Goal: Task Accomplishment & Management: Manage account settings

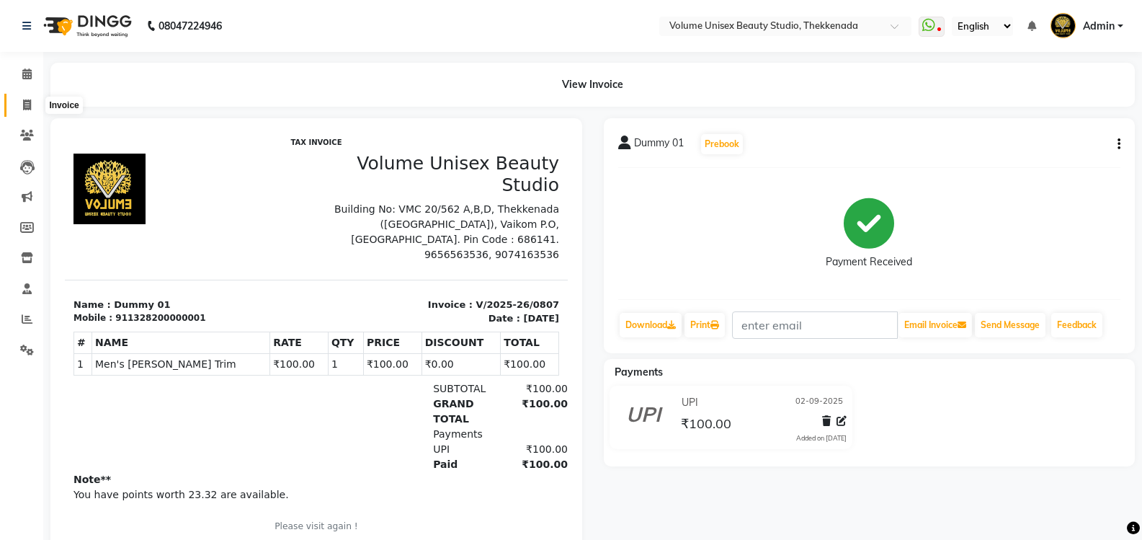
click at [25, 104] on icon at bounding box center [27, 104] width 8 height 11
select select "service"
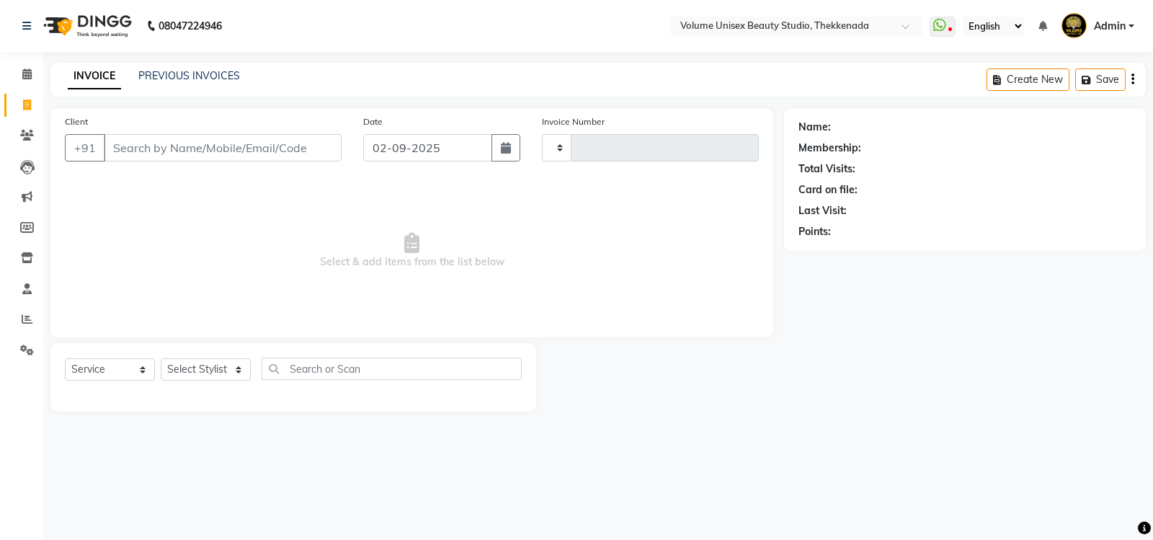
type input "0808"
select select "7432"
click at [233, 145] on input "Client" at bounding box center [223, 147] width 238 height 27
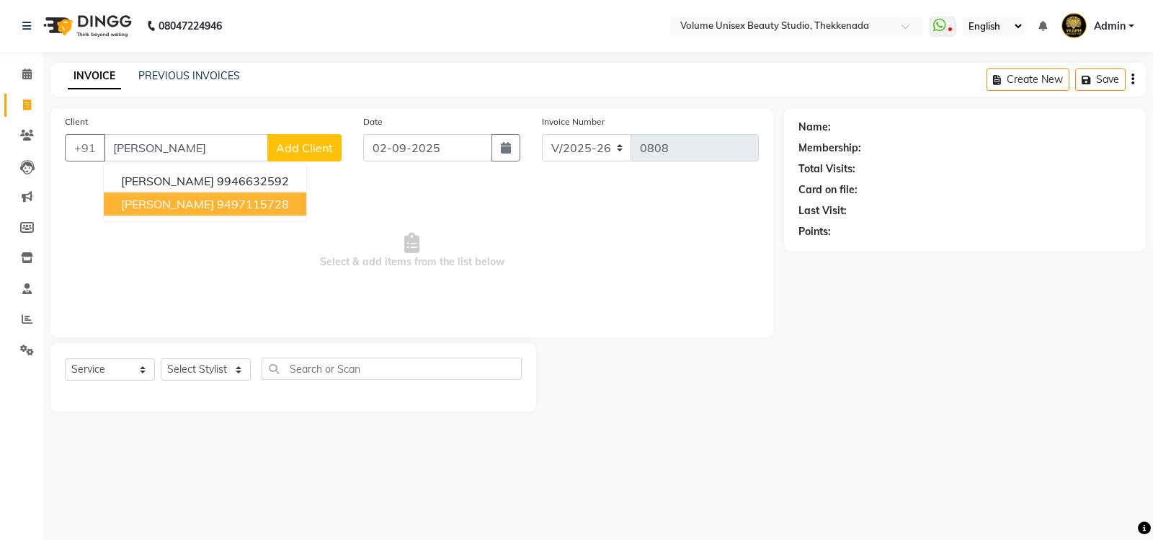
click at [242, 203] on ngb-highlight "9497115728" at bounding box center [253, 204] width 72 height 14
type input "9497115728"
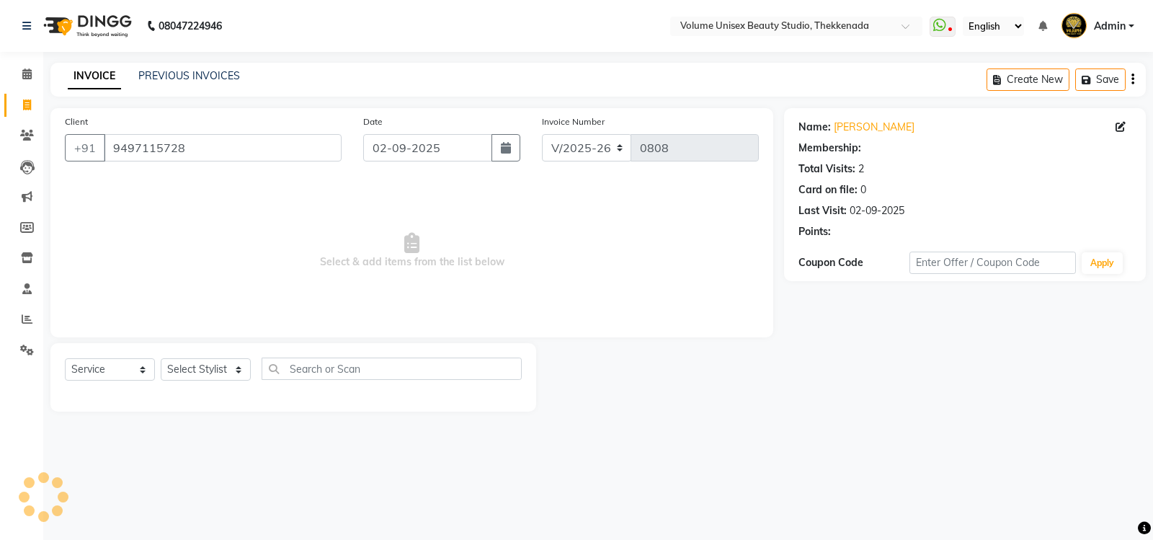
select select "1: Object"
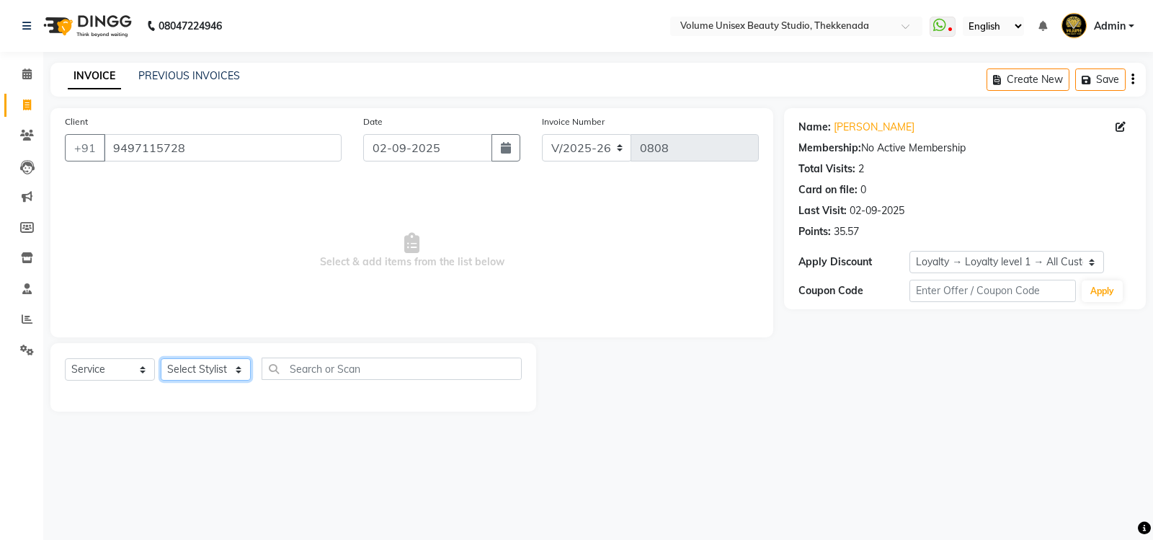
click at [238, 370] on select "Select Stylist [PERSON_NAME] [PERSON_NAME] [PERSON_NAME] [PERSON_NAME] [PERSON_…" at bounding box center [206, 369] width 90 height 22
select select "65211"
click at [161, 358] on select "Select Stylist [PERSON_NAME] [PERSON_NAME] [PERSON_NAME] [PERSON_NAME] [PERSON_…" at bounding box center [206, 369] width 90 height 22
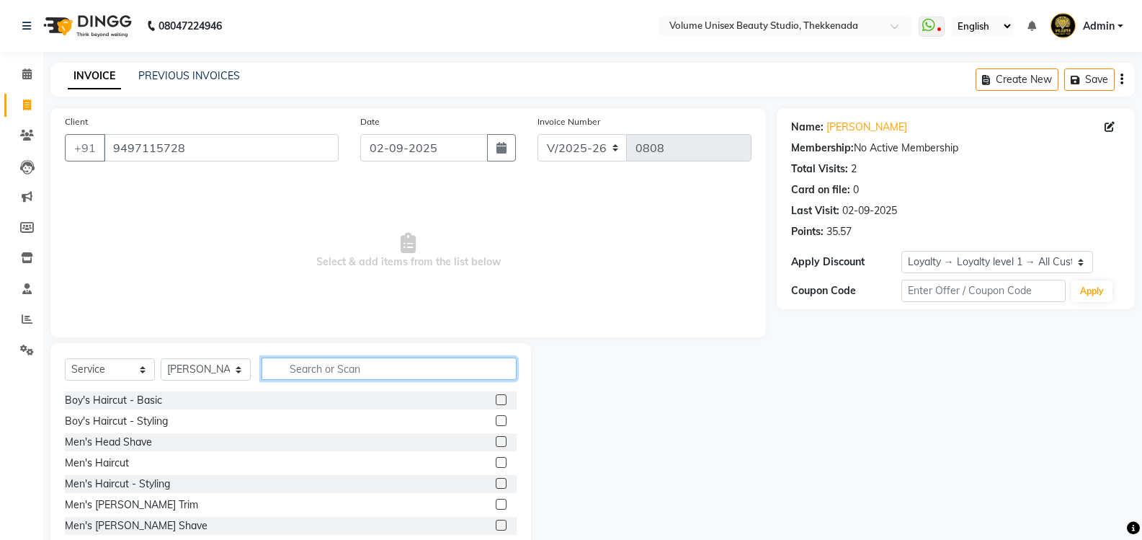
click at [314, 363] on input "text" at bounding box center [389, 368] width 255 height 22
click at [310, 369] on input "text" at bounding box center [389, 368] width 255 height 22
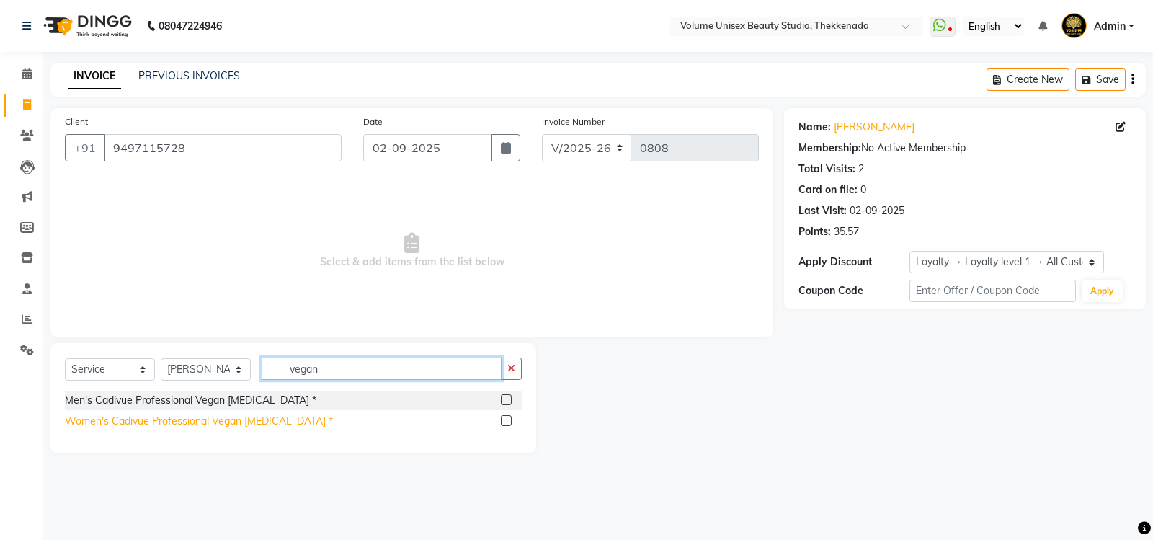
type input "vegan"
click at [214, 420] on div "Women's Cadivue Professional Vegan [MEDICAL_DATA] *" at bounding box center [199, 421] width 268 height 15
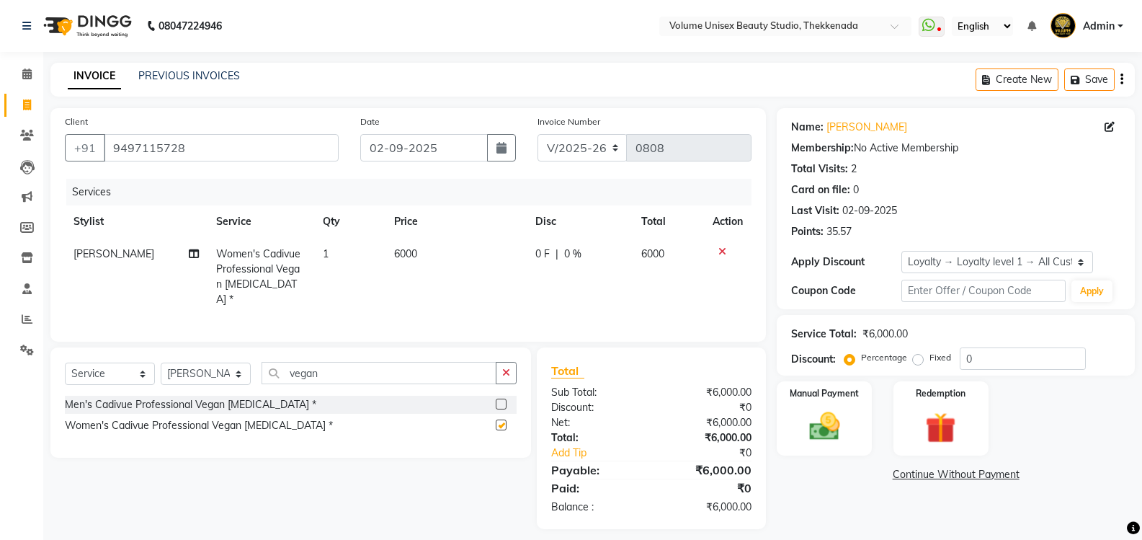
checkbox input "false"
click at [404, 252] on span "6000" at bounding box center [405, 253] width 23 height 13
select select "65211"
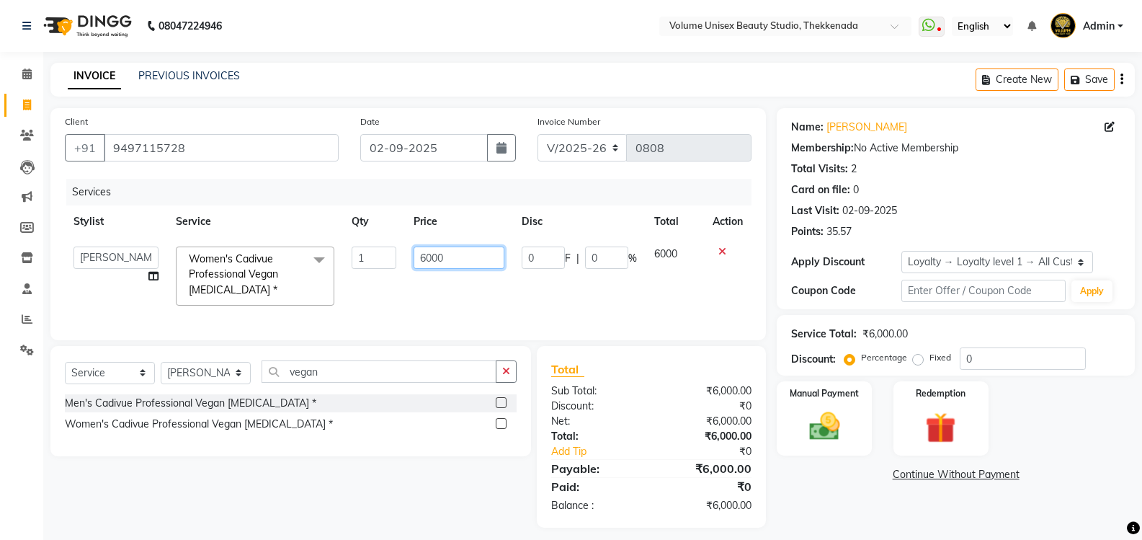
drag, startPoint x: 445, startPoint y: 256, endPoint x: 417, endPoint y: 256, distance: 28.1
click at [417, 256] on input "6000" at bounding box center [459, 257] width 90 height 22
type input "8500"
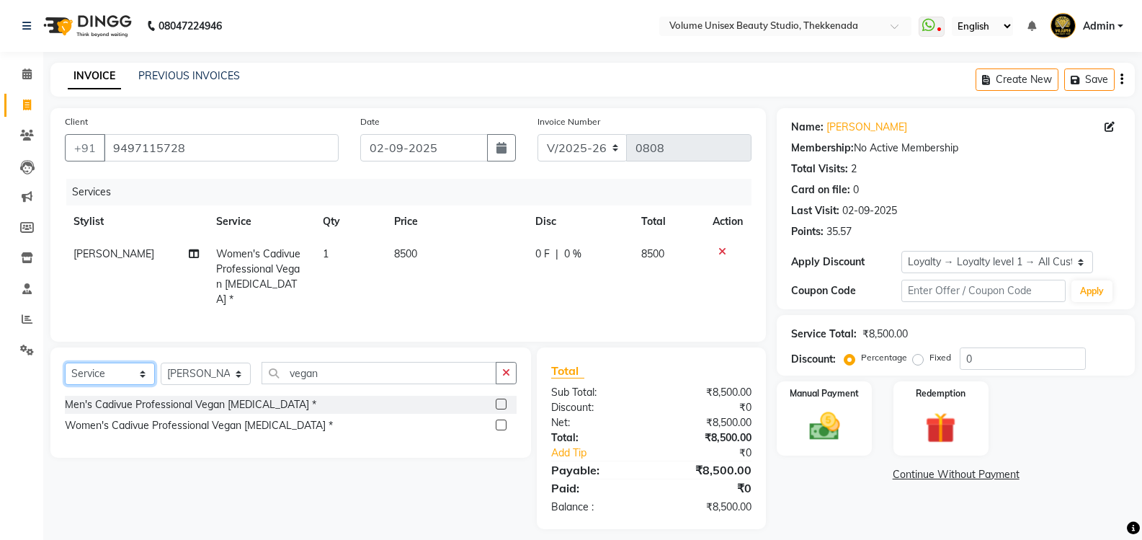
click at [140, 373] on select "Select Service Product Membership Package Voucher Prepaid Gift Card" at bounding box center [110, 373] width 90 height 22
select select "product"
click at [65, 362] on select "Select Service Product Membership Package Voucher Prepaid Gift Card" at bounding box center [110, 373] width 90 height 22
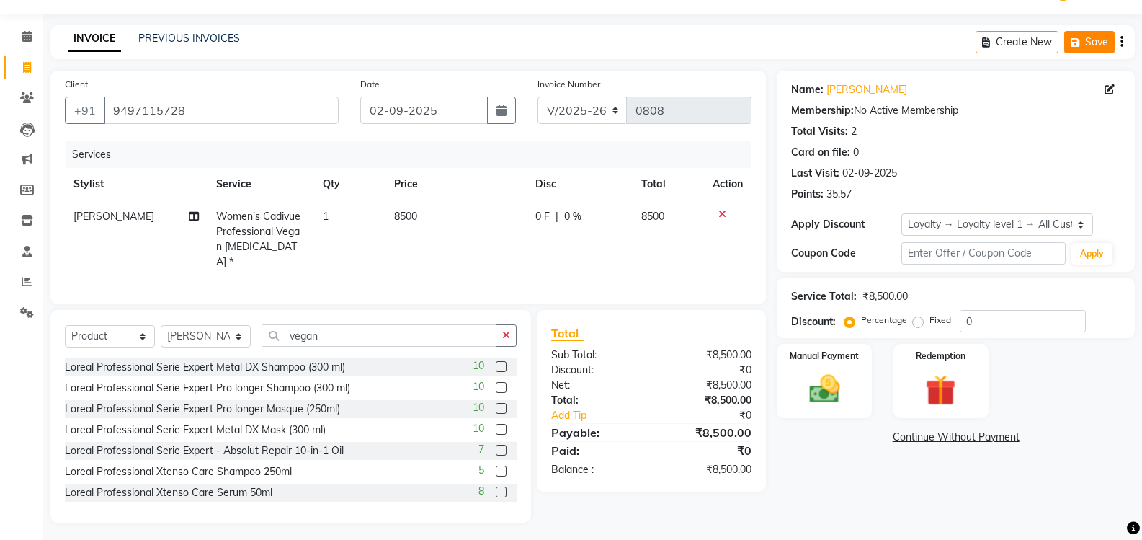
click at [1087, 43] on button "Save" at bounding box center [1089, 42] width 50 height 22
click at [27, 63] on icon at bounding box center [27, 67] width 8 height 11
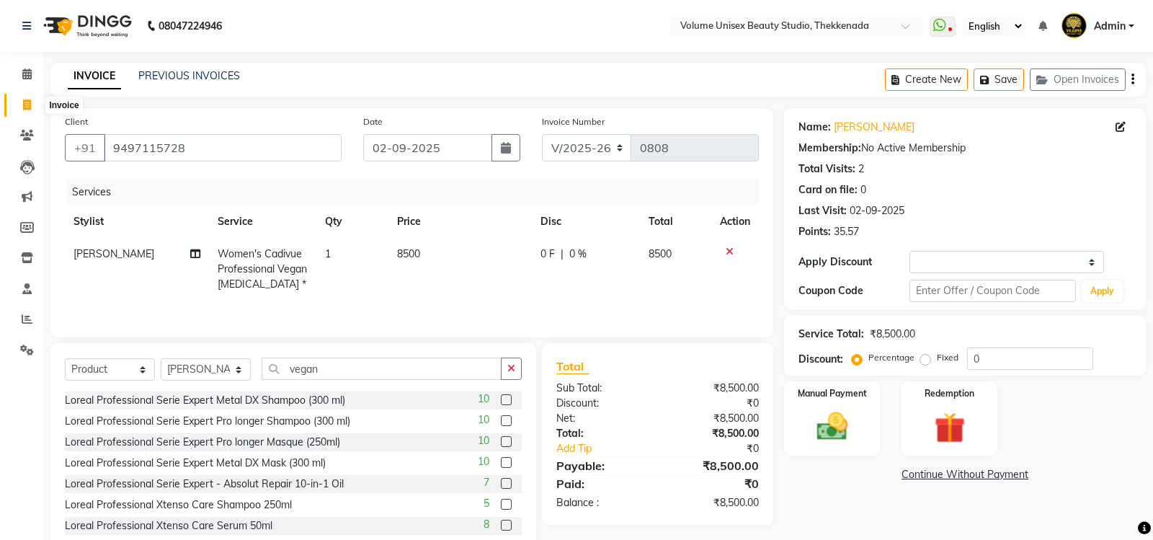
select select "7432"
select select "service"
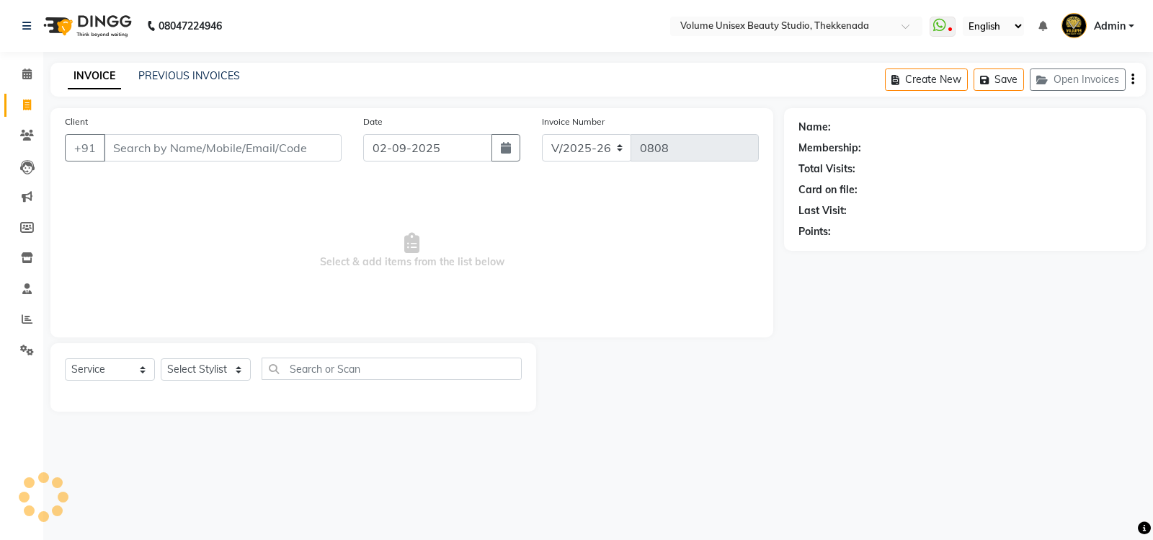
click at [175, 143] on input "Client" at bounding box center [223, 147] width 238 height 27
type input "9645900315"
click at [298, 144] on span "Add Client" at bounding box center [304, 148] width 57 height 14
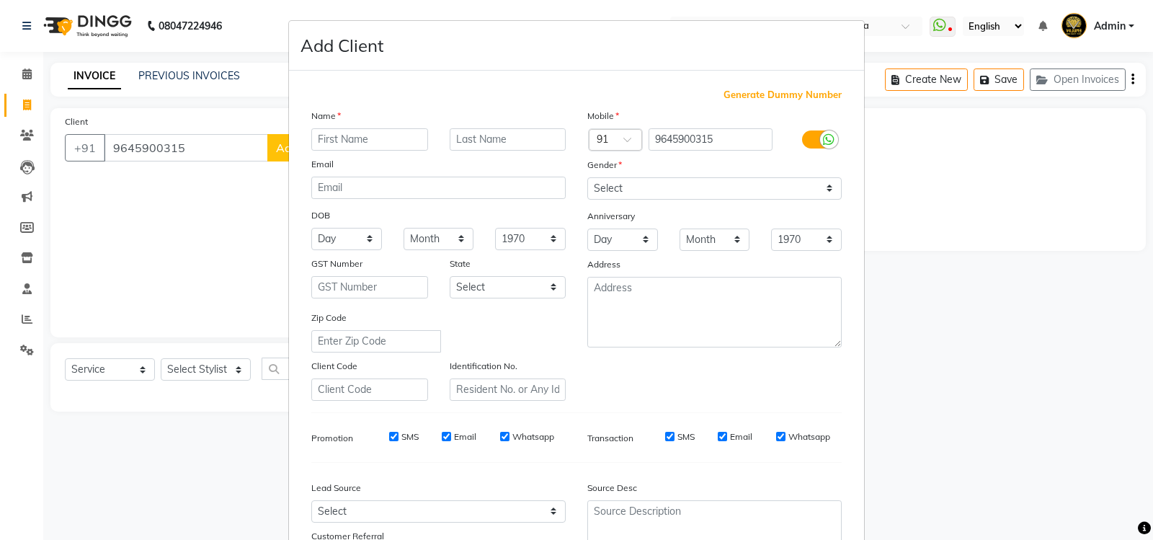
click at [343, 137] on input "text" at bounding box center [369, 139] width 117 height 22
type input "Megha"
type input "Vinod"
click at [825, 192] on select "Select [DEMOGRAPHIC_DATA] [DEMOGRAPHIC_DATA] Other Prefer Not To Say" at bounding box center [714, 188] width 254 height 22
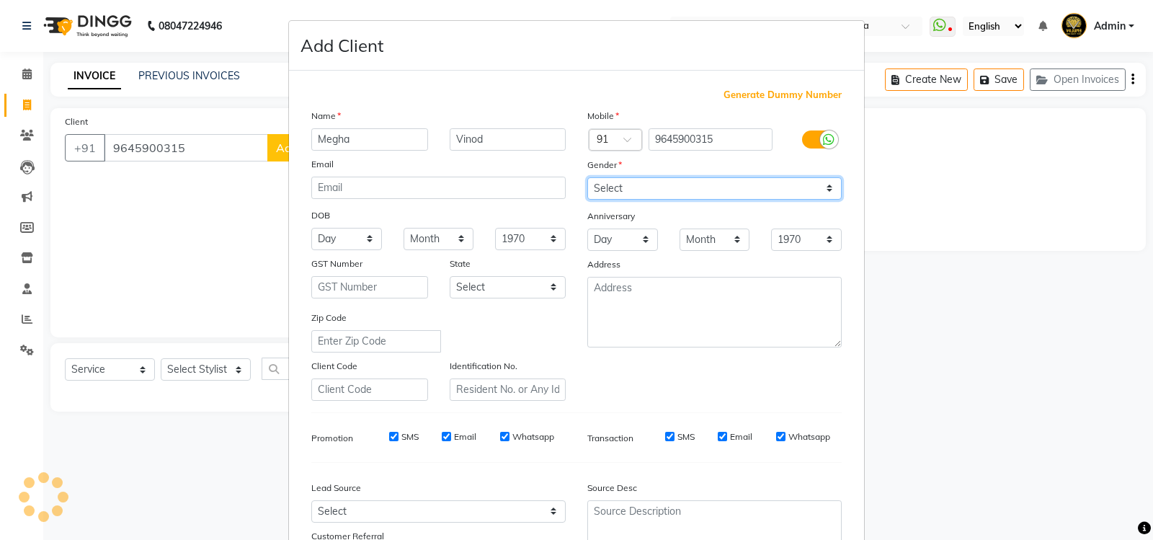
select select "[DEMOGRAPHIC_DATA]"
click at [587, 177] on select "Select [DEMOGRAPHIC_DATA] [DEMOGRAPHIC_DATA] Other Prefer Not To Say" at bounding box center [714, 188] width 254 height 22
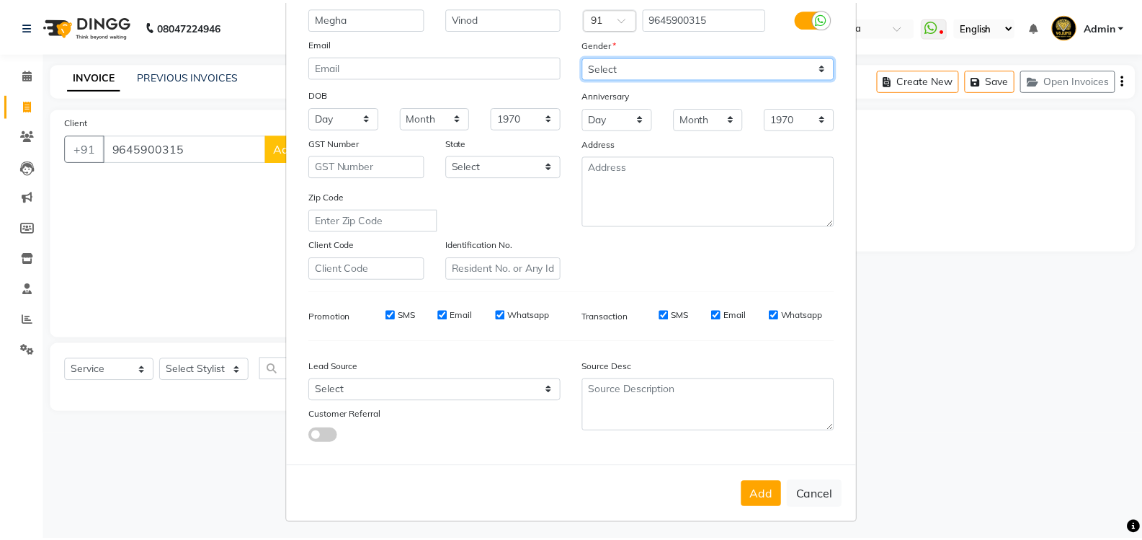
scroll to position [125, 0]
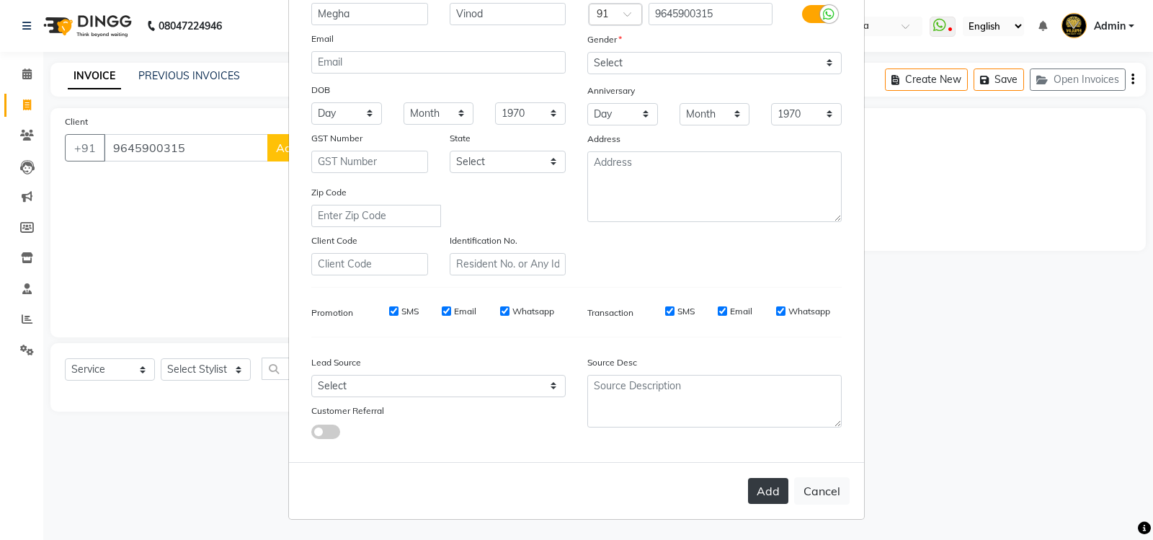
click at [773, 489] on button "Add" at bounding box center [768, 491] width 40 height 26
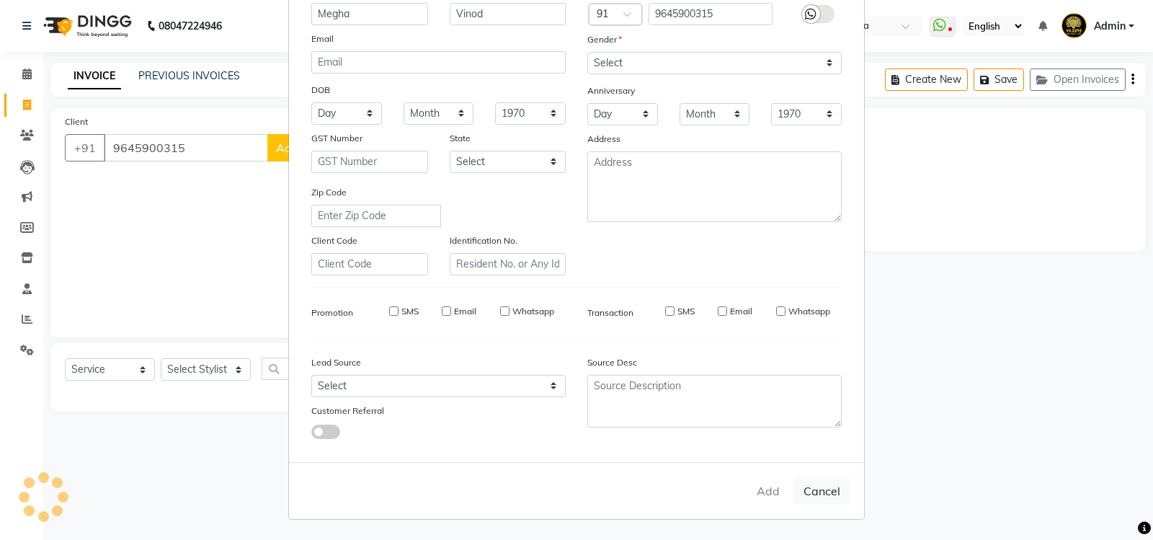
select select
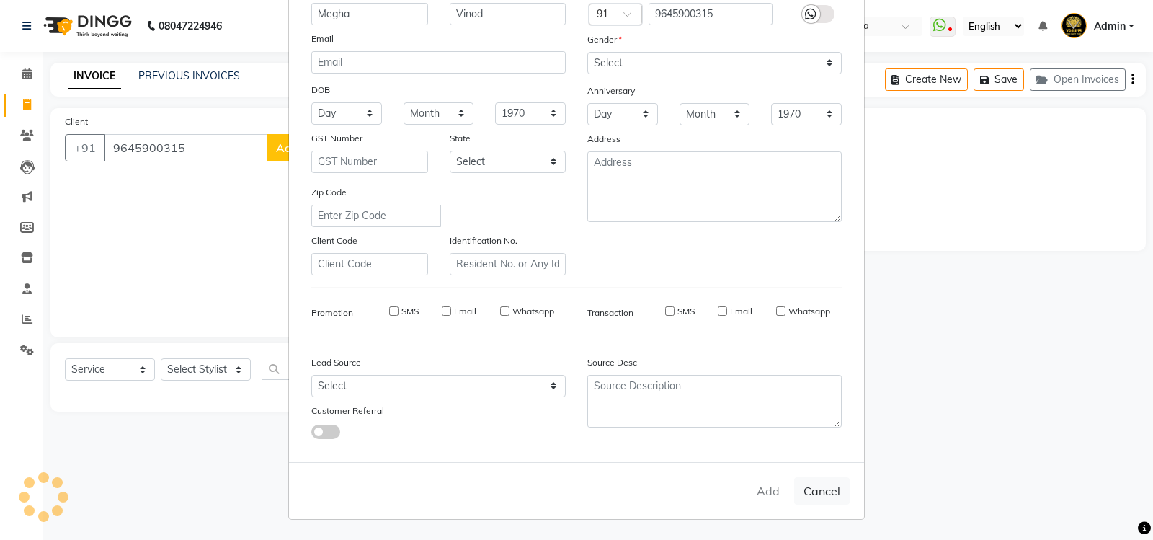
select select
checkbox input "false"
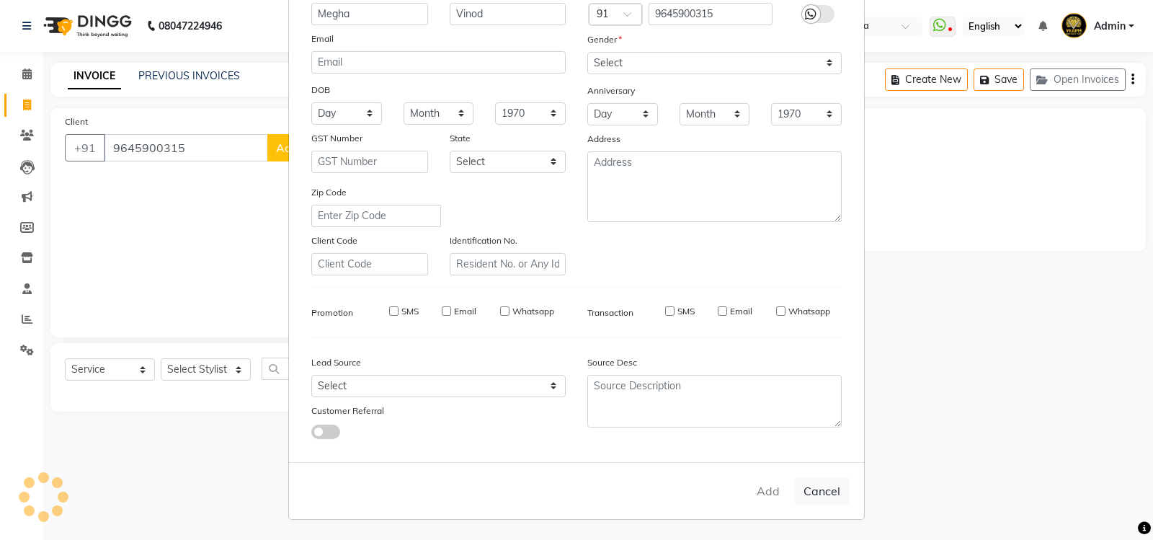
checkbox input "false"
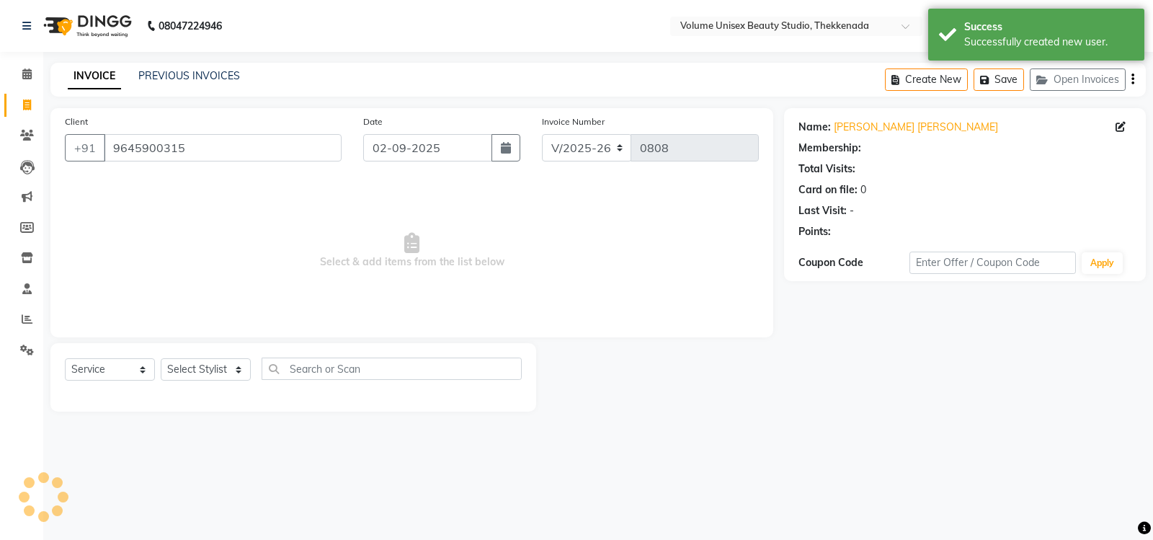
select select "1: Object"
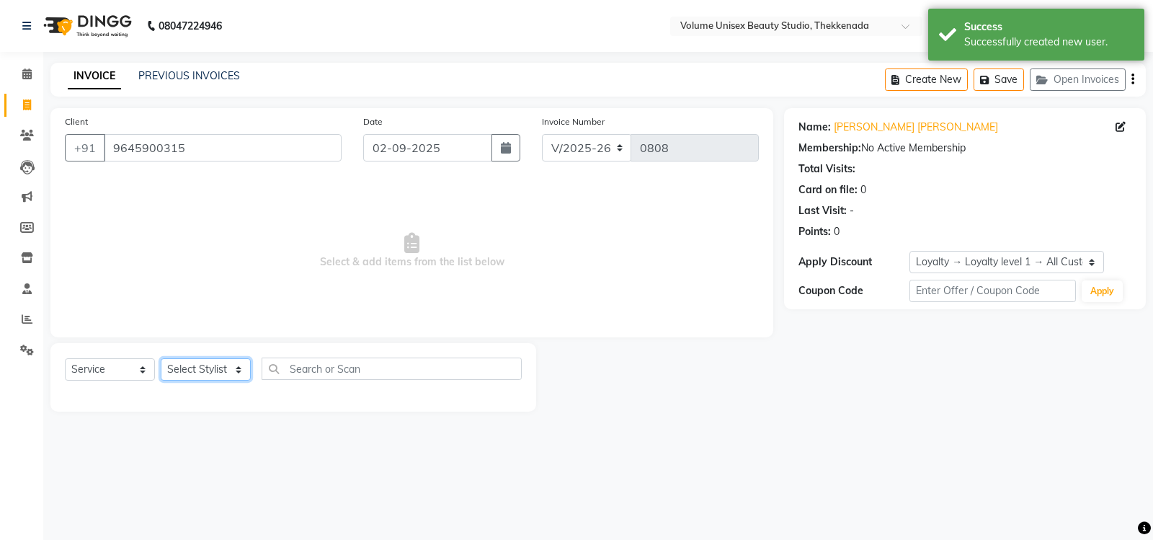
click at [241, 371] on select "Select Stylist [PERSON_NAME] [PERSON_NAME] [PERSON_NAME] [PERSON_NAME] [PERSON_…" at bounding box center [206, 369] width 90 height 22
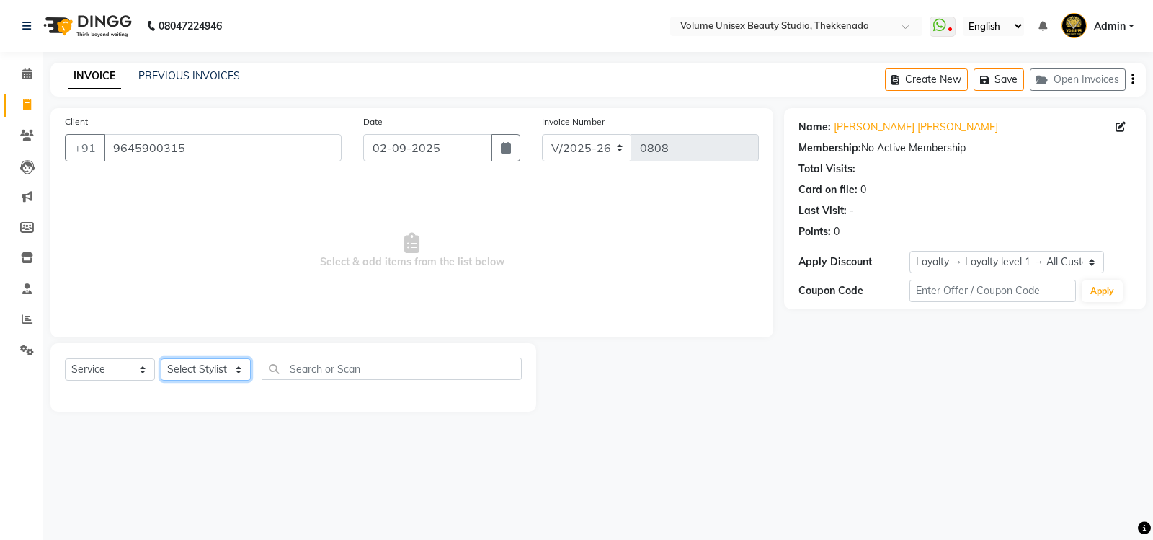
select select "89558"
click at [161, 358] on select "Select Stylist [PERSON_NAME] [PERSON_NAME] [PERSON_NAME] [PERSON_NAME] [PERSON_…" at bounding box center [206, 369] width 90 height 22
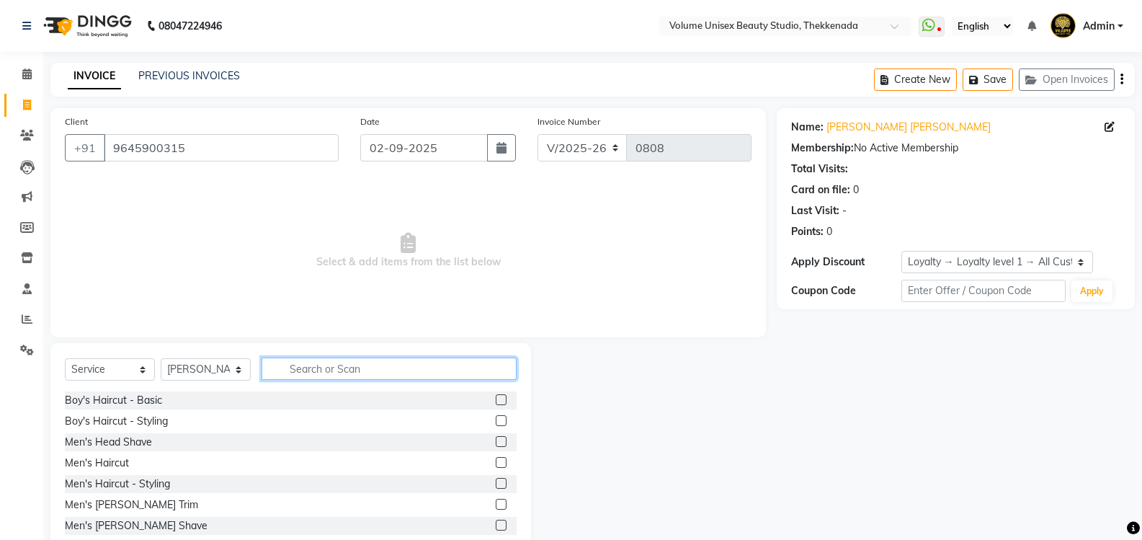
click at [314, 374] on input "text" at bounding box center [389, 368] width 255 height 22
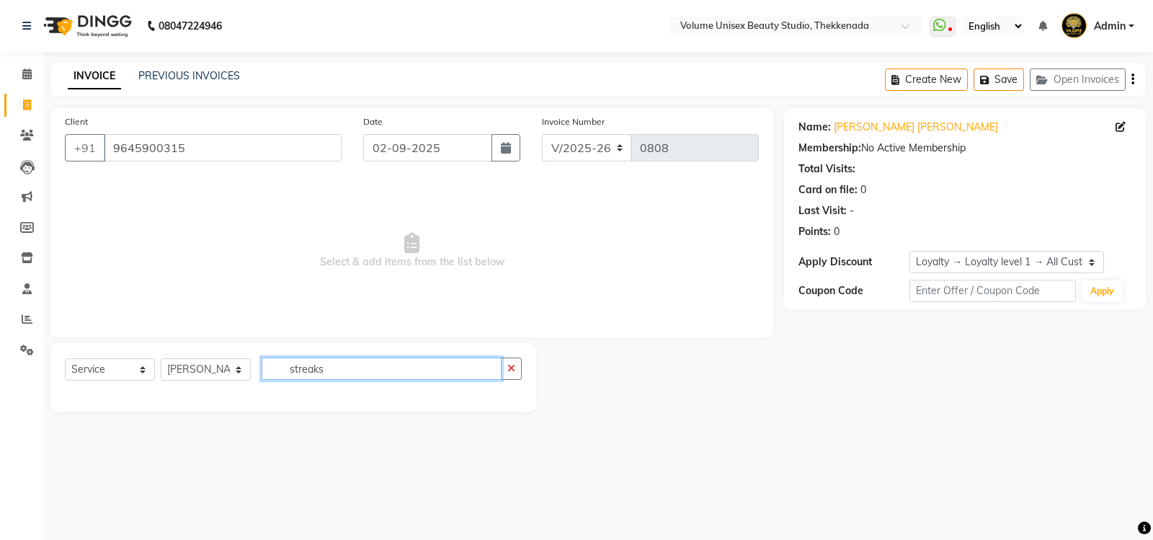
click at [331, 370] on input "streaks" at bounding box center [382, 368] width 240 height 22
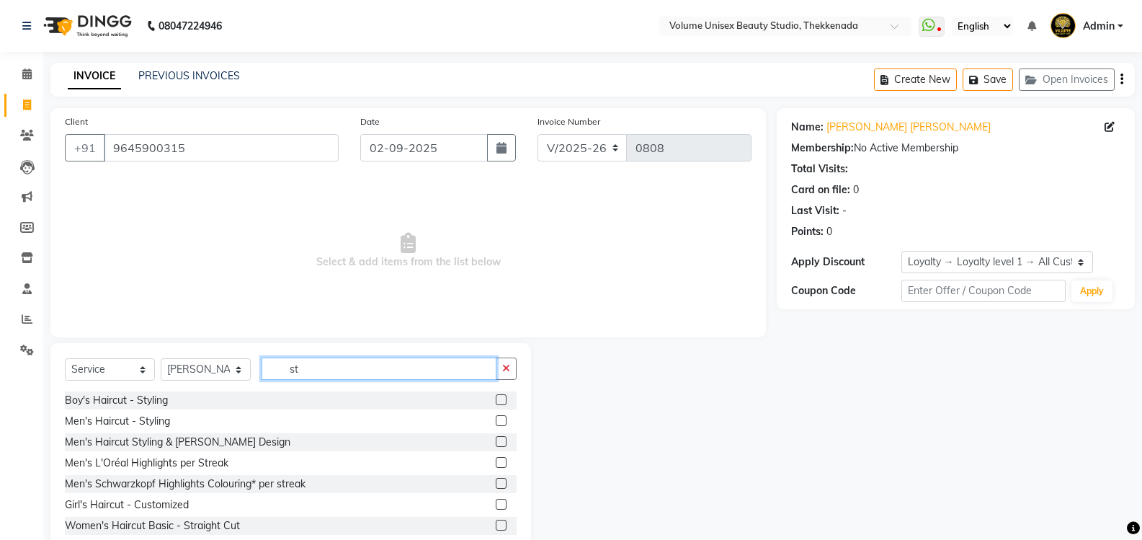
type input "s"
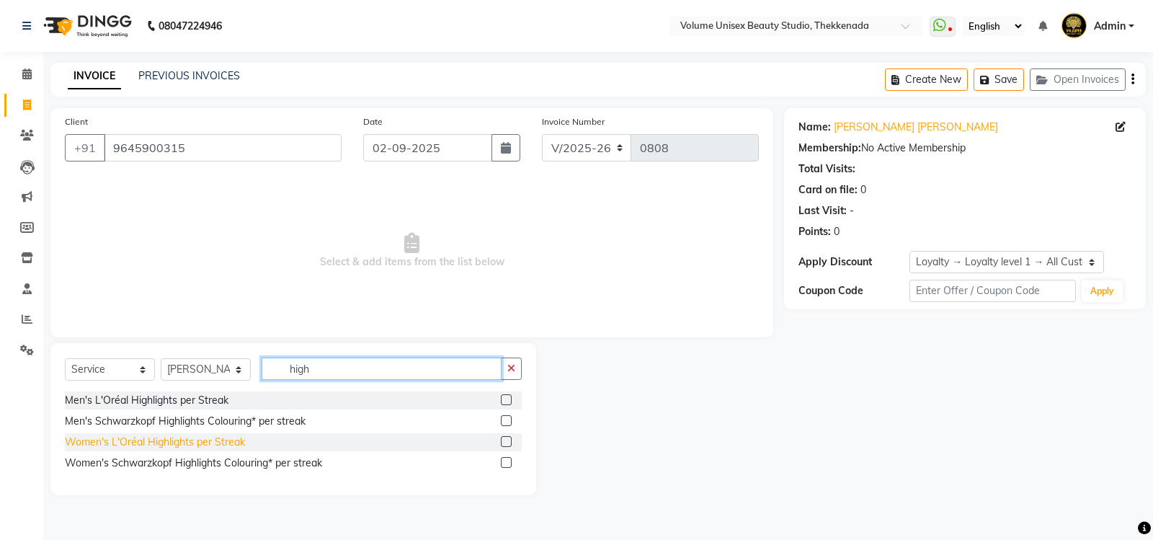
type input "high"
click at [218, 436] on div "Women's L'Oréal Highlights per Streak" at bounding box center [155, 442] width 180 height 15
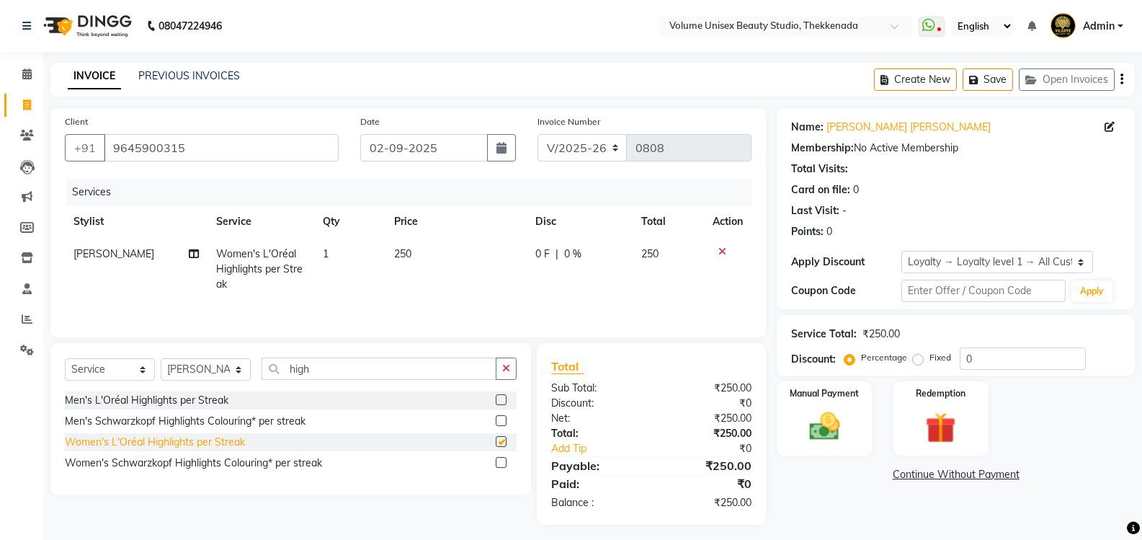
checkbox input "false"
click at [335, 252] on td "1" at bounding box center [349, 269] width 71 height 63
select select "89558"
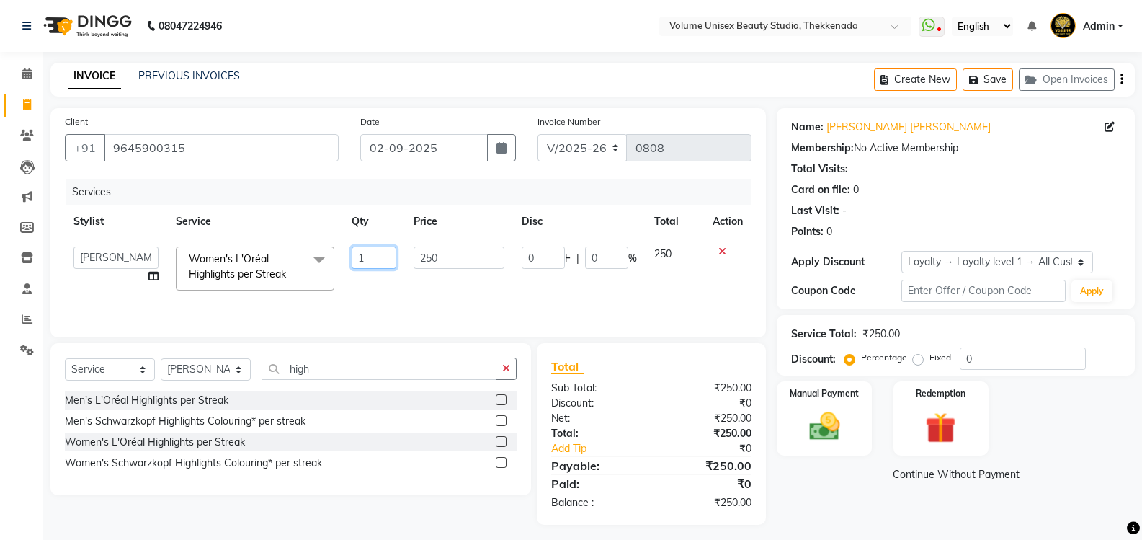
click at [370, 253] on input "1" at bounding box center [374, 257] width 45 height 22
type input "12"
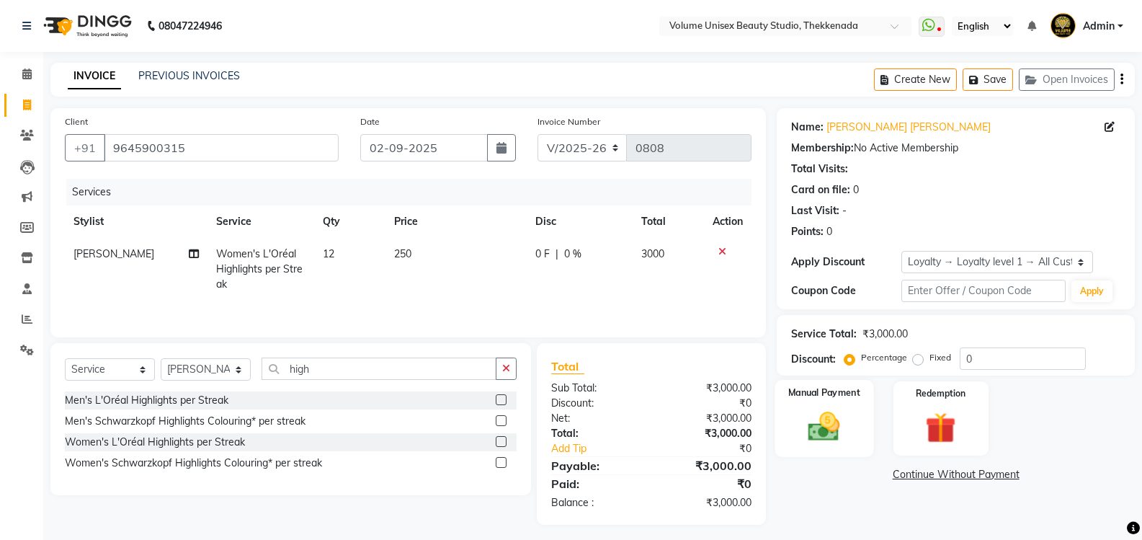
click at [829, 424] on img at bounding box center [824, 426] width 51 height 37
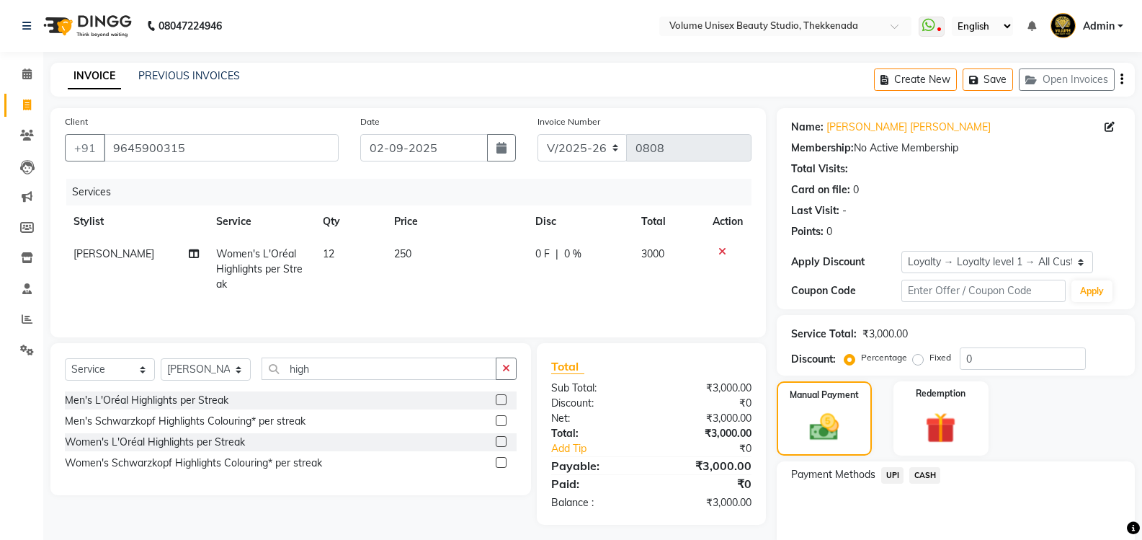
click at [894, 471] on span "UPI" at bounding box center [892, 475] width 22 height 17
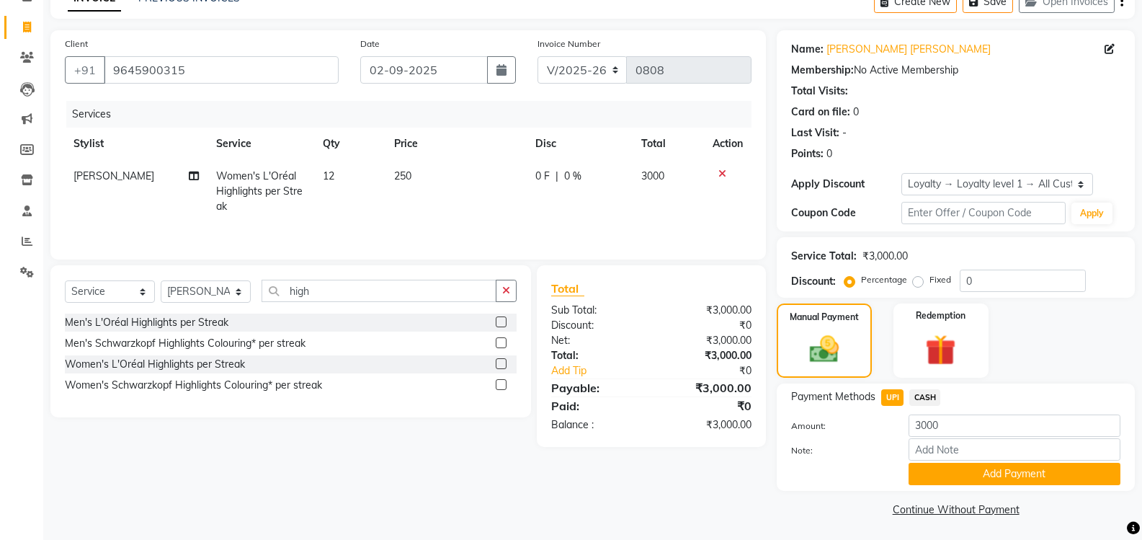
scroll to position [80, 0]
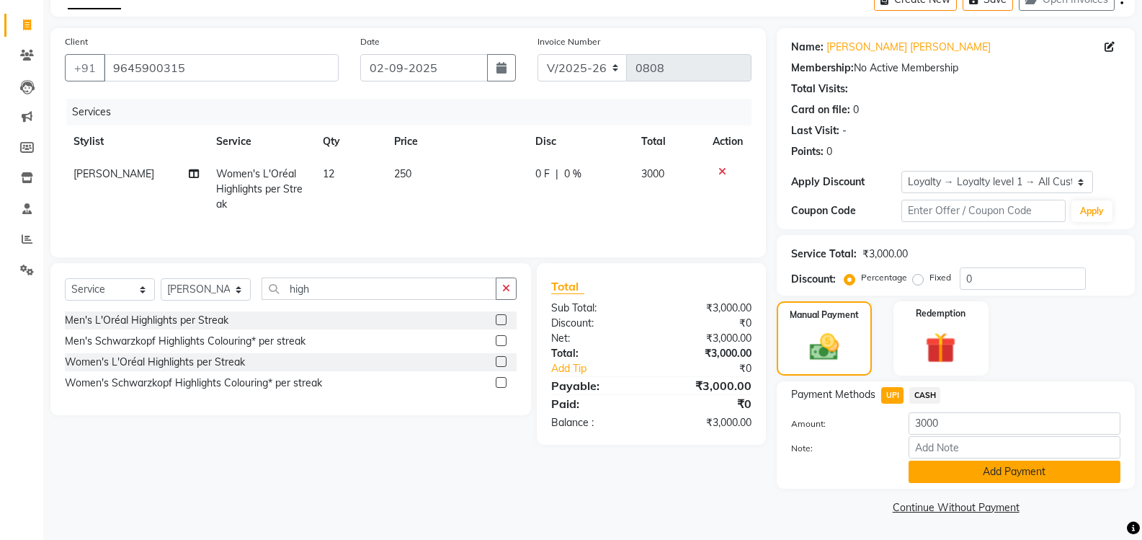
click at [939, 474] on button "Add Payment" at bounding box center [1015, 472] width 212 height 22
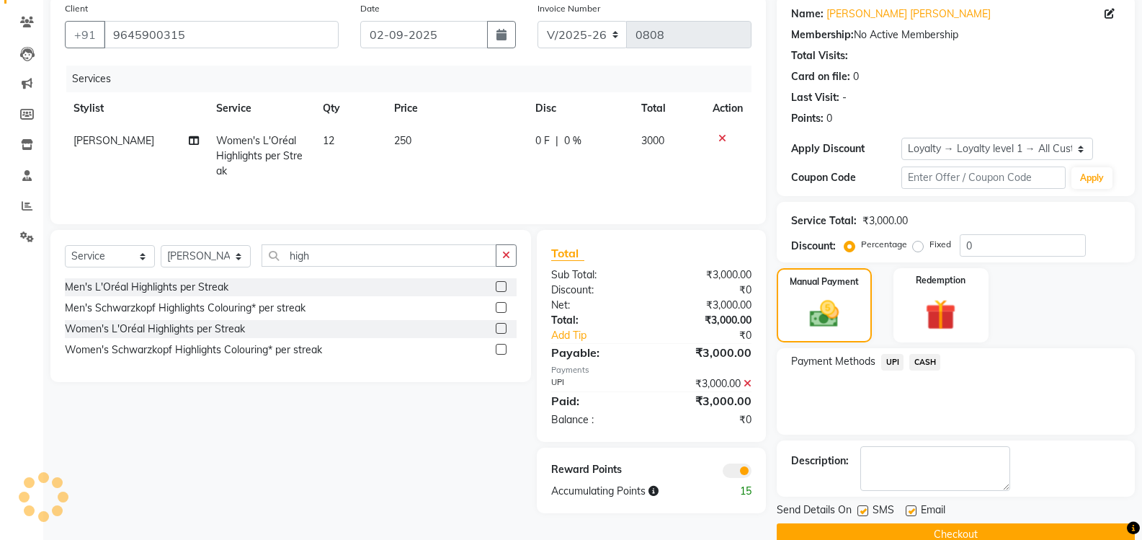
scroll to position [141, 0]
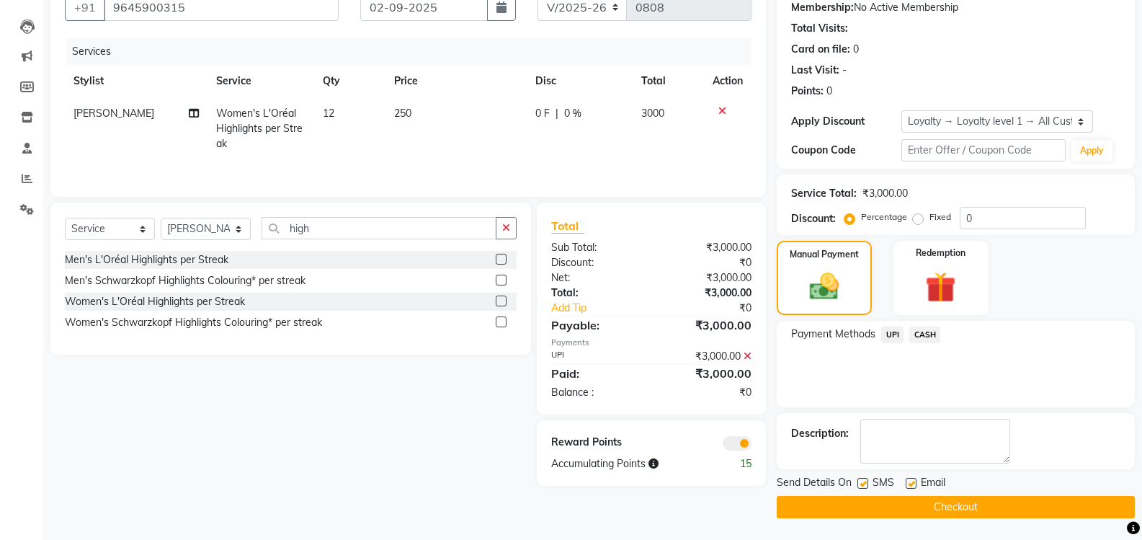
click at [909, 510] on button "Checkout" at bounding box center [956, 507] width 358 height 22
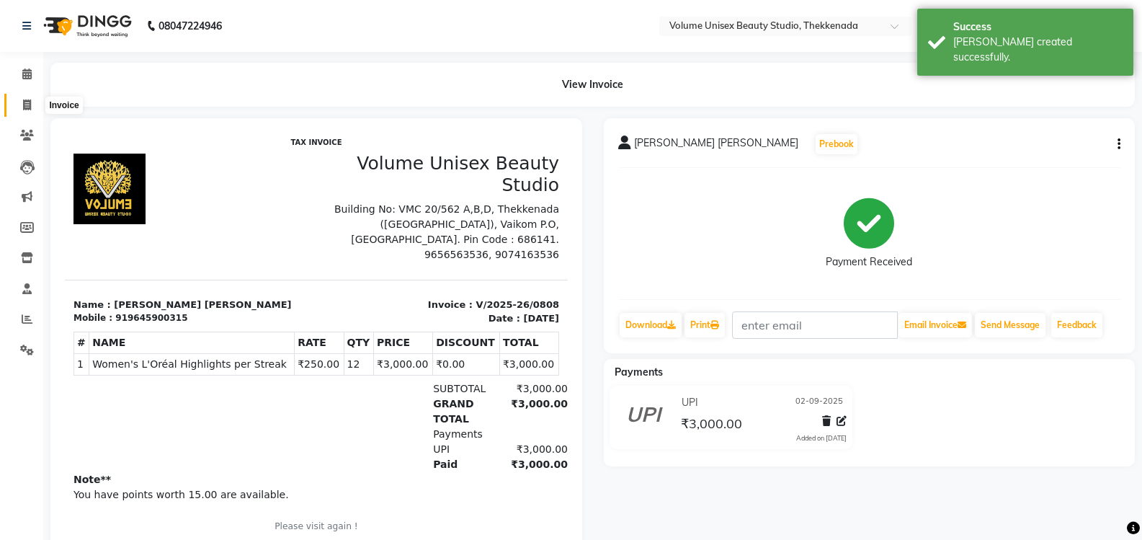
click at [28, 106] on icon at bounding box center [27, 104] width 8 height 11
select select "service"
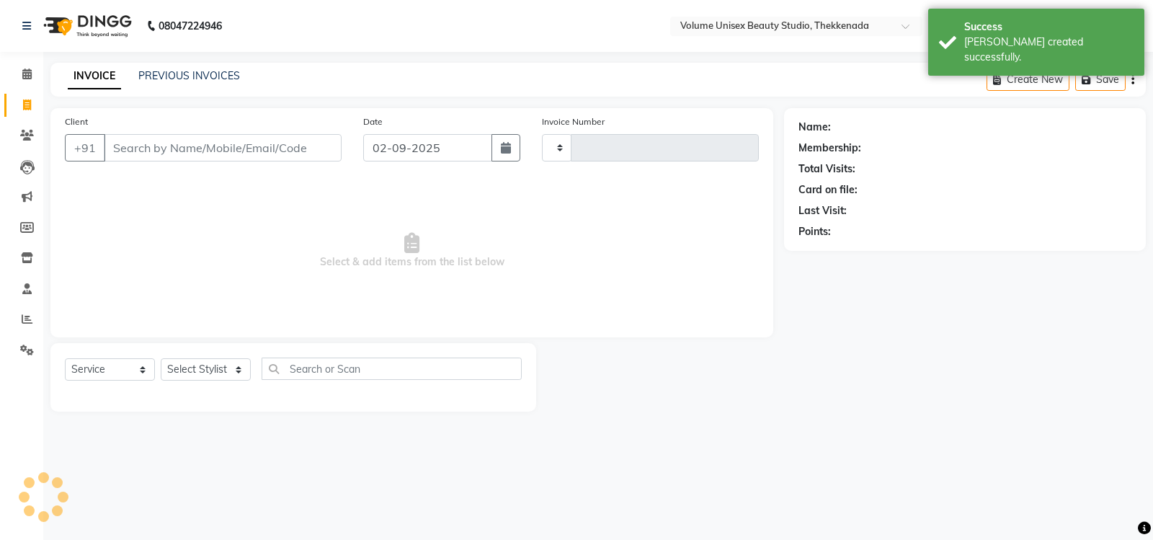
type input "0809"
select select "7432"
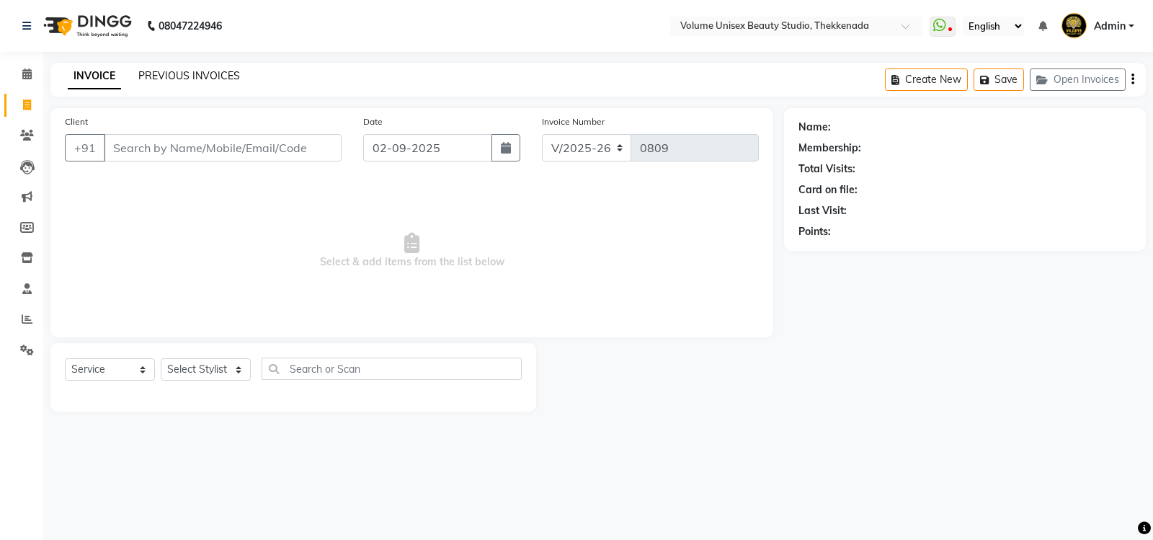
click at [190, 72] on link "PREVIOUS INVOICES" at bounding box center [189, 75] width 102 height 13
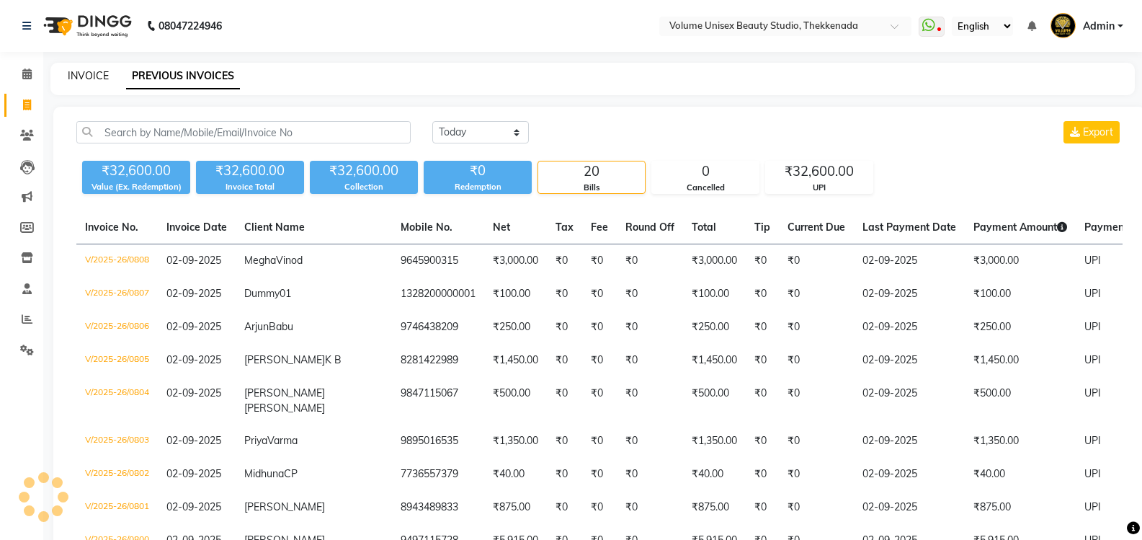
click at [84, 71] on link "INVOICE" at bounding box center [88, 75] width 41 height 13
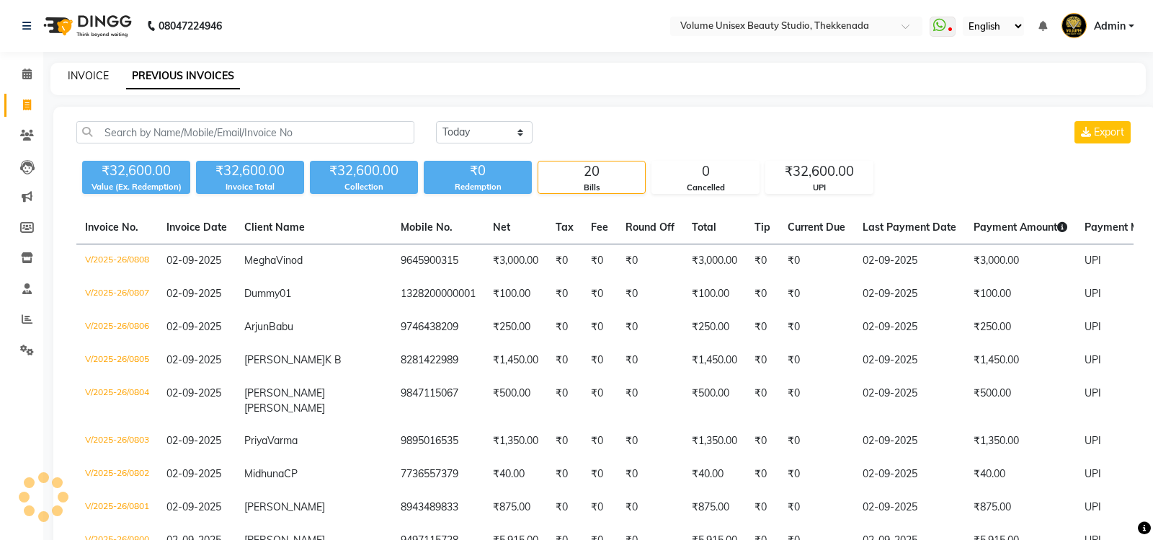
select select "7432"
select select "service"
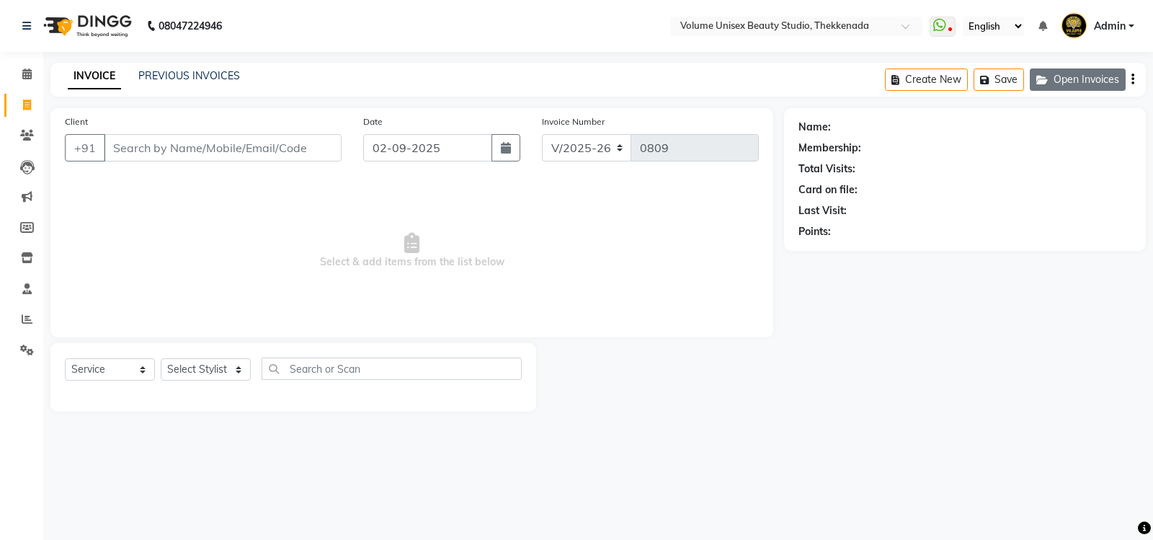
click at [1075, 81] on button "Open Invoices" at bounding box center [1078, 79] width 96 height 22
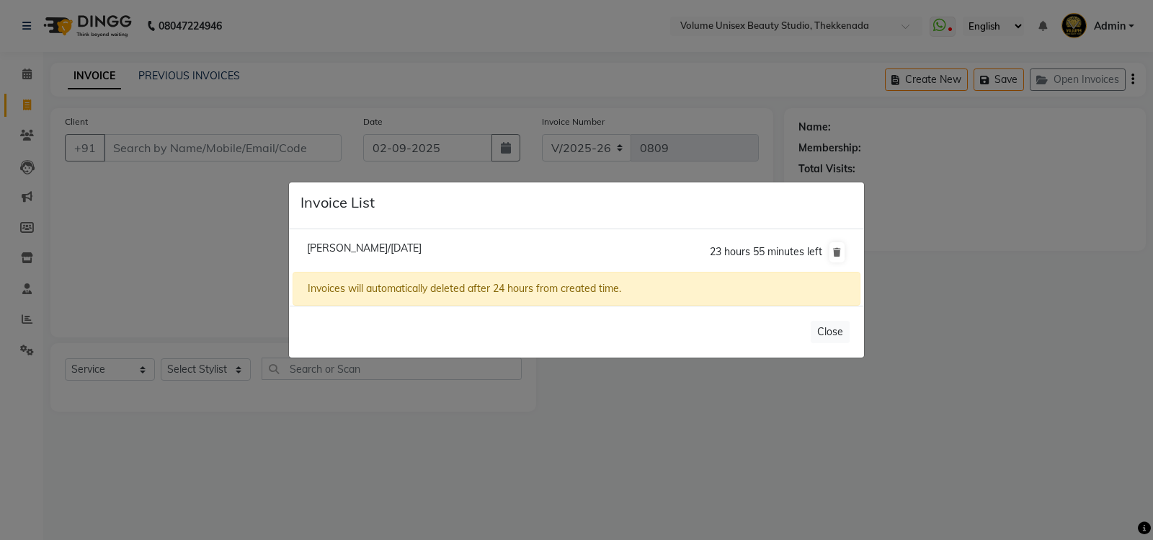
click at [329, 249] on span "[PERSON_NAME]/[DATE]" at bounding box center [364, 247] width 115 height 13
type input "9497115728"
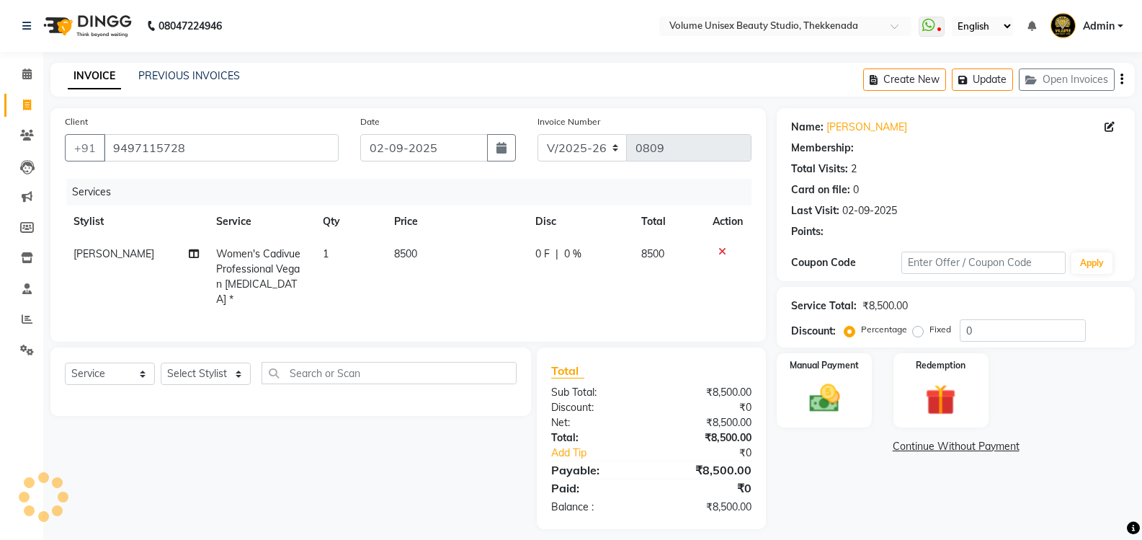
select select "1: Object"
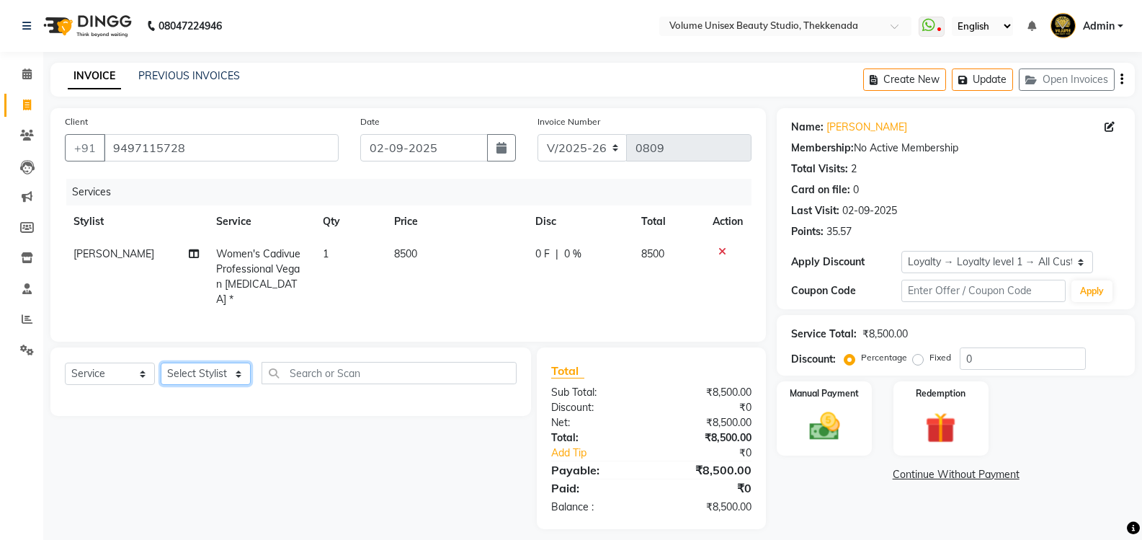
click at [239, 370] on select "Select Stylist [PERSON_NAME] [PERSON_NAME] [PERSON_NAME] [PERSON_NAME] [PERSON_…" at bounding box center [206, 373] width 90 height 22
click at [278, 479] on div "Select Service Product Membership Package Voucher Prepaid Gift Card Select Styl…" at bounding box center [285, 438] width 491 height 182
click at [30, 254] on icon at bounding box center [27, 257] width 12 height 11
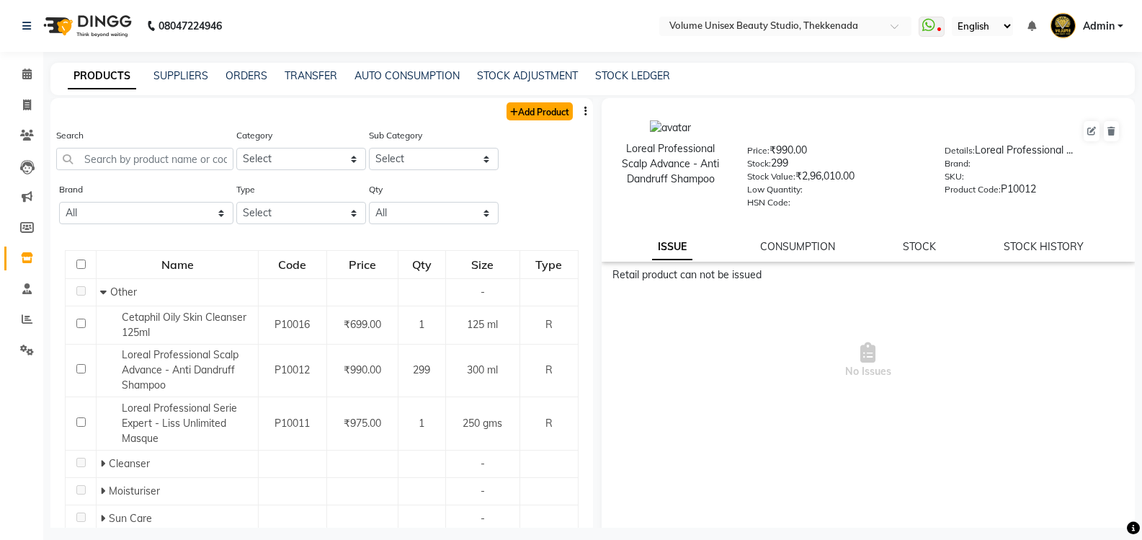
click at [536, 111] on link "Add Product" at bounding box center [540, 111] width 66 height 18
select select "true"
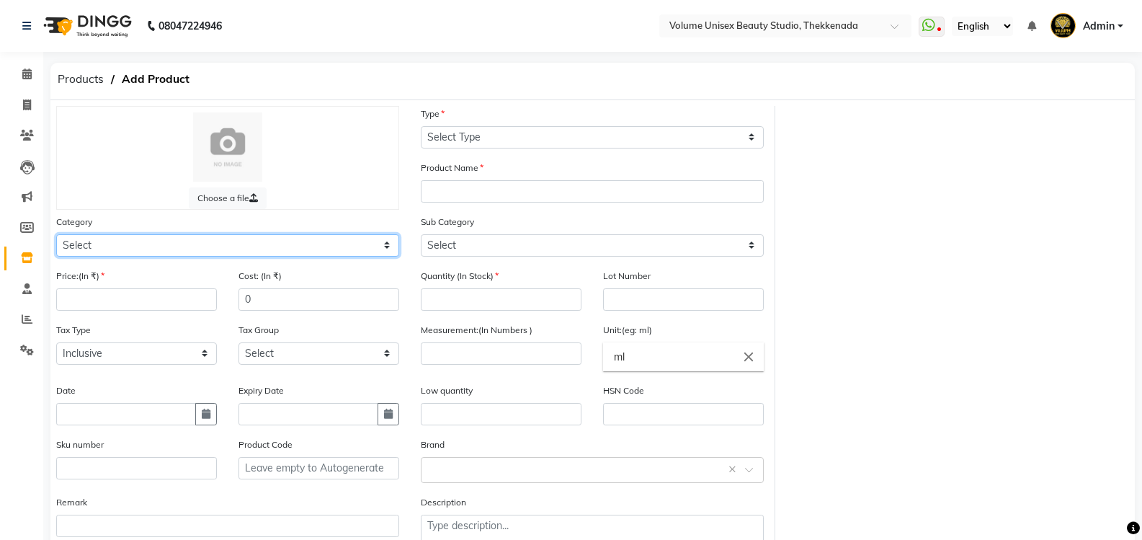
click at [386, 249] on select "Select Hair Skin Makeup Personal Care Appliances [PERSON_NAME] Waxing Disposabl…" at bounding box center [227, 245] width 343 height 22
select select "1297801100"
click at [56, 234] on select "Select Hair Skin Makeup Personal Care Appliances [PERSON_NAME] Waxing Disposabl…" at bounding box center [227, 245] width 343 height 22
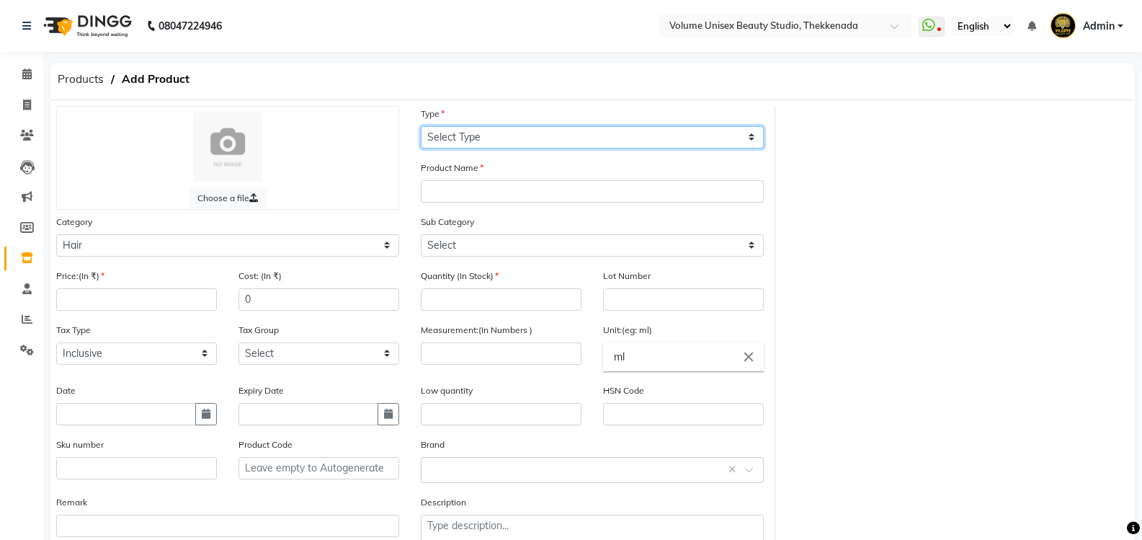
click at [755, 136] on select "Select Type Both Retail Consumable" at bounding box center [592, 137] width 343 height 22
select select "R"
click at [421, 126] on select "Select Type Both Retail Consumable" at bounding box center [592, 137] width 343 height 22
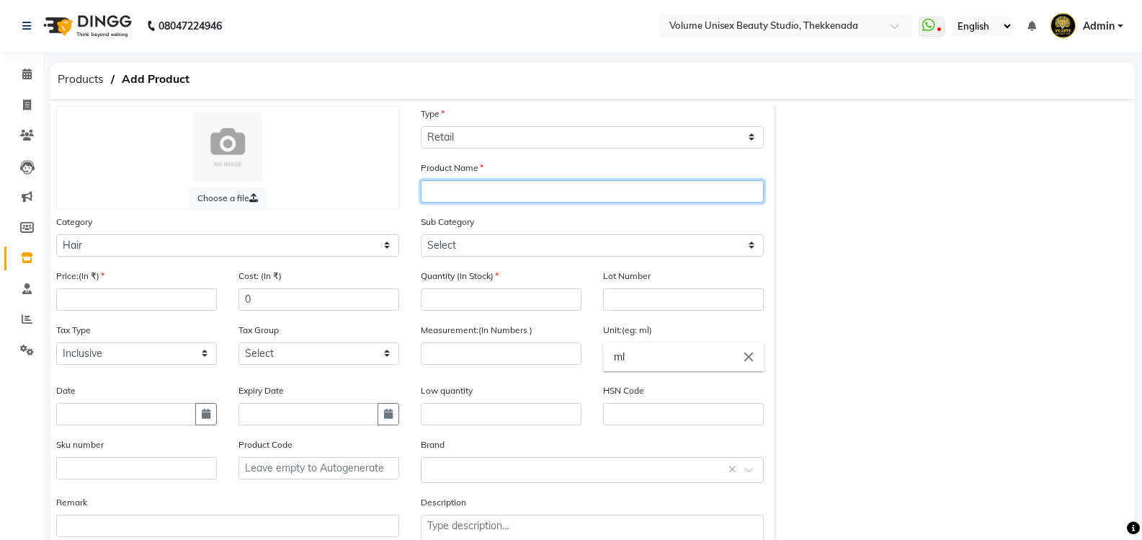
click at [589, 195] on input "text" at bounding box center [592, 191] width 343 height 22
click at [470, 194] on input "text" at bounding box center [592, 191] width 343 height 22
type input "Cadivue Essentials Vegan Repair Shampoo 250ml"
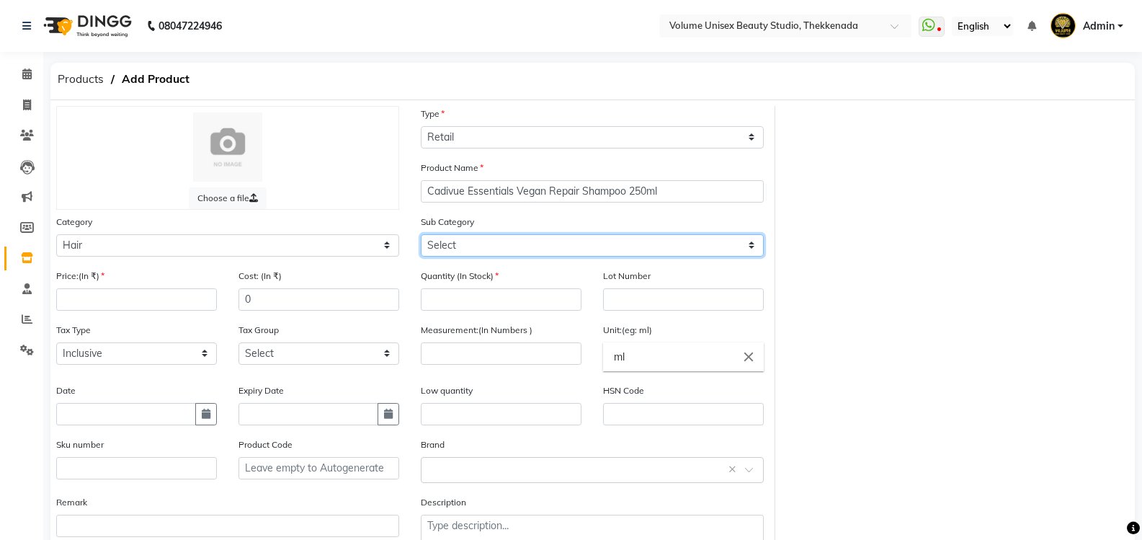
click at [445, 249] on select "Select Conditioner Cream Mask Oil Serum Color Appliances Treatment Styling Kit …" at bounding box center [592, 245] width 343 height 22
click at [1116, 307] on div "Choose a file Type Select Type Both Retail Consumable Product Name Cadivue Esse…" at bounding box center [592, 335] width 1095 height 458
click at [749, 246] on select "Select Conditioner Cream Mask Oil Serum Color Appliances Treatment Styling Kit …" at bounding box center [592, 245] width 343 height 22
click at [421, 234] on select "Select Conditioner Cream Mask Oil Serum Color Appliances Treatment Styling Kit …" at bounding box center [592, 245] width 343 height 22
click at [750, 246] on select "Select Conditioner Cream Mask Oil Serum Color Appliances Treatment Styling Kit …" at bounding box center [592, 245] width 343 height 22
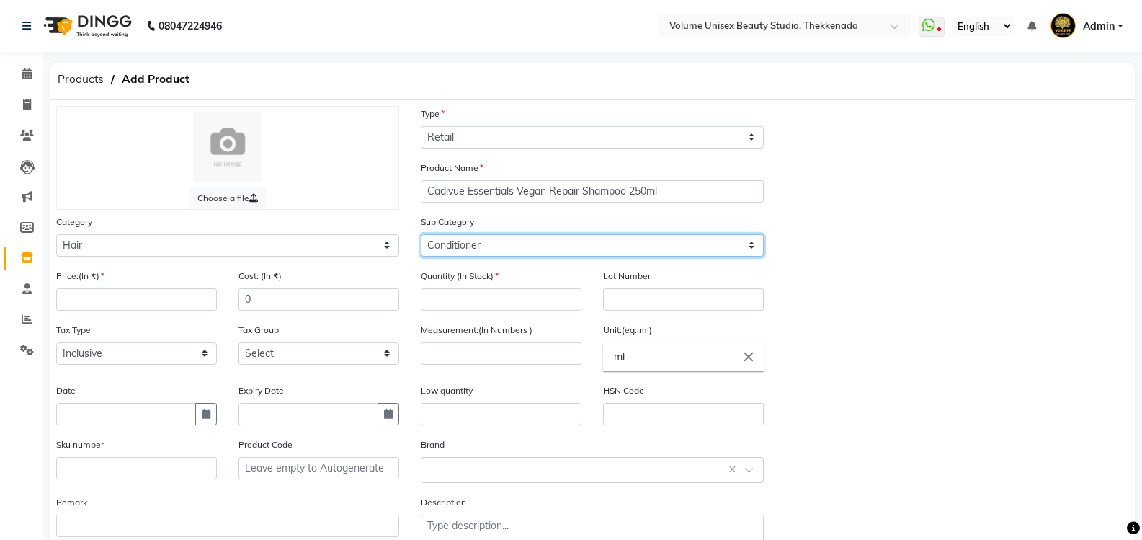
click at [421, 234] on select "Select Conditioner Cream Mask Oil Serum Color Appliances Treatment Styling Kit …" at bounding box center [592, 245] width 343 height 22
click at [750, 245] on select "Select Conditioner Cream Mask Oil Serum Color Appliances Treatment Styling Kit …" at bounding box center [592, 245] width 343 height 22
select select "1297801112"
click at [421, 234] on select "Select Conditioner Cream Mask Oil Serum Color Appliances Treatment Styling Kit …" at bounding box center [592, 245] width 343 height 22
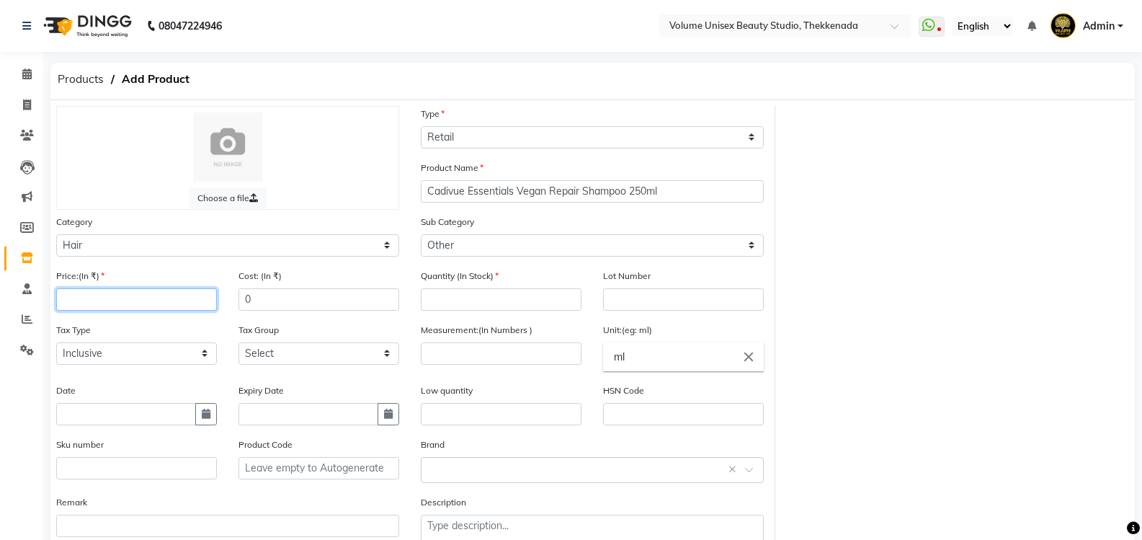
click at [120, 303] on input "number" at bounding box center [136, 299] width 161 height 22
type input "1350"
click at [277, 304] on input "0" at bounding box center [319, 299] width 161 height 22
type input "1350"
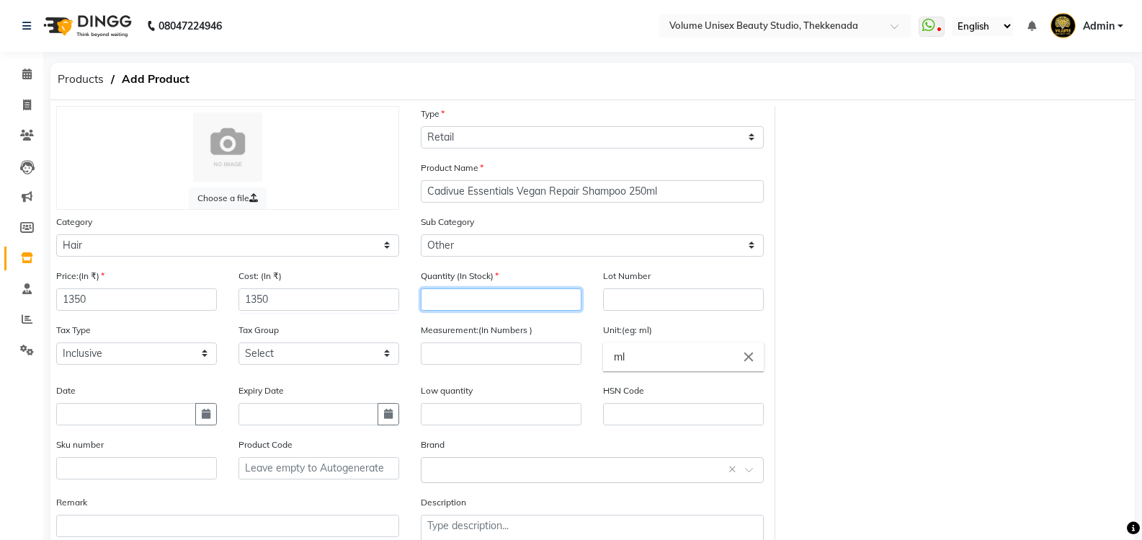
click at [427, 296] on input "number" at bounding box center [501, 299] width 161 height 22
type input "1"
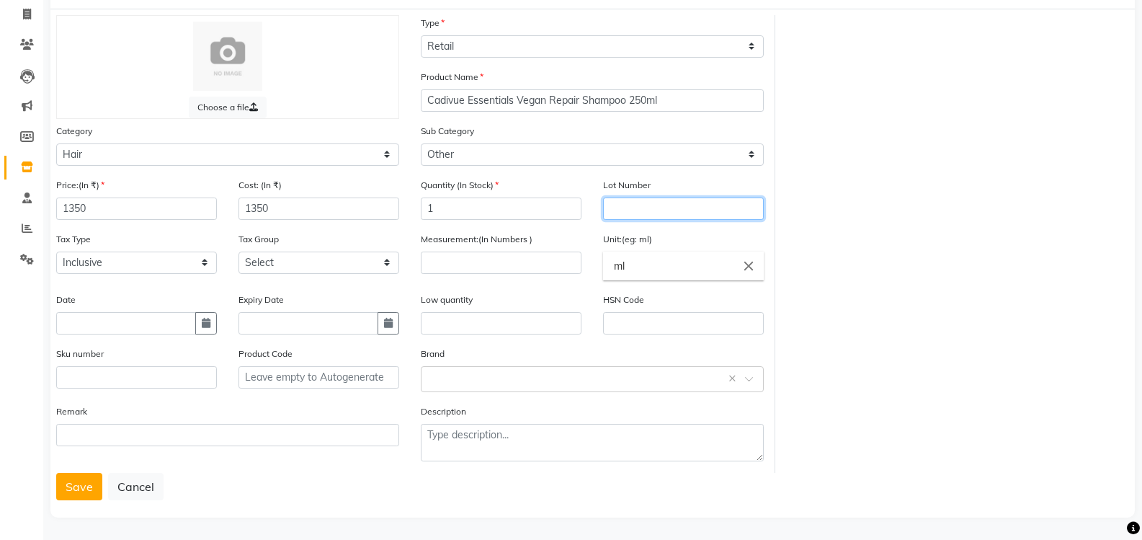
scroll to position [93, 0]
click at [74, 484] on button "Save" at bounding box center [79, 484] width 46 height 27
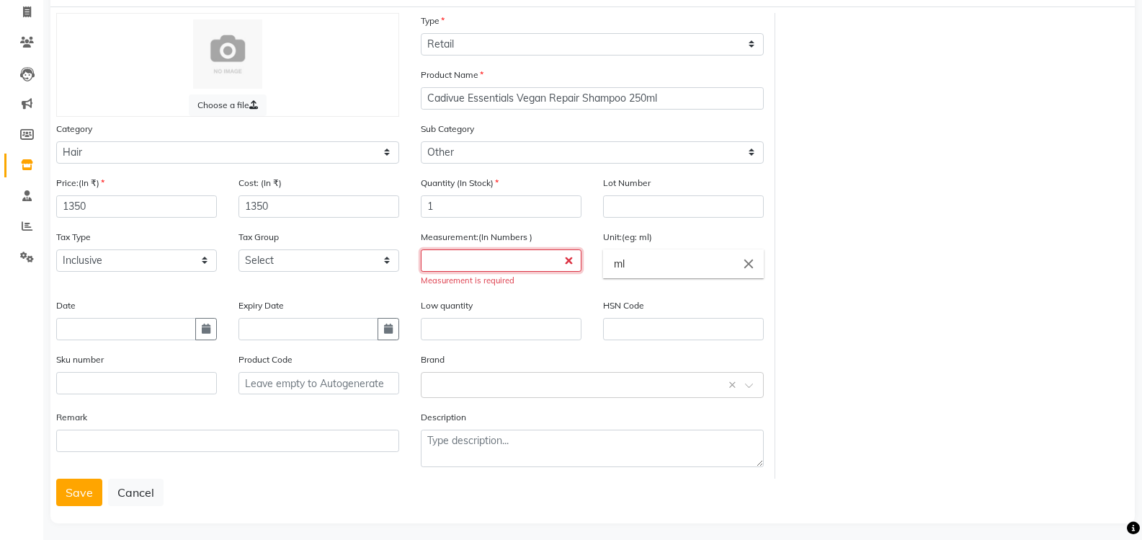
click at [489, 258] on input "number" at bounding box center [501, 260] width 161 height 22
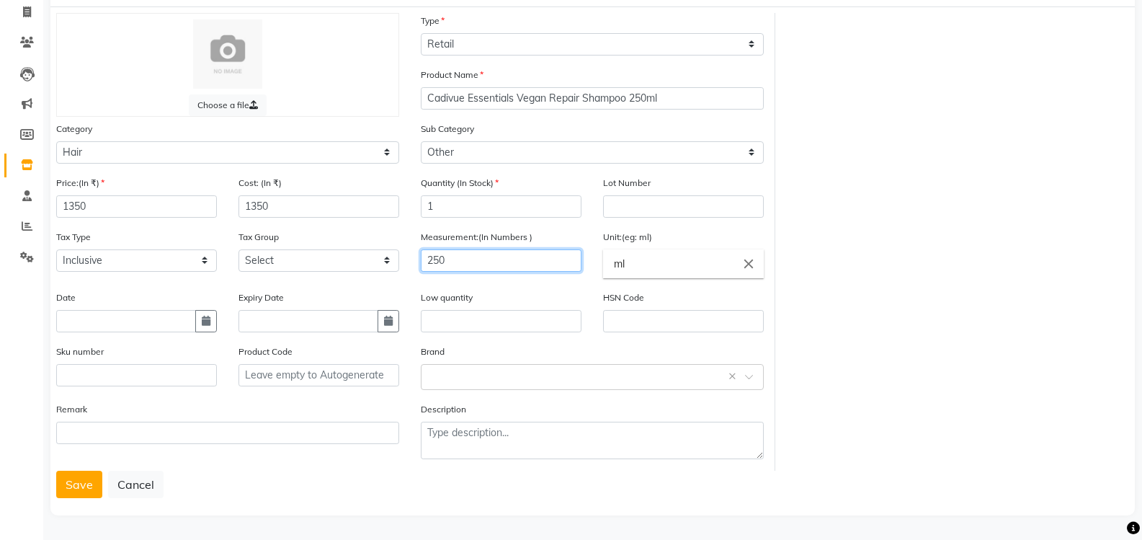
type input "250"
click at [75, 484] on div at bounding box center [571, 270] width 1142 height 540
click at [690, 262] on input "ml" at bounding box center [683, 263] width 161 height 29
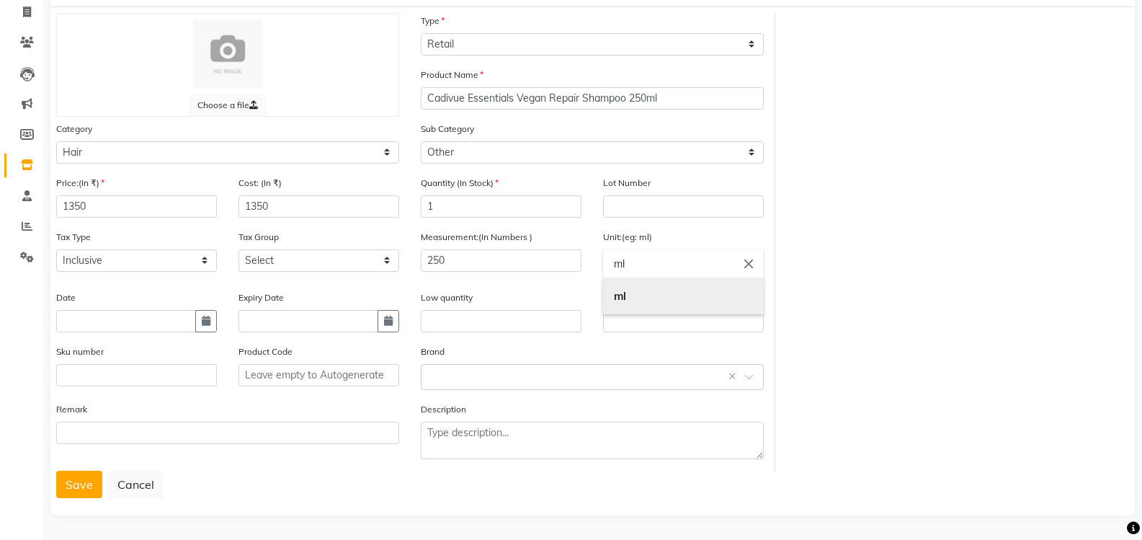
click at [631, 296] on link "ml" at bounding box center [683, 296] width 161 height 37
click at [80, 493] on button "Save" at bounding box center [79, 484] width 46 height 27
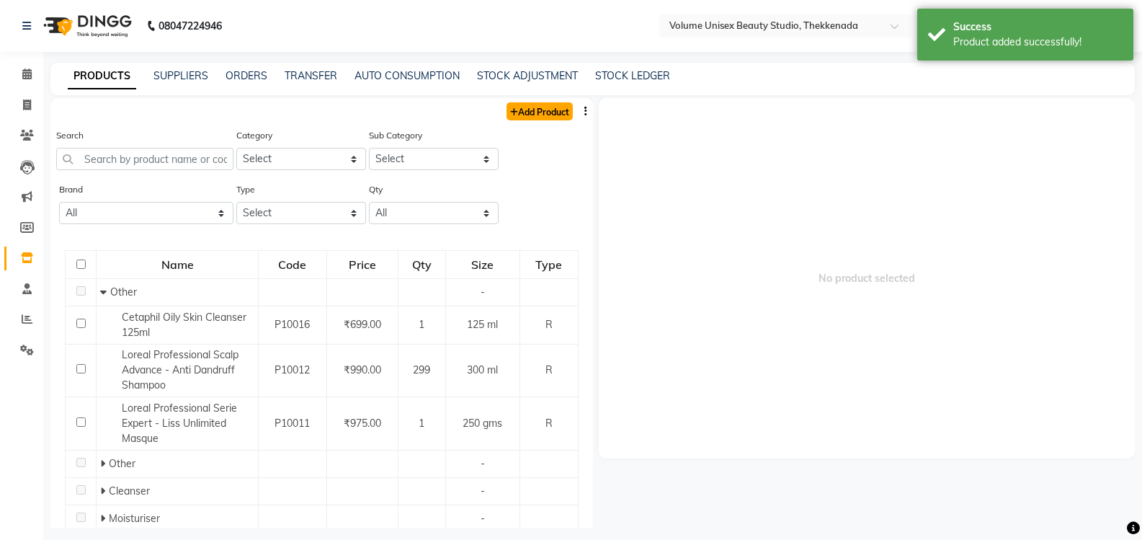
click at [523, 113] on link "Add Product" at bounding box center [540, 111] width 66 height 18
select select "true"
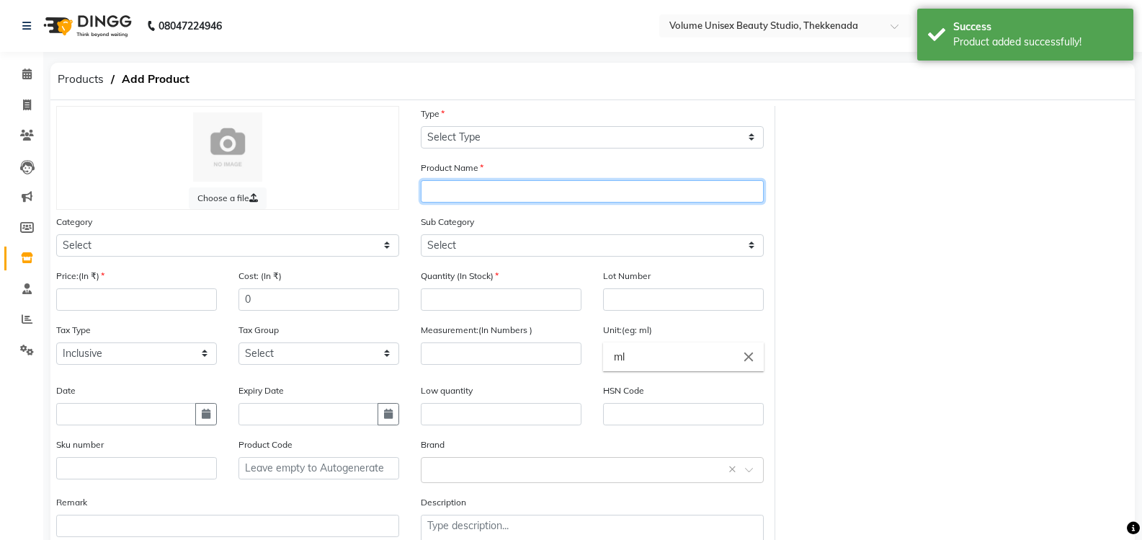
click at [442, 193] on input "text" at bounding box center [592, 191] width 343 height 22
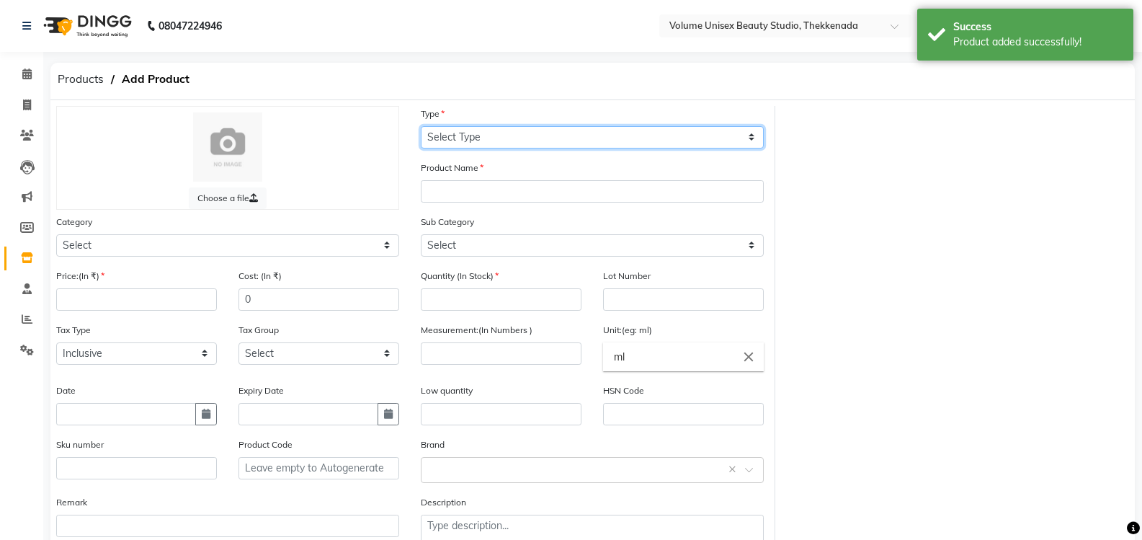
click at [749, 136] on select "Select Type Both Retail Consumable" at bounding box center [592, 137] width 343 height 22
select select "R"
click at [421, 126] on select "Select Type Both Retail Consumable" at bounding box center [592, 137] width 343 height 22
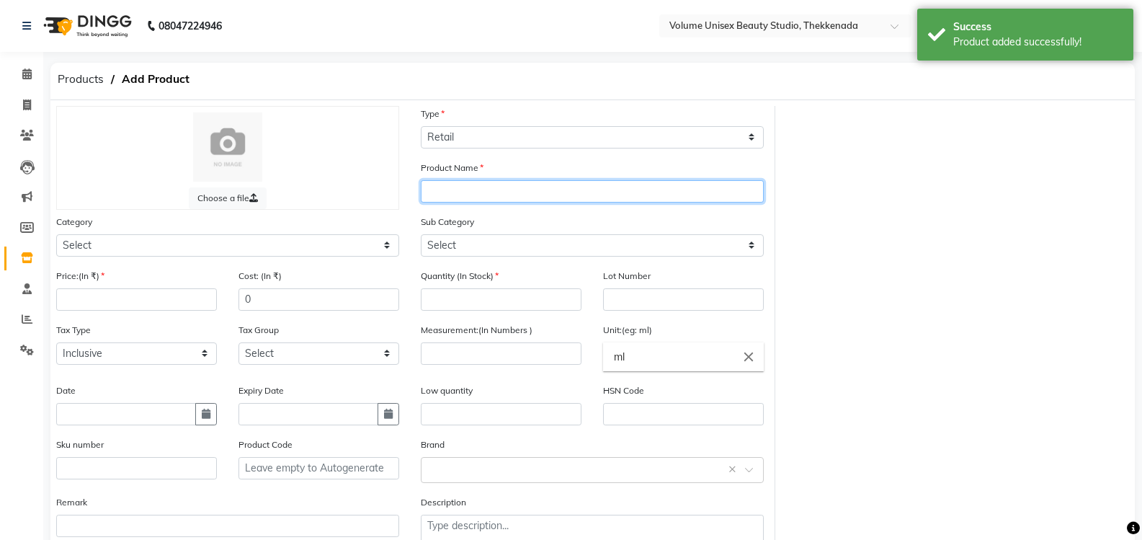
click at [491, 196] on input "text" at bounding box center [592, 191] width 343 height 22
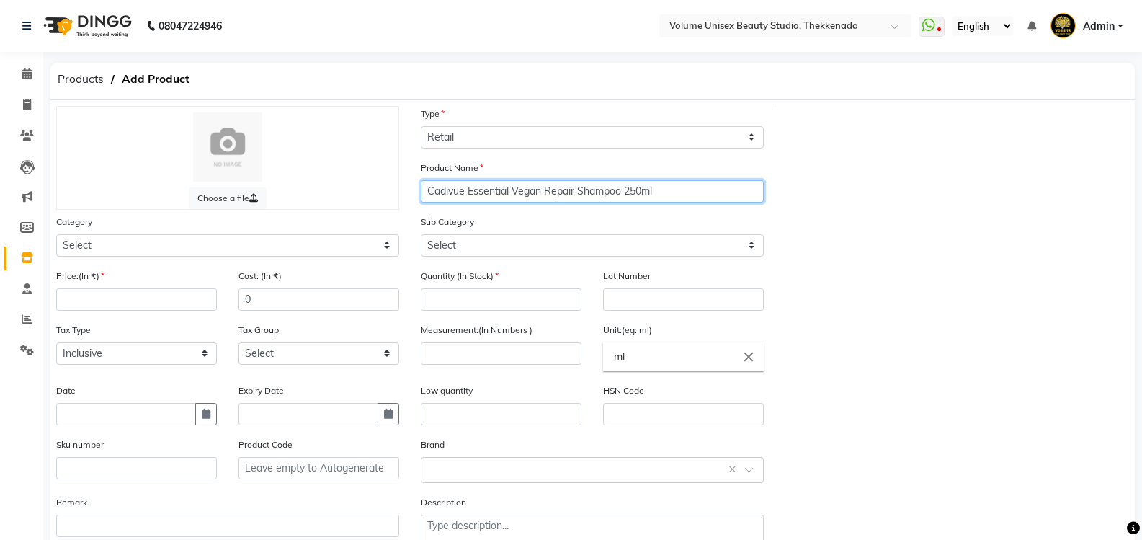
type input "Cadivue Essential Vegan Repair Shampoo 250ml"
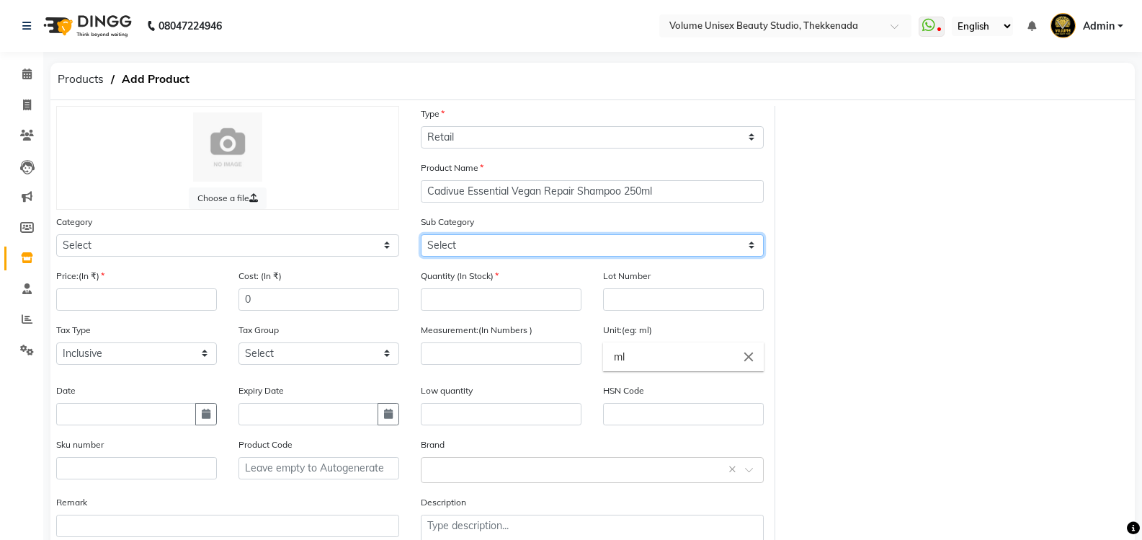
click at [752, 246] on select "Select" at bounding box center [592, 245] width 343 height 22
click at [750, 246] on select "Select" at bounding box center [592, 245] width 343 height 22
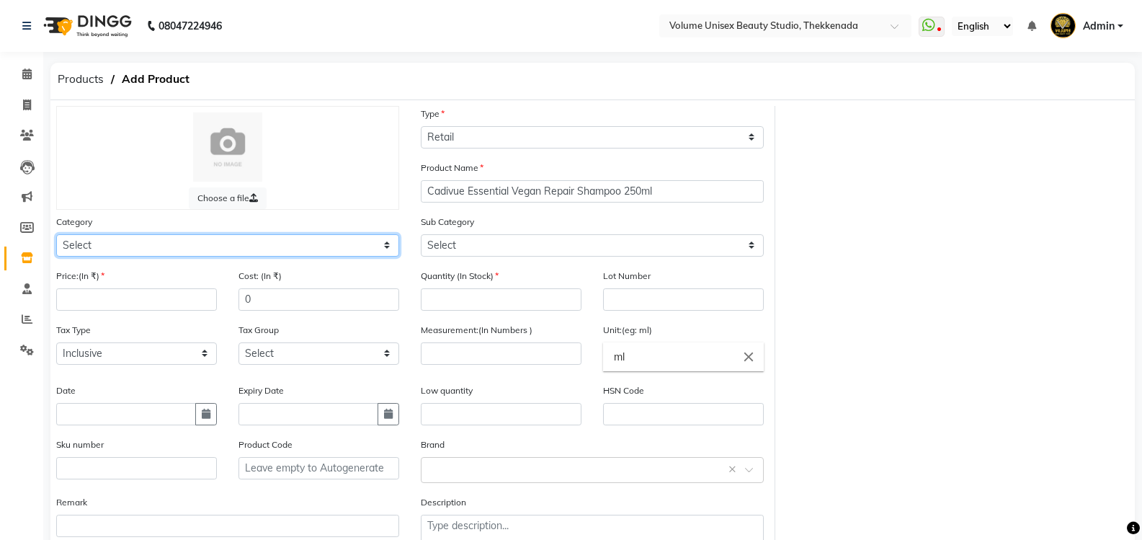
click at [154, 244] on select "Select Hair Skin Makeup Personal Care Appliances [PERSON_NAME] Waxing Disposabl…" at bounding box center [227, 245] width 343 height 22
click at [56, 234] on select "Select Hair Skin Makeup Personal Care Appliances [PERSON_NAME] Waxing Disposabl…" at bounding box center [227, 245] width 343 height 22
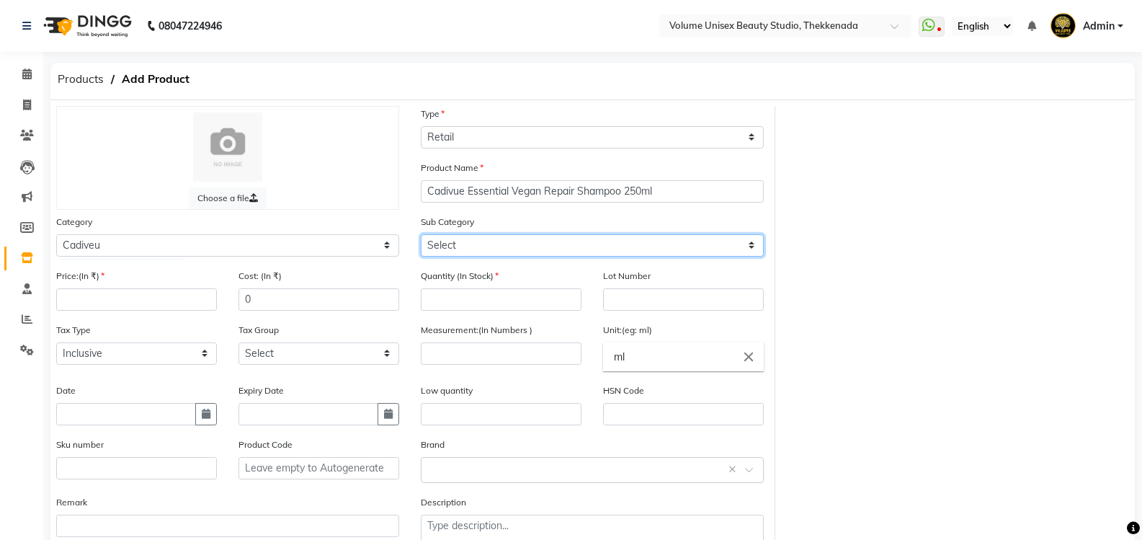
click at [750, 246] on select "Select Keratin Retail Keratin Salon Use" at bounding box center [592, 245] width 343 height 22
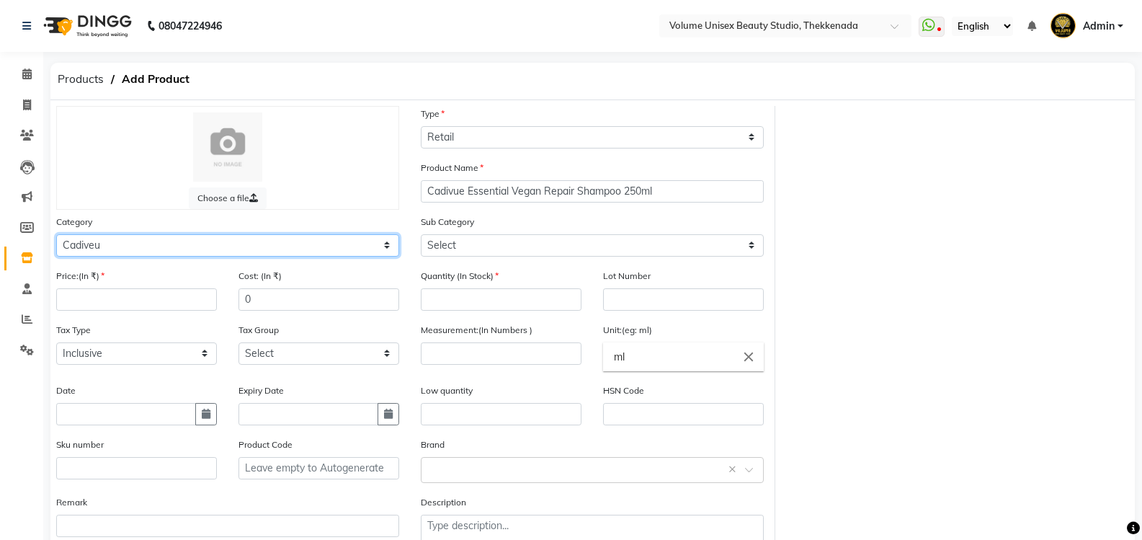
click at [383, 246] on select "Select Hair Skin Makeup Personal Care Appliances [PERSON_NAME] Waxing Disposabl…" at bounding box center [227, 245] width 343 height 22
select select "1297801100"
click at [56, 234] on select "Select Hair Skin Makeup Personal Care Appliances [PERSON_NAME] Waxing Disposabl…" at bounding box center [227, 245] width 343 height 22
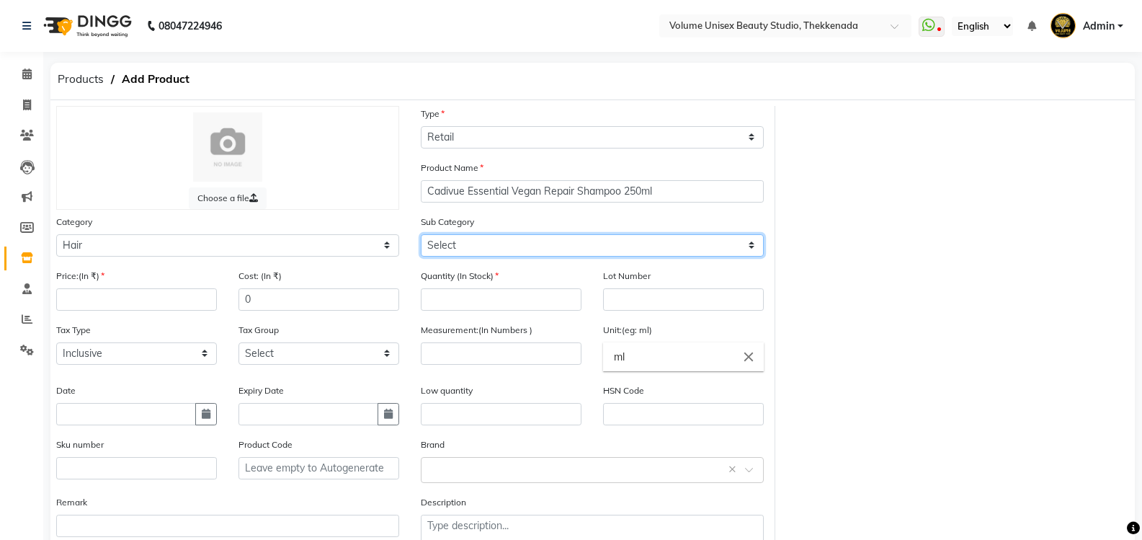
click at [749, 244] on select "Select Conditioner Cream Mask Oil Serum Color Appliances Treatment Styling Kit …" at bounding box center [592, 245] width 343 height 22
select select "1297801102"
click at [421, 234] on select "Select Conditioner Cream Mask Oil Serum Color Appliances Treatment Styling Kit …" at bounding box center [592, 245] width 343 height 22
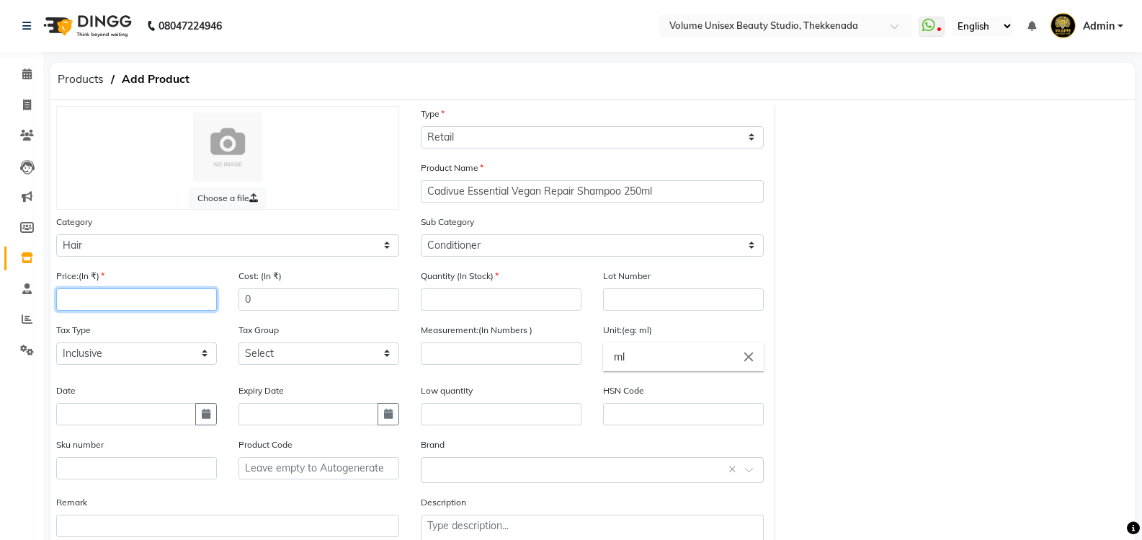
click at [98, 299] on input "number" at bounding box center [136, 299] width 161 height 22
type input "1000"
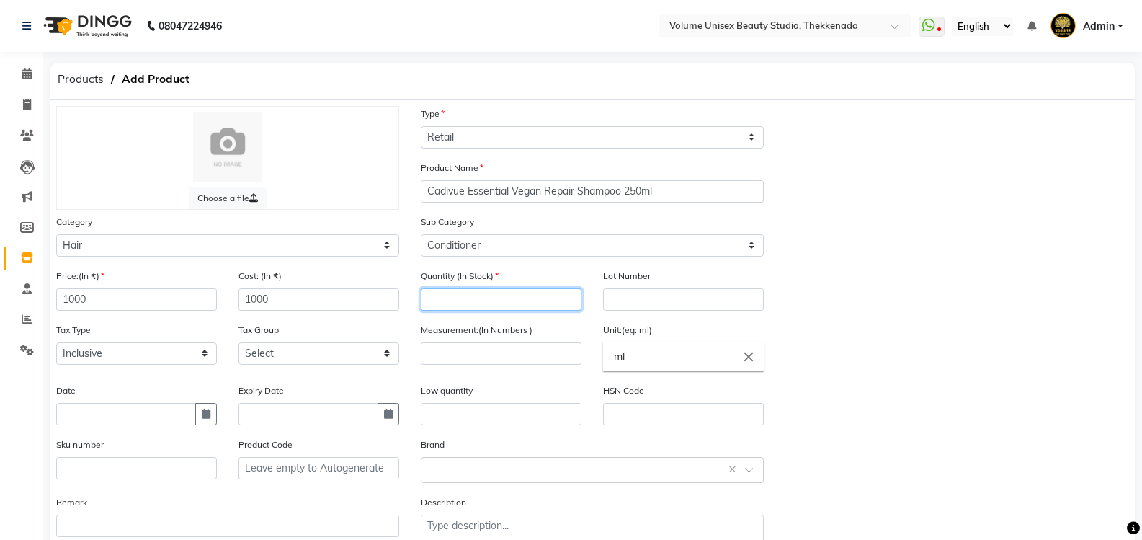
click at [448, 297] on input "number" at bounding box center [501, 299] width 161 height 22
type input "1"
click at [494, 350] on input "number" at bounding box center [501, 353] width 161 height 22
type input "250"
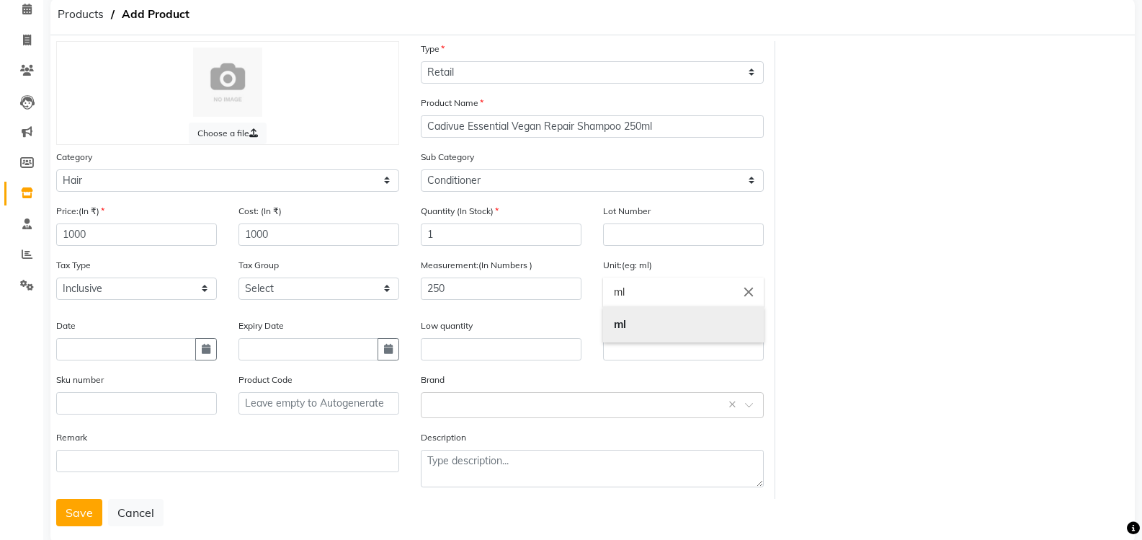
scroll to position [93, 0]
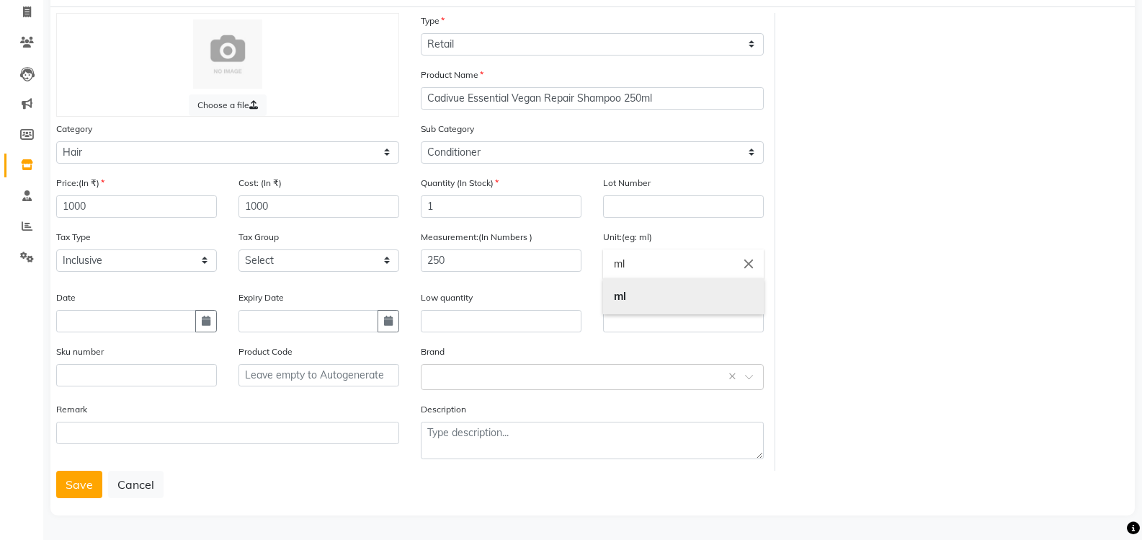
click at [631, 301] on link "ml" at bounding box center [683, 296] width 161 height 37
click at [72, 486] on button "Save" at bounding box center [79, 484] width 46 height 27
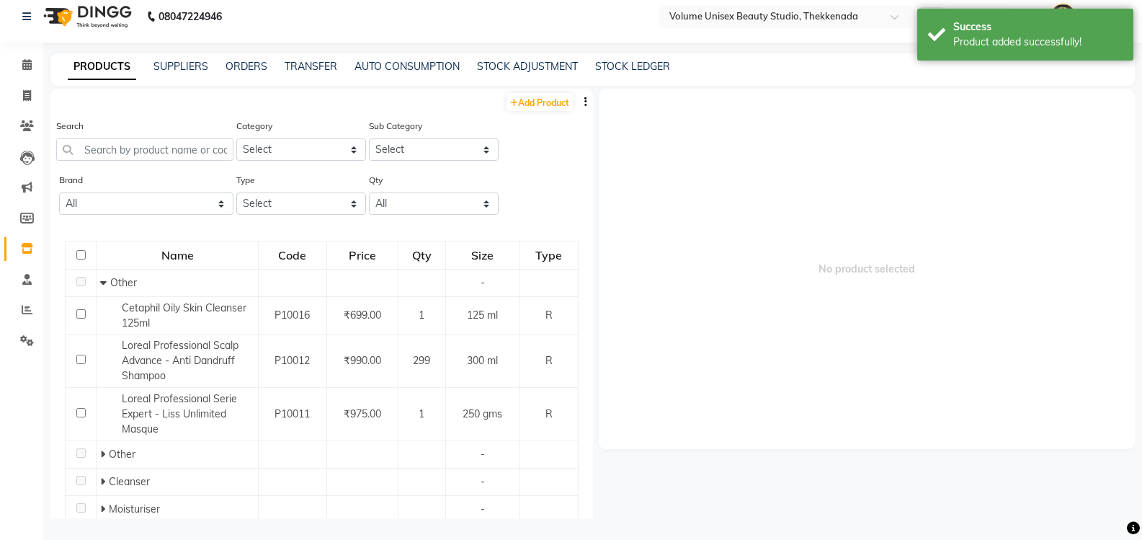
scroll to position [9, 0]
click at [28, 91] on icon at bounding box center [27, 95] width 8 height 11
select select "7432"
select select "service"
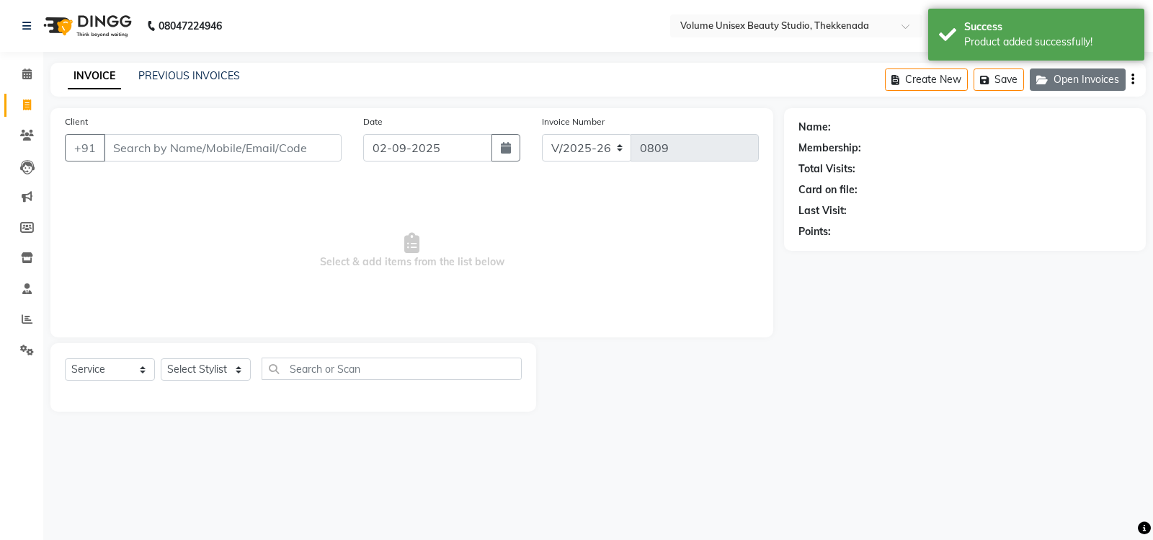
click at [1088, 86] on button "Open Invoices" at bounding box center [1078, 79] width 96 height 22
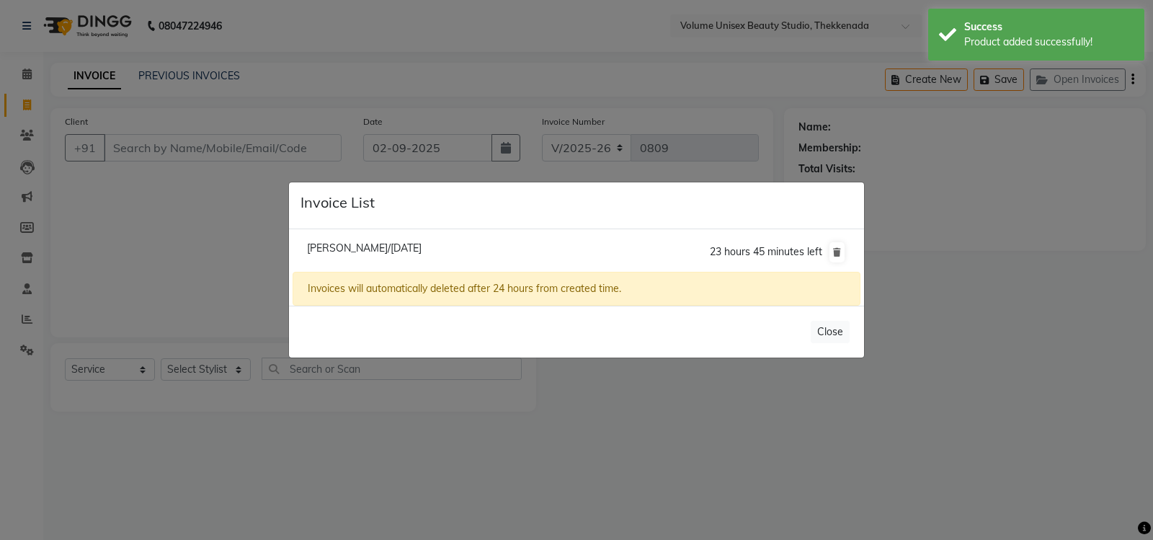
click at [422, 247] on span "[PERSON_NAME]/[DATE]" at bounding box center [364, 247] width 115 height 13
type input "9497115728"
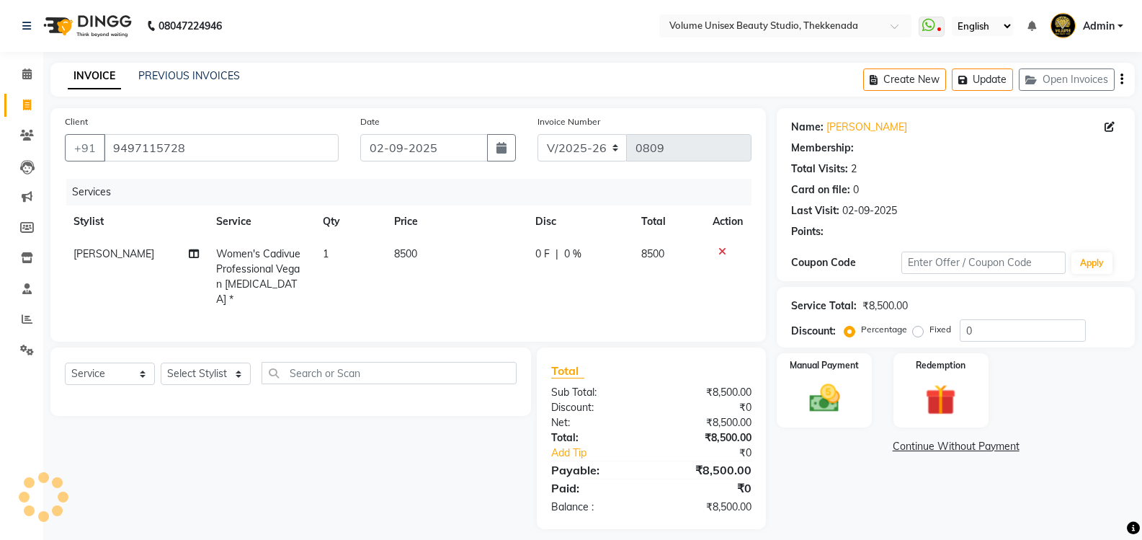
select select "1: Object"
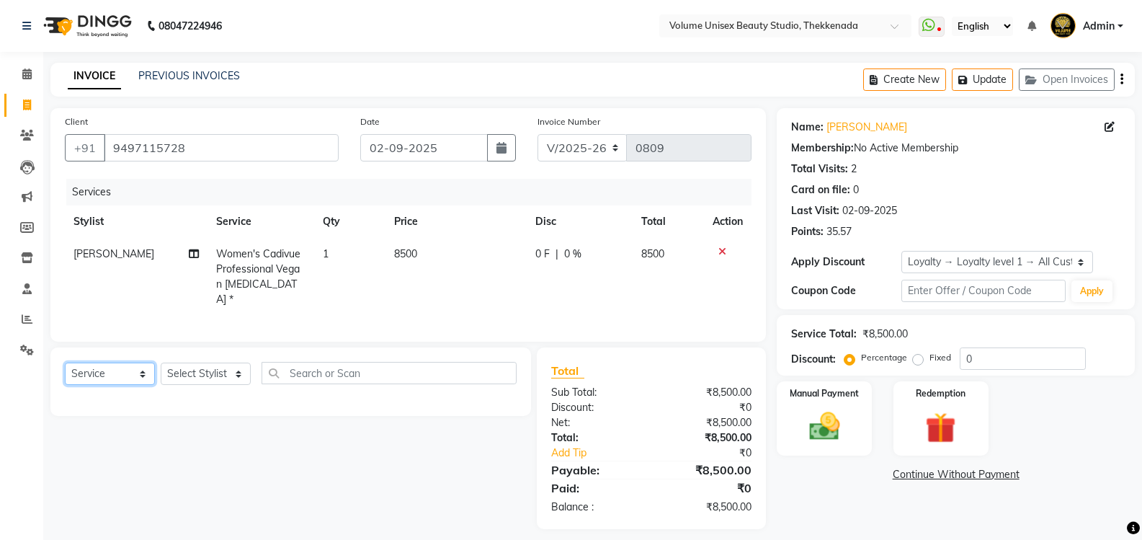
click at [146, 372] on select "Select Service Product Membership Package Voucher Prepaid Gift Card" at bounding box center [110, 373] width 90 height 22
select select "product"
click at [65, 362] on select "Select Service Product Membership Package Voucher Prepaid Gift Card" at bounding box center [110, 373] width 90 height 22
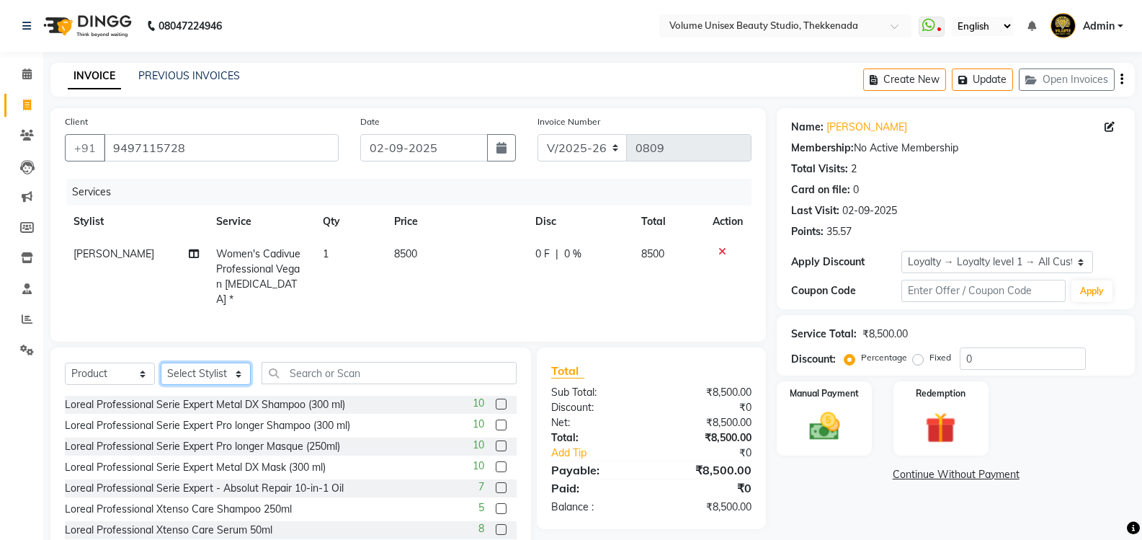
click at [239, 367] on select "Select Stylist [PERSON_NAME] [PERSON_NAME] [PERSON_NAME] [PERSON_NAME] [PERSON_…" at bounding box center [206, 373] width 90 height 22
select select "65211"
click at [161, 362] on select "Select Stylist [PERSON_NAME] [PERSON_NAME] [PERSON_NAME] [PERSON_NAME] [PERSON_…" at bounding box center [206, 373] width 90 height 22
click at [319, 370] on input "text" at bounding box center [389, 373] width 255 height 22
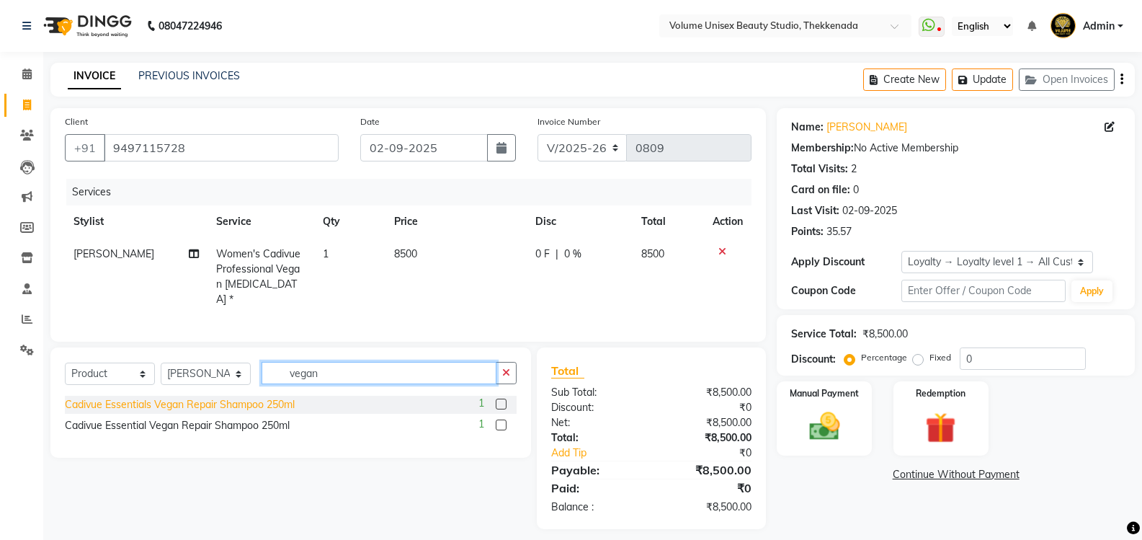
type input "vegan"
click at [288, 401] on div "Cadivue Essentials Vegan Repair Shampoo 250ml" at bounding box center [180, 404] width 230 height 15
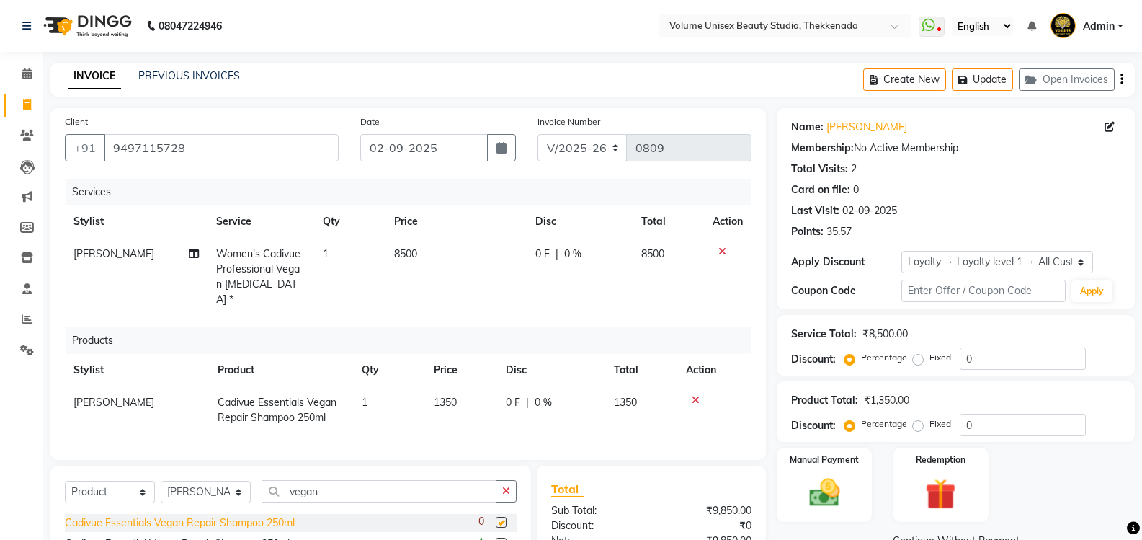
checkbox input "false"
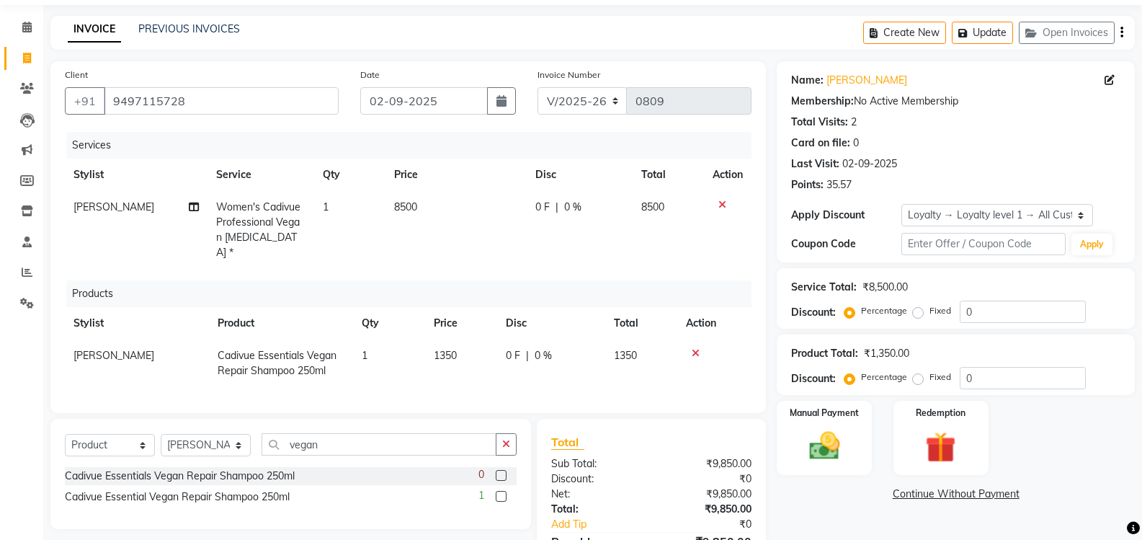
scroll to position [72, 0]
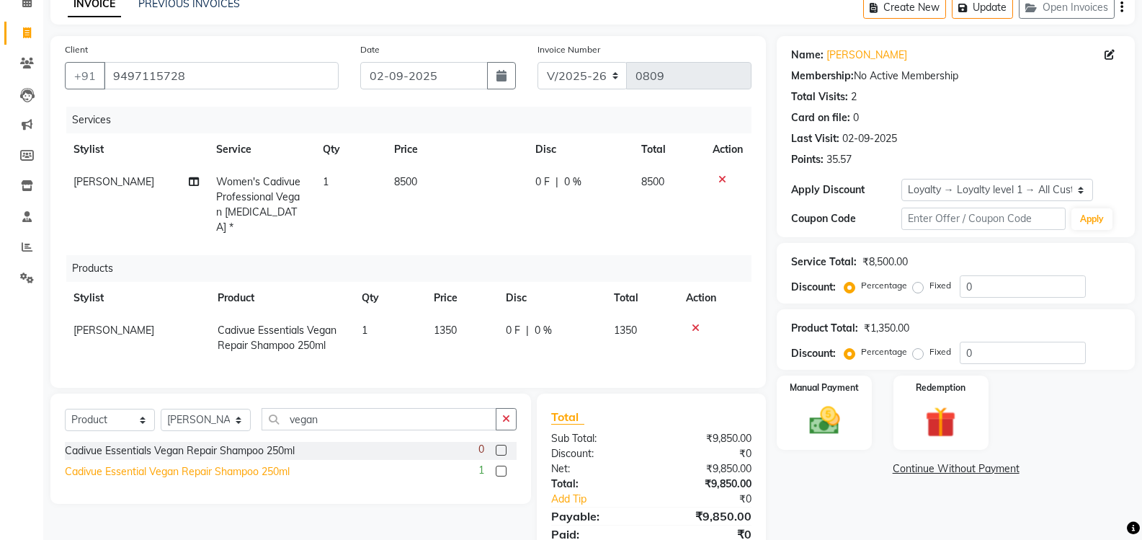
click at [257, 468] on div "Cadivue Essential Vegan Repair Shampoo 250ml" at bounding box center [177, 471] width 225 height 15
checkbox input "false"
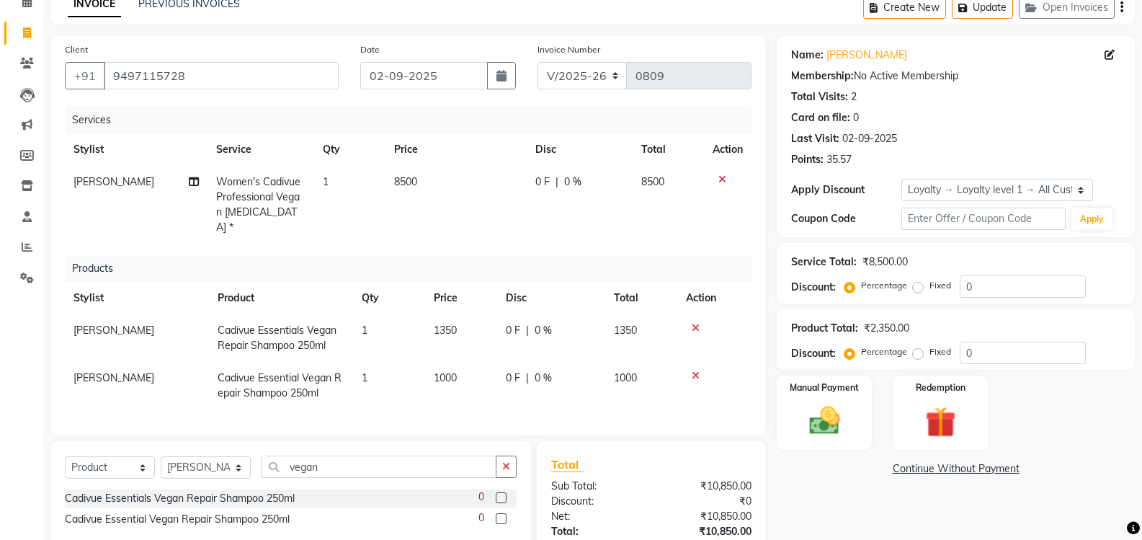
click at [695, 323] on icon at bounding box center [696, 328] width 8 height 10
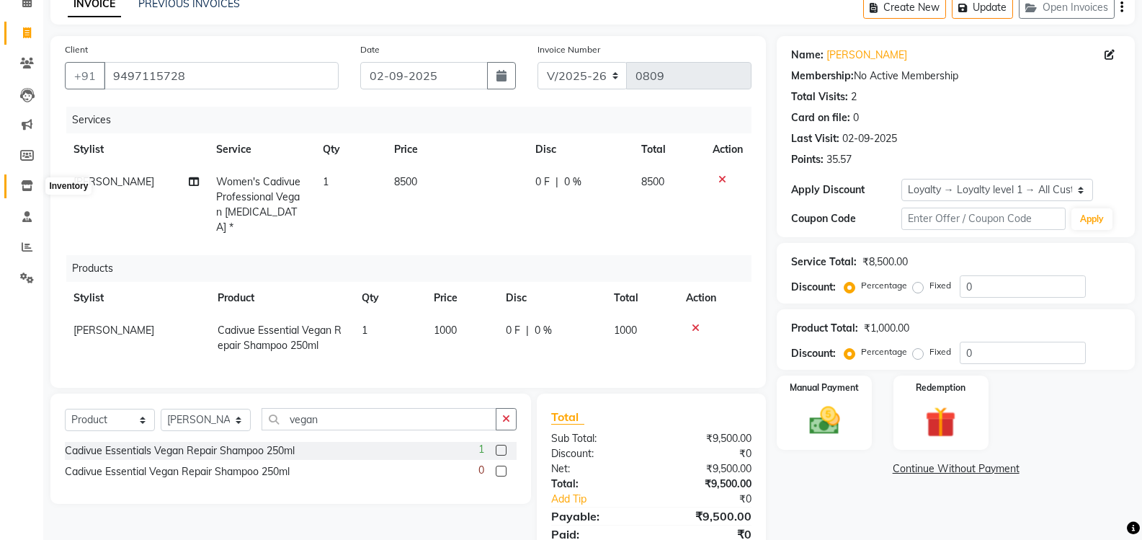
click at [29, 183] on icon at bounding box center [27, 185] width 12 height 11
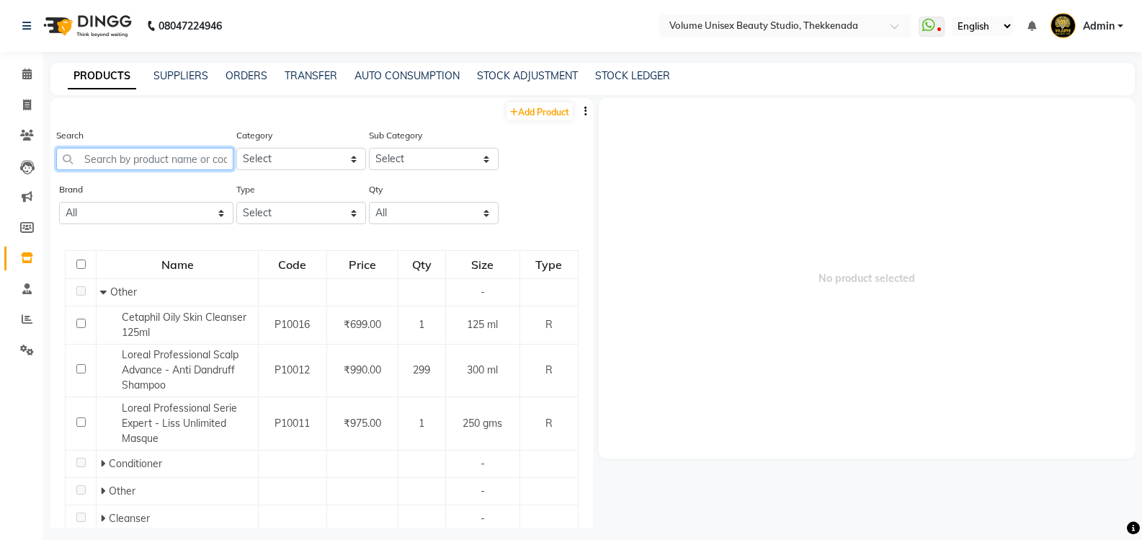
click at [148, 164] on input "text" at bounding box center [144, 159] width 177 height 22
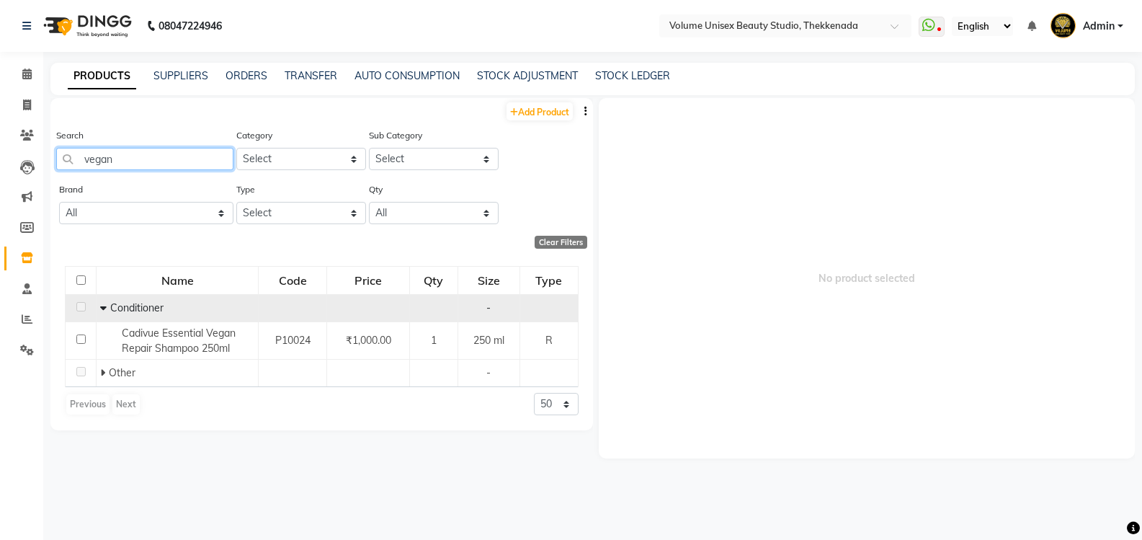
type input "vegan"
click at [102, 305] on icon at bounding box center [103, 308] width 6 height 10
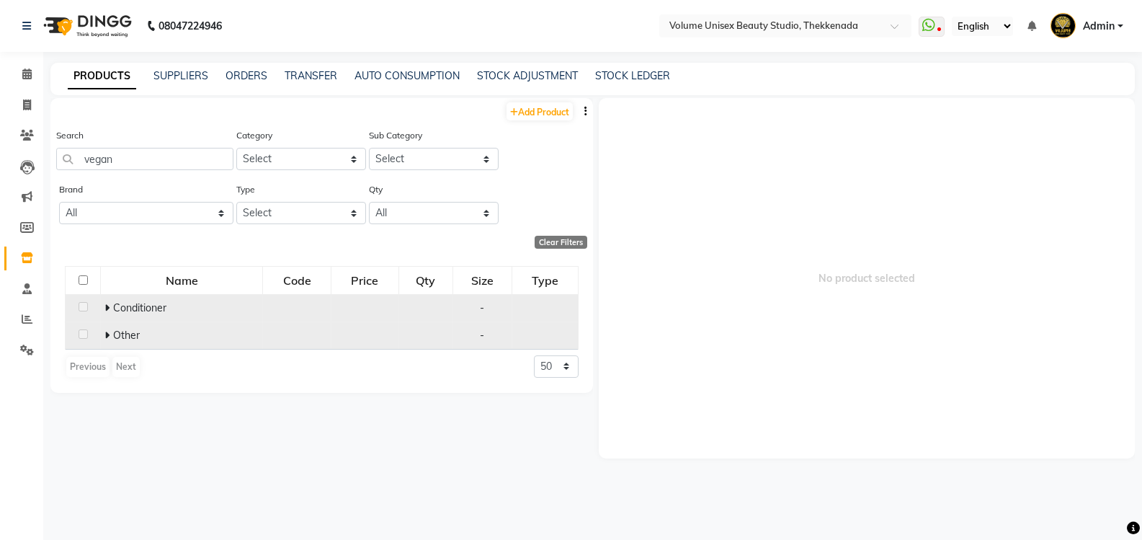
click at [119, 338] on span "Other" at bounding box center [126, 335] width 27 height 13
click at [104, 334] on td "Other" at bounding box center [182, 334] width 162 height 27
click at [121, 334] on span "Other" at bounding box center [126, 335] width 27 height 13
click at [107, 334] on icon at bounding box center [106, 335] width 5 height 10
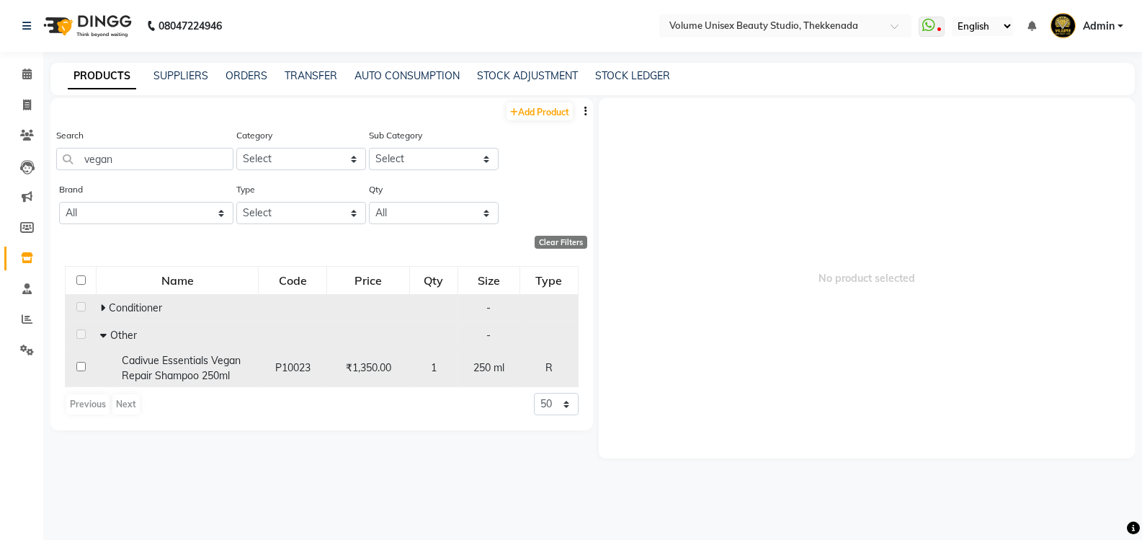
click at [169, 370] on span "Cadivue Essentials Vegan Repair Shampoo 250ml" at bounding box center [181, 368] width 119 height 28
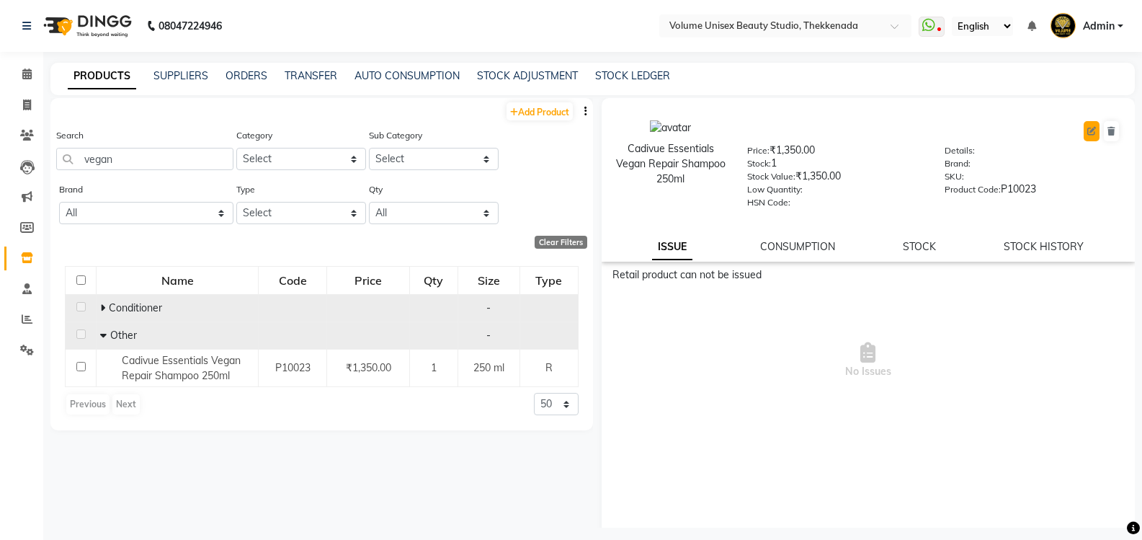
click at [1087, 131] on icon at bounding box center [1091, 131] width 9 height 9
select select "true"
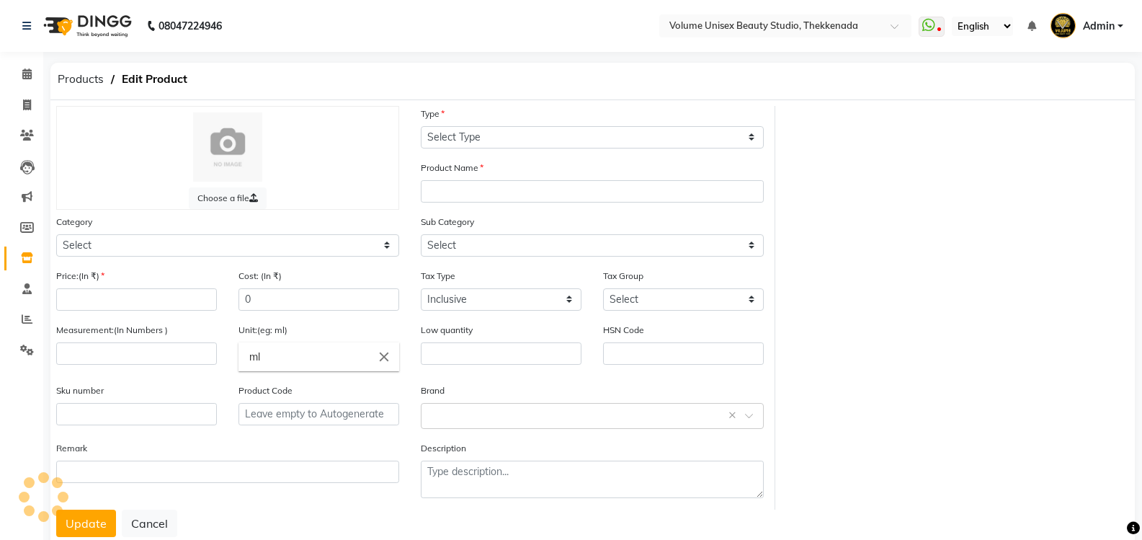
select select "R"
type input "Cadivue Essentials Vegan Repair Shampoo 250ml"
select select
type input "1350"
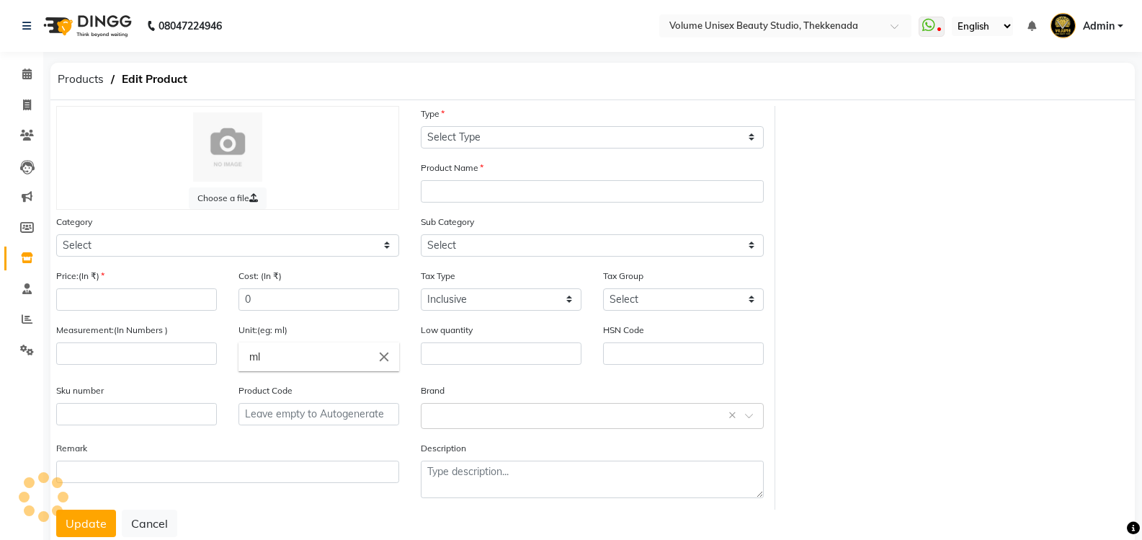
type input "1350"
type input "250"
type input "P10023"
select select "1297801100"
select select "1297801112"
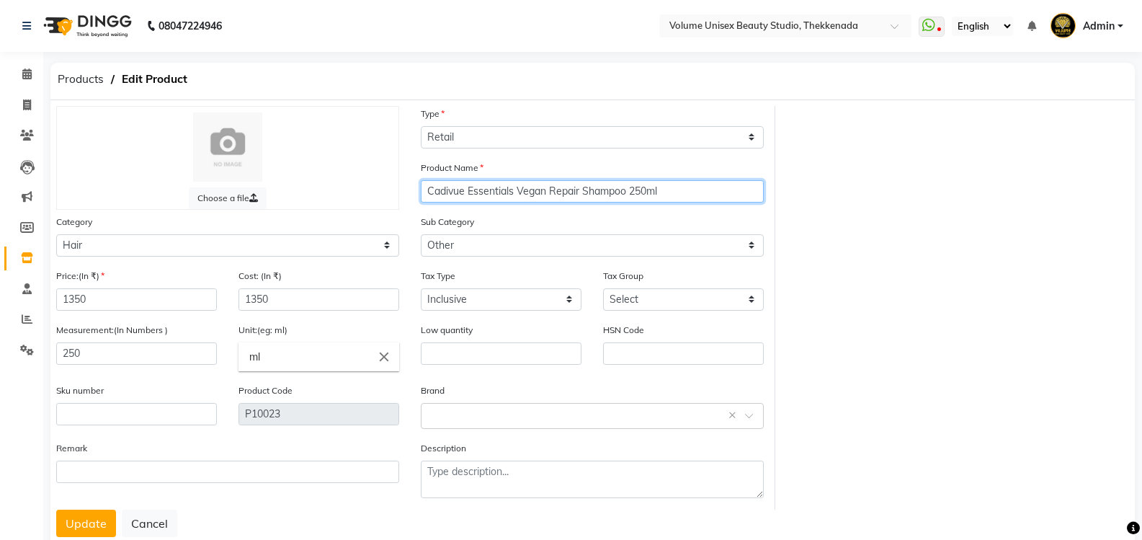
drag, startPoint x: 584, startPoint y: 187, endPoint x: 619, endPoint y: 192, distance: 35.7
click at [625, 195] on input "Cadivue Essentials Vegan Repair Shampoo 250ml" at bounding box center [592, 191] width 343 height 22
click at [644, 193] on input "Cadivue Essentials Vegan Repair Conditionero 250ml" at bounding box center [592, 191] width 343 height 22
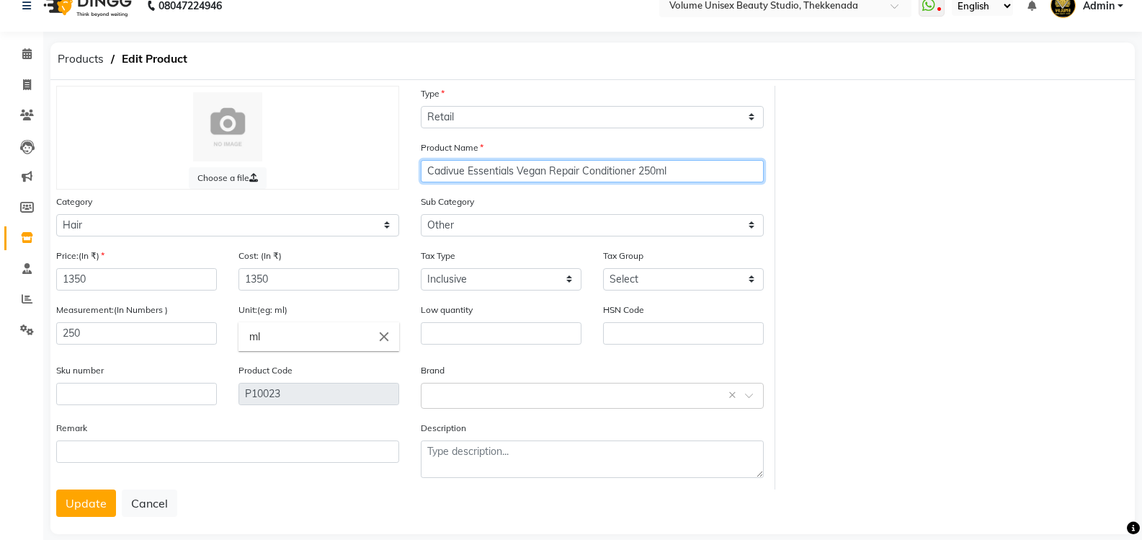
scroll to position [39, 0]
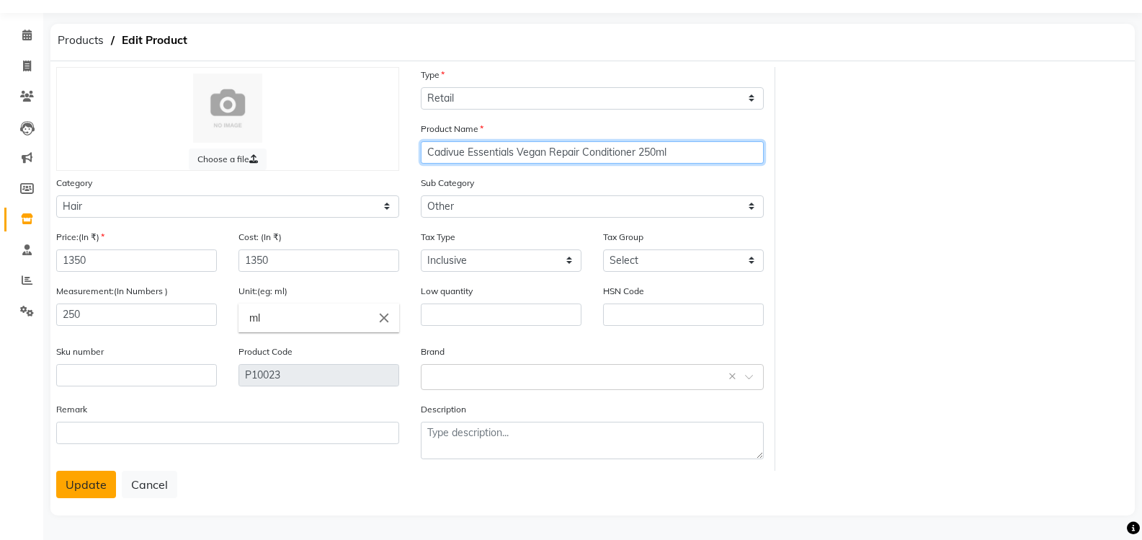
type input "Cadivue Essentials Vegan Repair Conditioner 250ml"
click at [84, 481] on button "Update" at bounding box center [86, 484] width 60 height 27
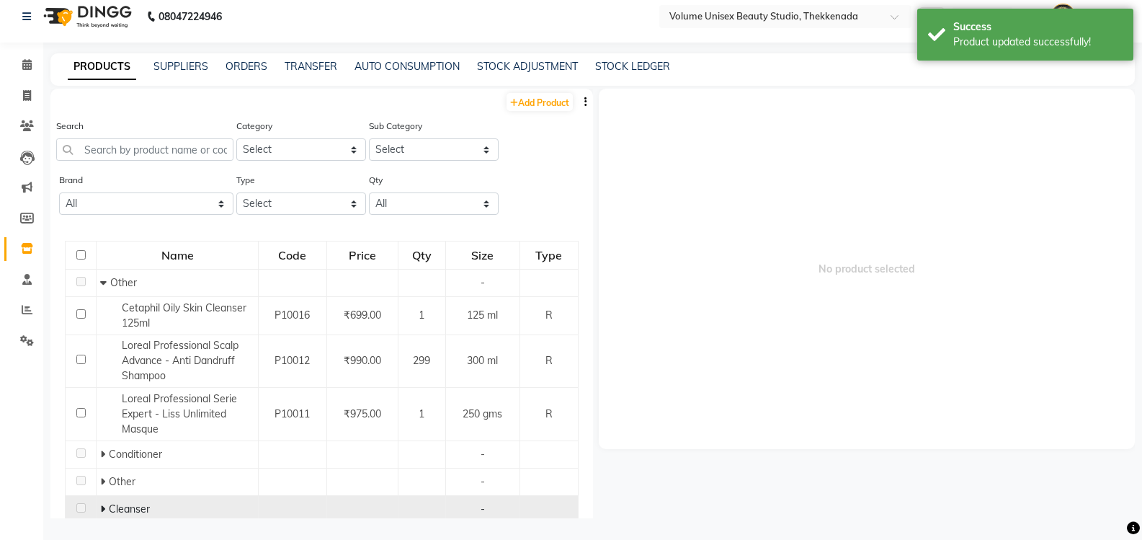
scroll to position [9, 0]
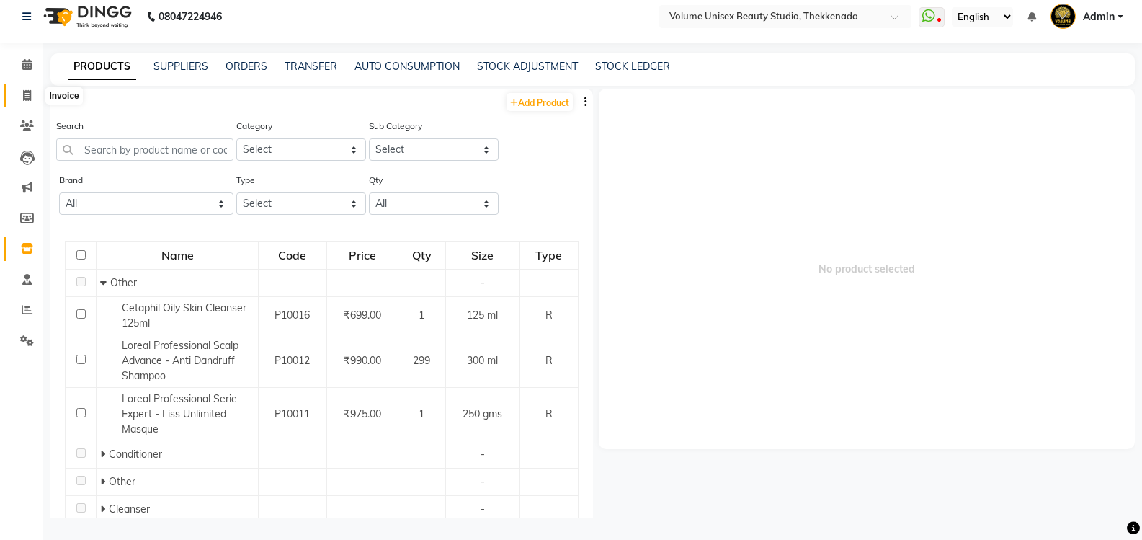
click at [28, 95] on icon at bounding box center [27, 95] width 8 height 11
select select "7432"
select select "service"
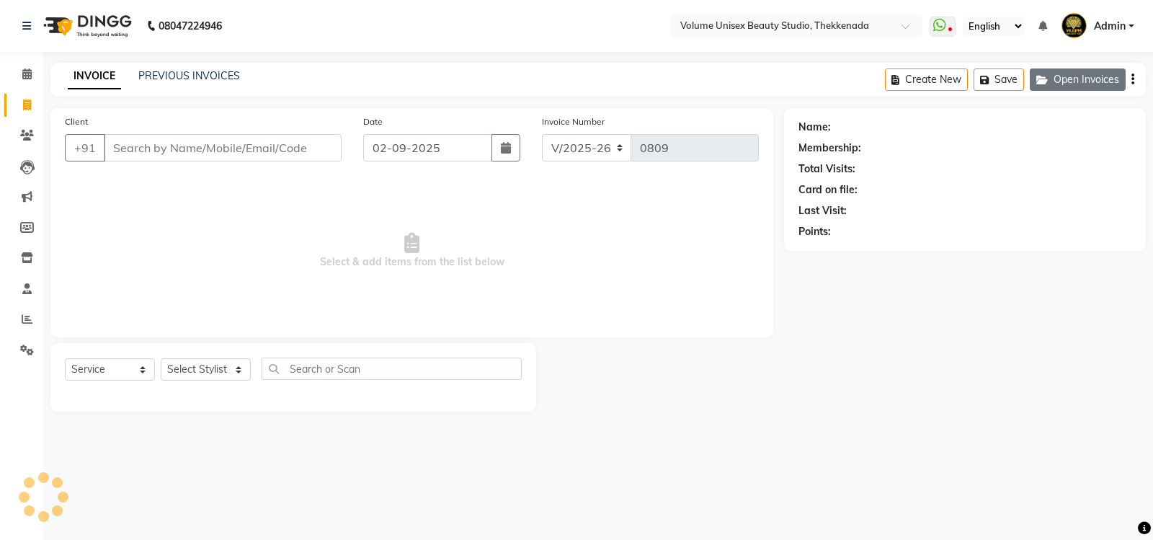
click at [1077, 84] on button "Open Invoices" at bounding box center [1078, 79] width 96 height 22
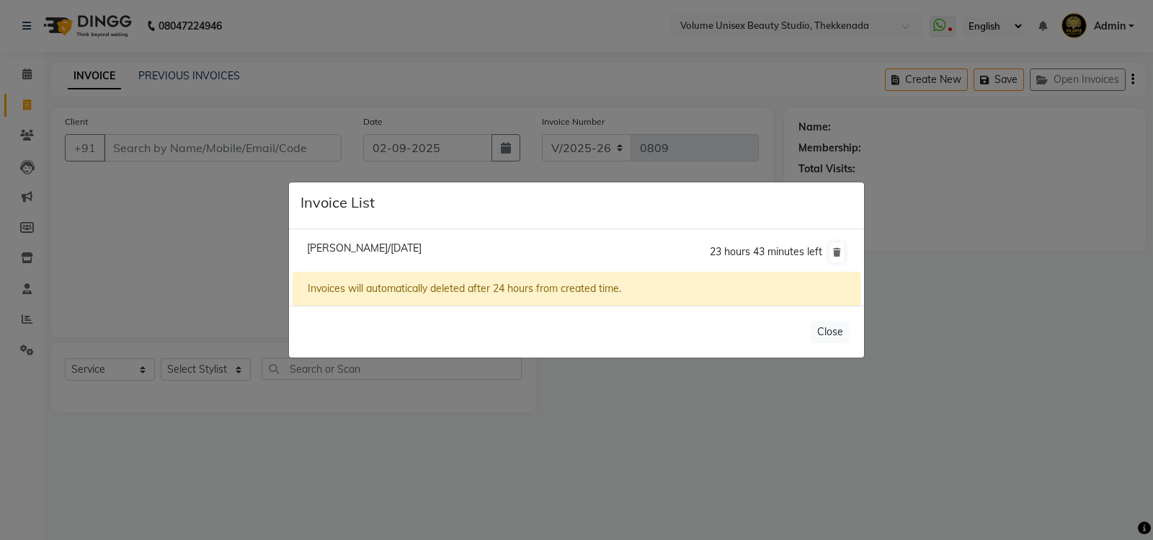
click at [422, 244] on span "[PERSON_NAME]/[DATE]" at bounding box center [364, 247] width 115 height 13
type input "9497115728"
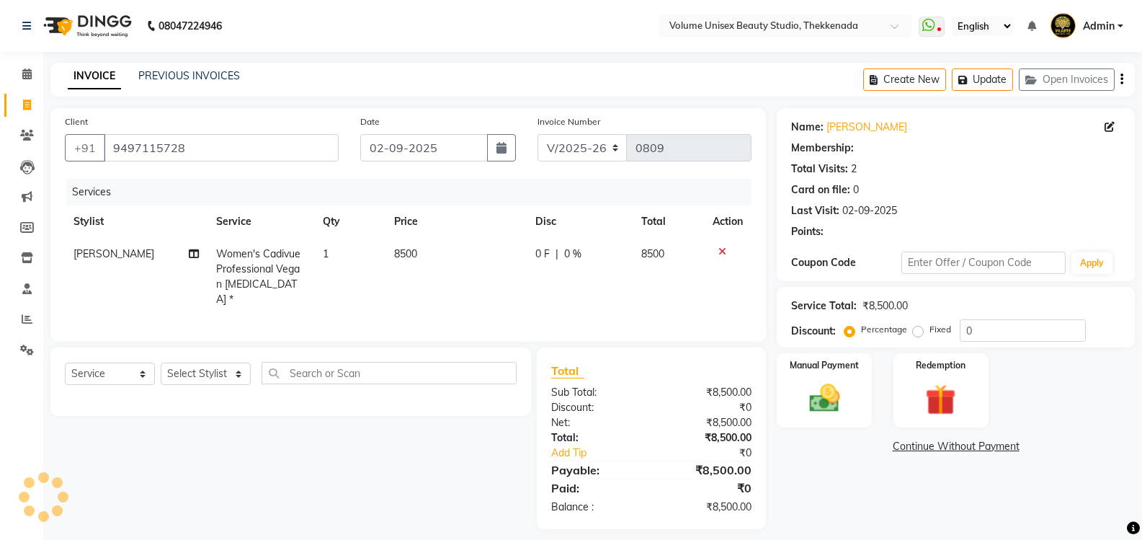
select select "1: Object"
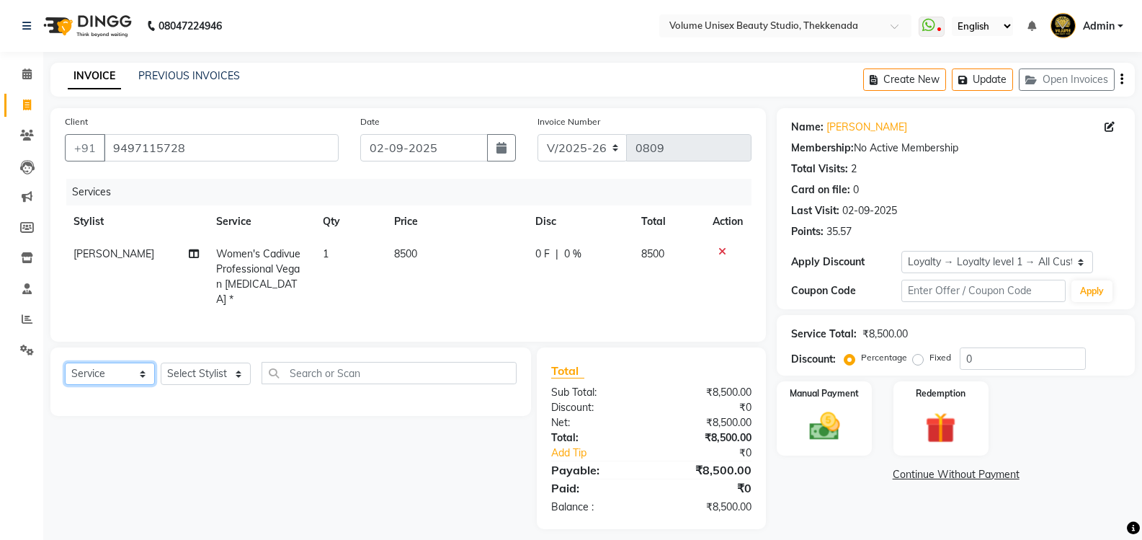
click at [144, 369] on select "Select Service Product Membership Package Voucher Prepaid Gift Card" at bounding box center [110, 373] width 90 height 22
select select "product"
click at [65, 362] on select "Select Service Product Membership Package Voucher Prepaid Gift Card" at bounding box center [110, 373] width 90 height 22
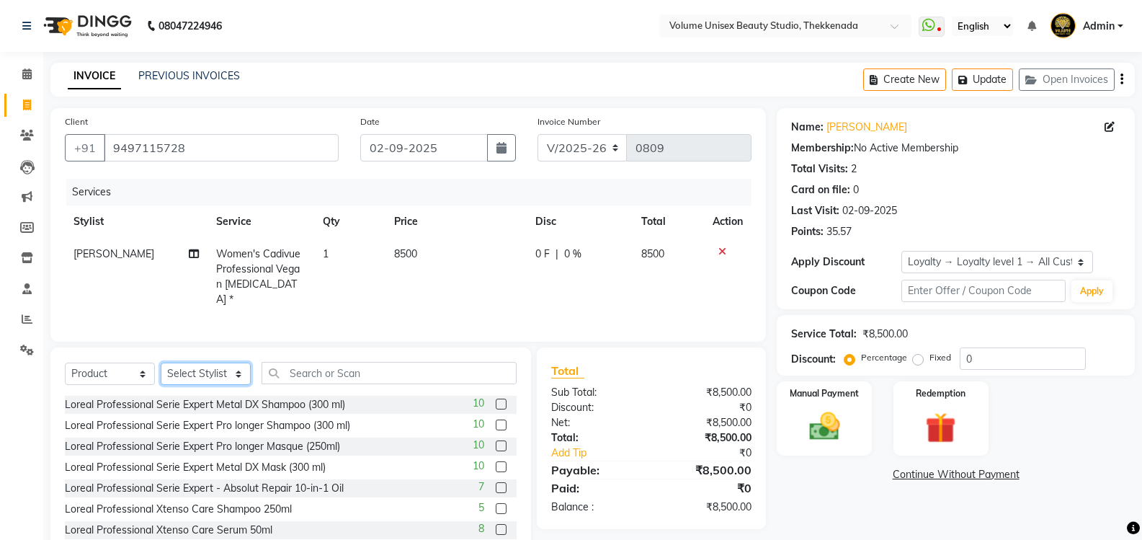
click at [236, 375] on select "Select Stylist [PERSON_NAME] [PERSON_NAME] [PERSON_NAME] [PERSON_NAME] [PERSON_…" at bounding box center [206, 373] width 90 height 22
select select "65211"
click at [161, 362] on select "Select Stylist [PERSON_NAME] [PERSON_NAME] [PERSON_NAME] [PERSON_NAME] [PERSON_…" at bounding box center [206, 373] width 90 height 22
click at [317, 369] on input "text" at bounding box center [389, 373] width 255 height 22
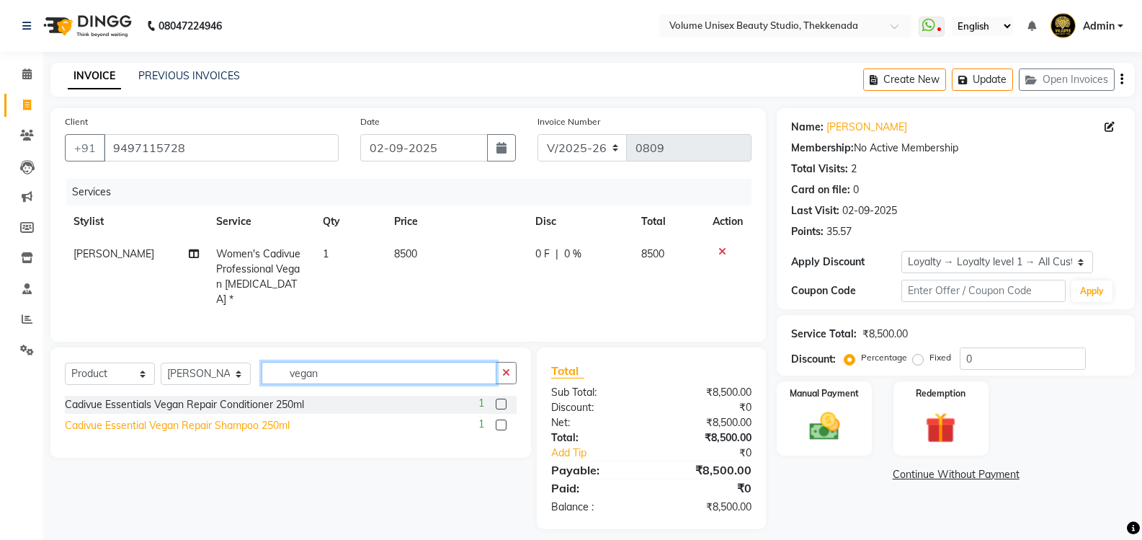
type input "vegan"
click at [203, 418] on div "Cadivue Essential Vegan Repair Shampoo 250ml" at bounding box center [177, 425] width 225 height 15
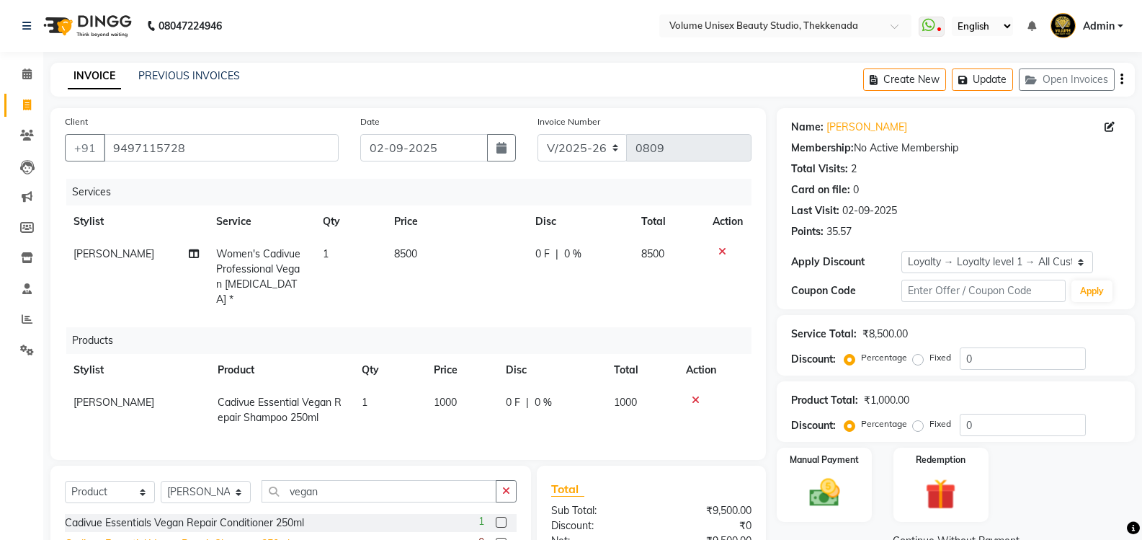
checkbox input "false"
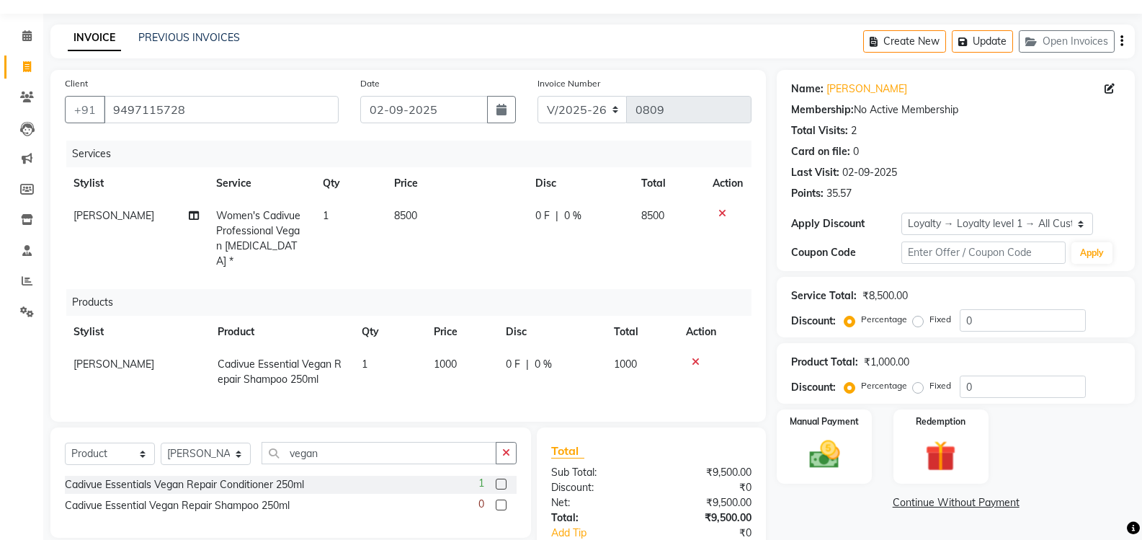
scroll to position [72, 0]
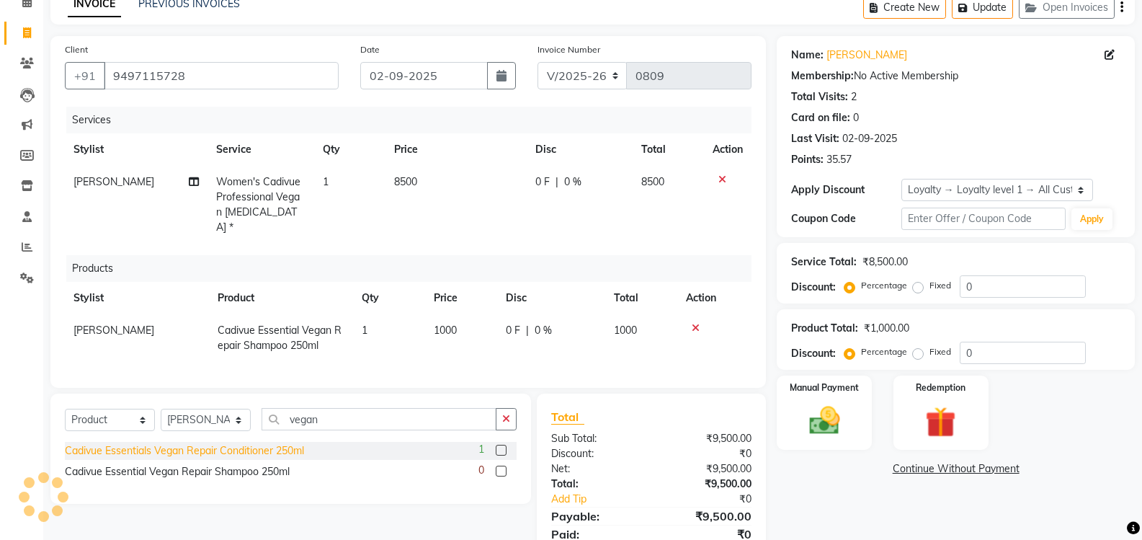
click at [265, 444] on div "Cadivue Essentials Vegan Repair Conditioner 250ml" at bounding box center [184, 450] width 239 height 15
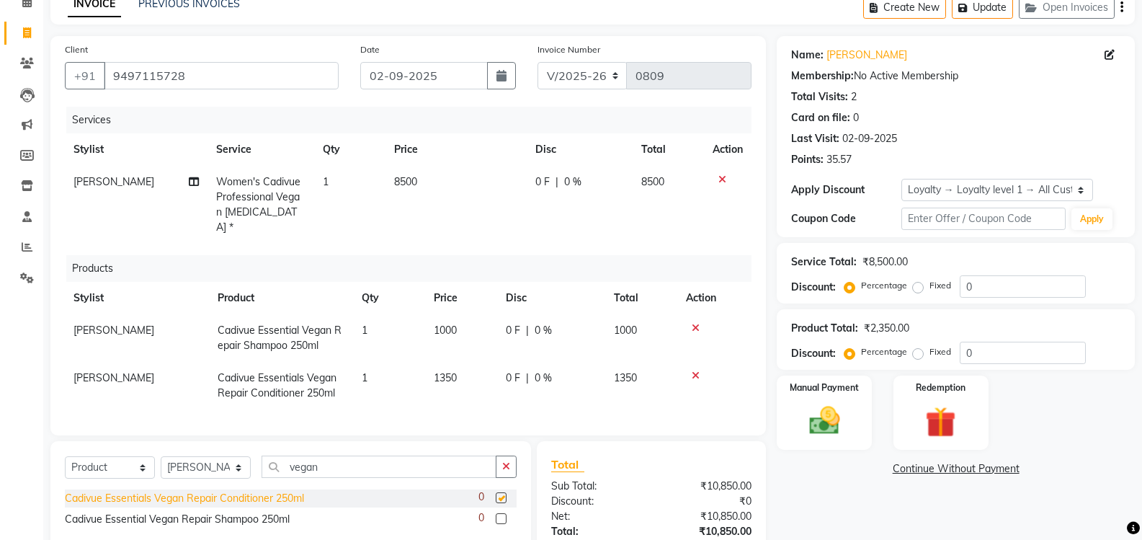
checkbox input "false"
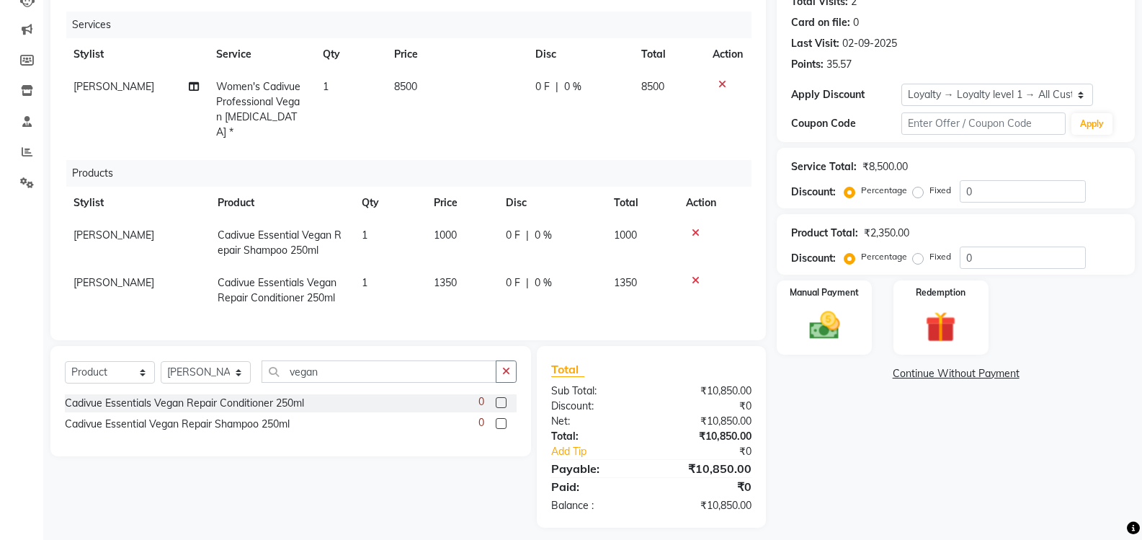
scroll to position [172, 0]
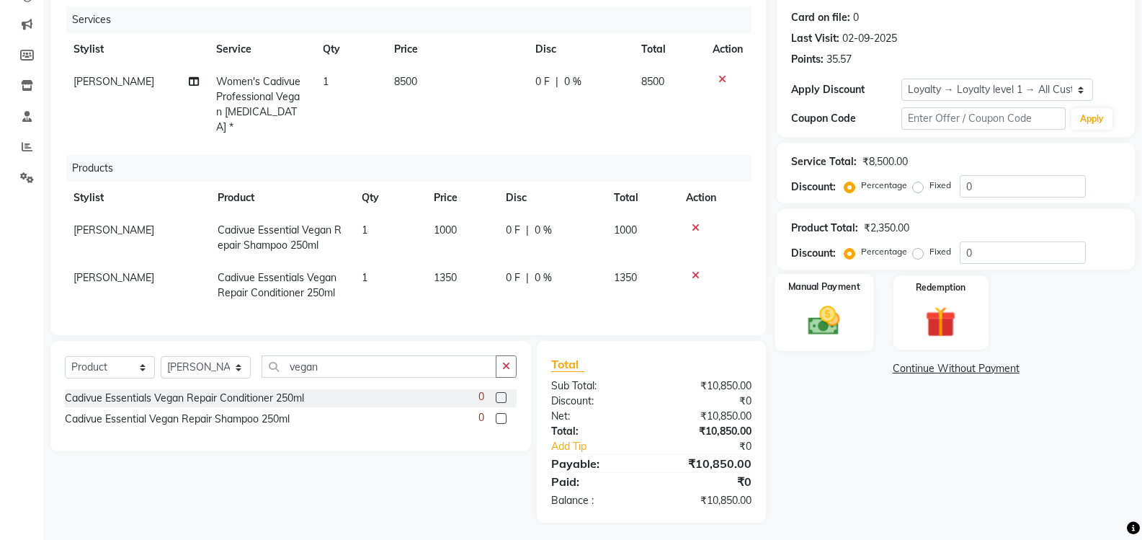
click at [820, 319] on img at bounding box center [824, 320] width 51 height 37
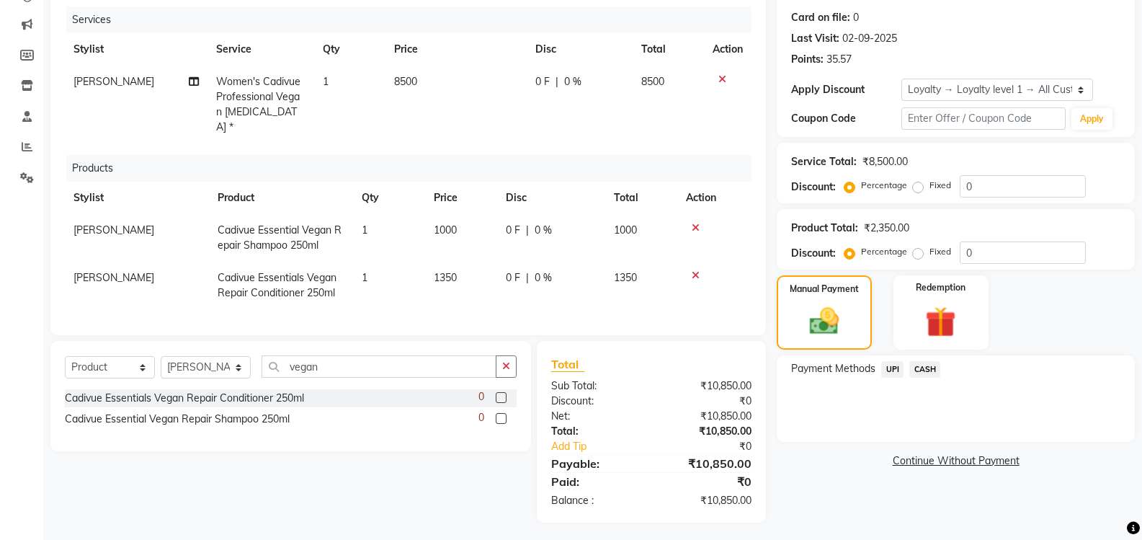
click at [894, 370] on span "UPI" at bounding box center [892, 369] width 22 height 17
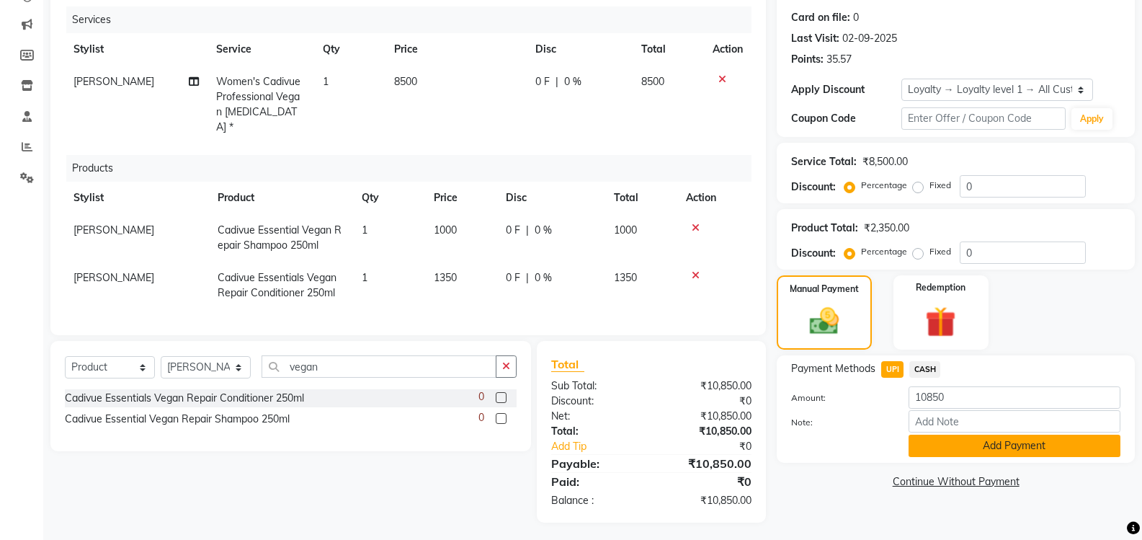
click at [977, 448] on button "Add Payment" at bounding box center [1015, 446] width 212 height 22
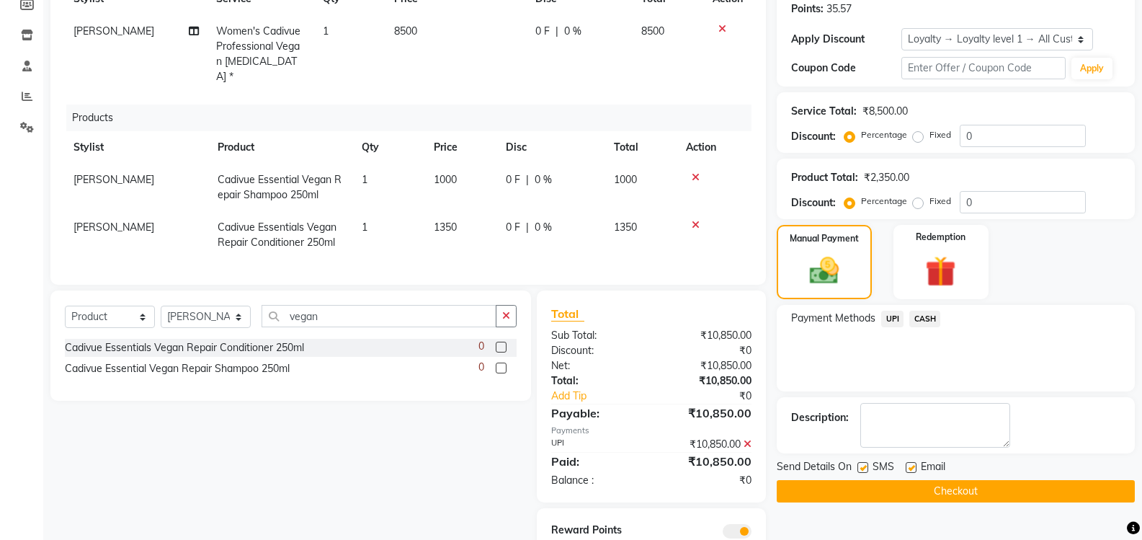
scroll to position [274, 0]
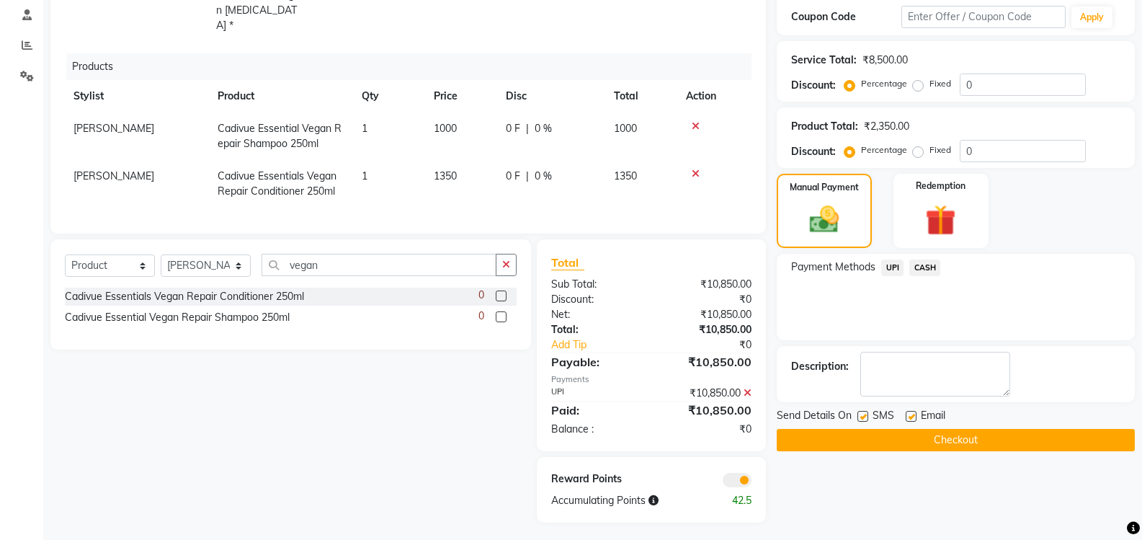
click at [981, 433] on button "Checkout" at bounding box center [956, 440] width 358 height 22
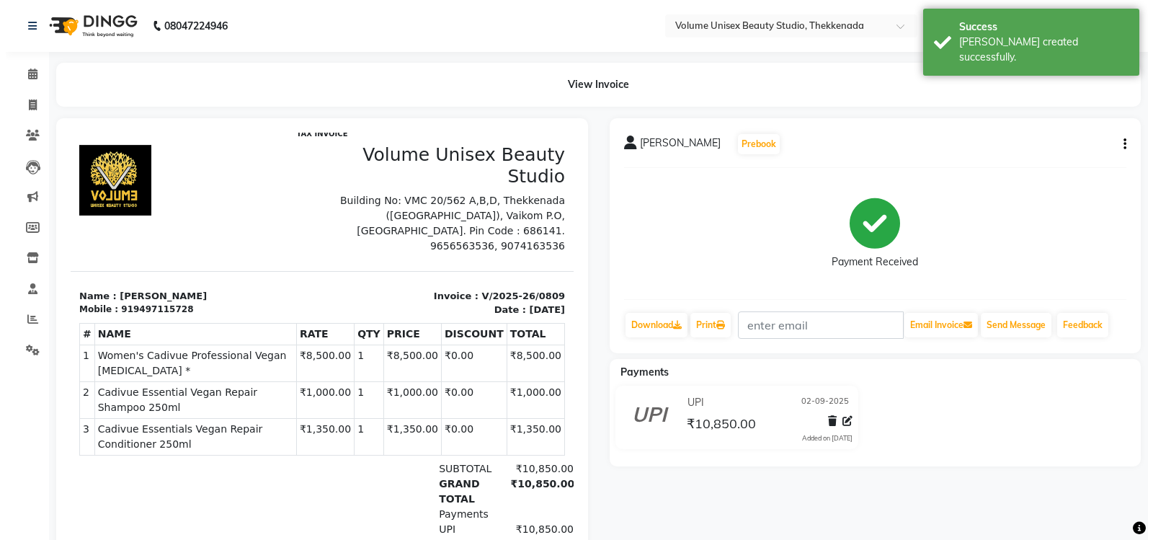
scroll to position [11, 0]
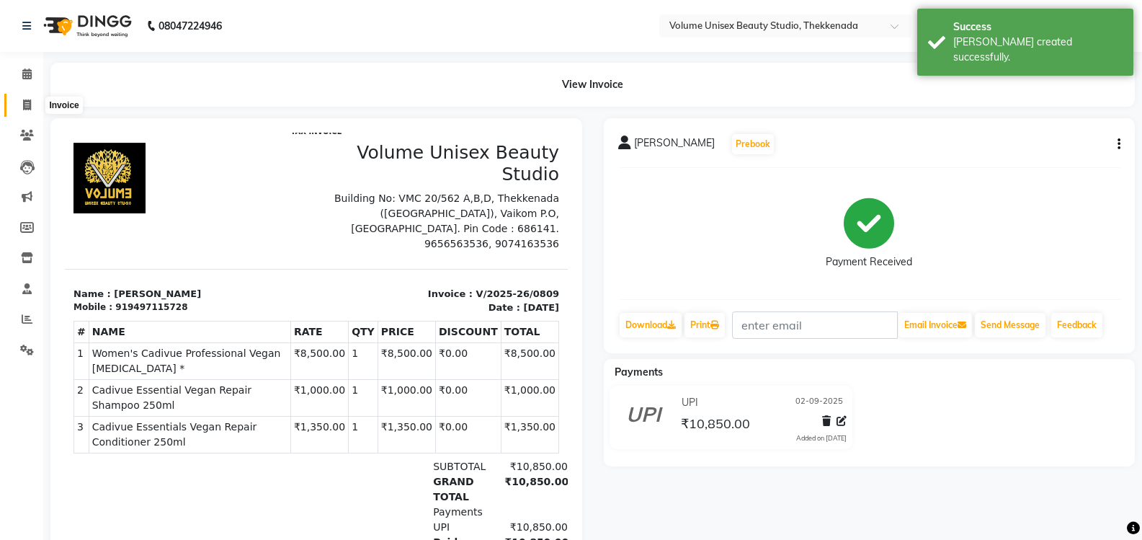
click at [25, 108] on icon at bounding box center [27, 104] width 8 height 11
select select "service"
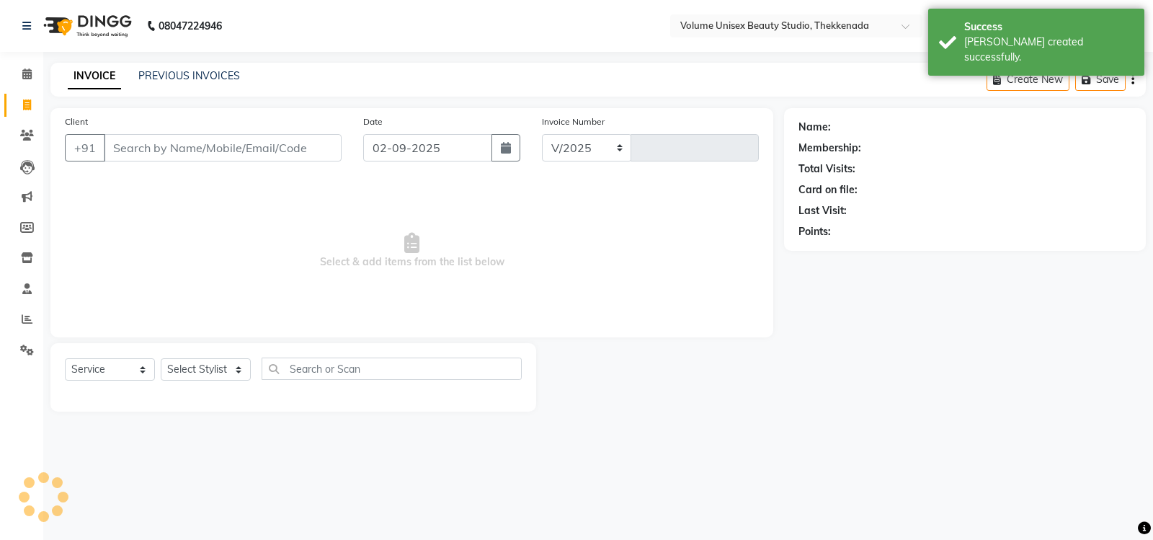
select select "7432"
type input "0810"
click at [185, 79] on link "PREVIOUS INVOICES" at bounding box center [189, 75] width 102 height 13
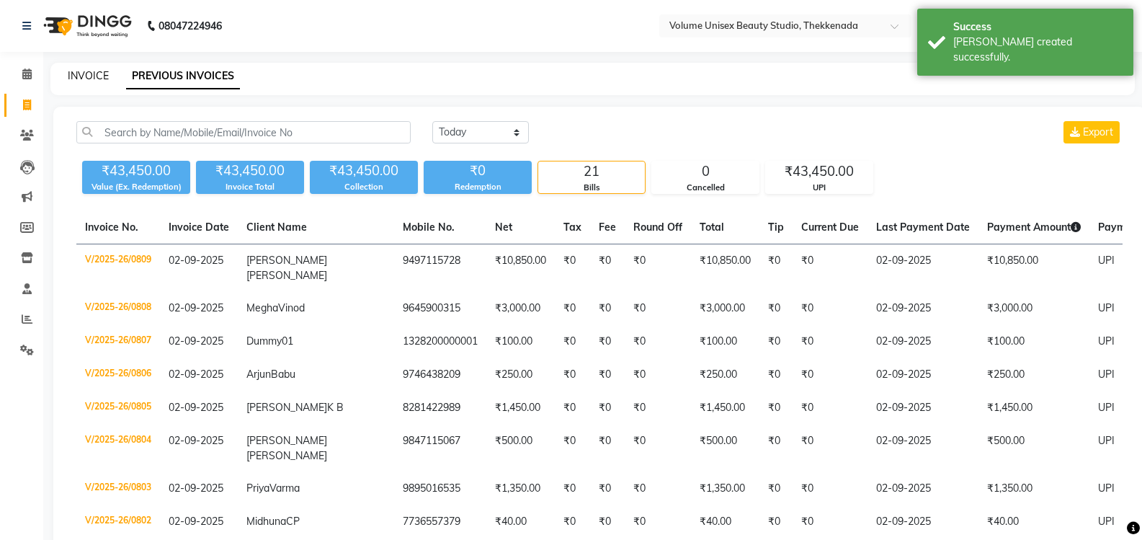
click at [95, 73] on link "INVOICE" at bounding box center [88, 75] width 41 height 13
select select "7432"
select select "service"
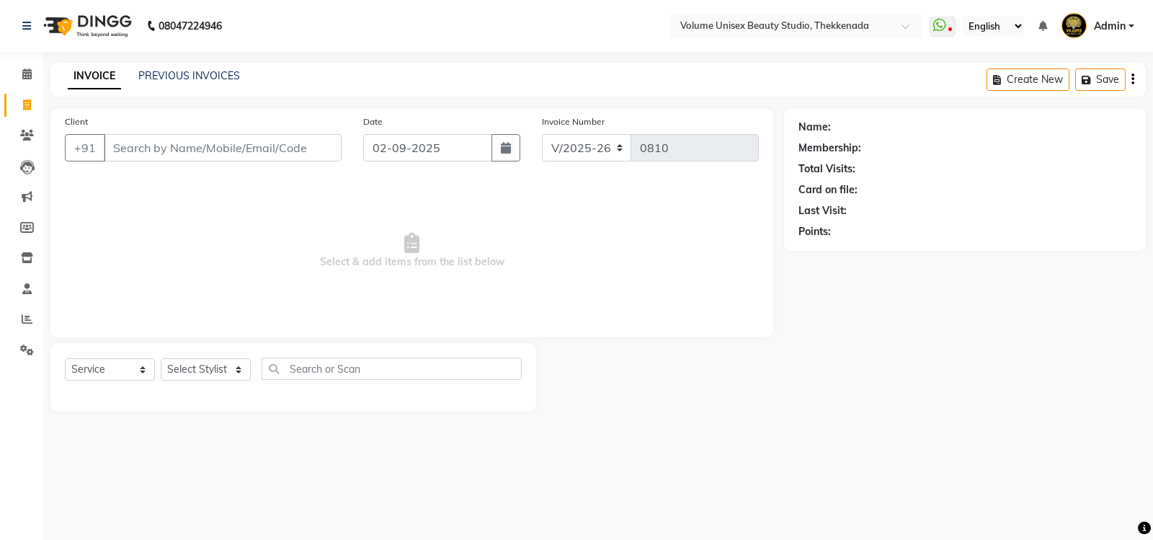
click at [166, 148] on input "Client" at bounding box center [223, 147] width 238 height 27
type input "9249201441"
click at [298, 156] on button "Add Client" at bounding box center [304, 147] width 74 height 27
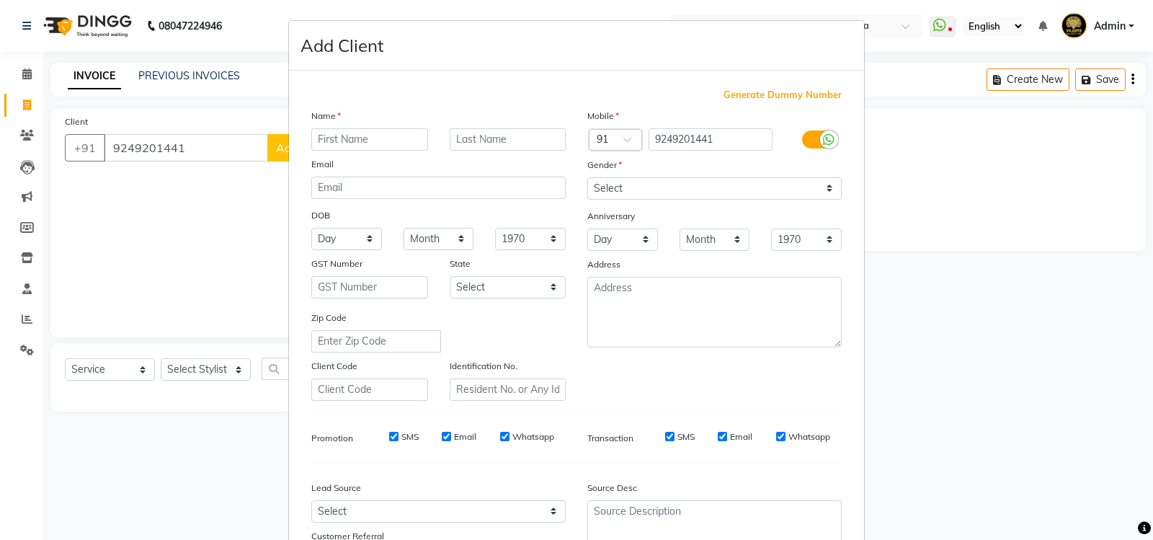
click at [322, 137] on input "text" at bounding box center [369, 139] width 117 height 22
type input "Soja"
type input "s"
type input "S"
click at [824, 191] on select "Select [DEMOGRAPHIC_DATA] [DEMOGRAPHIC_DATA] Other Prefer Not To Say" at bounding box center [714, 188] width 254 height 22
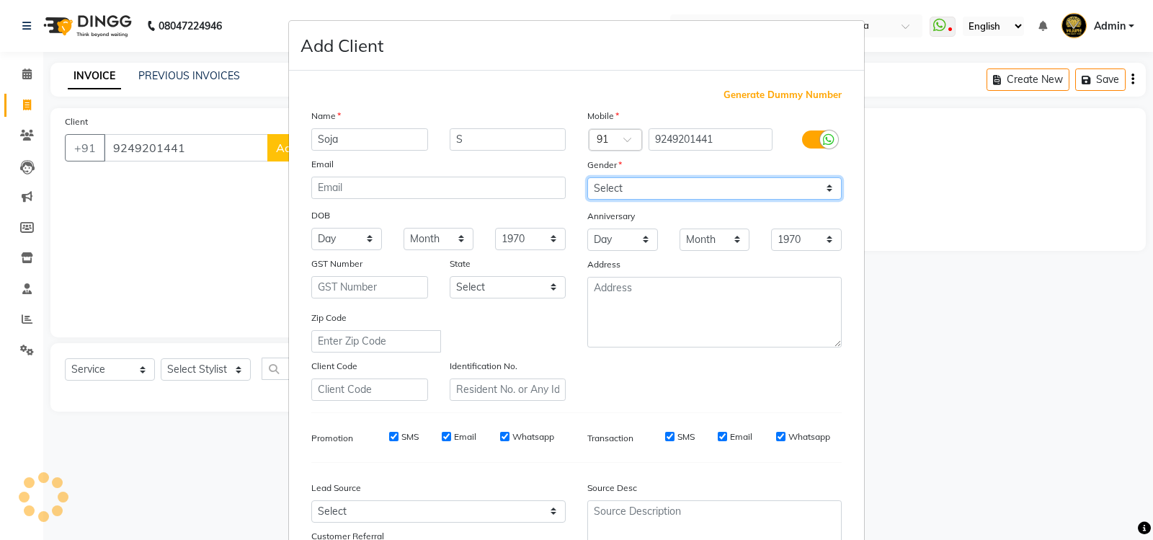
select select "[DEMOGRAPHIC_DATA]"
click at [587, 177] on select "Select [DEMOGRAPHIC_DATA] [DEMOGRAPHIC_DATA] Other Prefer Not To Say" at bounding box center [714, 188] width 254 height 22
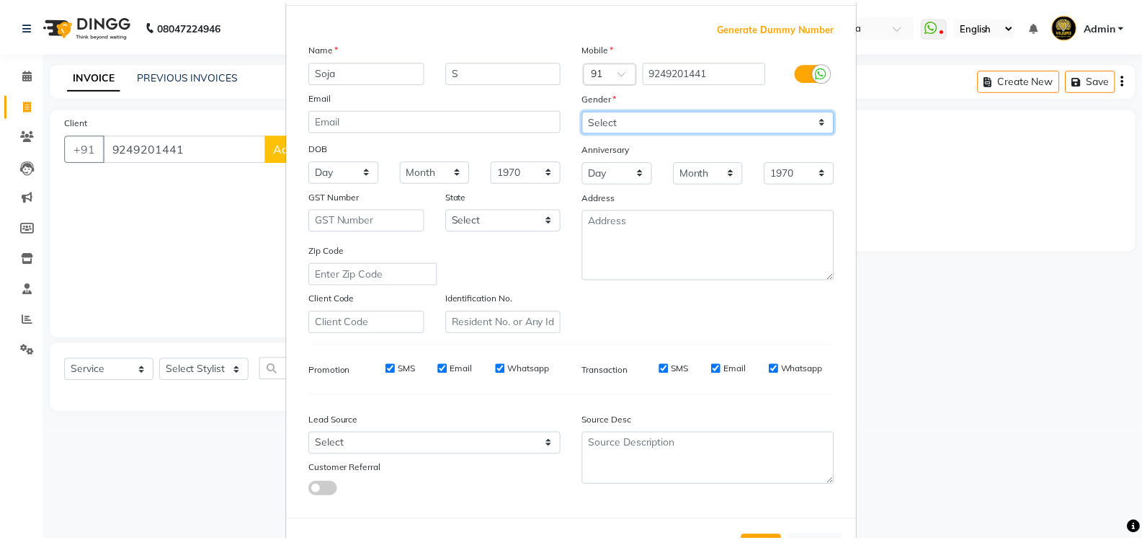
scroll to position [125, 0]
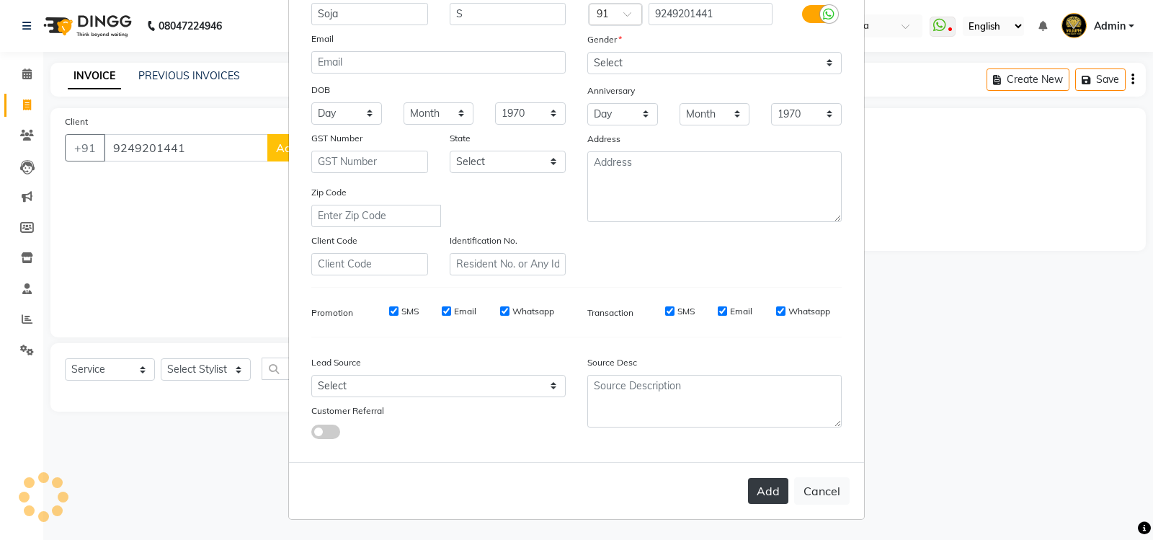
click at [761, 481] on button "Add" at bounding box center [768, 491] width 40 height 26
select select
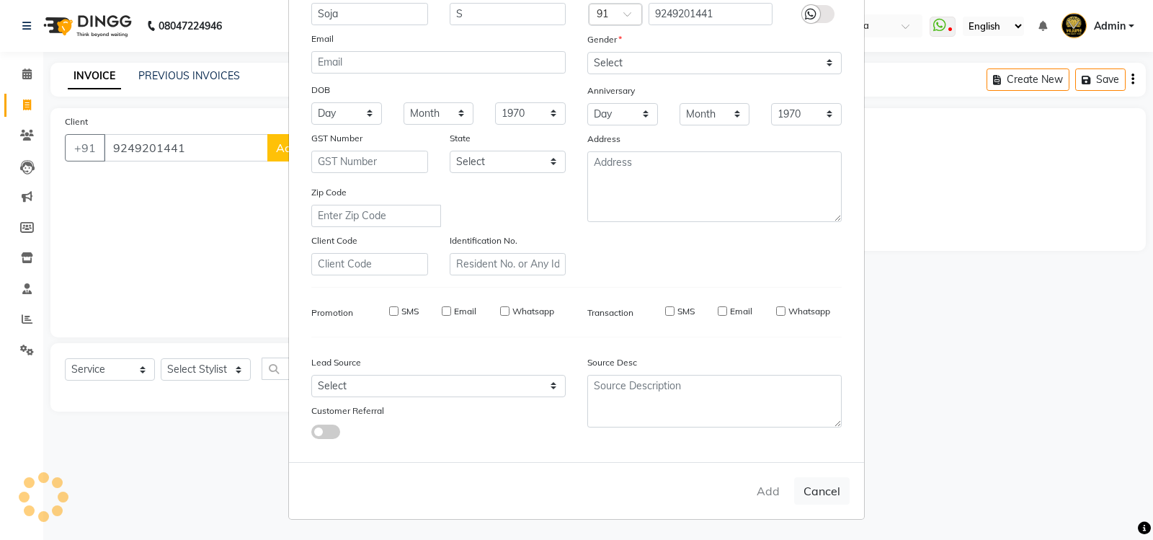
select select
checkbox input "false"
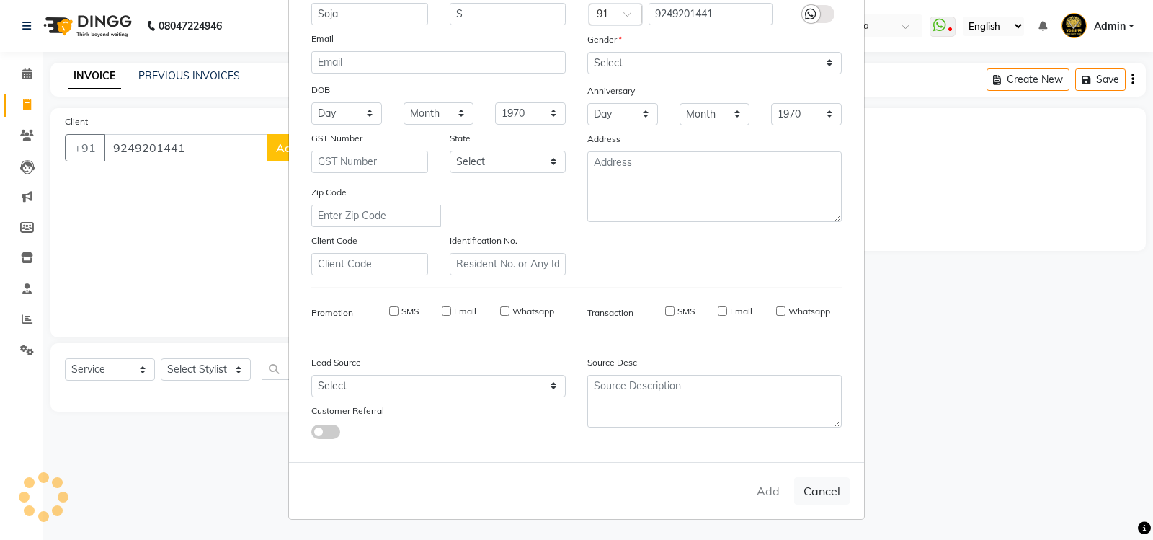
checkbox input "false"
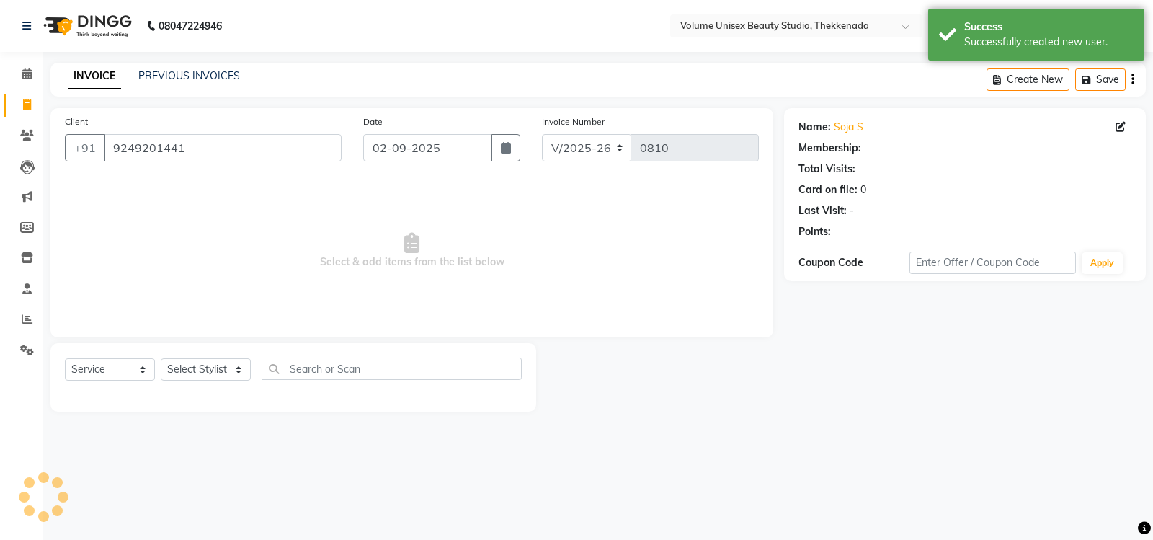
select select "1: Object"
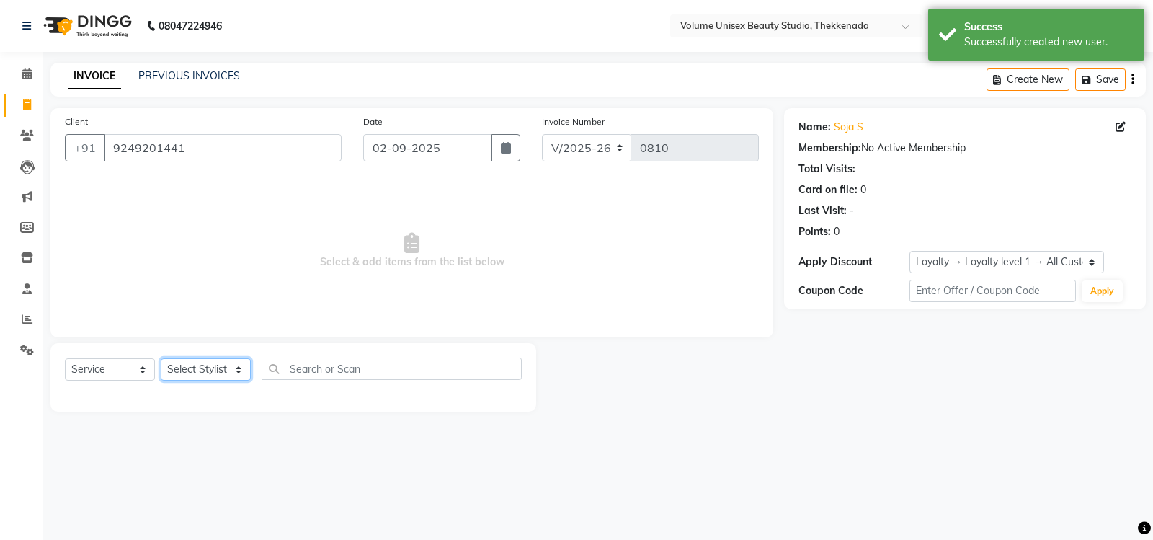
click at [243, 370] on select "Select Stylist [PERSON_NAME] [PERSON_NAME] [PERSON_NAME] [PERSON_NAME] [PERSON_…" at bounding box center [206, 369] width 90 height 22
select select "89555"
click at [161, 358] on select "Select Stylist [PERSON_NAME] [PERSON_NAME] [PERSON_NAME] [PERSON_NAME] [PERSON_…" at bounding box center [206, 369] width 90 height 22
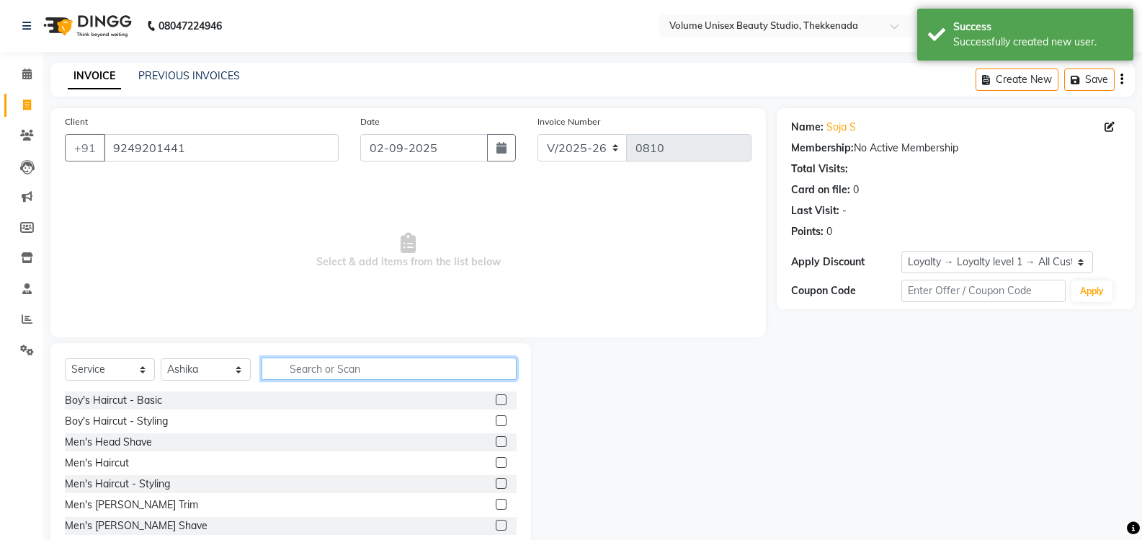
click at [306, 373] on input "text" at bounding box center [389, 368] width 255 height 22
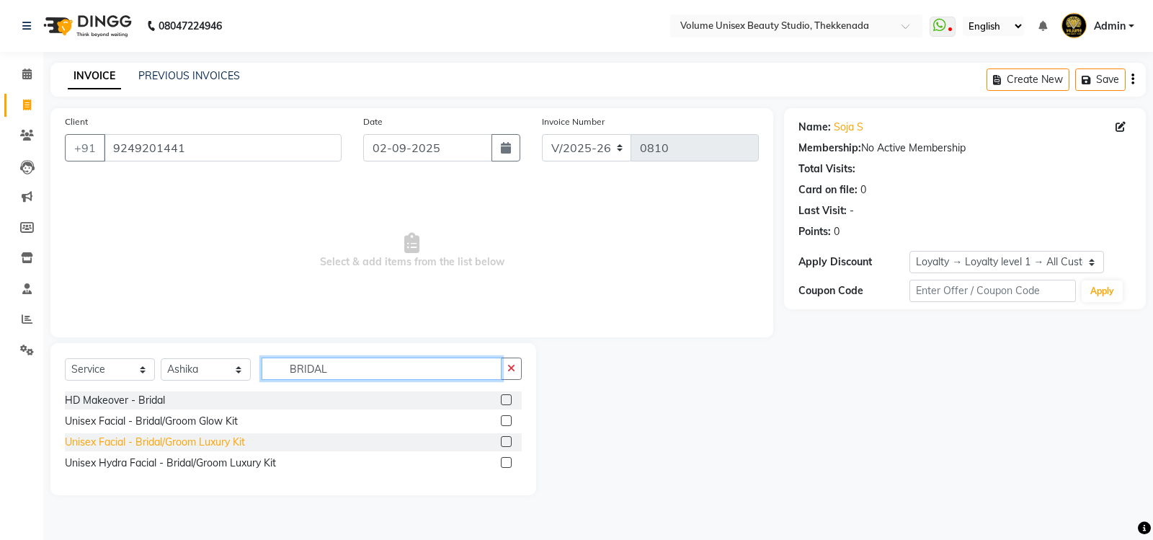
type input "BRIDAL"
click at [190, 444] on div "Unisex Facial - Bridal/Groom Luxury Kit" at bounding box center [155, 442] width 180 height 15
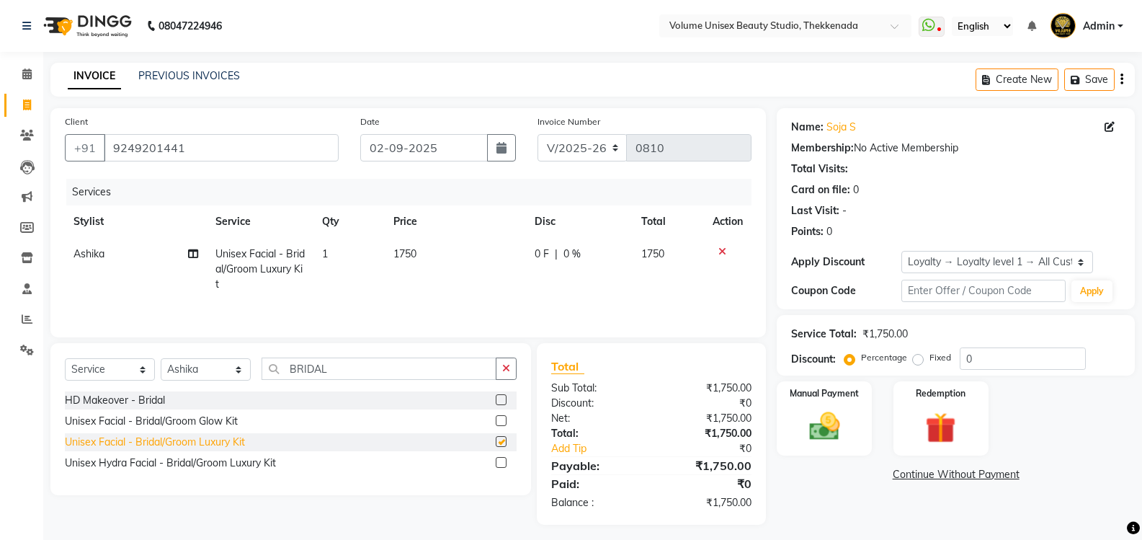
checkbox input "false"
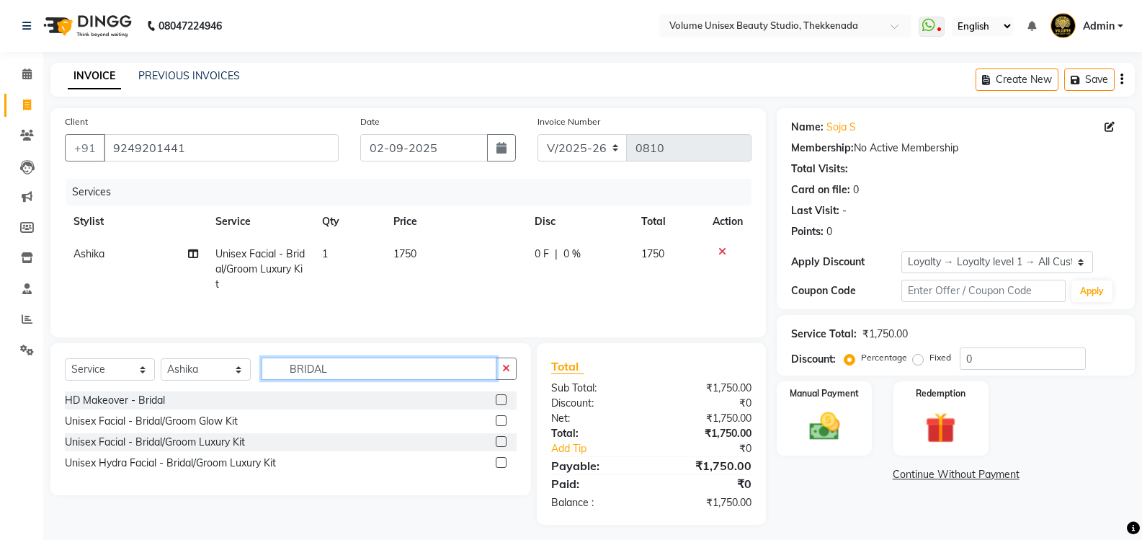
click at [330, 368] on input "BRIDAL" at bounding box center [379, 368] width 235 height 22
type input "B"
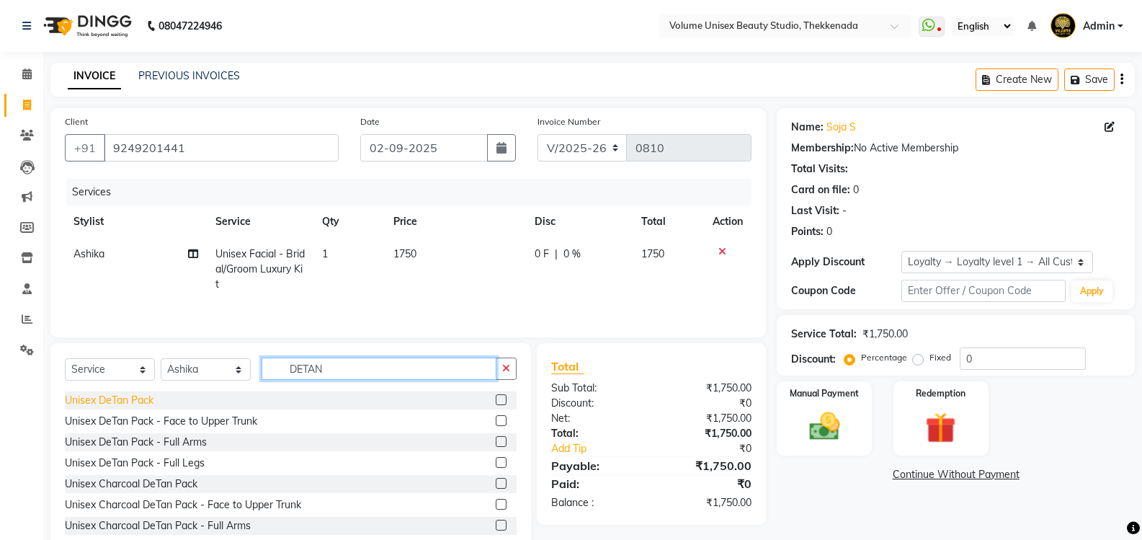
type input "DETAN"
click at [117, 404] on div "Unisex DeTan Pack" at bounding box center [109, 400] width 89 height 15
checkbox input "false"
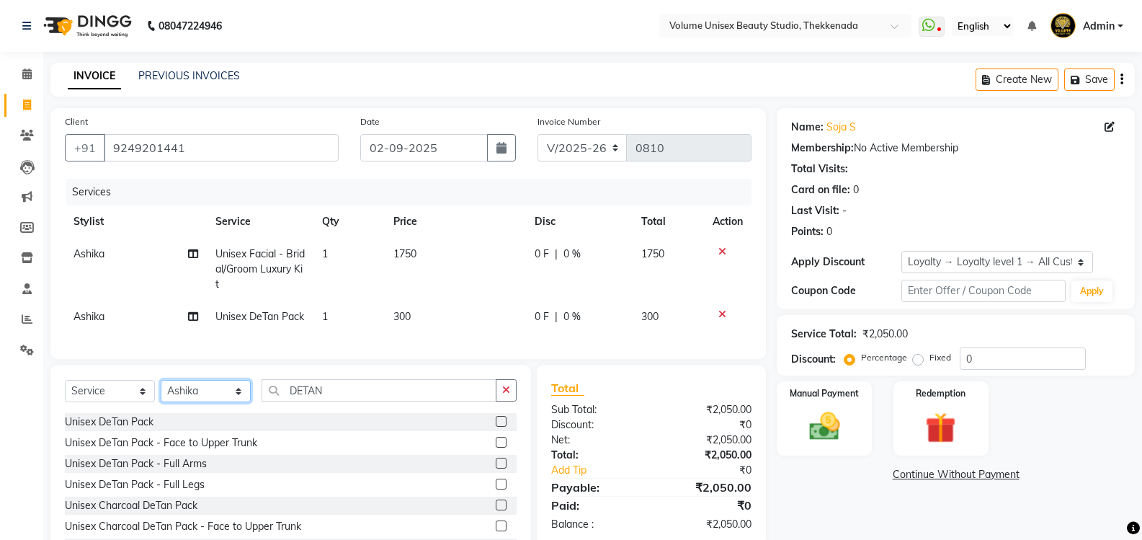
click at [241, 402] on select "Select Stylist [PERSON_NAME] [PERSON_NAME] [PERSON_NAME] [PERSON_NAME] [PERSON_…" at bounding box center [206, 391] width 90 height 22
select select "65214"
click at [161, 402] on select "Select Stylist [PERSON_NAME] [PERSON_NAME] [PERSON_NAME] [PERSON_NAME] [PERSON_…" at bounding box center [206, 391] width 90 height 22
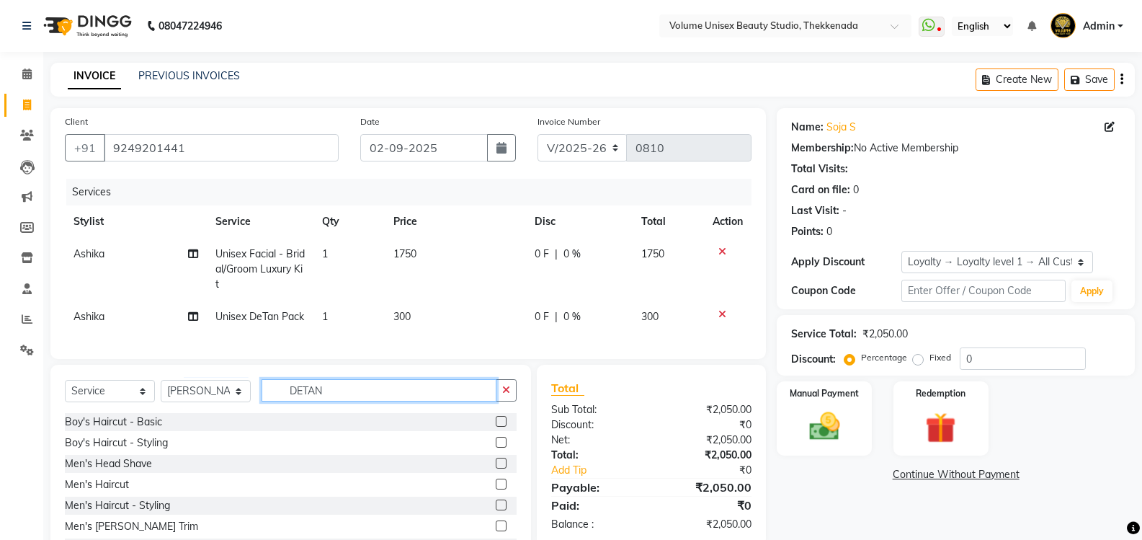
click at [331, 401] on input "DETAN" at bounding box center [379, 390] width 235 height 22
click at [329, 401] on input "DETAN" at bounding box center [379, 390] width 235 height 22
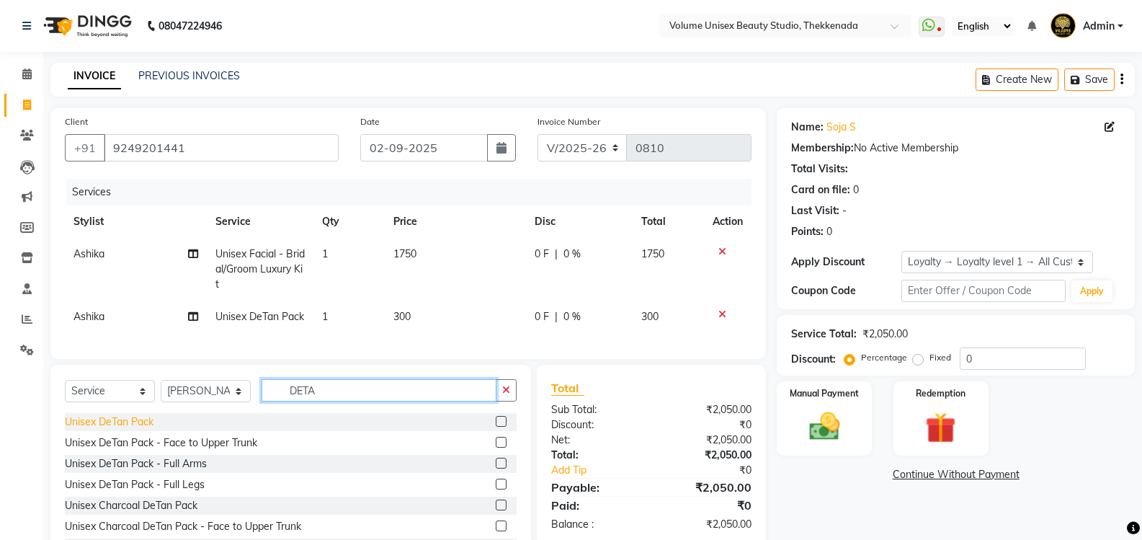
type input "DETA"
click at [102, 430] on div "Unisex DeTan Pack" at bounding box center [109, 421] width 89 height 15
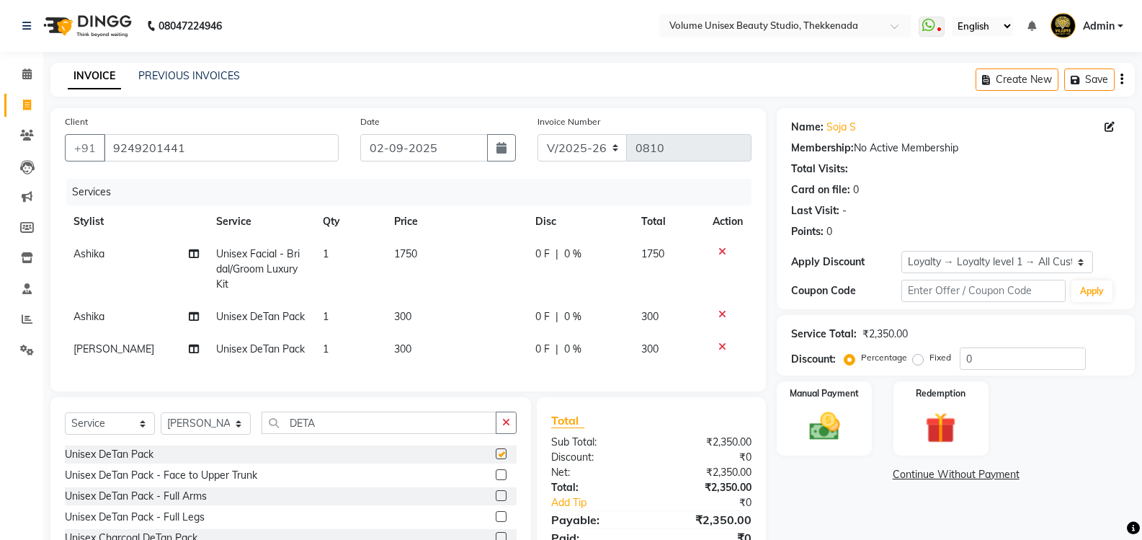
checkbox input "false"
click at [326, 434] on input "DETA" at bounding box center [379, 423] width 235 height 22
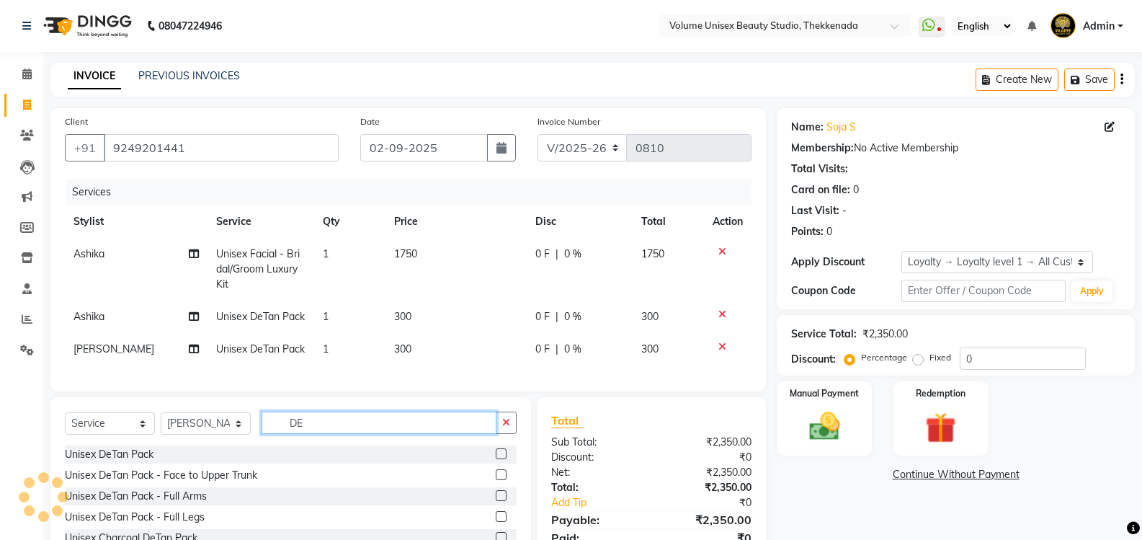
type input "D"
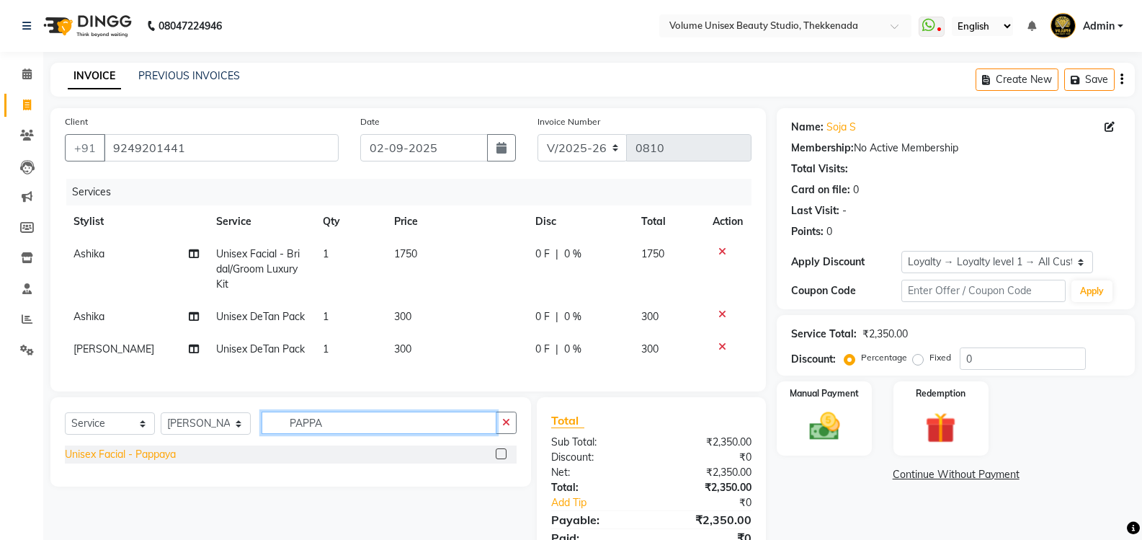
type input "PAPPA"
click at [132, 462] on div "Unisex Facial - Pappaya" at bounding box center [120, 454] width 111 height 15
checkbox input "false"
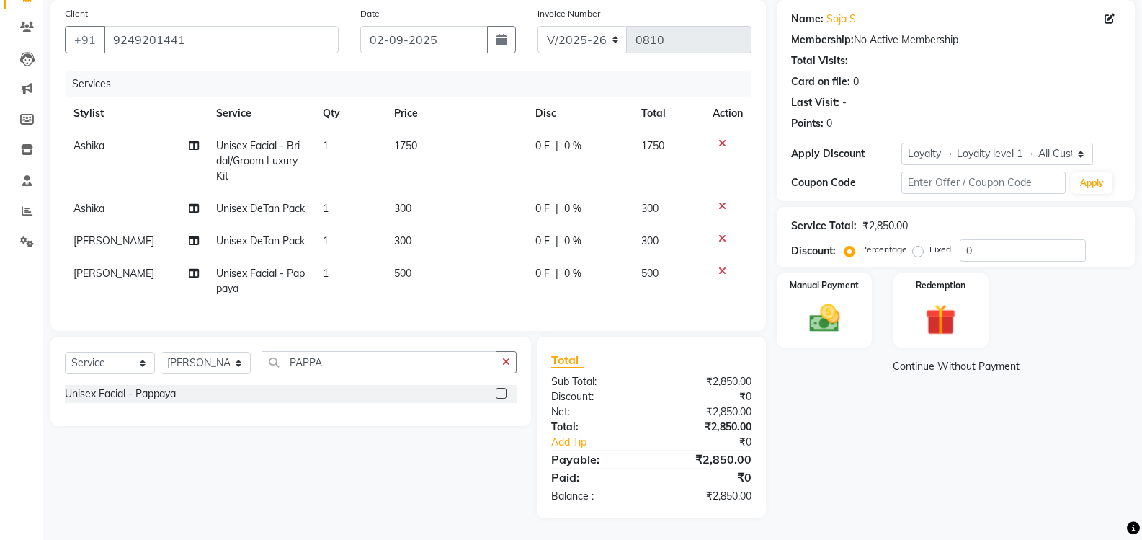
scroll to position [149, 0]
click at [832, 300] on img at bounding box center [824, 318] width 51 height 37
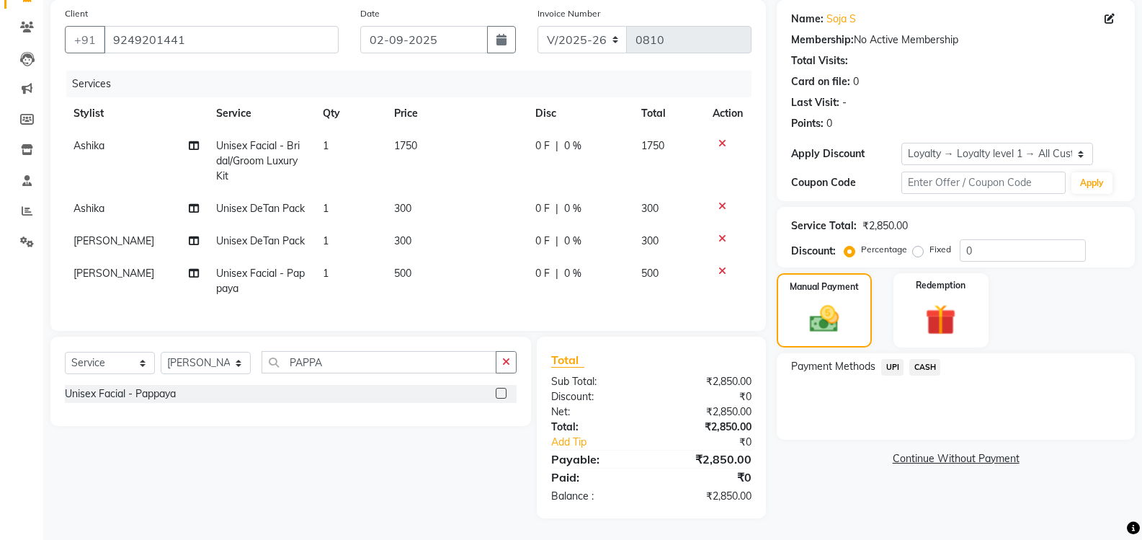
click at [895, 359] on span "UPI" at bounding box center [892, 367] width 22 height 17
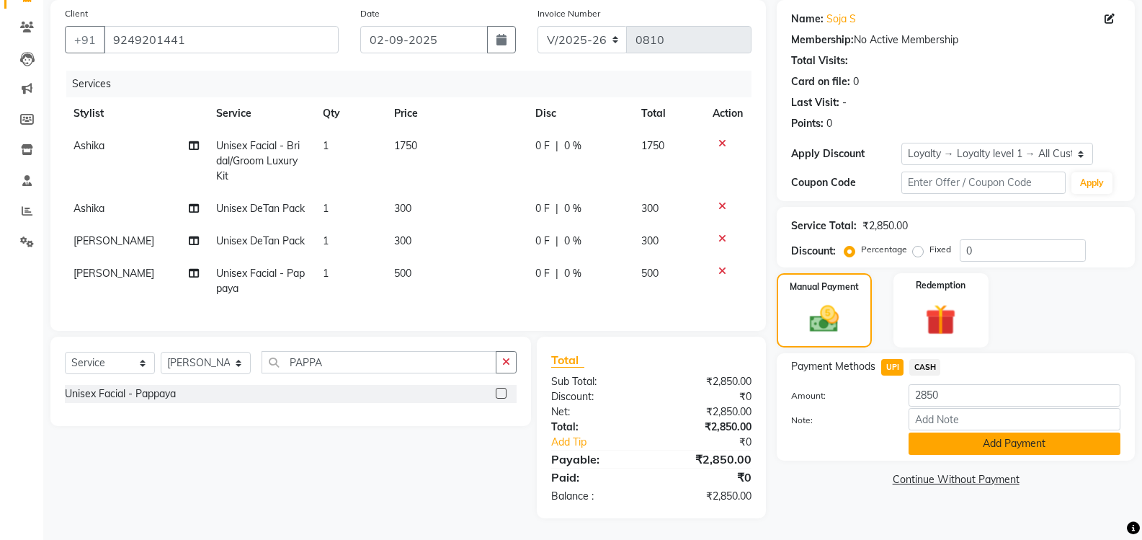
click at [951, 432] on button "Add Payment" at bounding box center [1015, 443] width 212 height 22
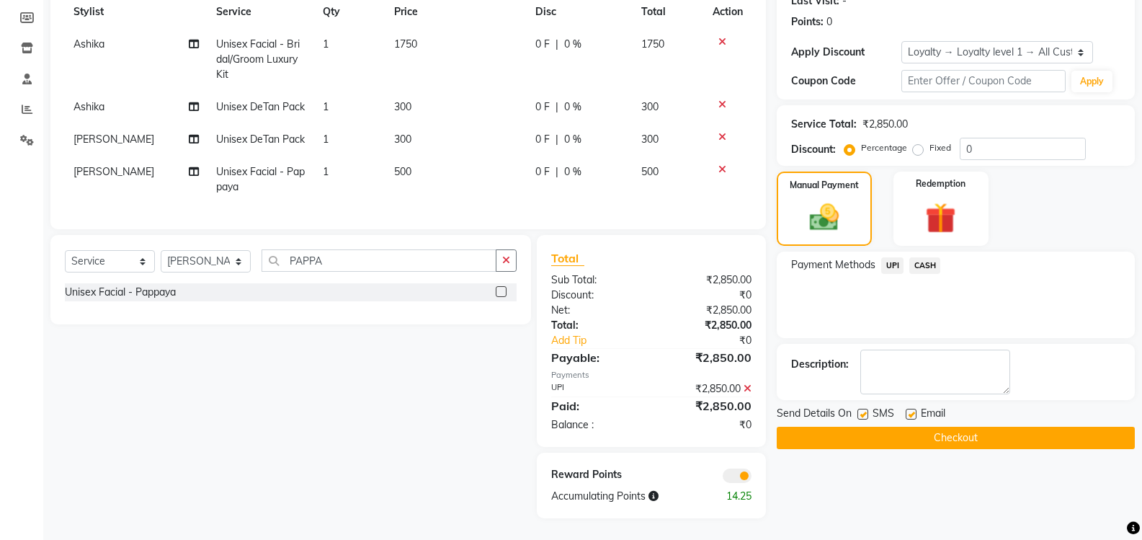
scroll to position [251, 0]
click at [912, 427] on button "Checkout" at bounding box center [956, 438] width 358 height 22
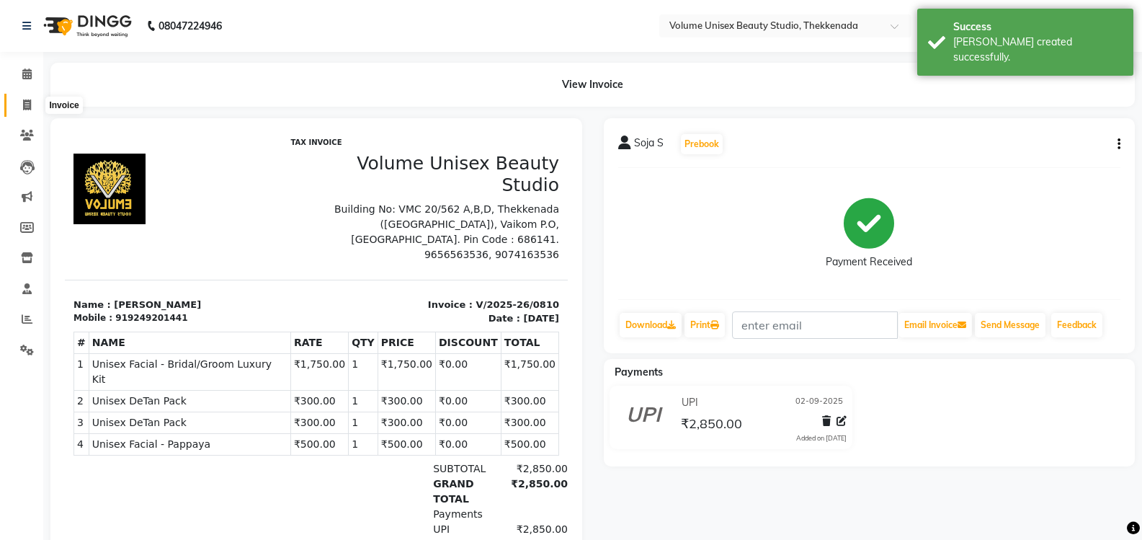
click at [23, 102] on icon at bounding box center [27, 104] width 8 height 11
select select "service"
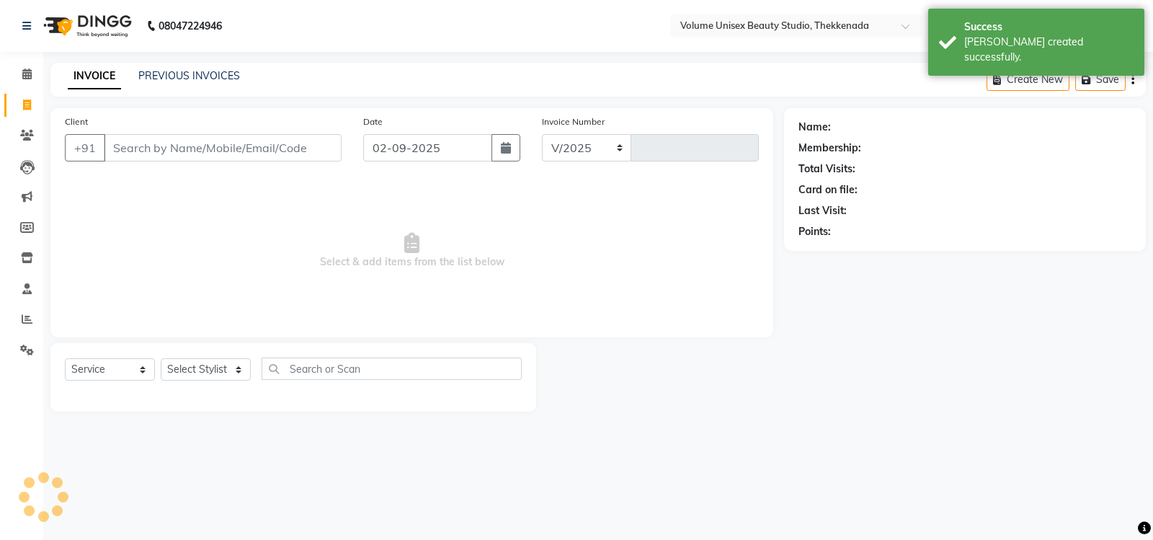
select select "7432"
type input "0811"
click at [162, 154] on input "Client" at bounding box center [223, 147] width 238 height 27
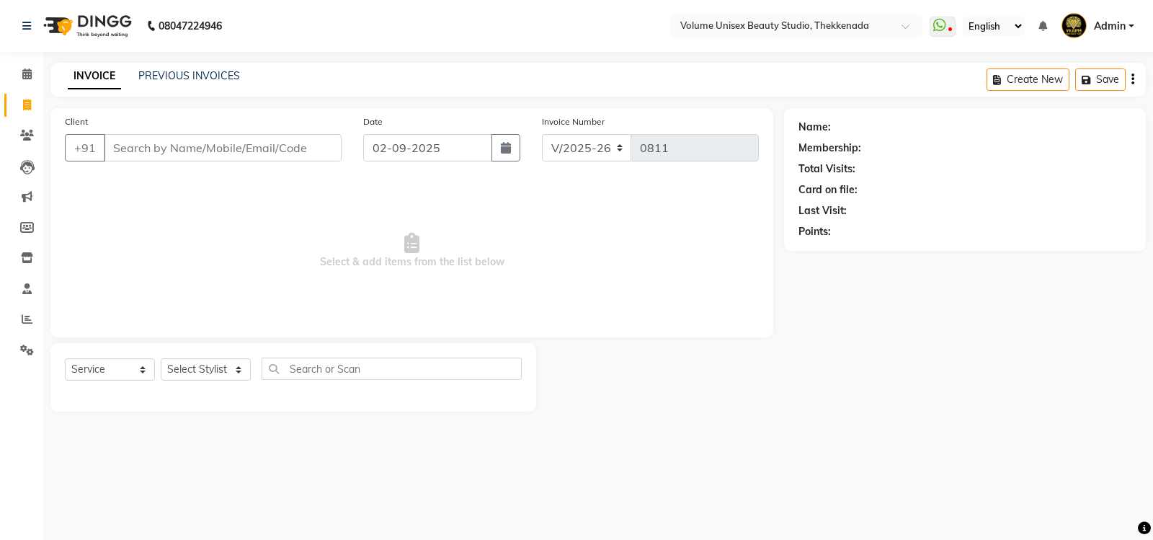
click at [174, 145] on input "Client" at bounding box center [223, 147] width 238 height 27
click at [169, 152] on input "Client" at bounding box center [223, 147] width 238 height 27
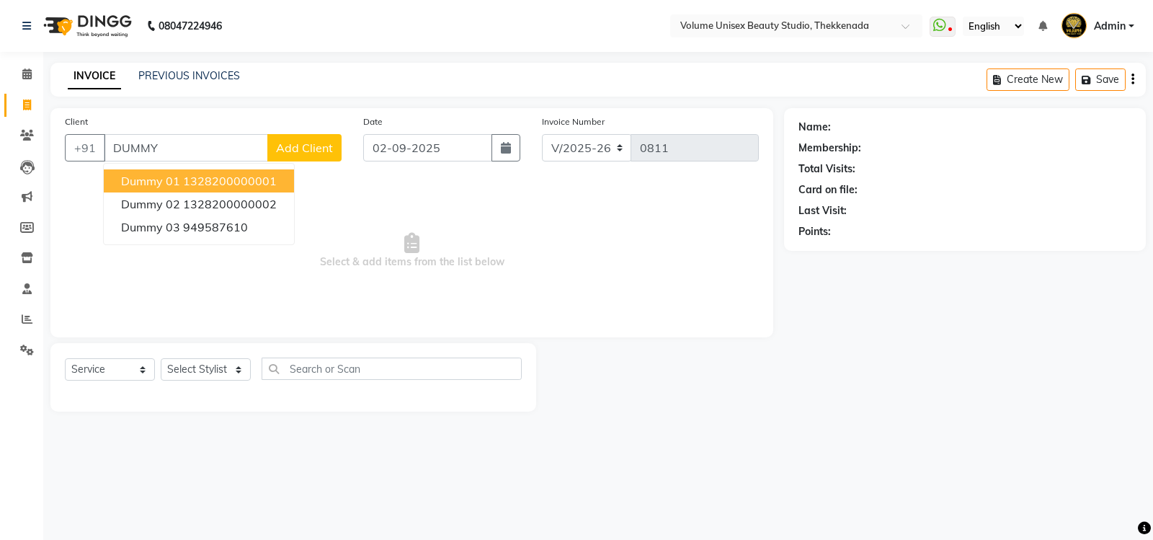
click at [192, 182] on ngb-highlight "1328200000001" at bounding box center [230, 181] width 94 height 14
type input "1328200000001"
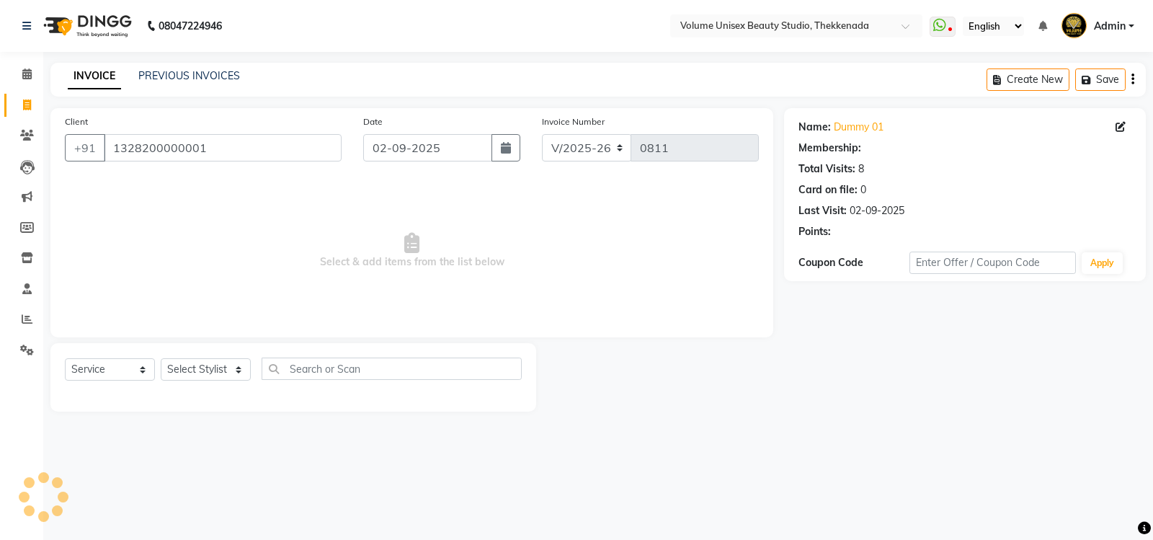
select select "1: Object"
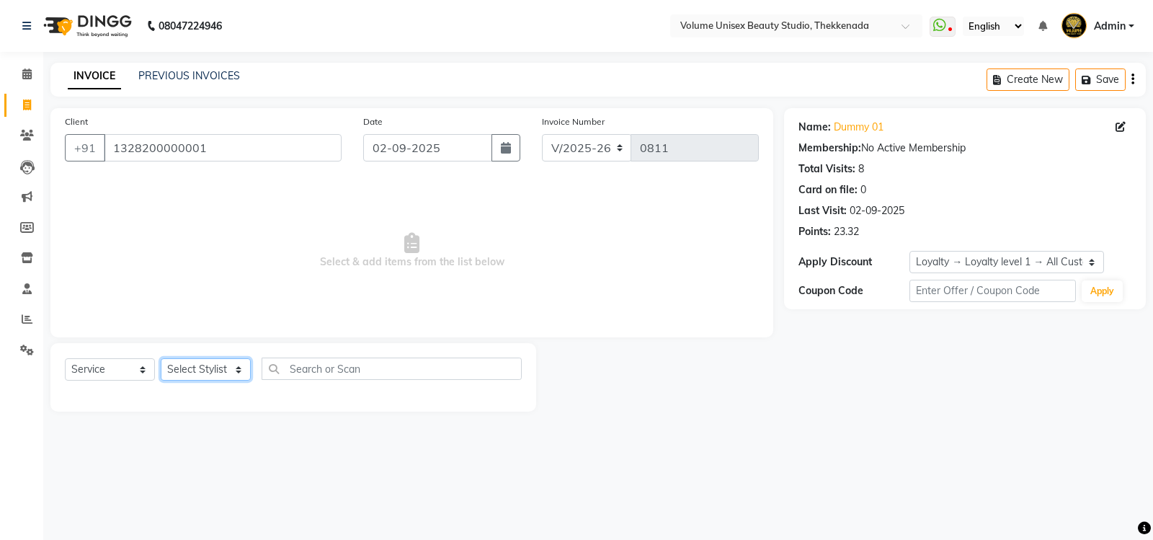
click at [238, 370] on select "Select Stylist [PERSON_NAME] [PERSON_NAME] [PERSON_NAME] [PERSON_NAME] [PERSON_…" at bounding box center [206, 369] width 90 height 22
select select "89554"
click at [161, 358] on select "Select Stylist [PERSON_NAME] [PERSON_NAME] [PERSON_NAME] [PERSON_NAME] [PERSON_…" at bounding box center [206, 369] width 90 height 22
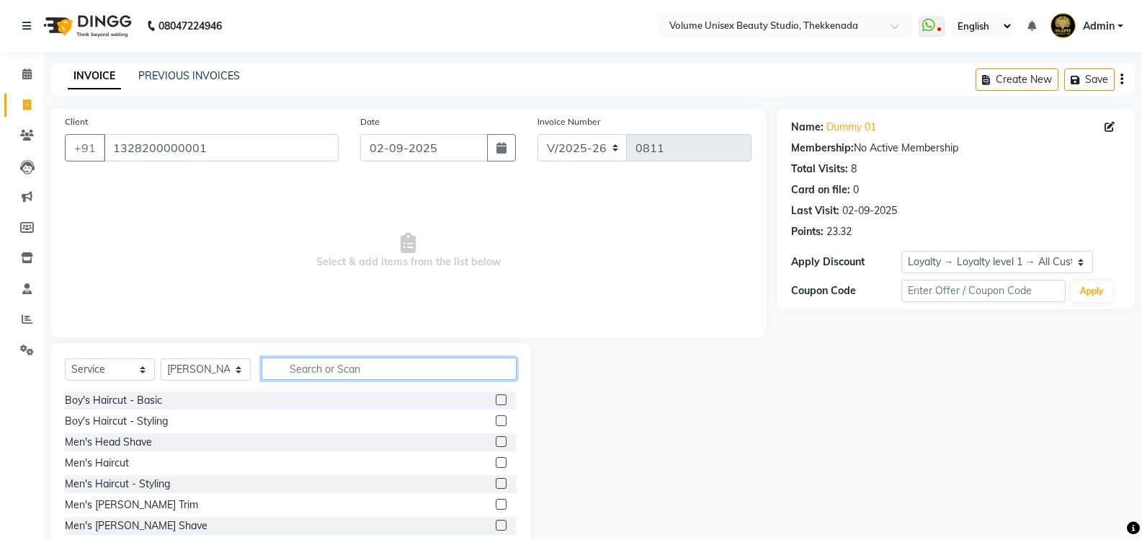
drag, startPoint x: 309, startPoint y: 374, endPoint x: 303, endPoint y: 367, distance: 9.7
click at [310, 373] on input "text" at bounding box center [389, 368] width 255 height 22
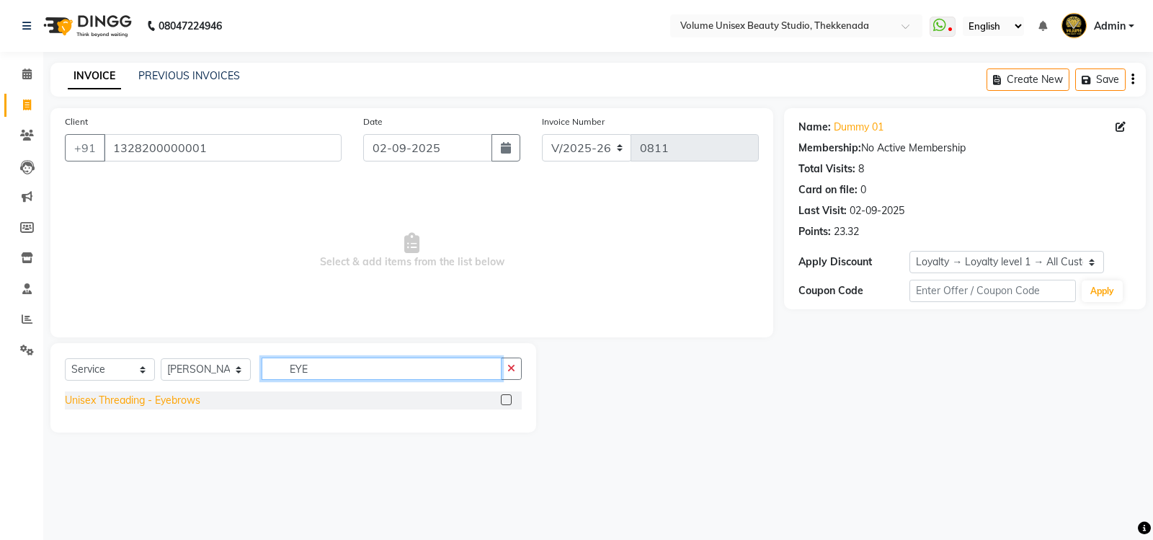
type input "EYE"
click at [195, 399] on div "Unisex Threading - Eyebrows" at bounding box center [132, 400] width 135 height 15
checkbox input "false"
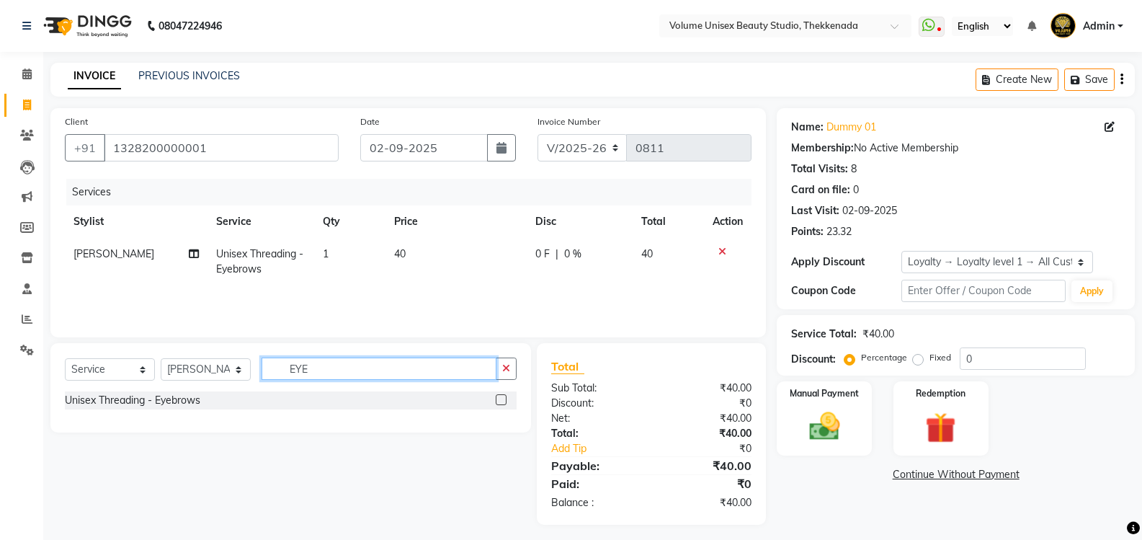
click at [322, 366] on input "EYE" at bounding box center [379, 368] width 235 height 22
type input "E"
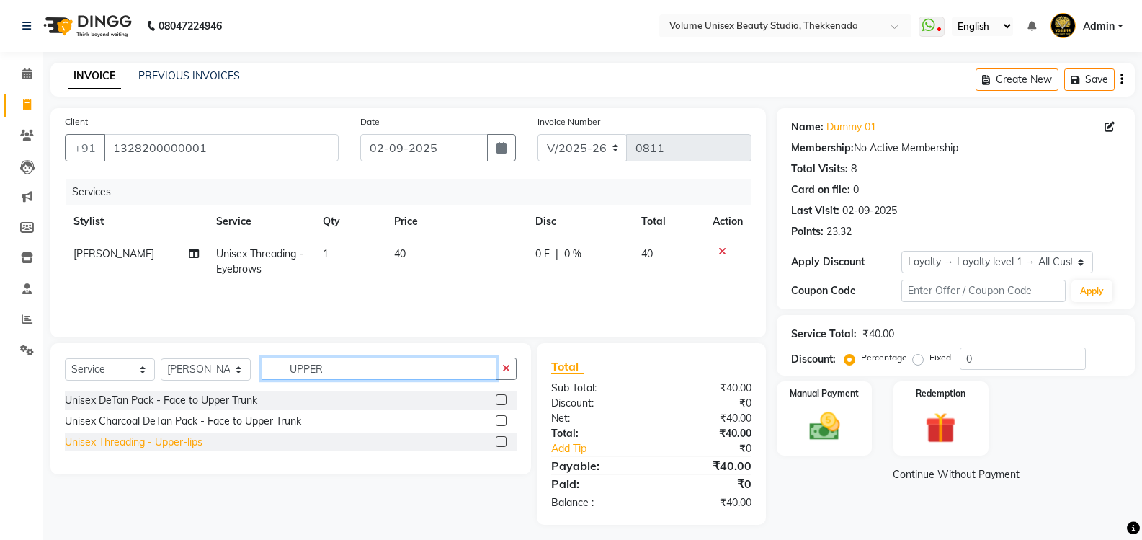
type input "UPPER"
click at [137, 442] on div "Unisex Threading - Upper-lips" at bounding box center [134, 442] width 138 height 15
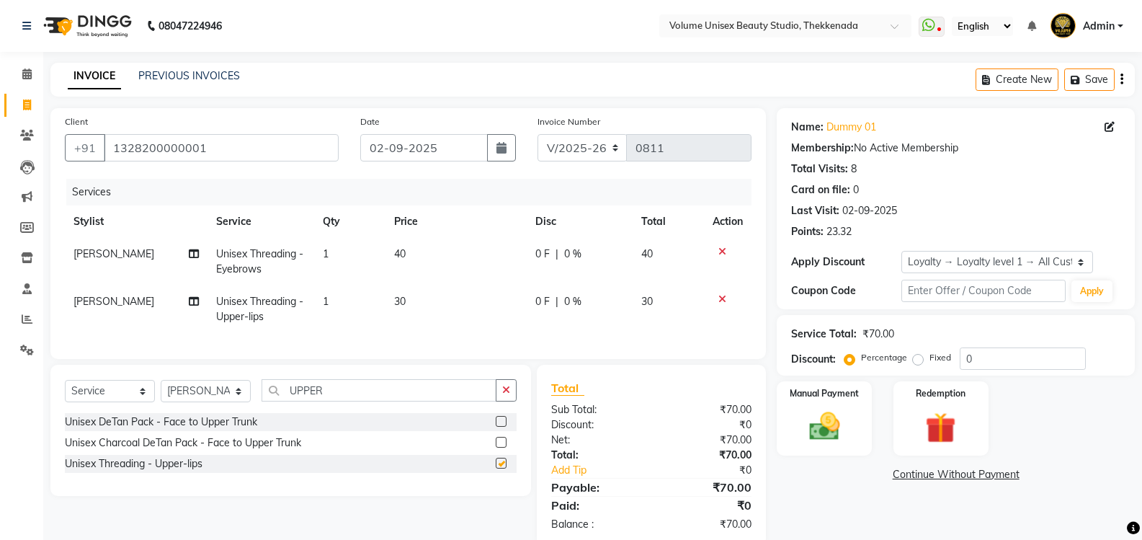
checkbox input "false"
drag, startPoint x: 820, startPoint y: 425, endPoint x: 838, endPoint y: 440, distance: 23.5
click at [822, 424] on img at bounding box center [824, 426] width 51 height 37
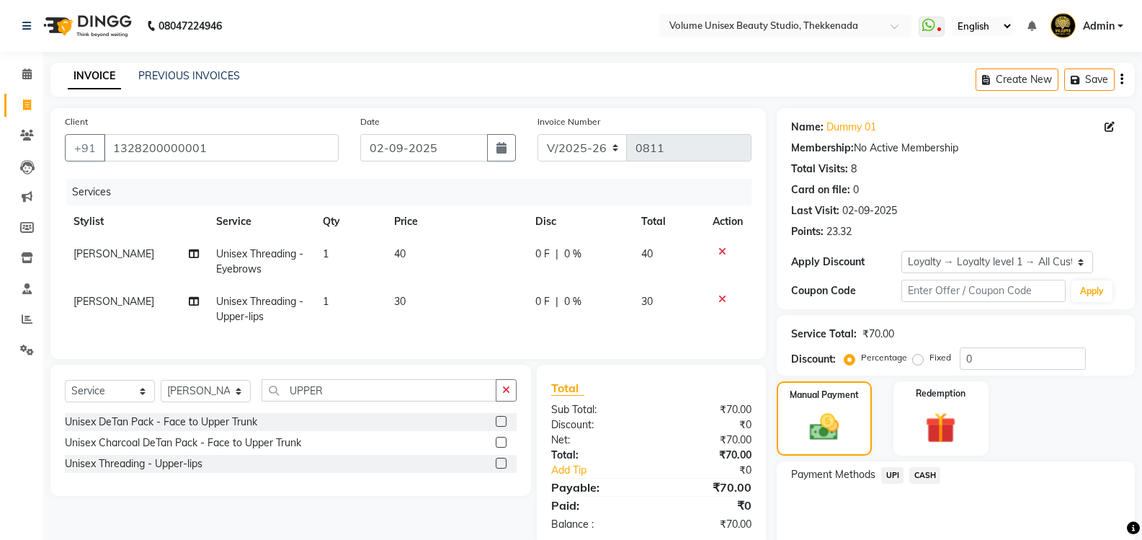
click at [894, 475] on span "UPI" at bounding box center [892, 475] width 22 height 17
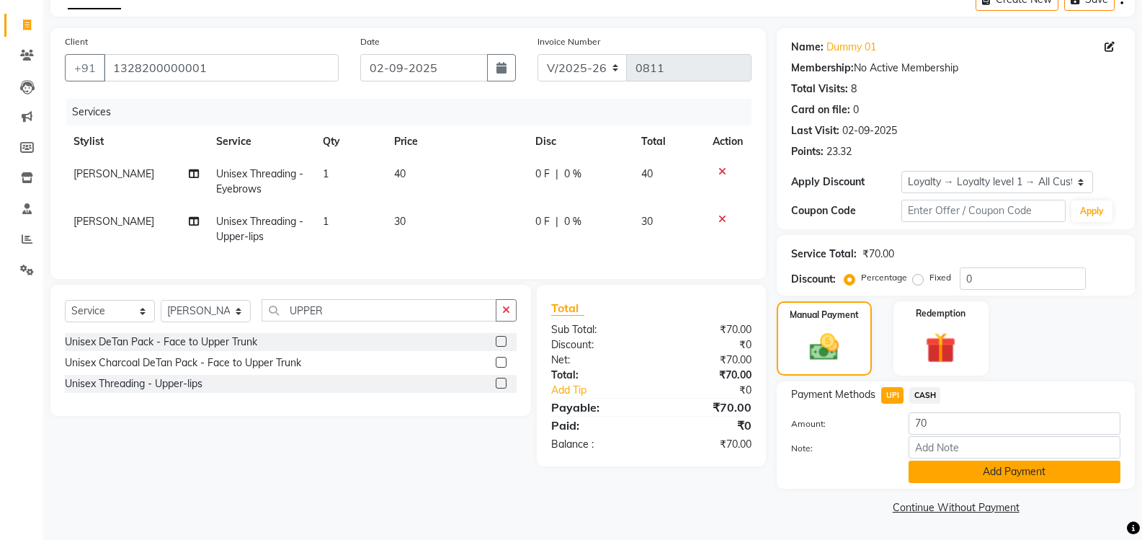
click at [942, 476] on button "Add Payment" at bounding box center [1015, 472] width 212 height 22
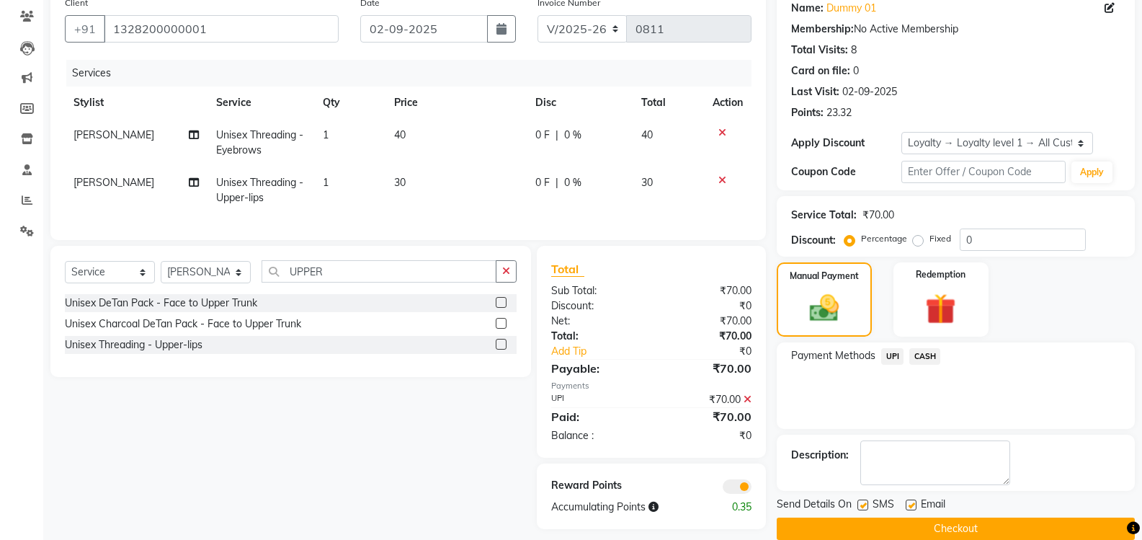
scroll to position [141, 0]
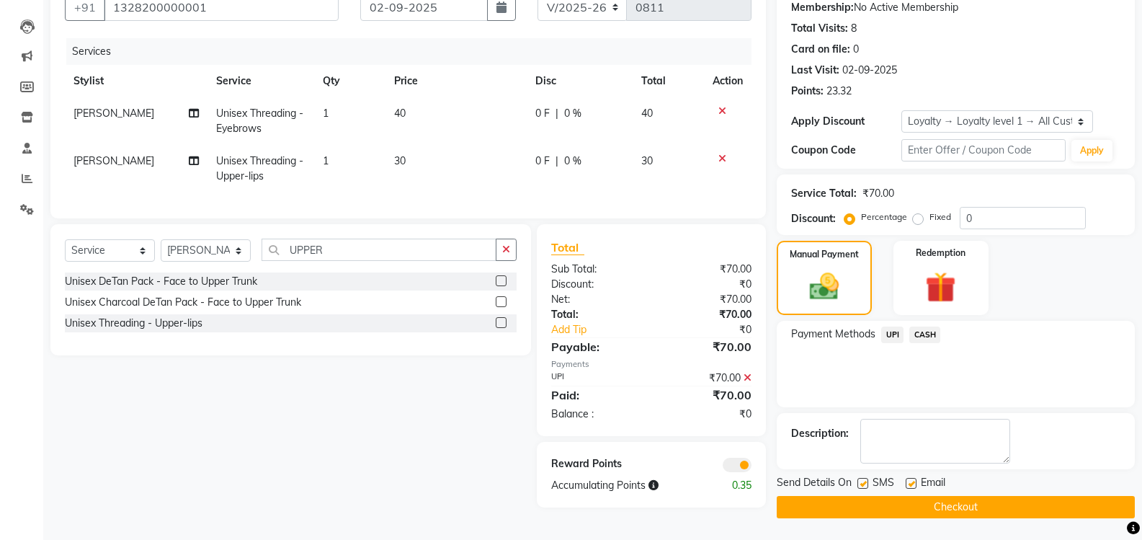
click at [907, 505] on button "Checkout" at bounding box center [956, 507] width 358 height 22
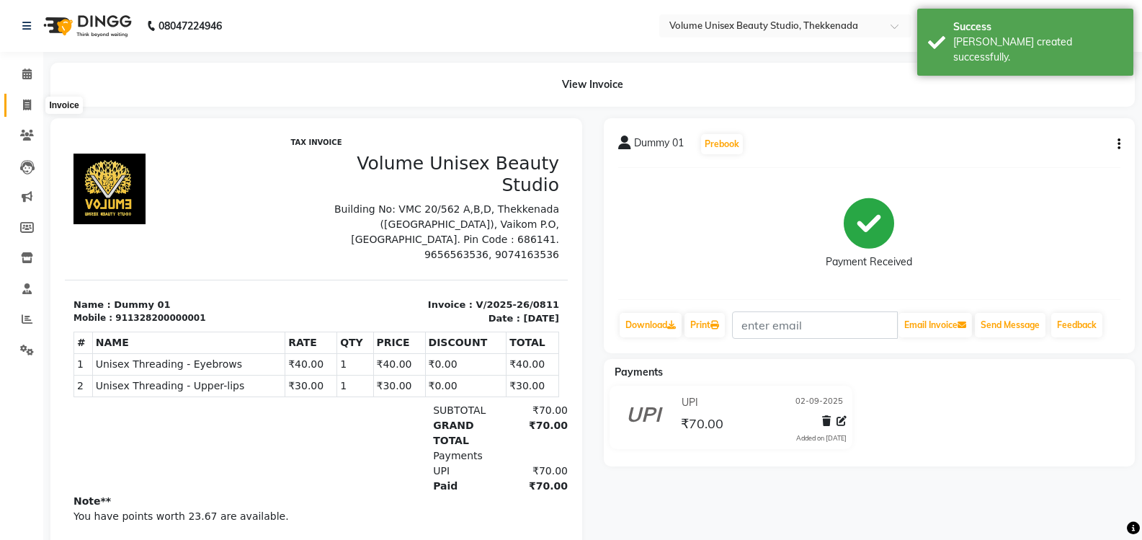
click at [29, 107] on icon at bounding box center [27, 104] width 8 height 11
select select "service"
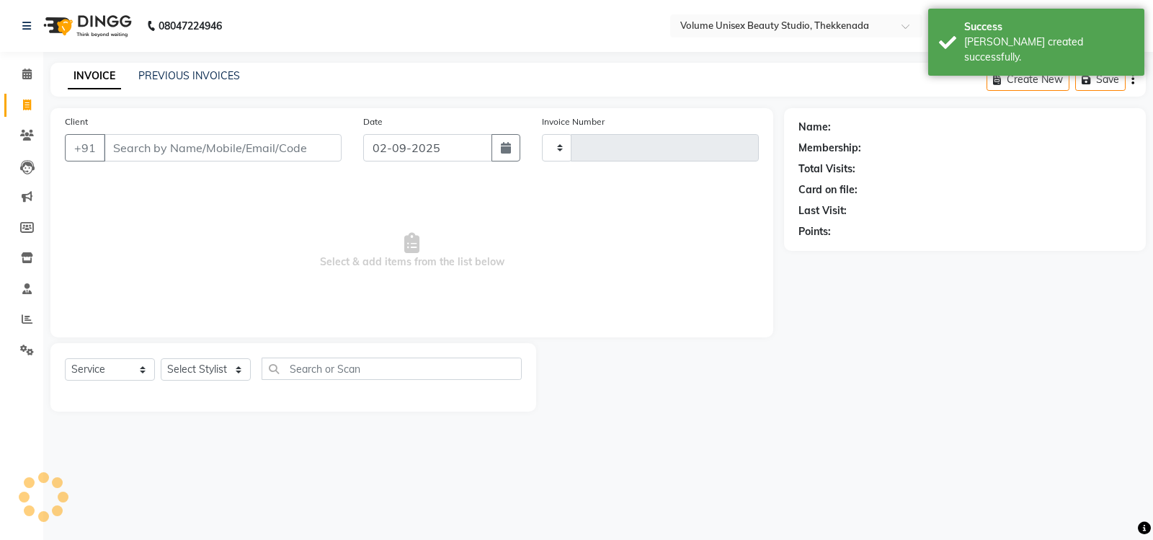
type input "0812"
select select "7432"
click at [173, 150] on input "Client" at bounding box center [223, 147] width 238 height 27
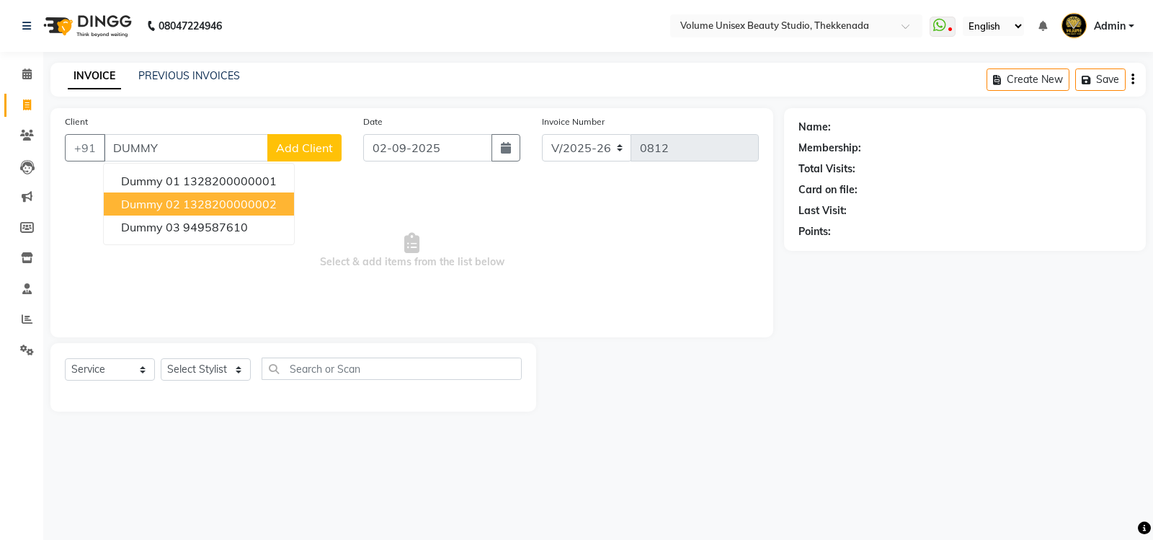
click at [173, 205] on span "Dummy 02" at bounding box center [150, 204] width 59 height 14
type input "1328200000002"
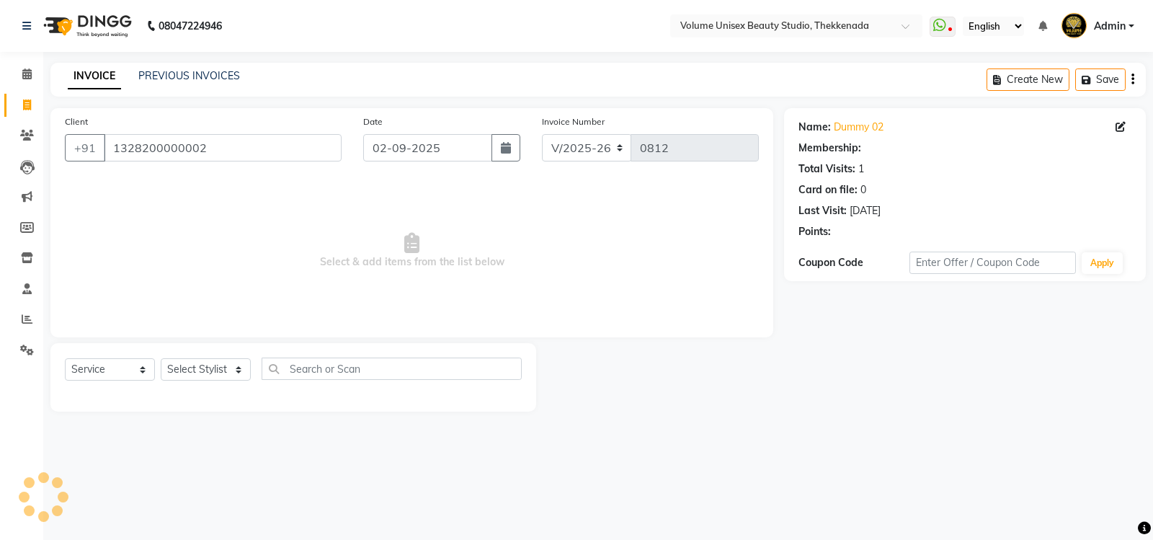
select select "1: Object"
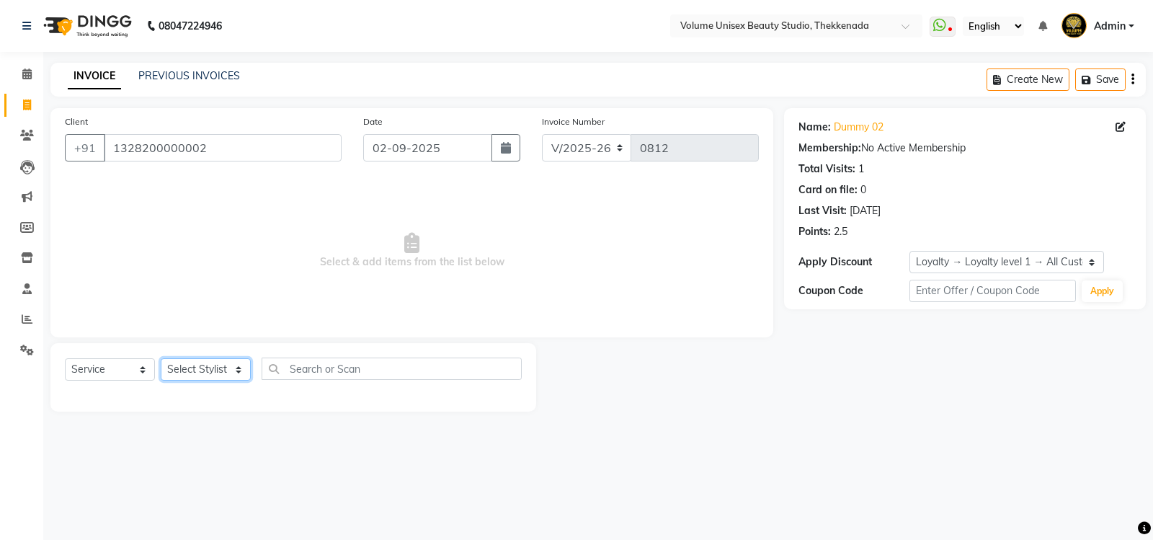
click at [243, 375] on select "Select Stylist [PERSON_NAME] [PERSON_NAME] [PERSON_NAME] [PERSON_NAME] [PERSON_…" at bounding box center [206, 369] width 90 height 22
select select "89554"
click at [161, 358] on select "Select Stylist [PERSON_NAME] [PERSON_NAME] [PERSON_NAME] [PERSON_NAME] [PERSON_…" at bounding box center [206, 369] width 90 height 22
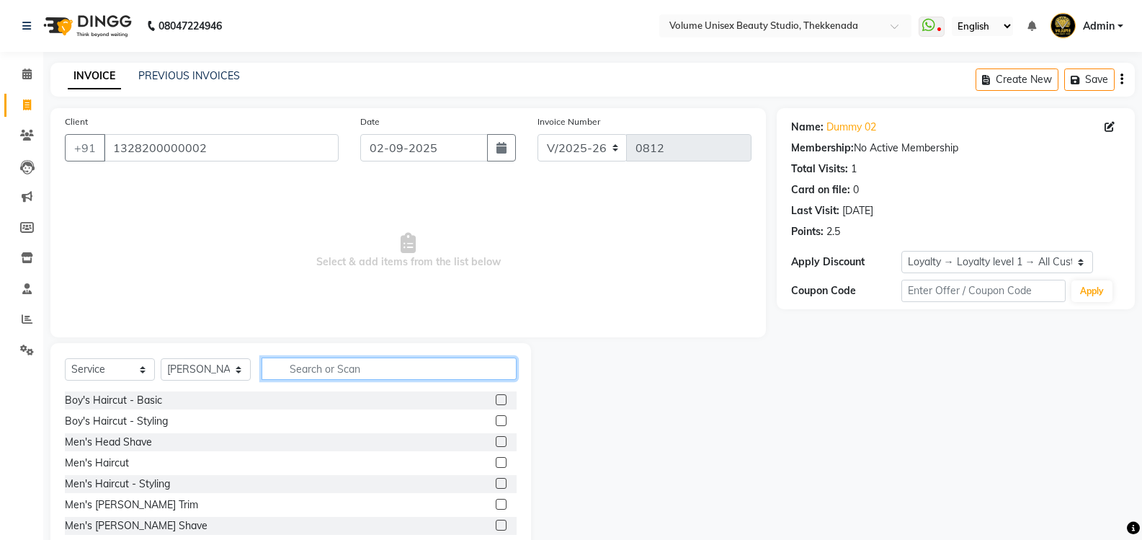
click at [331, 369] on input "text" at bounding box center [389, 368] width 255 height 22
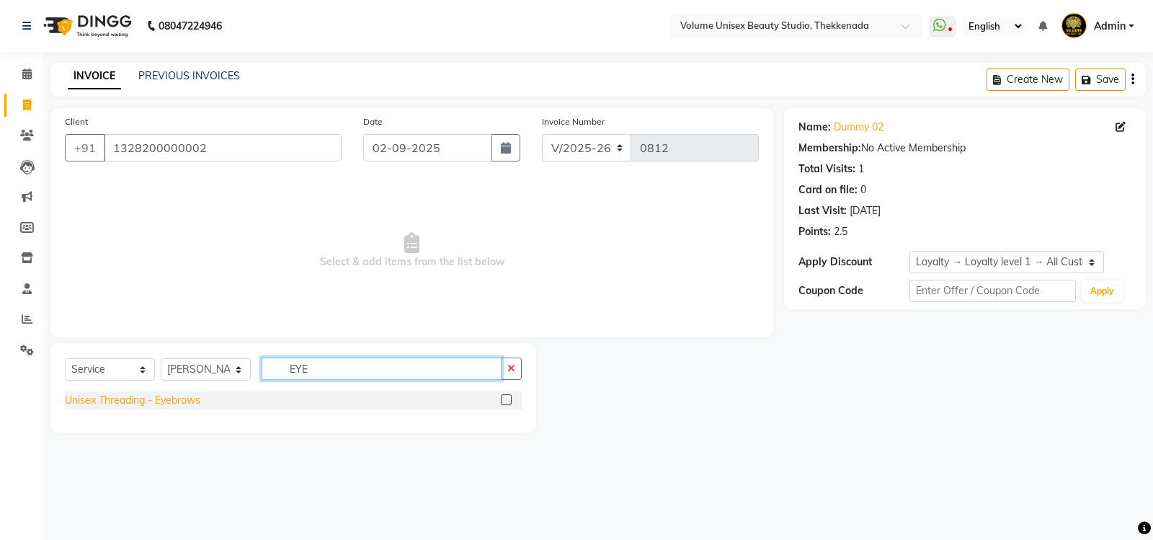
type input "EYE"
drag, startPoint x: 181, startPoint y: 398, endPoint x: 272, endPoint y: 406, distance: 91.9
click at [181, 399] on div "Unisex Threading - Eyebrows" at bounding box center [132, 400] width 135 height 15
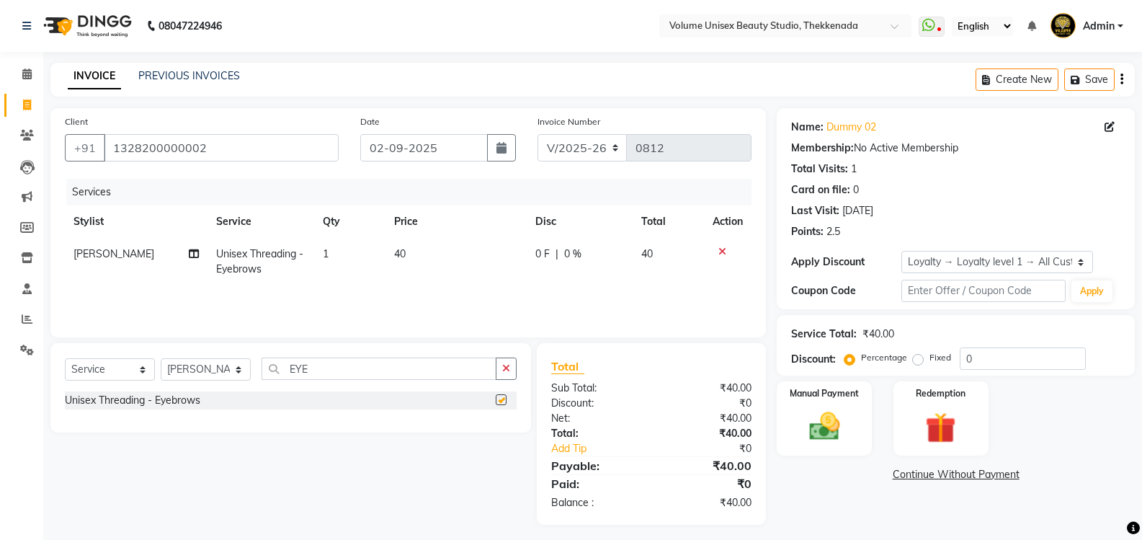
checkbox input "false"
click at [824, 434] on img at bounding box center [824, 426] width 51 height 37
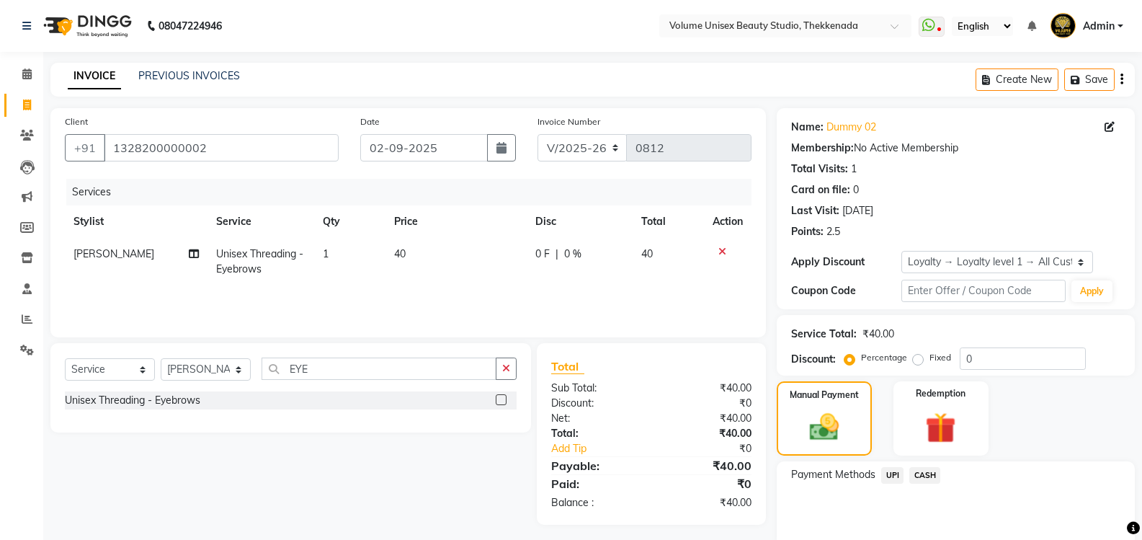
click at [891, 474] on span "UPI" at bounding box center [892, 475] width 22 height 17
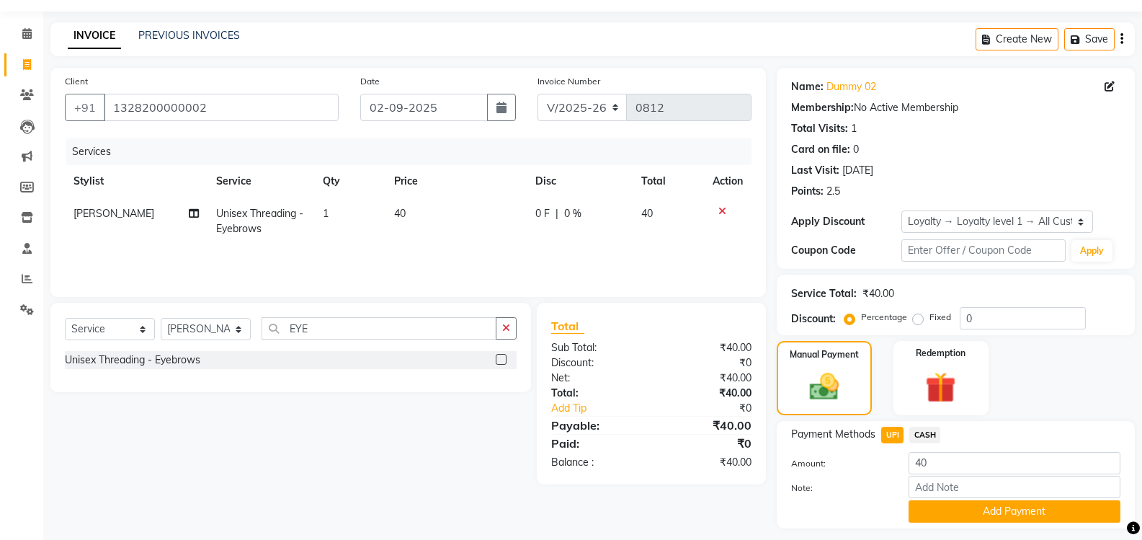
scroll to position [80, 0]
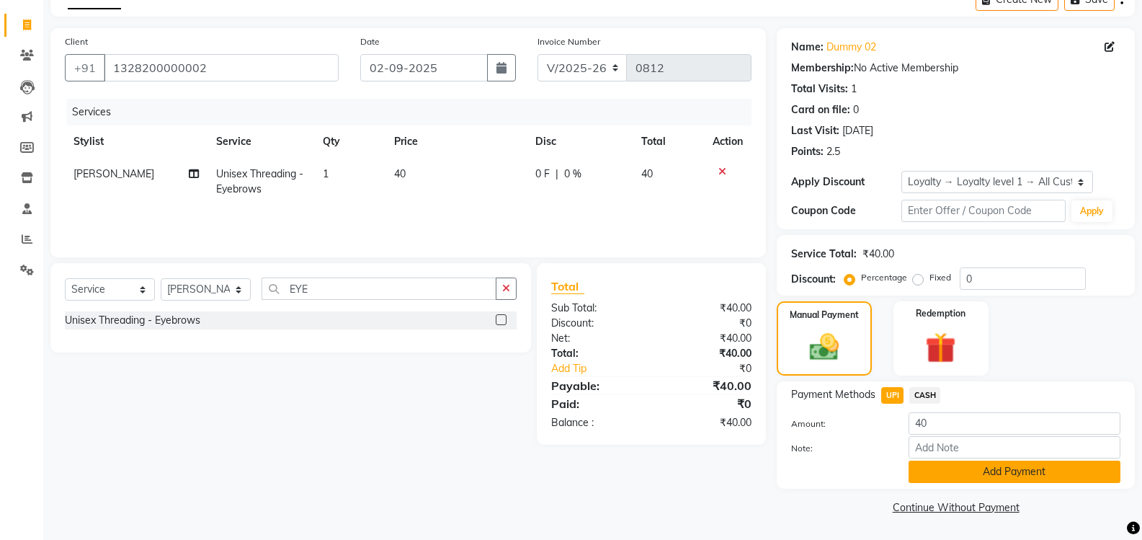
click at [964, 467] on button "Add Payment" at bounding box center [1015, 472] width 212 height 22
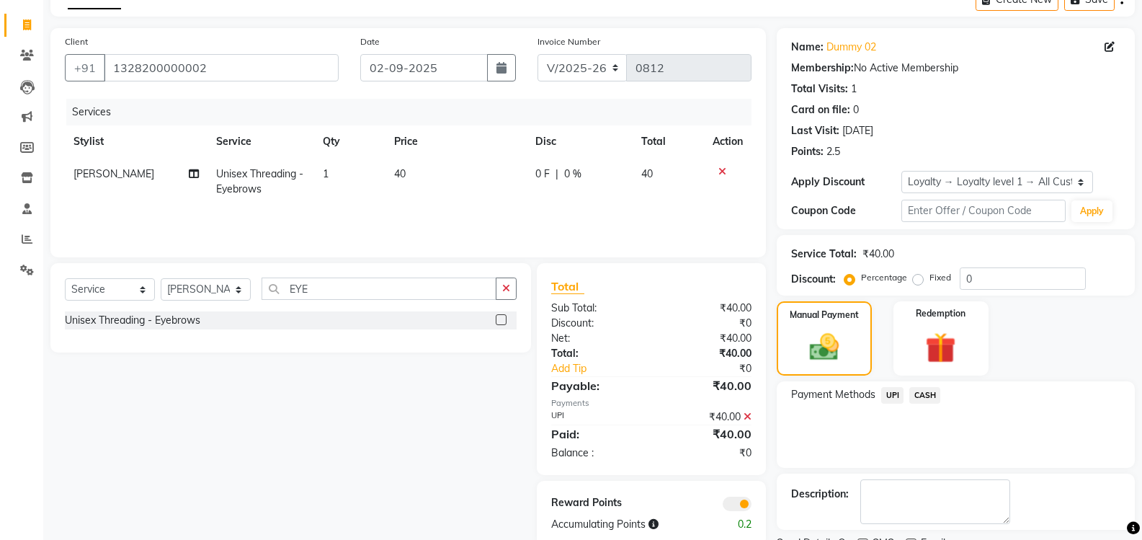
scroll to position [141, 0]
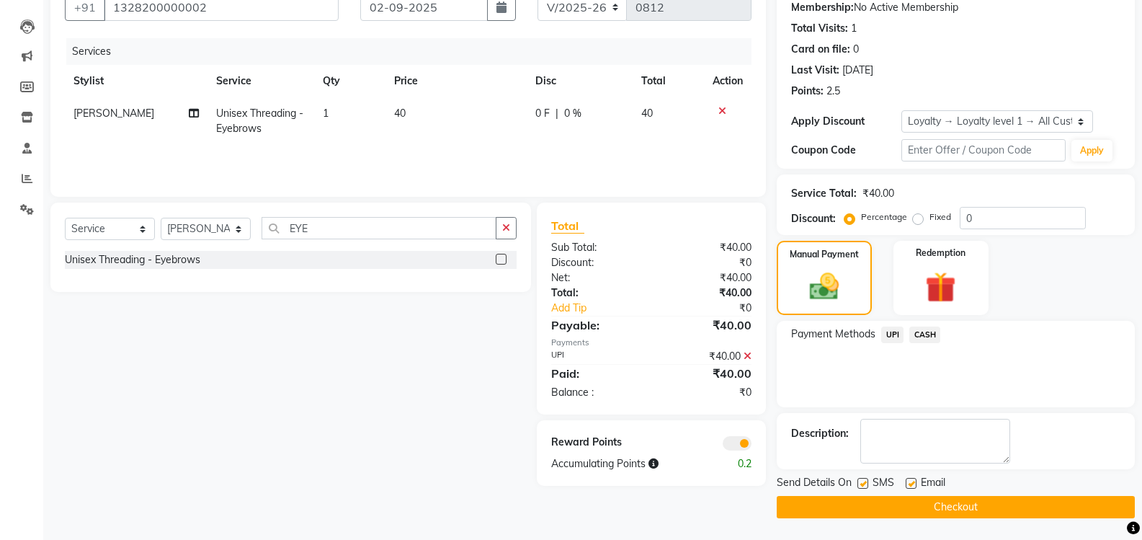
click at [895, 507] on button "Checkout" at bounding box center [956, 507] width 358 height 22
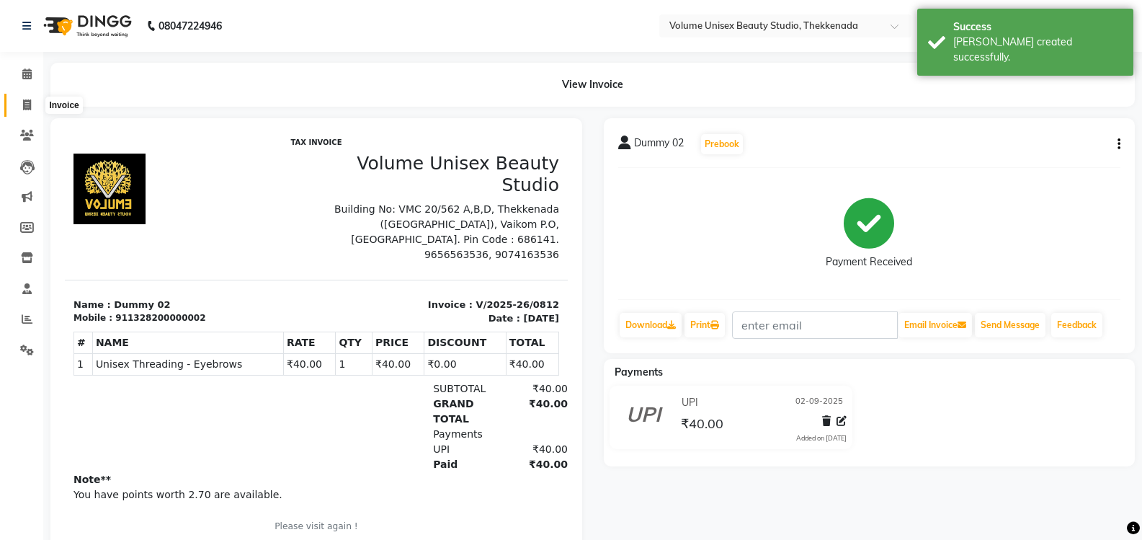
drag, startPoint x: 27, startPoint y: 102, endPoint x: 84, endPoint y: 98, distance: 56.3
click at [27, 100] on icon at bounding box center [27, 104] width 8 height 11
select select "7432"
select select "service"
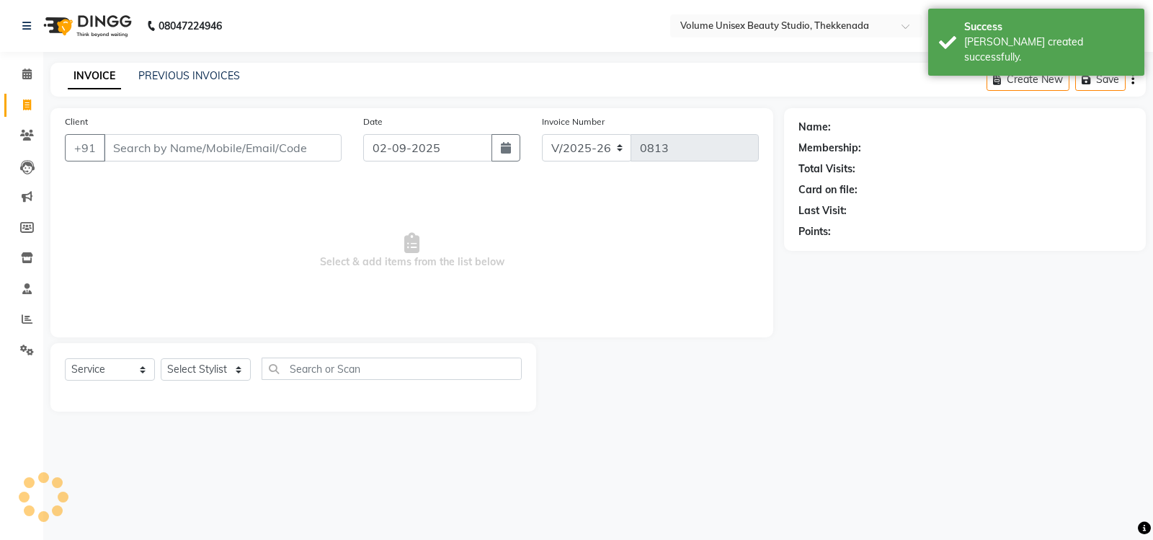
drag, startPoint x: 149, startPoint y: 154, endPoint x: 135, endPoint y: 154, distance: 13.7
click at [138, 154] on input "Client" at bounding box center [223, 147] width 238 height 27
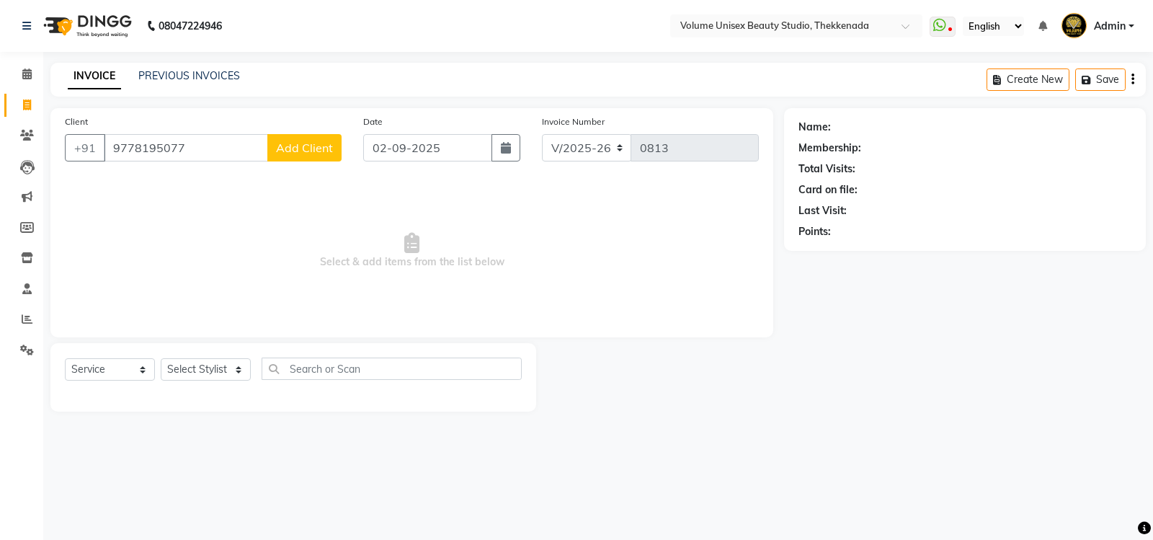
type input "9778195077"
click at [302, 158] on button "Add Client" at bounding box center [304, 147] width 74 height 27
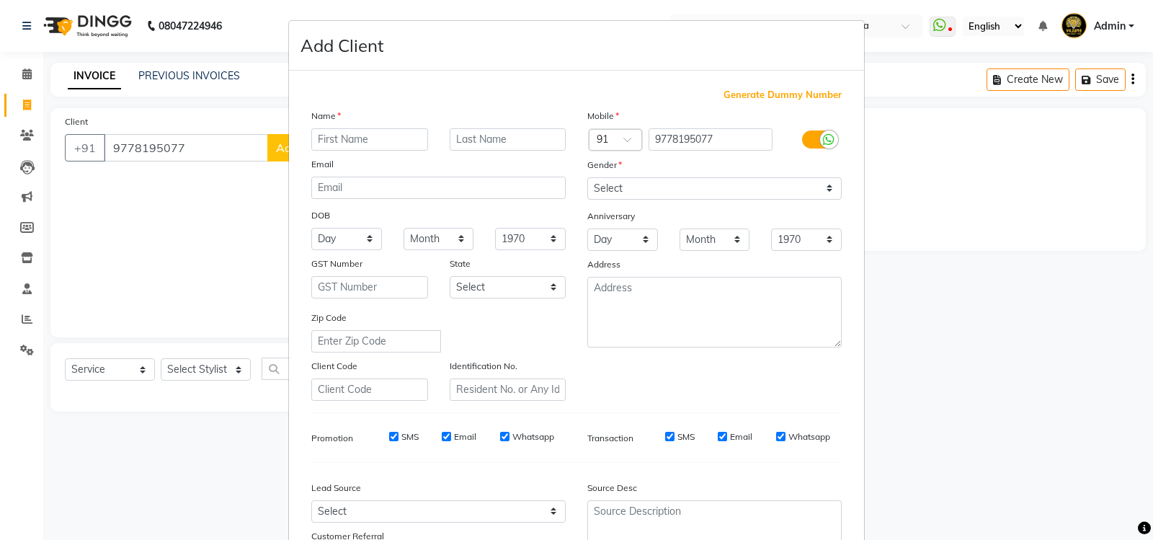
click at [363, 138] on input "text" at bounding box center [369, 139] width 117 height 22
drag, startPoint x: 393, startPoint y: 141, endPoint x: 269, endPoint y: 137, distance: 124.7
click at [269, 137] on ngb-modal-window "Add Client Generate Dummy Number Name [PERSON_NAME] Email DOB Day 01 02 03 04 0…" at bounding box center [576, 270] width 1153 height 540
type input "a"
type input "Adithyan"
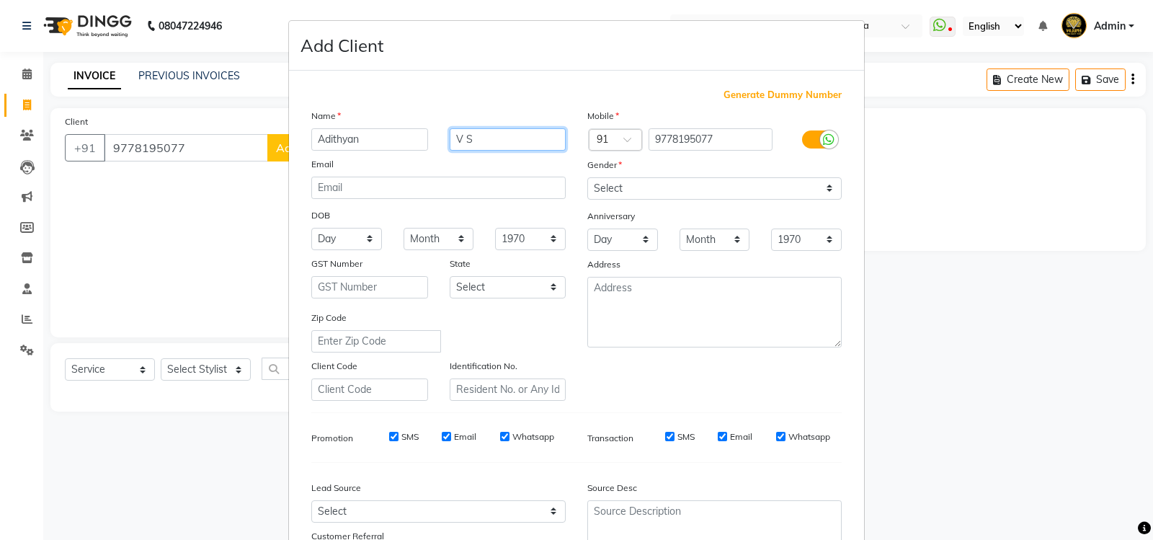
type input "V S"
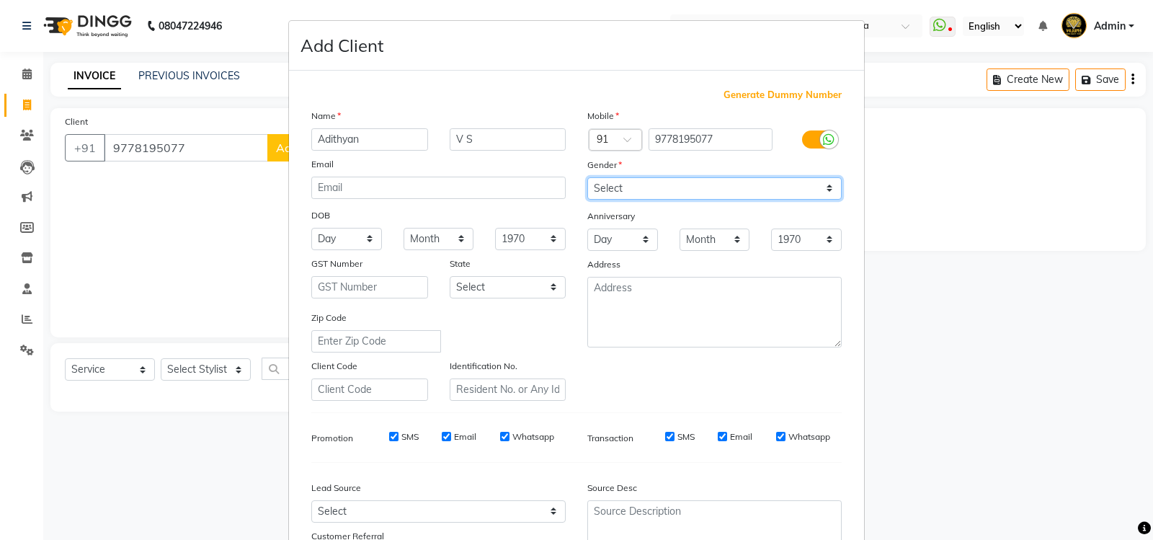
drag, startPoint x: 825, startPoint y: 190, endPoint x: 791, endPoint y: 192, distance: 34.7
click at [825, 190] on select "Select [DEMOGRAPHIC_DATA] [DEMOGRAPHIC_DATA] Other Prefer Not To Say" at bounding box center [714, 188] width 254 height 22
select select "[DEMOGRAPHIC_DATA]"
click at [587, 177] on select "Select [DEMOGRAPHIC_DATA] [DEMOGRAPHIC_DATA] Other Prefer Not To Say" at bounding box center [714, 188] width 254 height 22
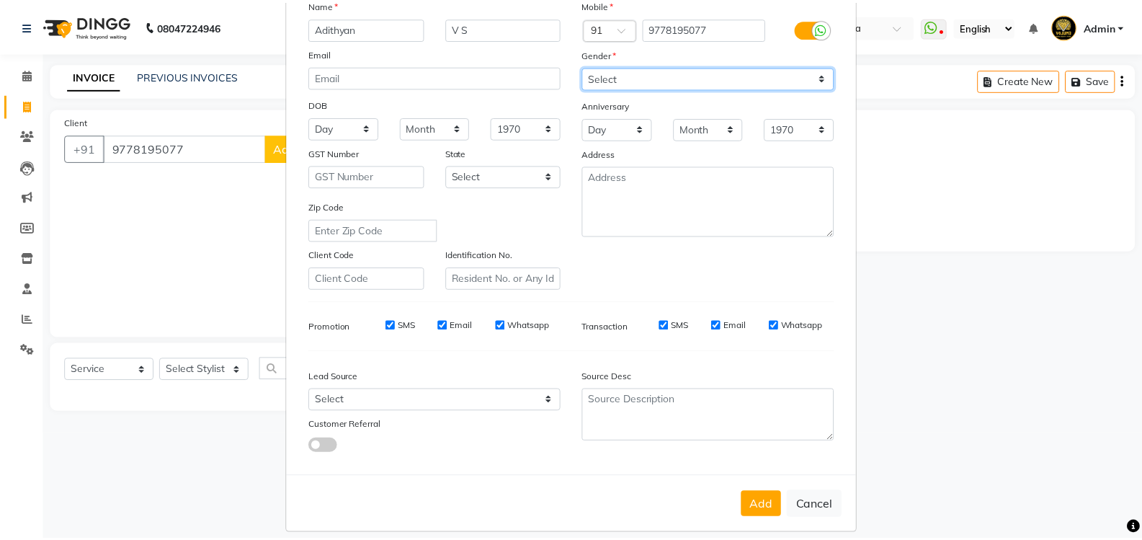
scroll to position [125, 0]
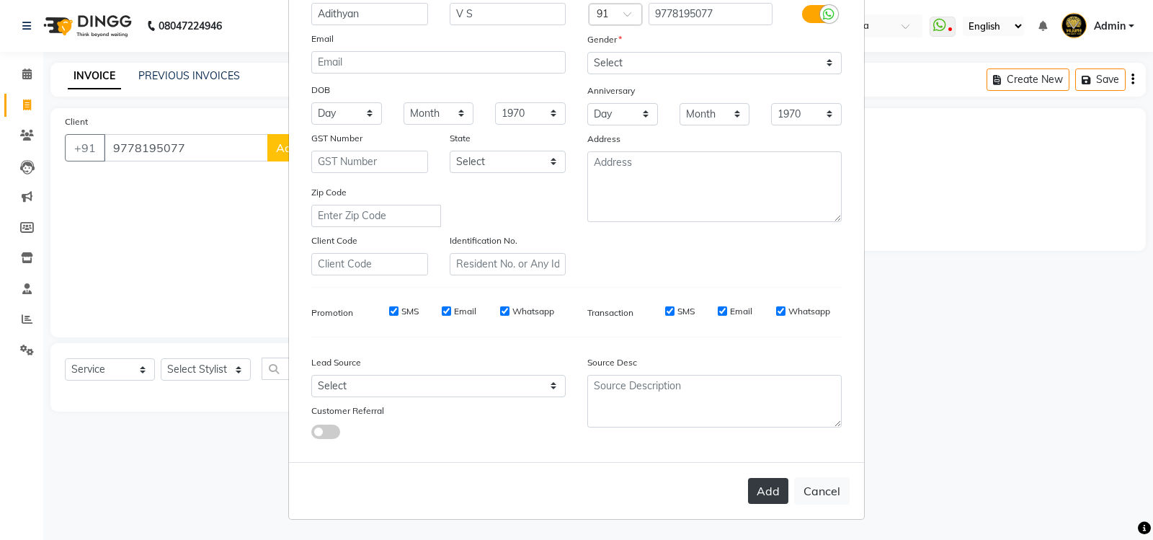
drag, startPoint x: 784, startPoint y: 497, endPoint x: 777, endPoint y: 496, distance: 7.3
click at [783, 497] on div "Add Cancel" at bounding box center [576, 490] width 575 height 57
click at [767, 494] on button "Add" at bounding box center [768, 491] width 40 height 26
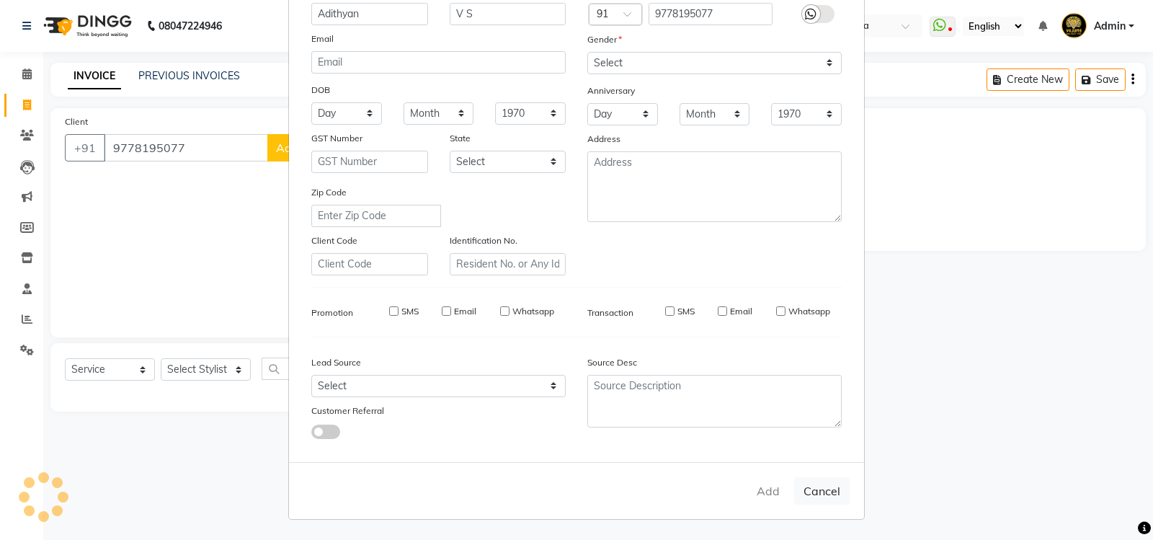
select select
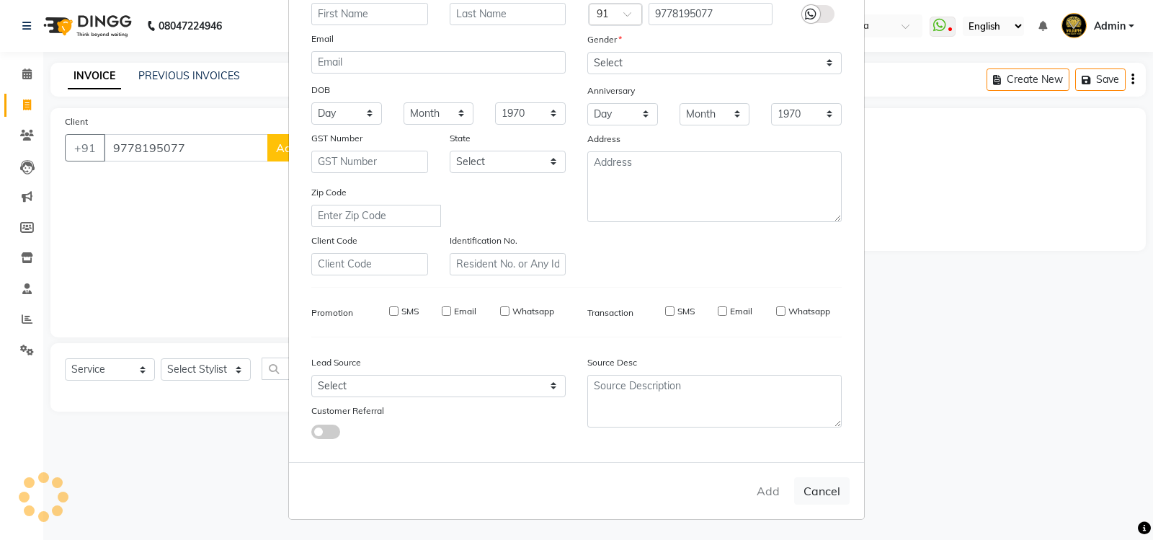
select select
checkbox input "false"
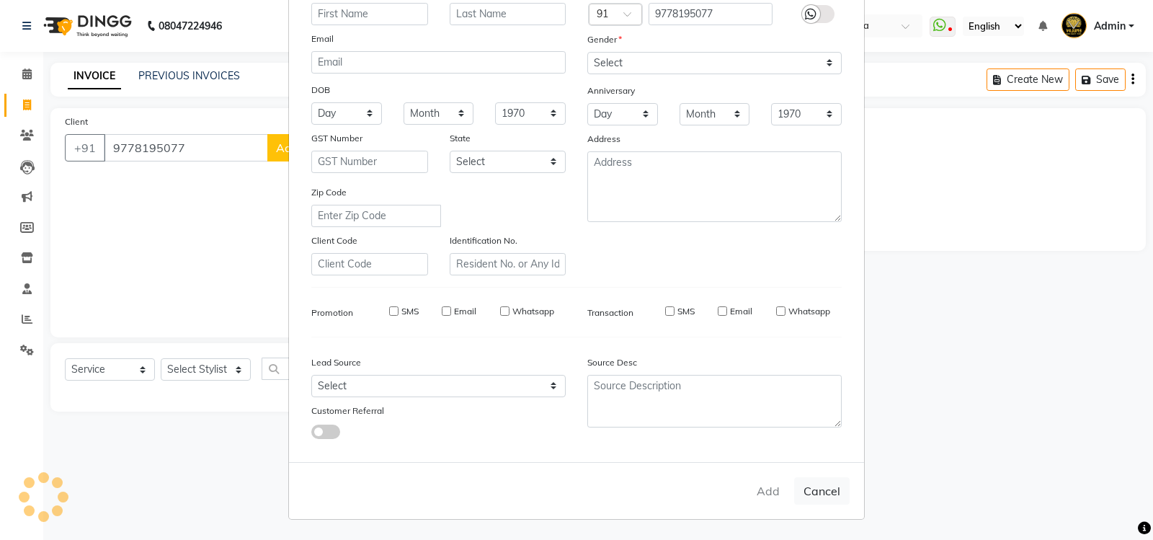
checkbox input "false"
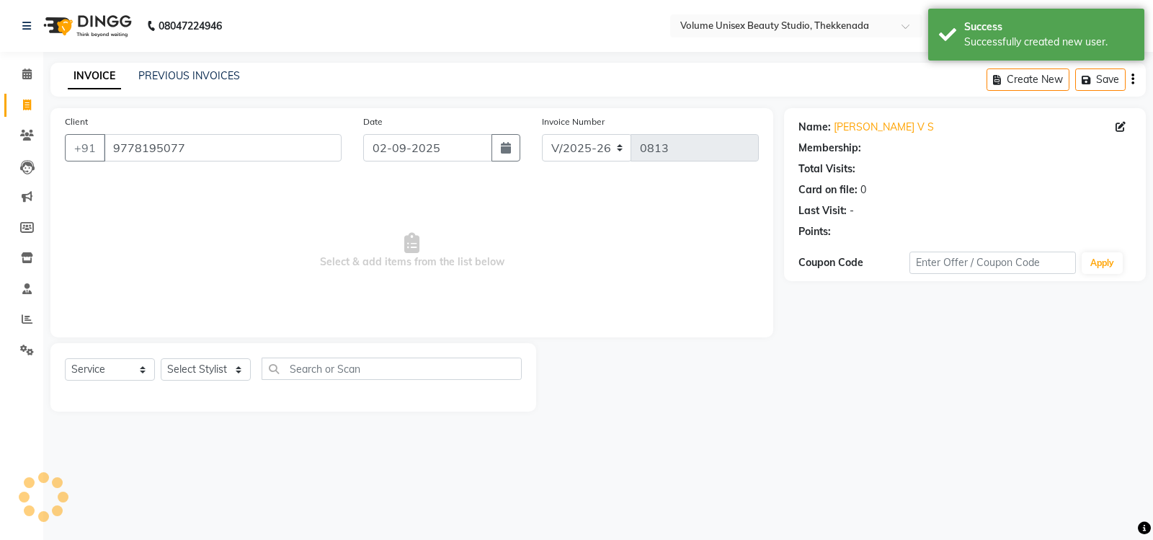
select select "1: Object"
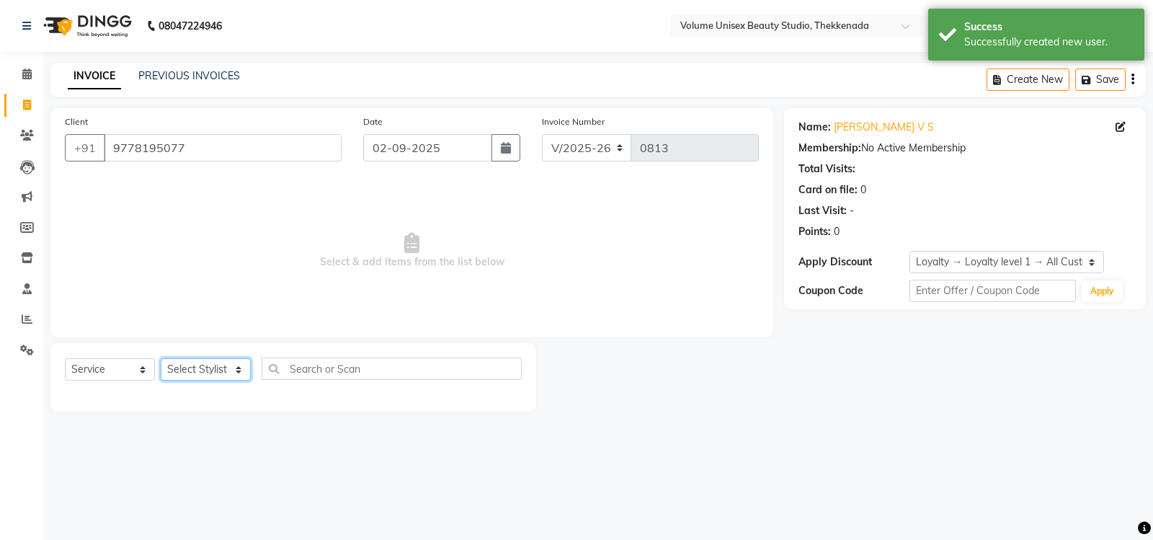
click at [237, 370] on select "Select Stylist [PERSON_NAME] [PERSON_NAME] [PERSON_NAME] [PERSON_NAME] [PERSON_…" at bounding box center [206, 369] width 90 height 22
select select "65214"
click at [161, 358] on select "Select Stylist [PERSON_NAME] [PERSON_NAME] [PERSON_NAME] [PERSON_NAME] [PERSON_…" at bounding box center [206, 369] width 90 height 22
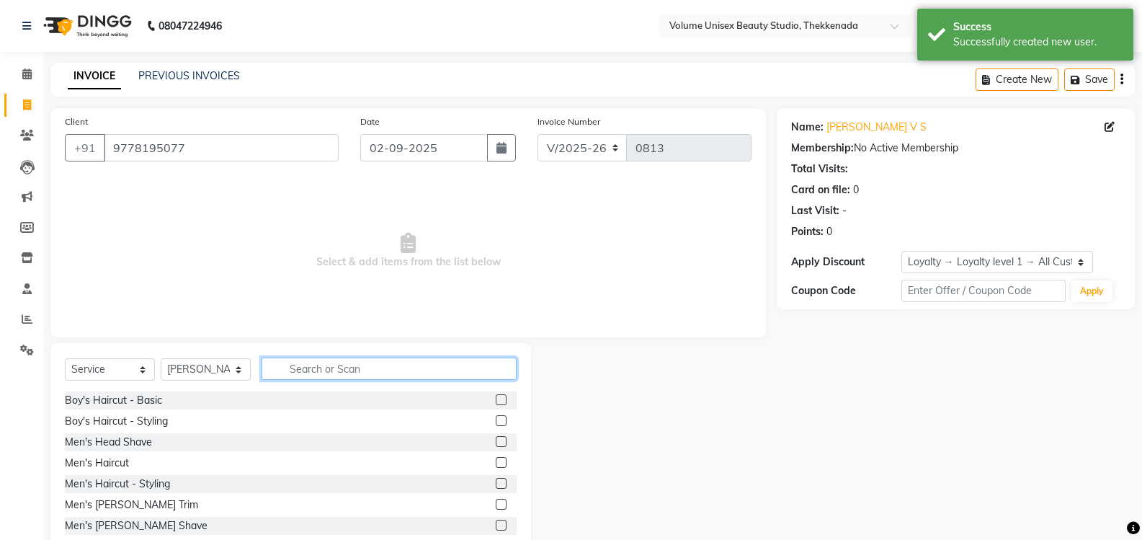
click at [290, 367] on input "text" at bounding box center [389, 368] width 255 height 22
click at [138, 400] on div "Boy's Haircut - Basic" at bounding box center [113, 400] width 97 height 15
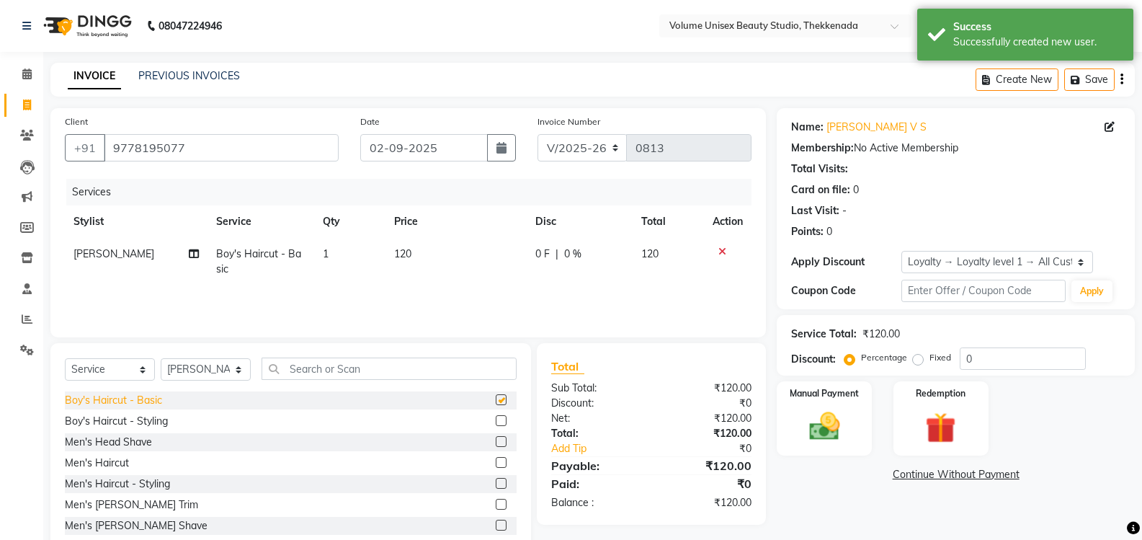
checkbox input "false"
click at [723, 252] on icon at bounding box center [723, 251] width 8 height 10
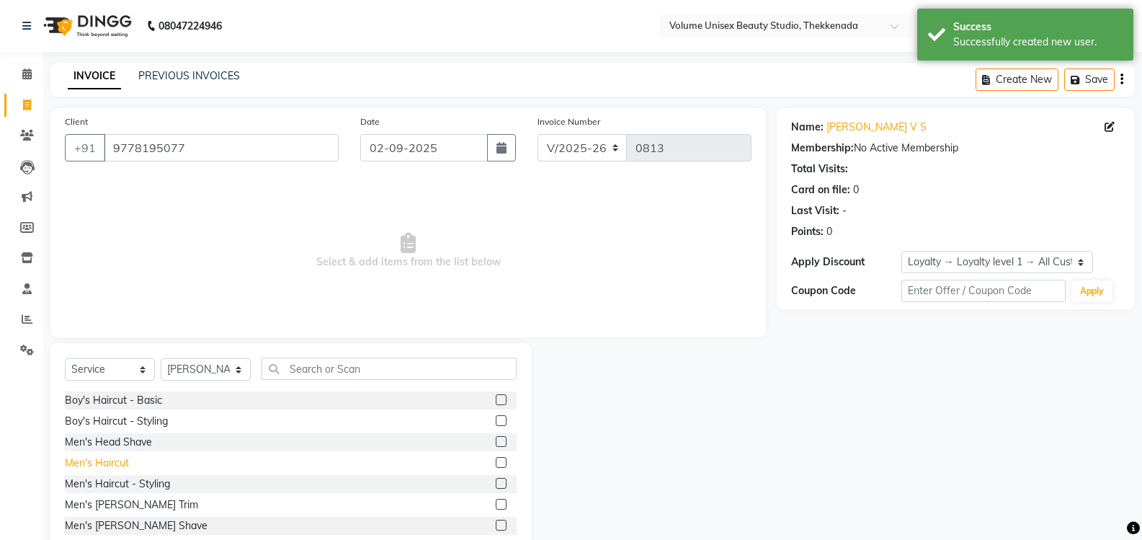
click at [104, 460] on div "Men's Haircut" at bounding box center [97, 462] width 64 height 15
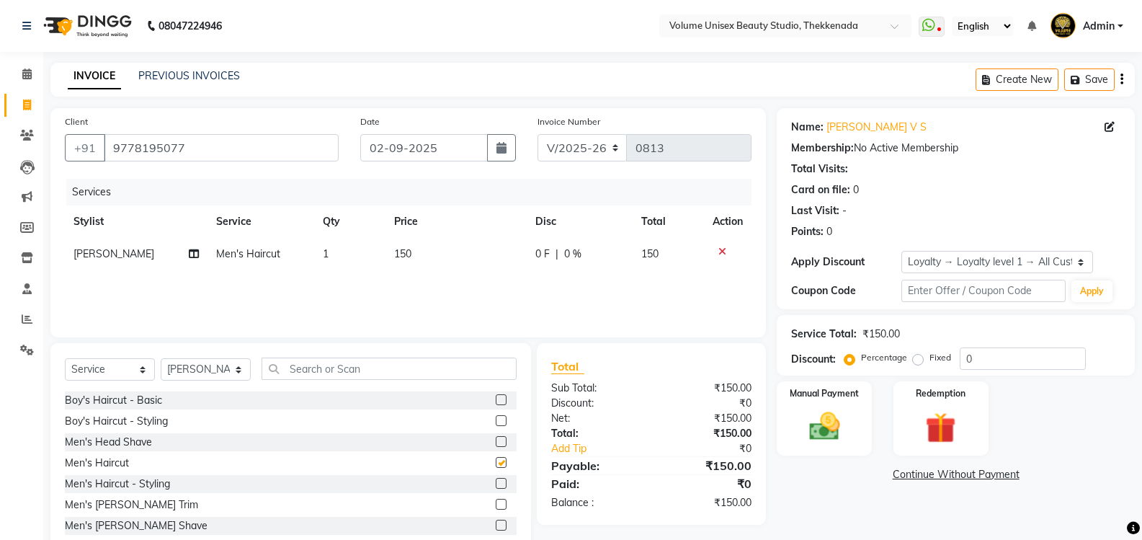
checkbox input "false"
click at [819, 421] on img at bounding box center [824, 426] width 51 height 37
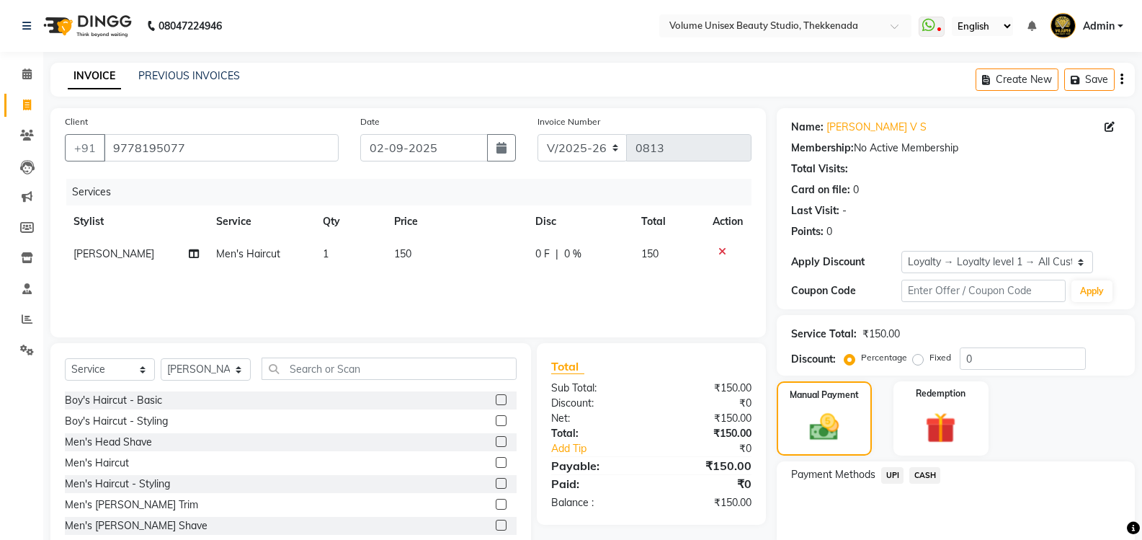
click at [897, 474] on span "UPI" at bounding box center [892, 475] width 22 height 17
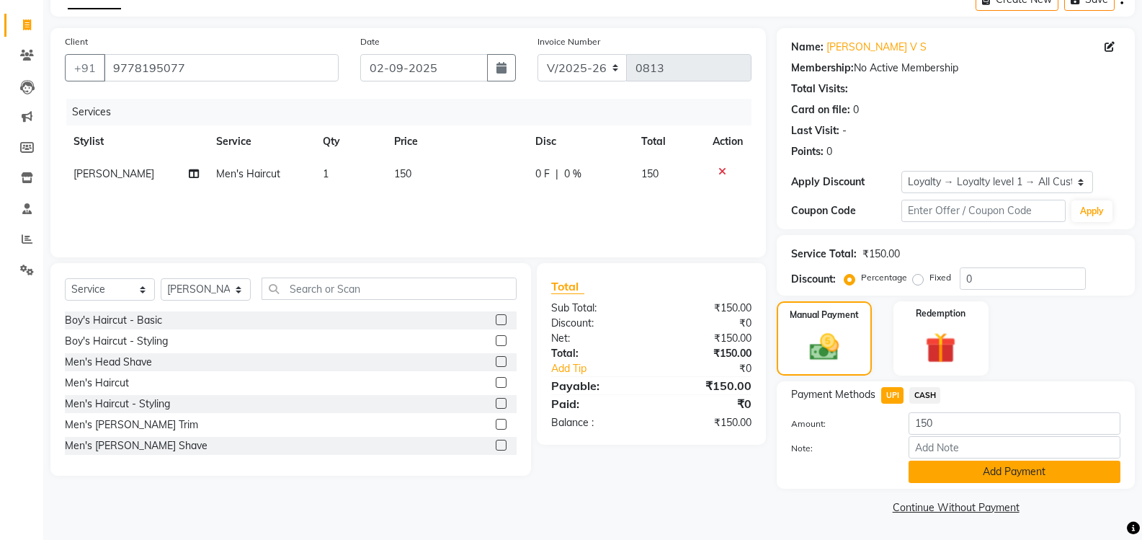
click at [977, 465] on button "Add Payment" at bounding box center [1015, 472] width 212 height 22
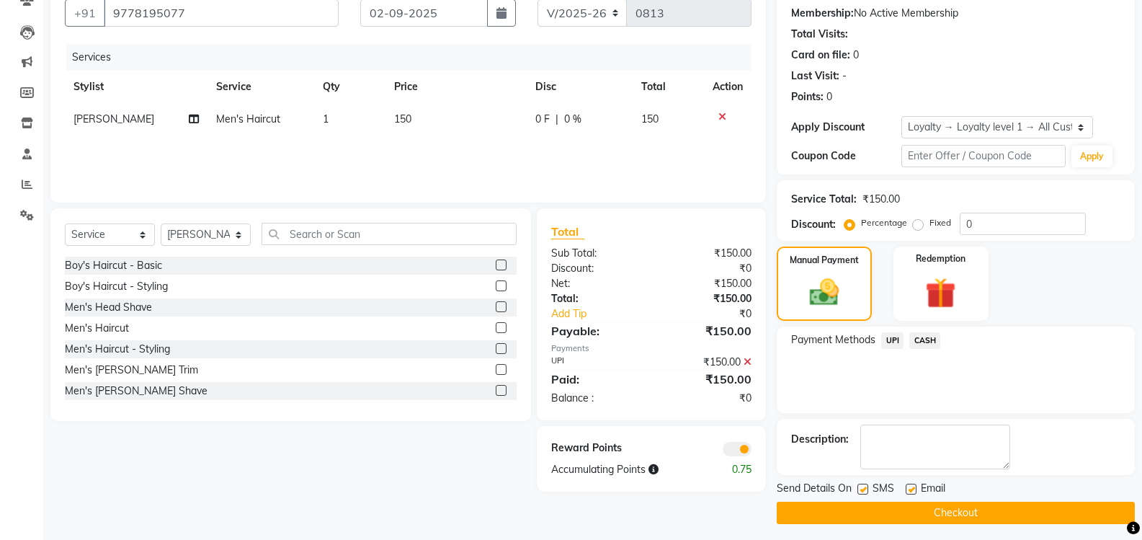
scroll to position [141, 0]
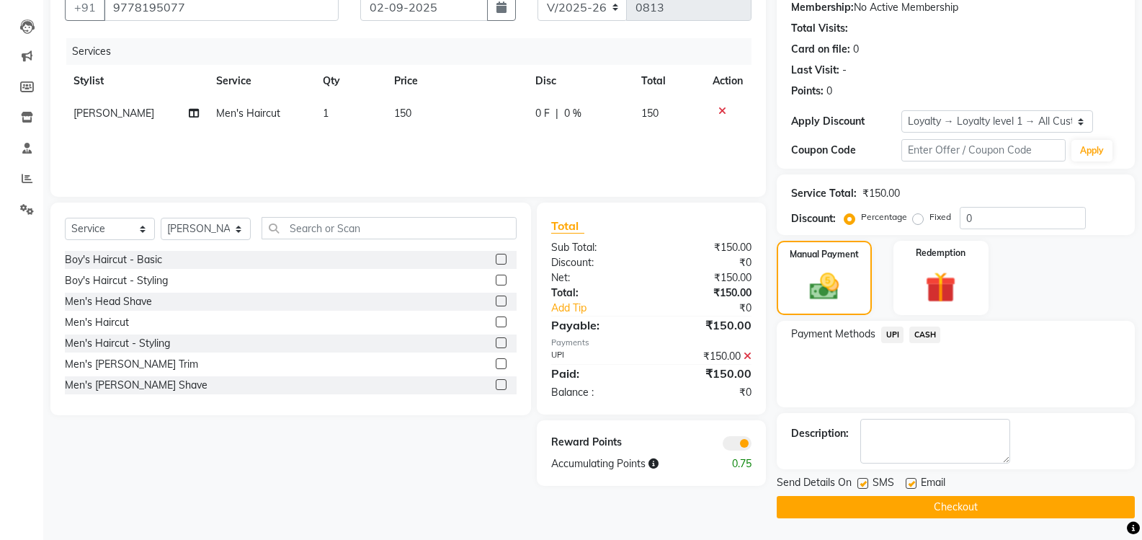
click at [915, 503] on button "Checkout" at bounding box center [956, 507] width 358 height 22
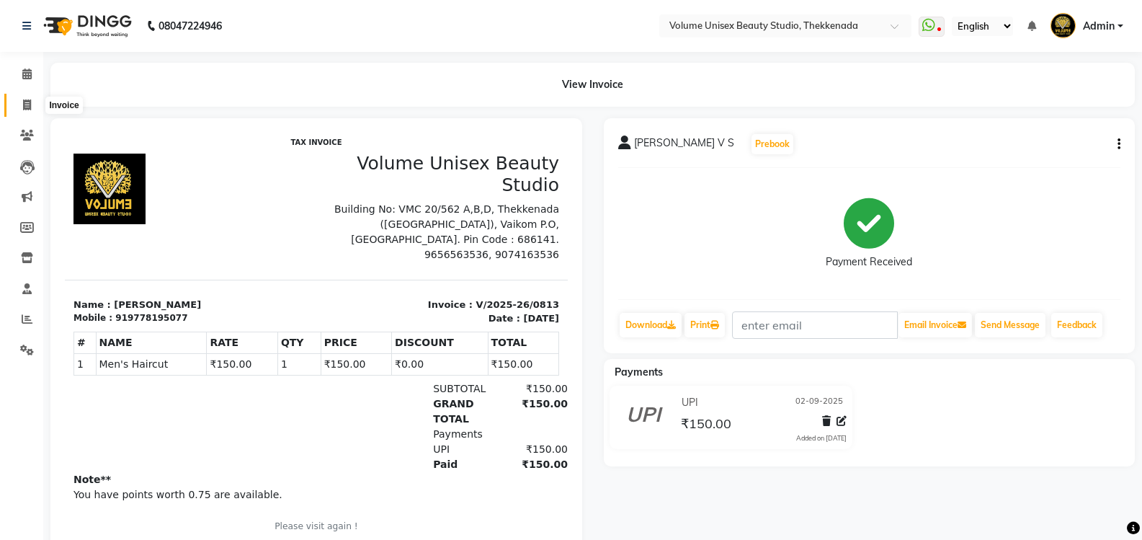
click at [25, 104] on icon at bounding box center [27, 104] width 8 height 11
select select "7432"
select select "service"
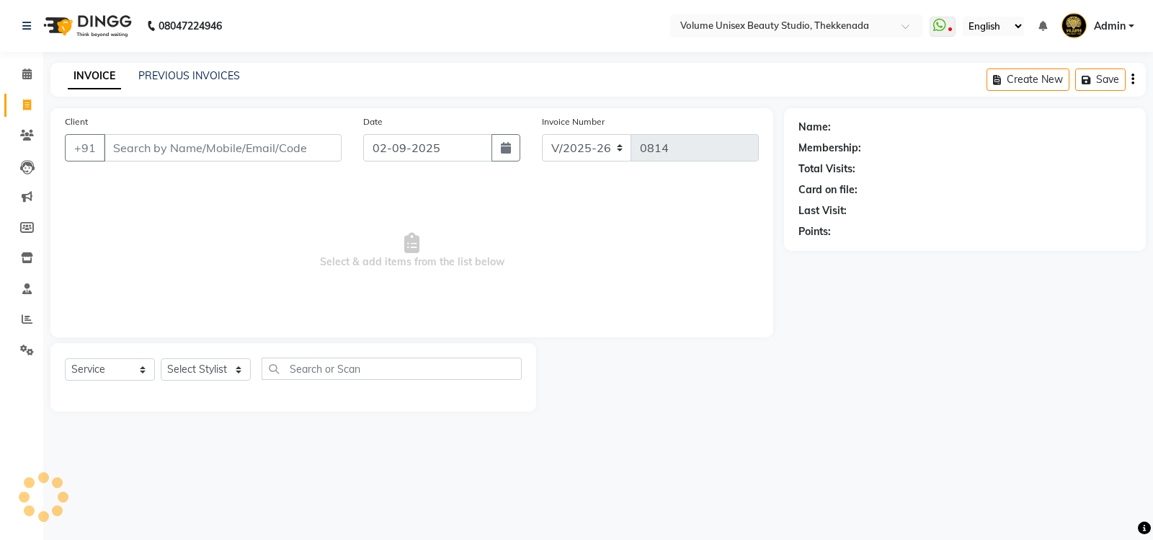
click at [128, 145] on input "Client" at bounding box center [223, 147] width 238 height 27
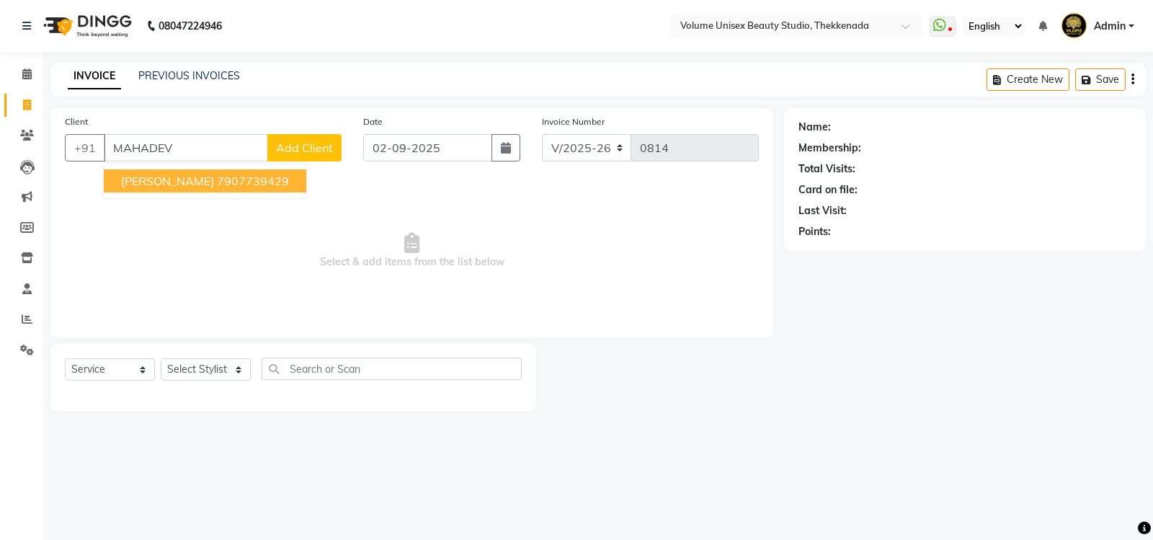
click at [160, 180] on span "[PERSON_NAME]" at bounding box center [167, 181] width 93 height 14
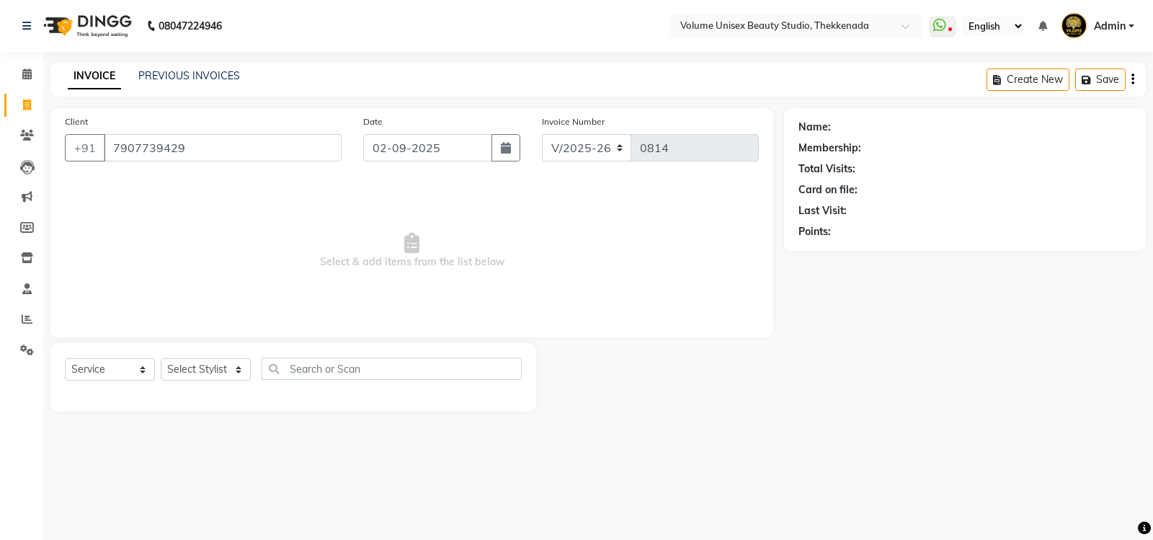
type input "7907739429"
select select "1: Object"
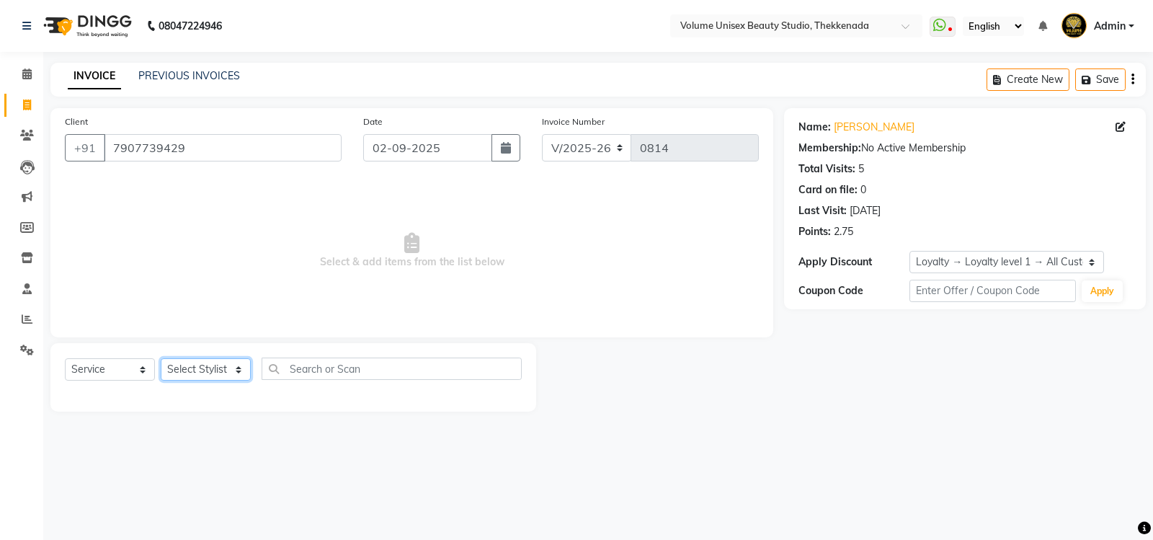
click at [234, 372] on select "Select Stylist [PERSON_NAME] [PERSON_NAME] [PERSON_NAME] [PERSON_NAME] [PERSON_…" at bounding box center [206, 369] width 90 height 22
select select "65214"
click at [161, 358] on select "Select Stylist [PERSON_NAME] [PERSON_NAME] [PERSON_NAME] [PERSON_NAME] [PERSON_…" at bounding box center [206, 369] width 90 height 22
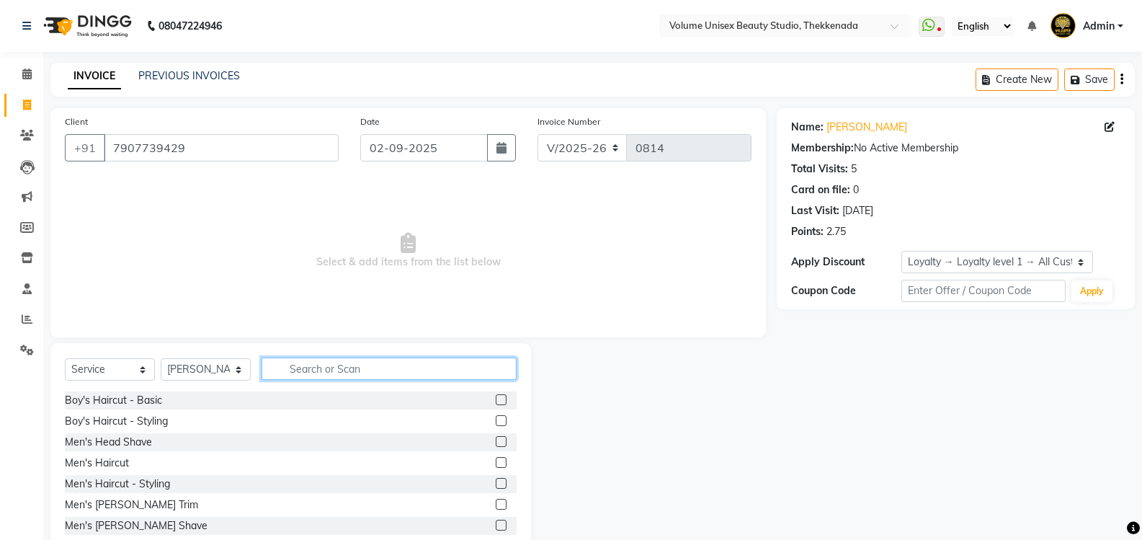
click at [306, 370] on input "text" at bounding box center [389, 368] width 255 height 22
click at [314, 365] on input "text" at bounding box center [389, 368] width 255 height 22
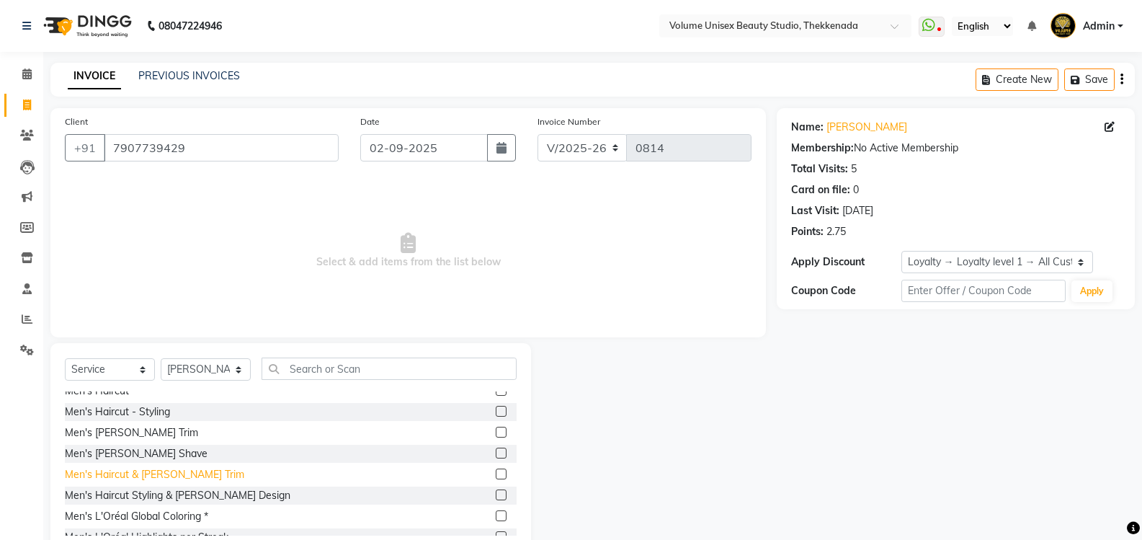
click at [154, 478] on div "Men's Haircut & [PERSON_NAME] Trim" at bounding box center [154, 474] width 179 height 15
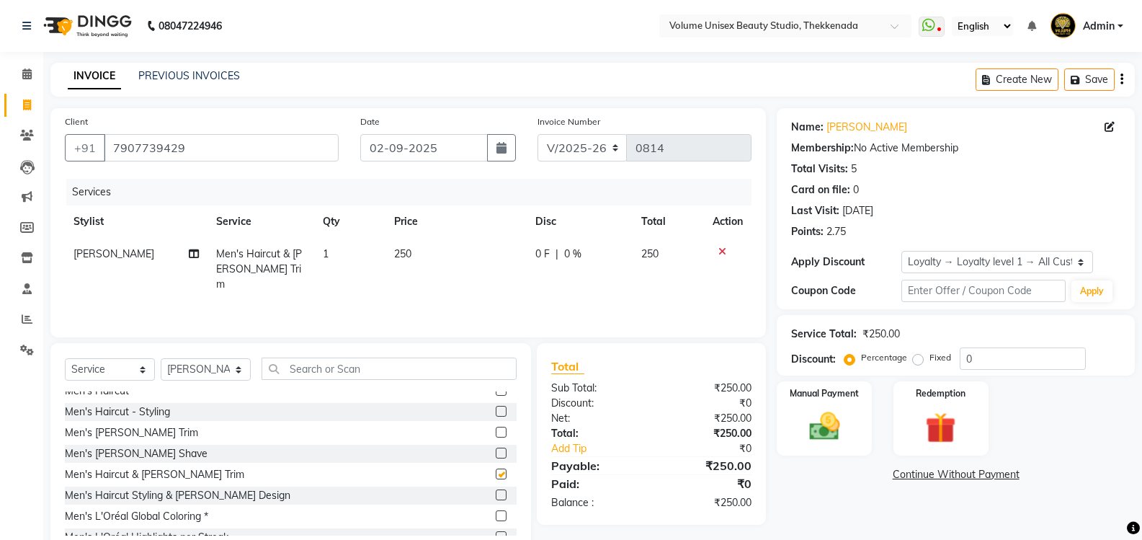
checkbox input "false"
click at [318, 370] on input "text" at bounding box center [389, 368] width 255 height 22
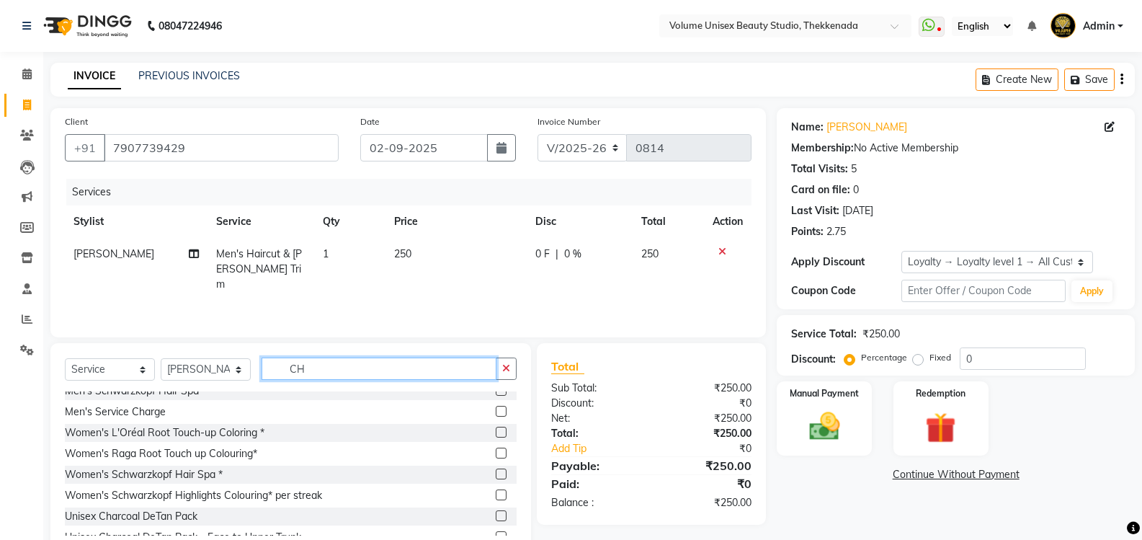
scroll to position [0, 0]
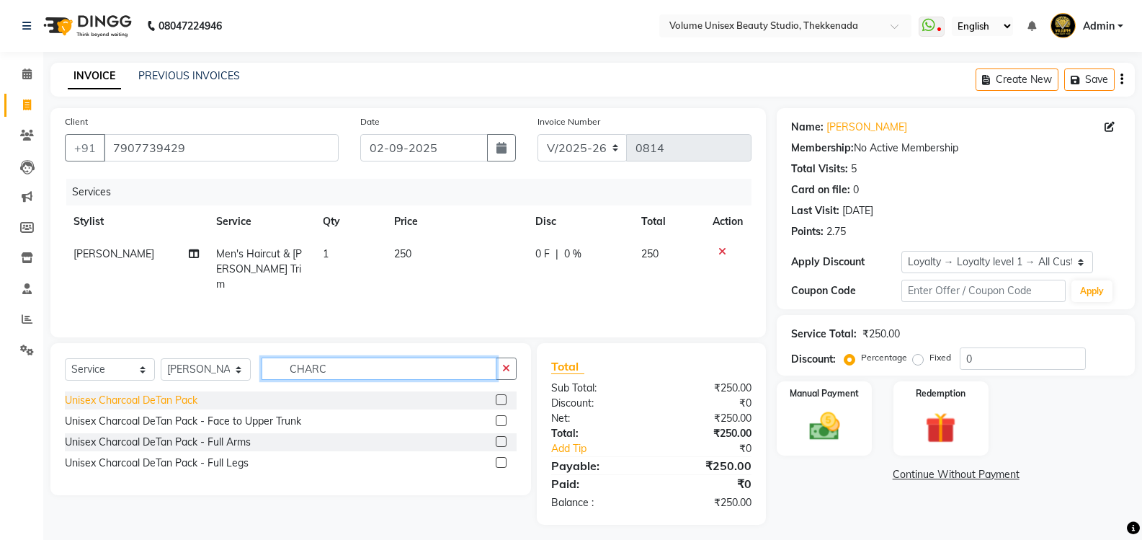
type input "CHARC"
click at [115, 394] on div "Unisex Charcoal DeTan Pack" at bounding box center [131, 400] width 133 height 15
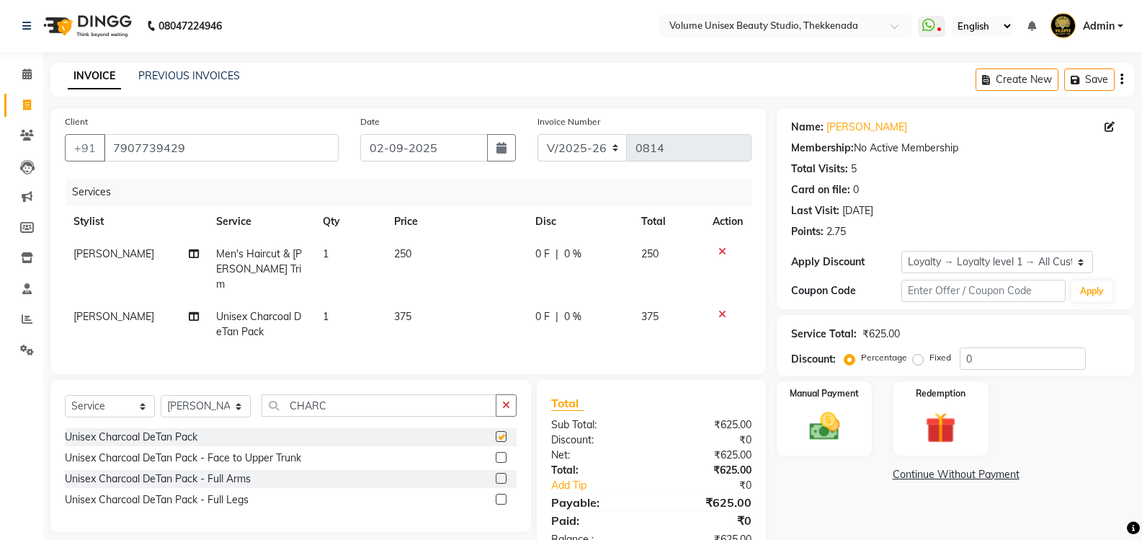
checkbox input "false"
click at [830, 430] on img at bounding box center [824, 426] width 51 height 37
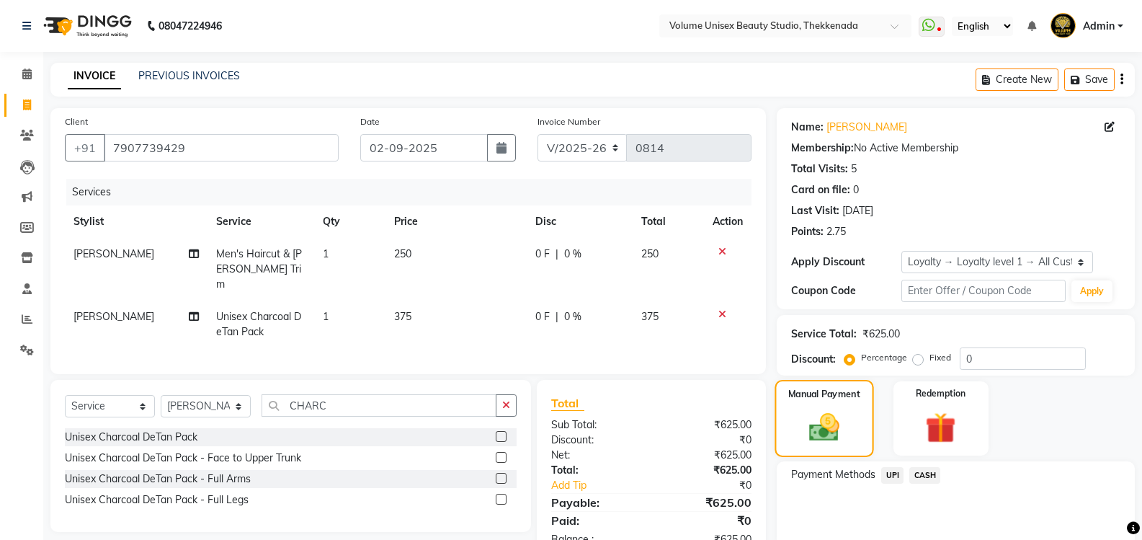
scroll to position [59, 0]
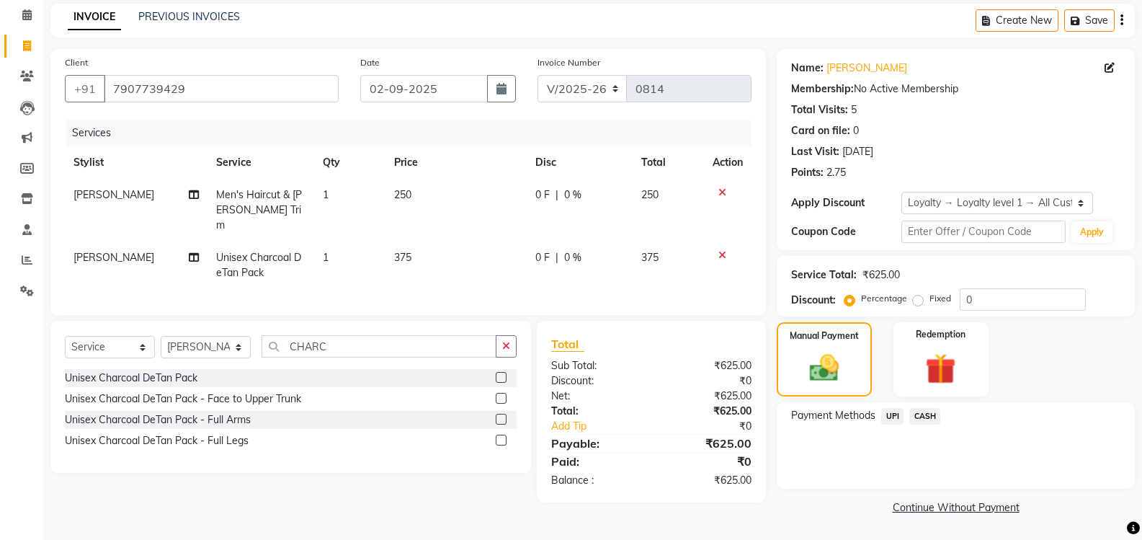
click at [893, 413] on span "UPI" at bounding box center [892, 416] width 22 height 17
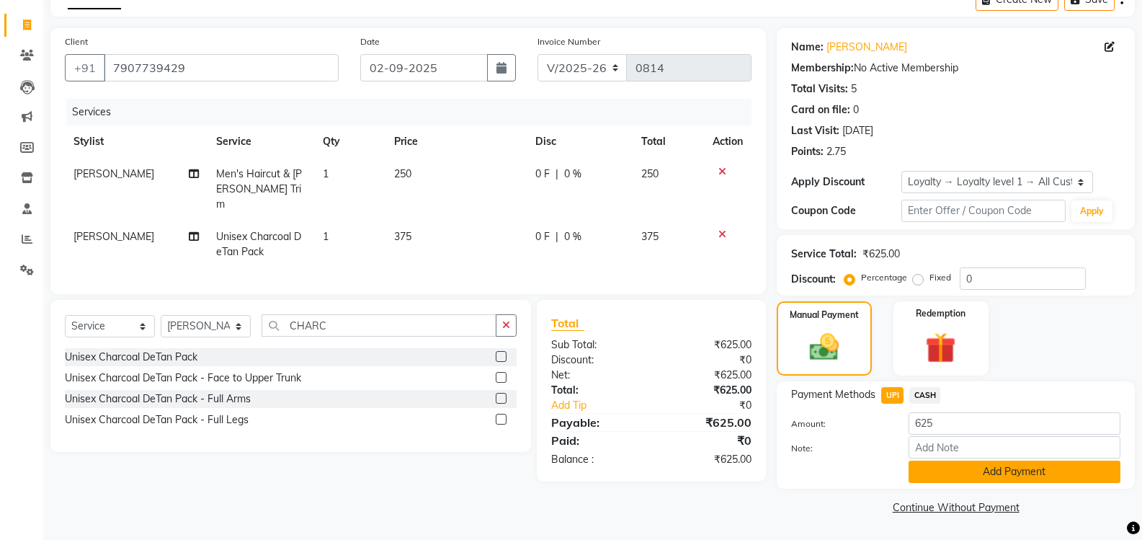
click at [938, 465] on button "Add Payment" at bounding box center [1015, 472] width 212 height 22
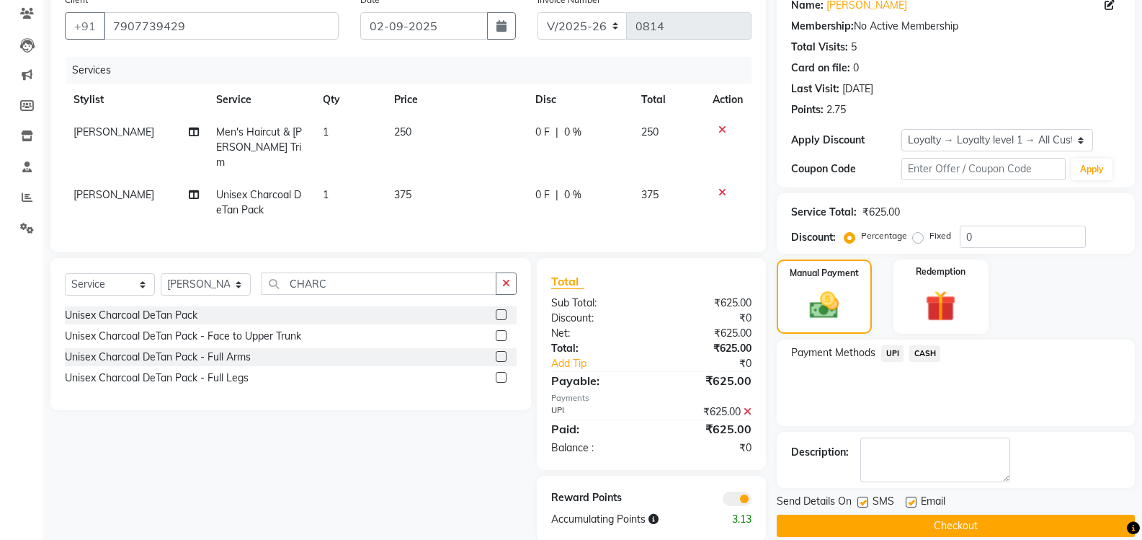
scroll to position [141, 0]
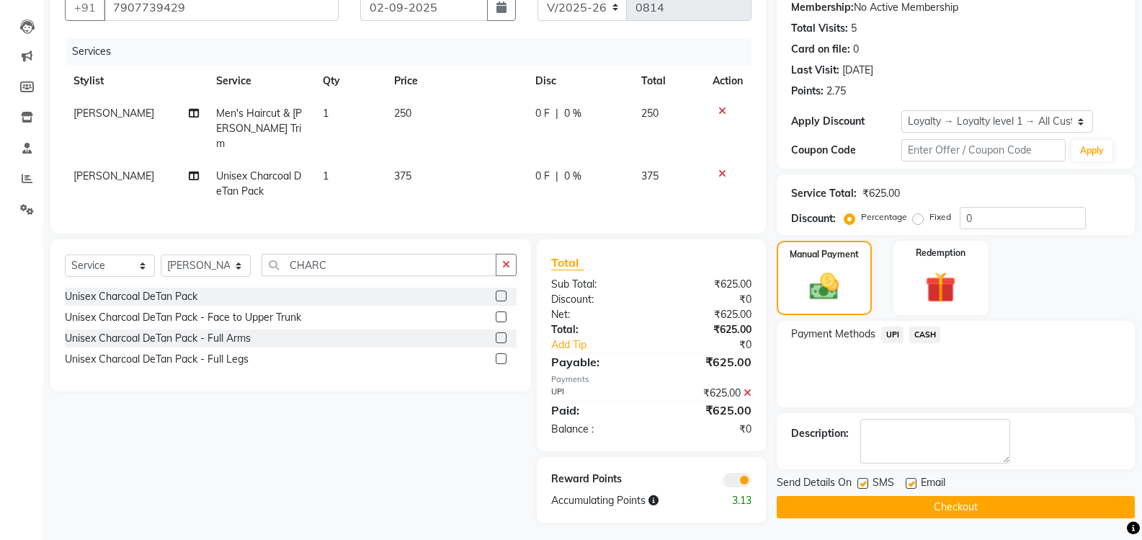
click at [907, 511] on button "Checkout" at bounding box center [956, 507] width 358 height 22
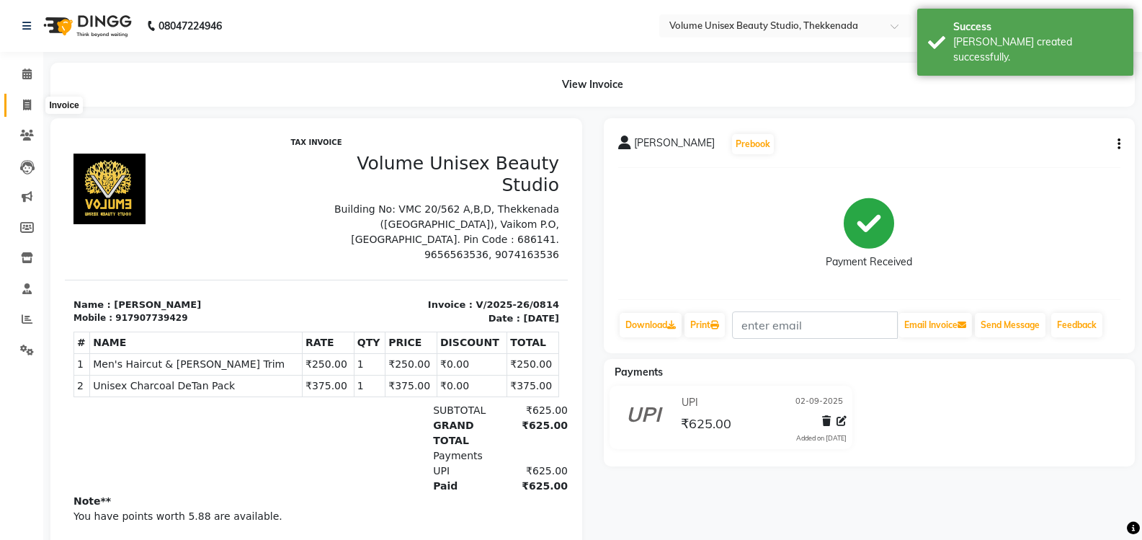
click at [28, 104] on icon at bounding box center [27, 104] width 8 height 11
select select "service"
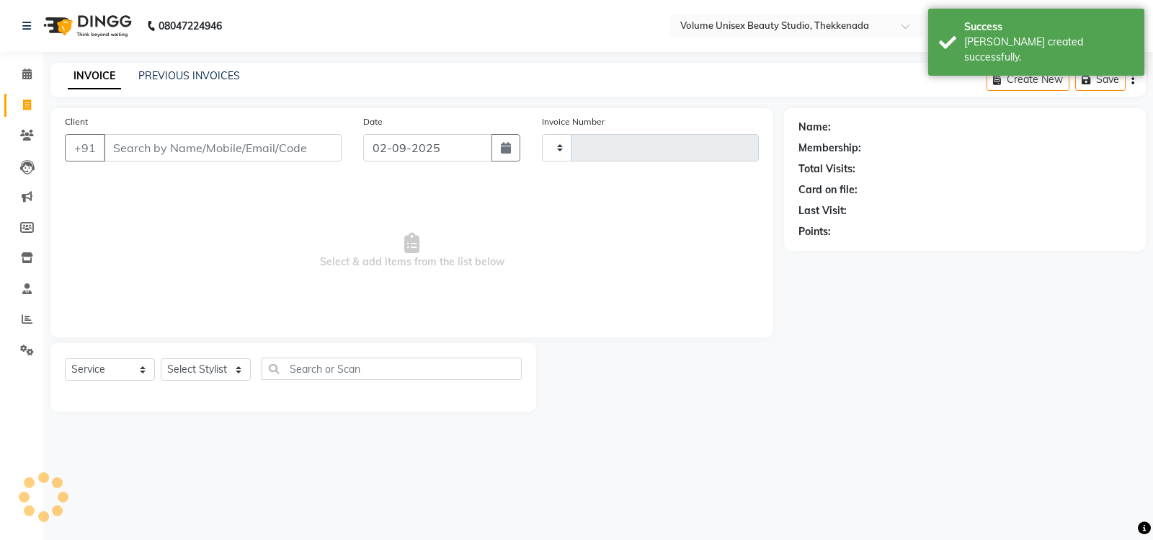
type input "0815"
select select "7432"
click at [124, 149] on input "Client" at bounding box center [223, 147] width 238 height 27
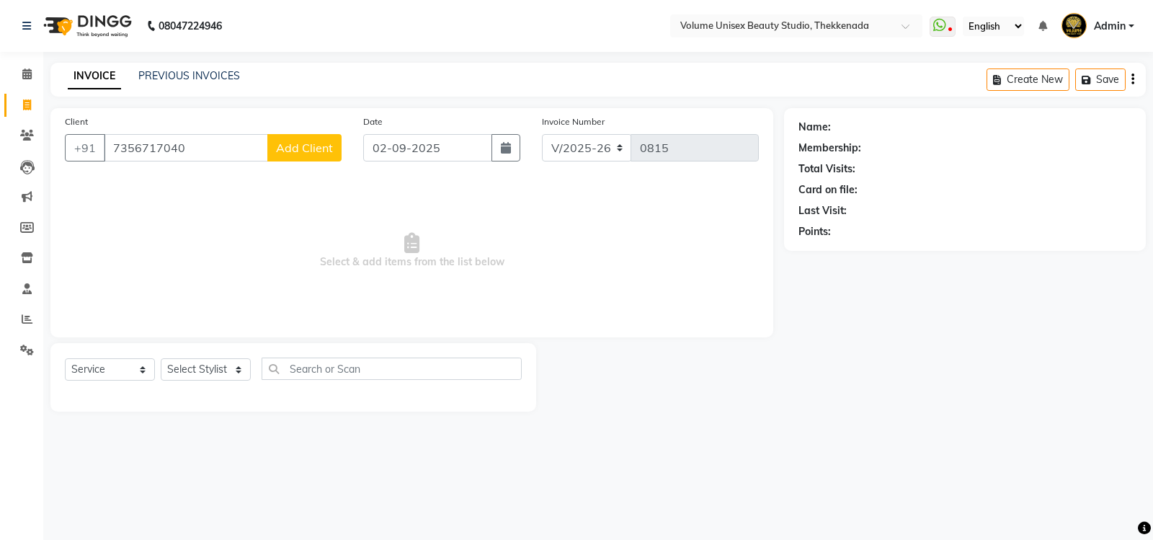
type input "7356717040"
click at [298, 144] on span "Add Client" at bounding box center [304, 148] width 57 height 14
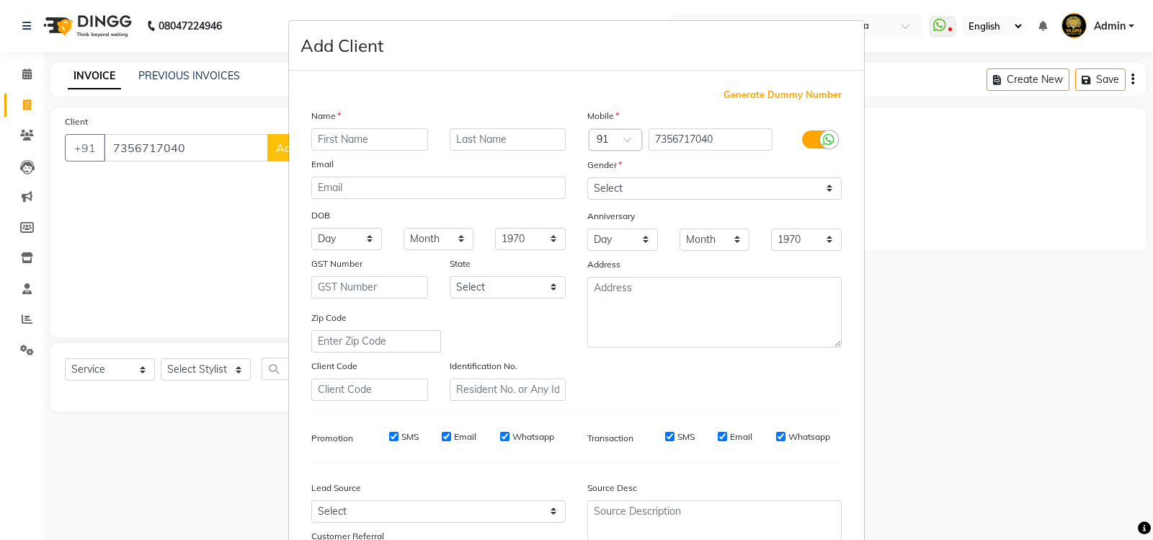
click at [352, 141] on input "text" at bounding box center [369, 139] width 117 height 22
type input "a"
type input "[PERSON_NAME]"
click at [824, 191] on select "Select [DEMOGRAPHIC_DATA] [DEMOGRAPHIC_DATA] Other Prefer Not To Say" at bounding box center [714, 188] width 254 height 22
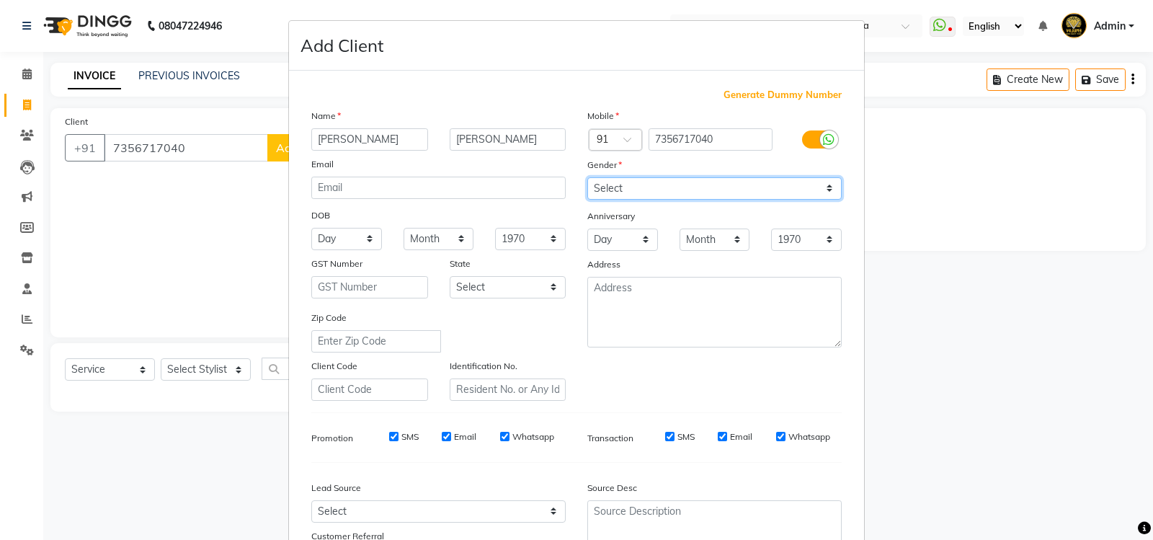
select select "[DEMOGRAPHIC_DATA]"
click at [587, 177] on select "Select [DEMOGRAPHIC_DATA] [DEMOGRAPHIC_DATA] Other Prefer Not To Say" at bounding box center [714, 188] width 254 height 22
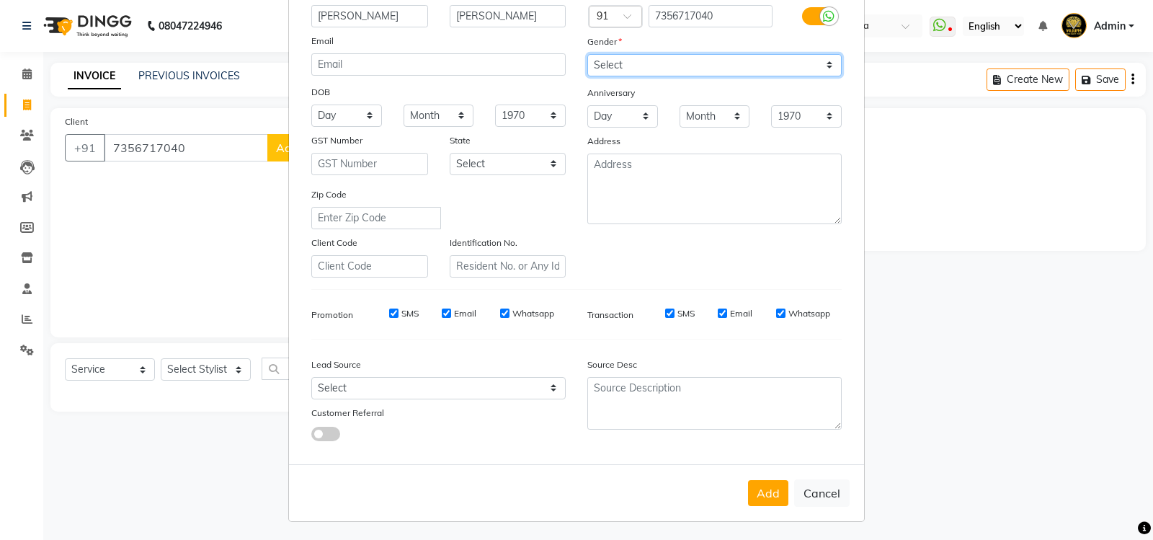
scroll to position [125, 0]
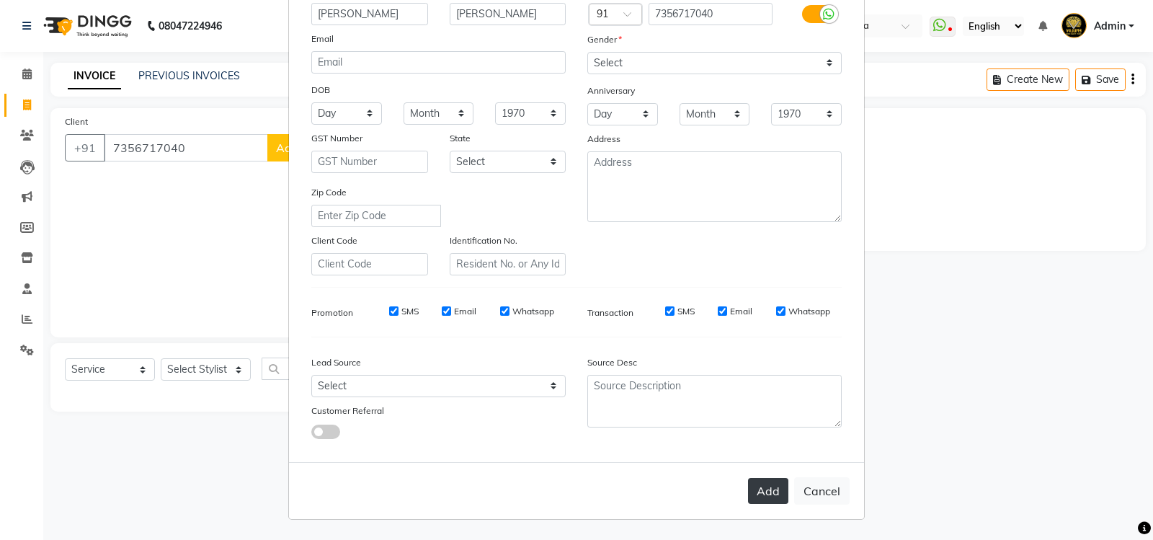
click at [761, 489] on button "Add" at bounding box center [768, 491] width 40 height 26
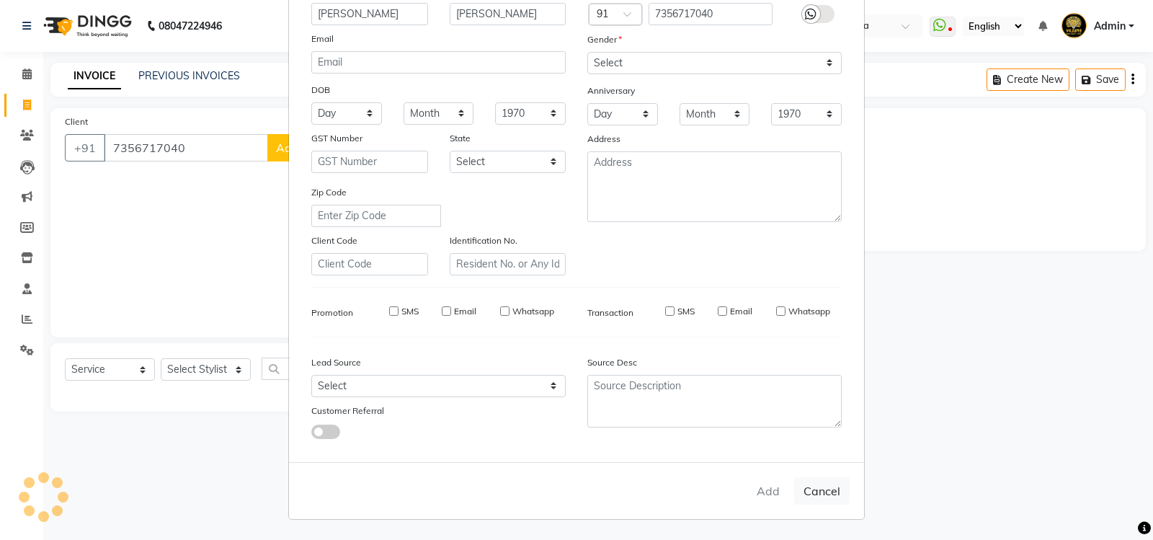
select select
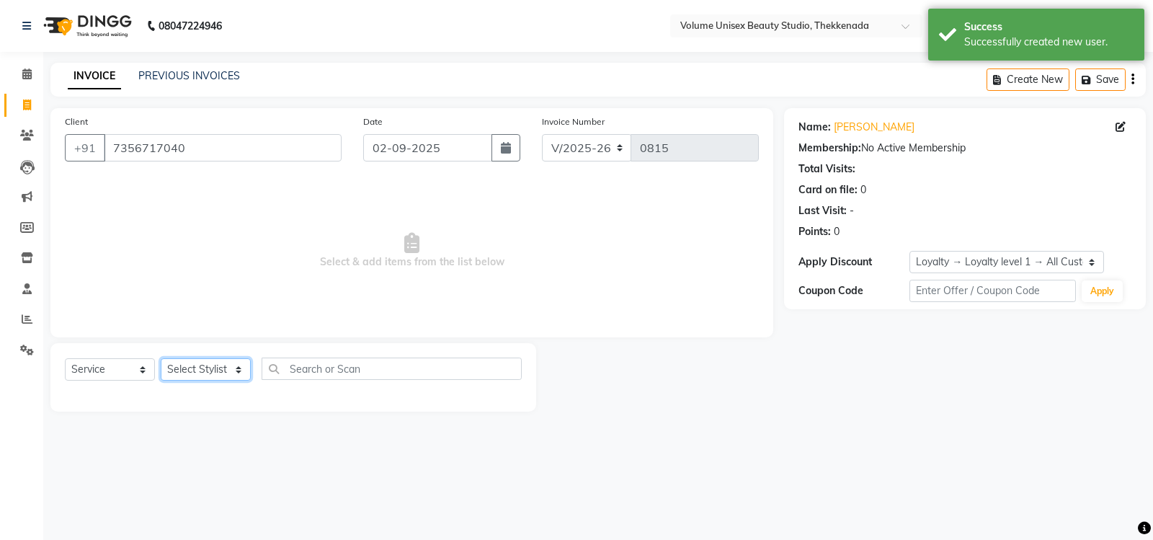
click at [243, 375] on select "Select Stylist [PERSON_NAME] [PERSON_NAME] [PERSON_NAME] [PERSON_NAME] [PERSON_…" at bounding box center [206, 369] width 90 height 22
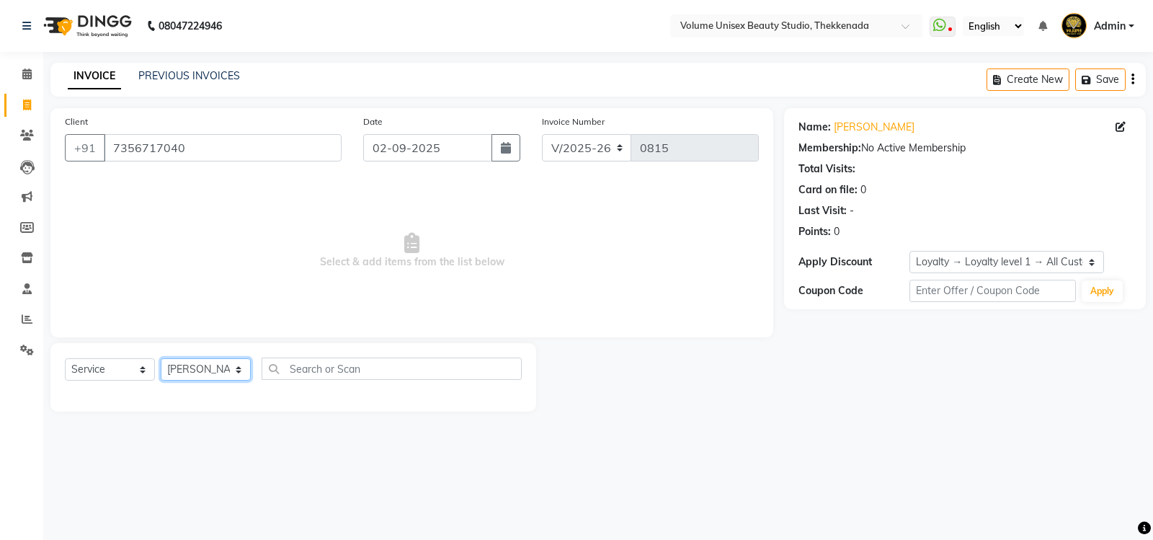
click at [161, 358] on select "Select Stylist [PERSON_NAME] [PERSON_NAME] [PERSON_NAME] [PERSON_NAME] [PERSON_…" at bounding box center [206, 369] width 90 height 22
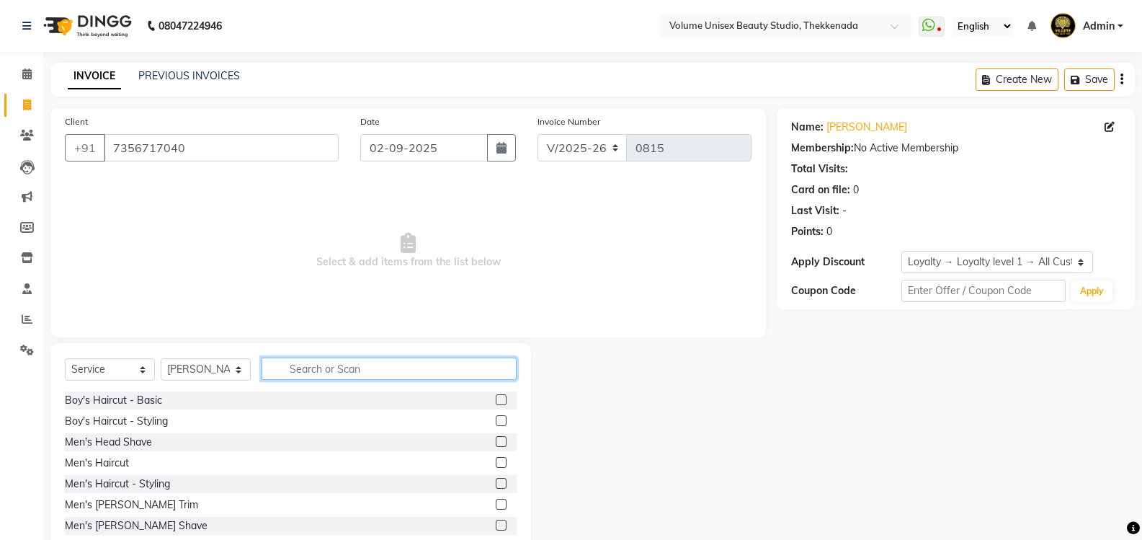
click at [317, 373] on input "text" at bounding box center [389, 368] width 255 height 22
click at [104, 461] on div "Men's Haircut" at bounding box center [97, 462] width 64 height 15
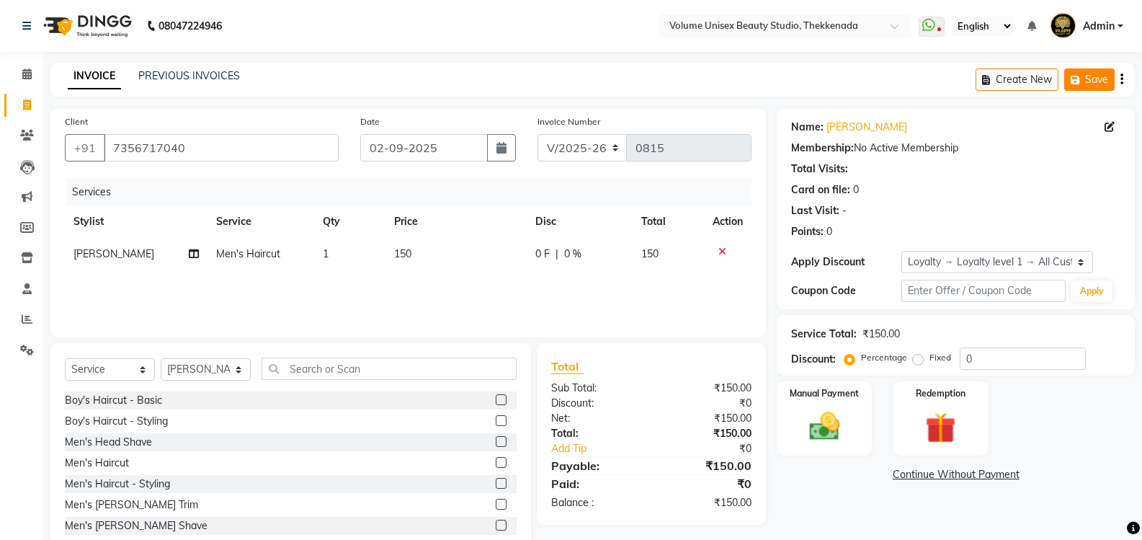
click at [1080, 83] on icon "button" at bounding box center [1078, 80] width 14 height 10
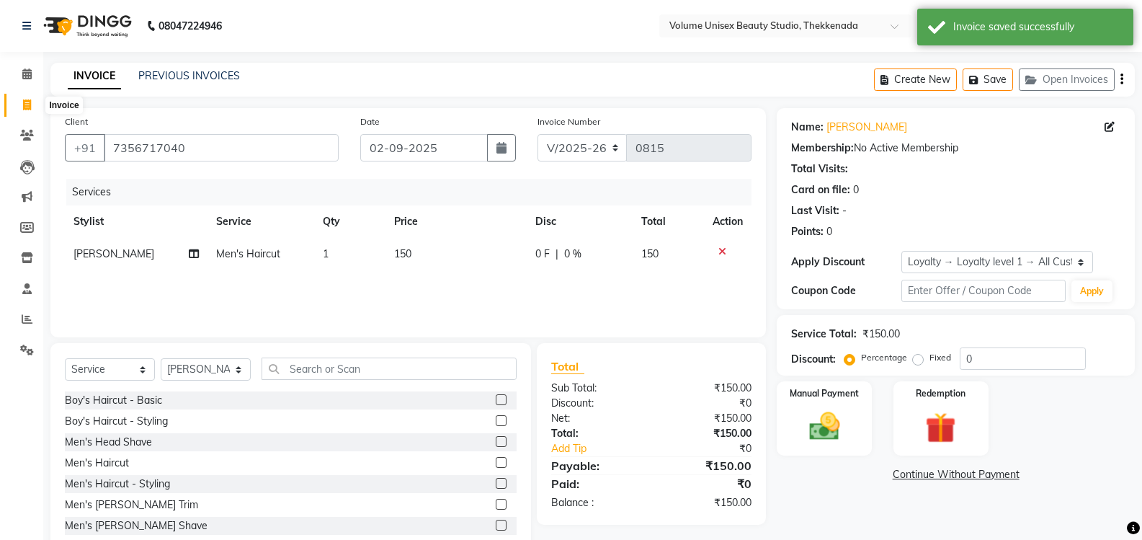
drag, startPoint x: 25, startPoint y: 104, endPoint x: 32, endPoint y: 103, distance: 7.2
click at [26, 104] on icon at bounding box center [27, 104] width 8 height 11
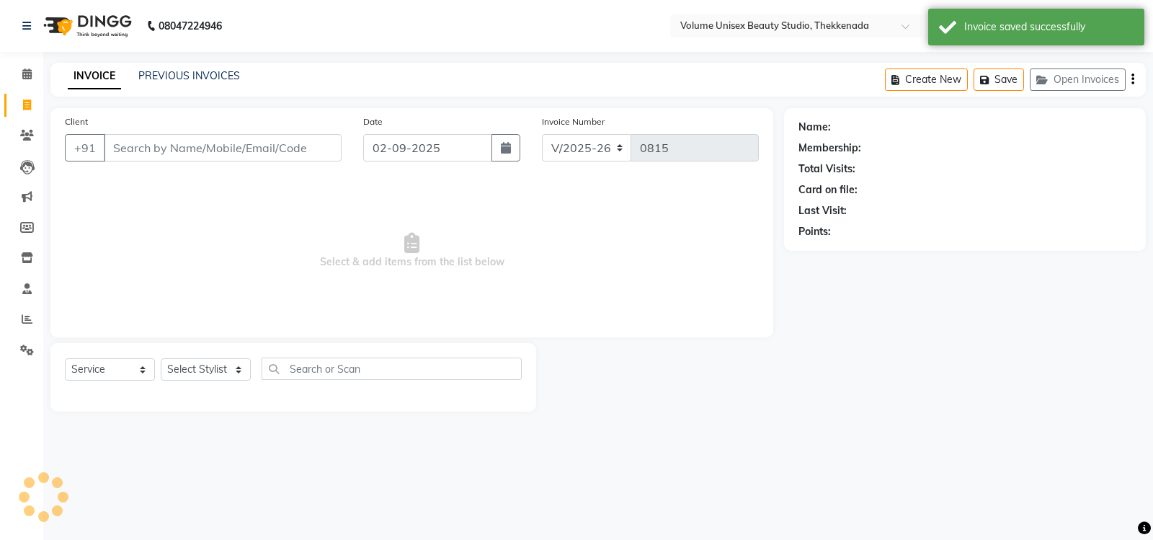
click at [176, 149] on input "Client" at bounding box center [223, 147] width 238 height 27
click at [169, 154] on input "Client" at bounding box center [223, 147] width 238 height 27
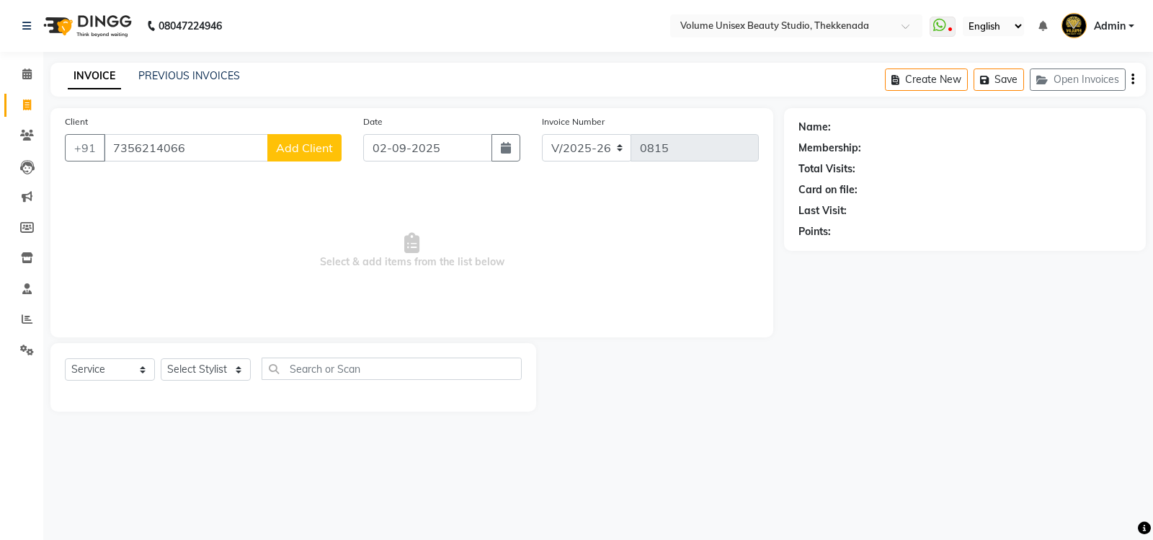
click at [331, 143] on span "Add Client" at bounding box center [304, 148] width 57 height 14
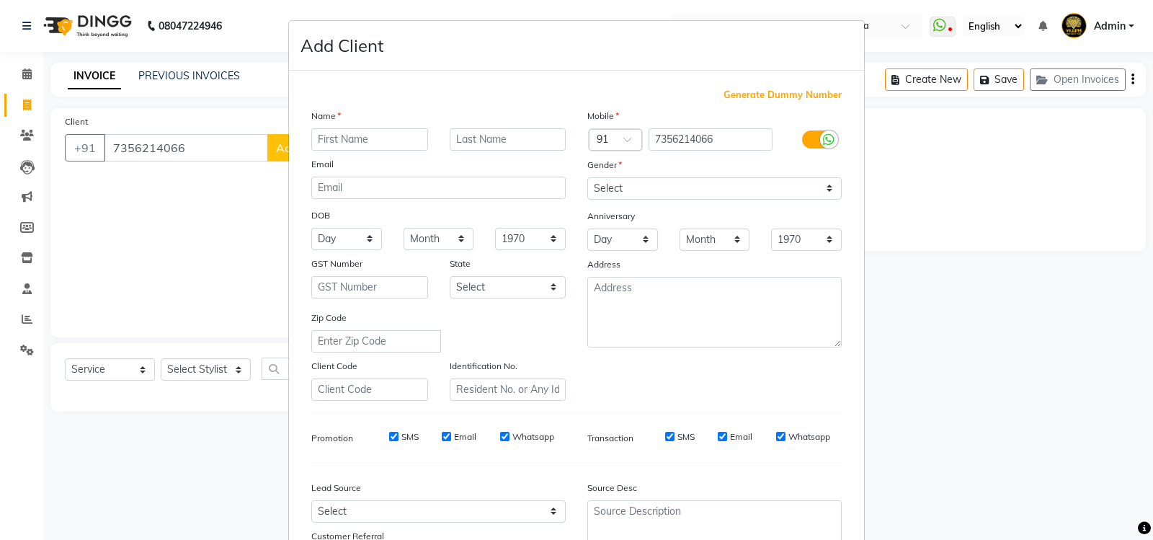
click at [366, 141] on input "text" at bounding box center [369, 139] width 117 height 22
click at [462, 140] on input "text" at bounding box center [508, 139] width 117 height 22
click at [826, 191] on select "Select [DEMOGRAPHIC_DATA] [DEMOGRAPHIC_DATA] Other Prefer Not To Say" at bounding box center [714, 188] width 254 height 22
click at [587, 177] on select "Select [DEMOGRAPHIC_DATA] [DEMOGRAPHIC_DATA] Other Prefer Not To Say" at bounding box center [714, 188] width 254 height 22
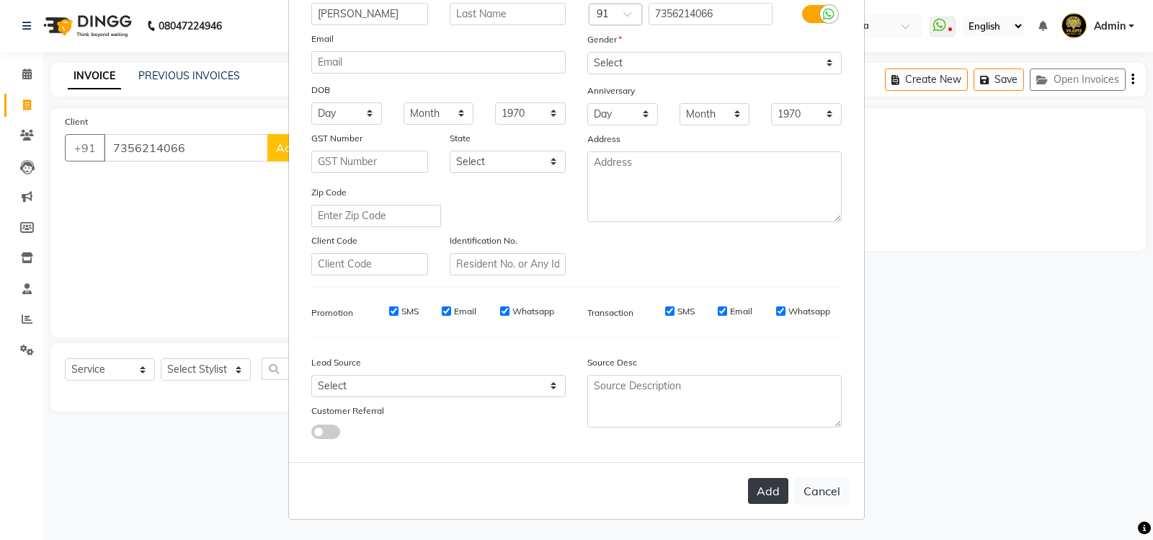
click at [765, 489] on button "Add" at bounding box center [768, 491] width 40 height 26
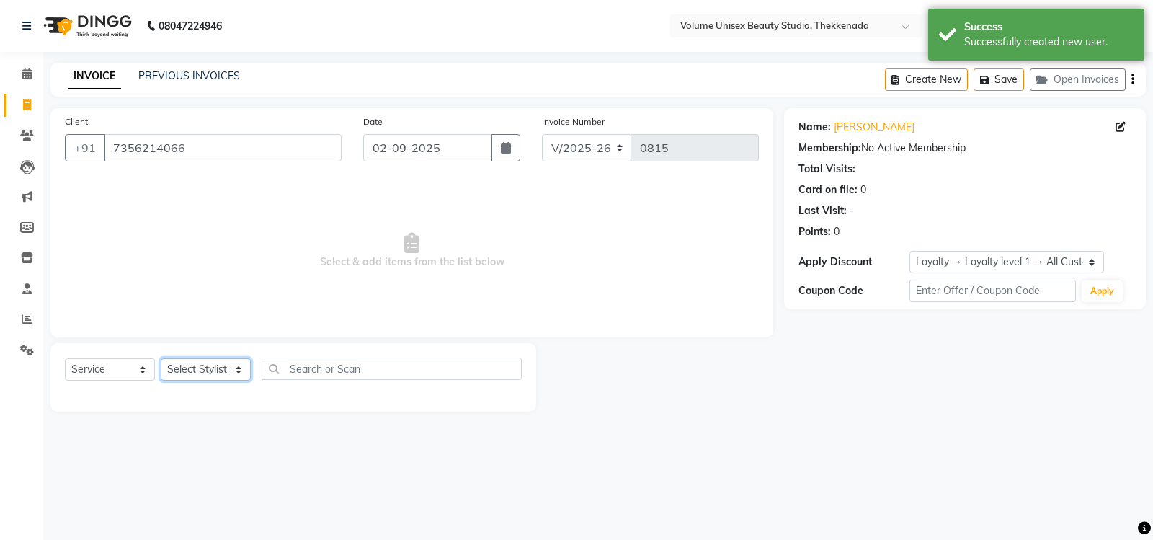
click at [241, 373] on select "Select Stylist [PERSON_NAME] [PERSON_NAME] [PERSON_NAME] [PERSON_NAME] [PERSON_…" at bounding box center [206, 369] width 90 height 22
click at [161, 358] on select "Select Stylist [PERSON_NAME] [PERSON_NAME] [PERSON_NAME] [PERSON_NAME] [PERSON_…" at bounding box center [206, 369] width 90 height 22
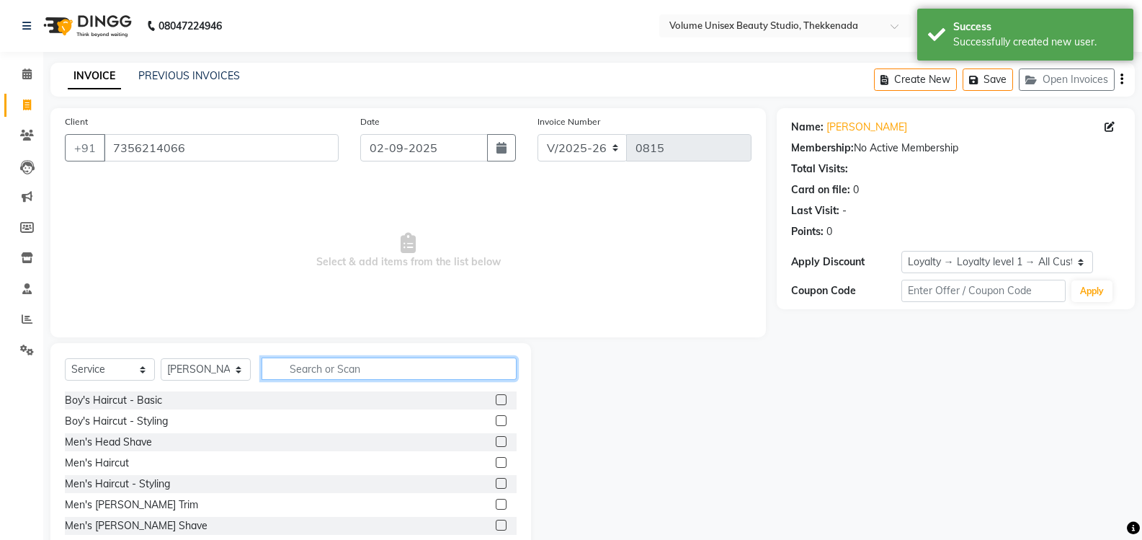
click at [369, 366] on input "text" at bounding box center [389, 368] width 255 height 22
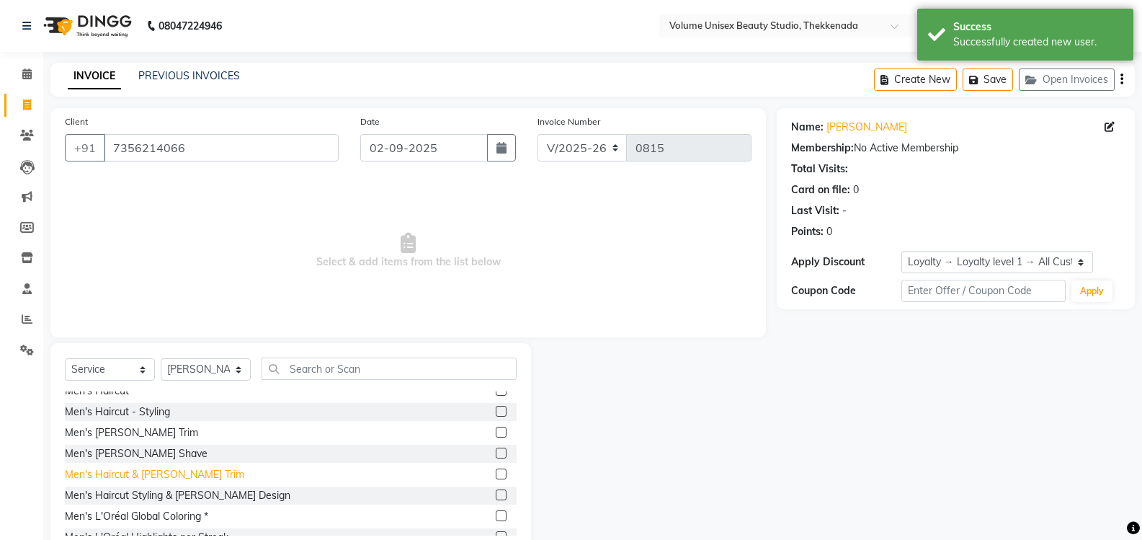
click at [166, 471] on div "Men's Haircut & [PERSON_NAME] Trim" at bounding box center [154, 474] width 179 height 15
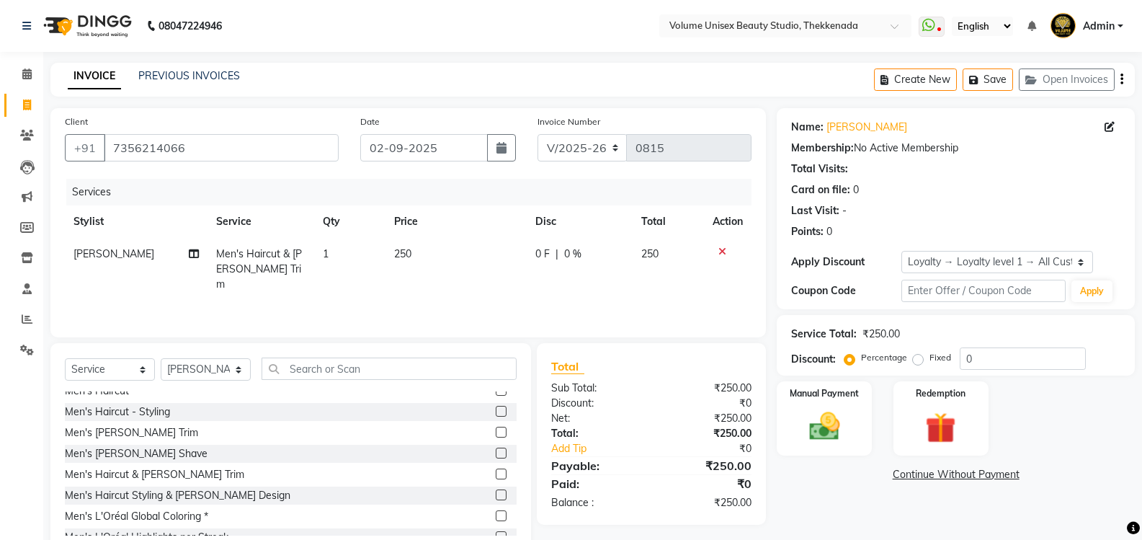
click at [724, 254] on icon at bounding box center [723, 251] width 8 height 10
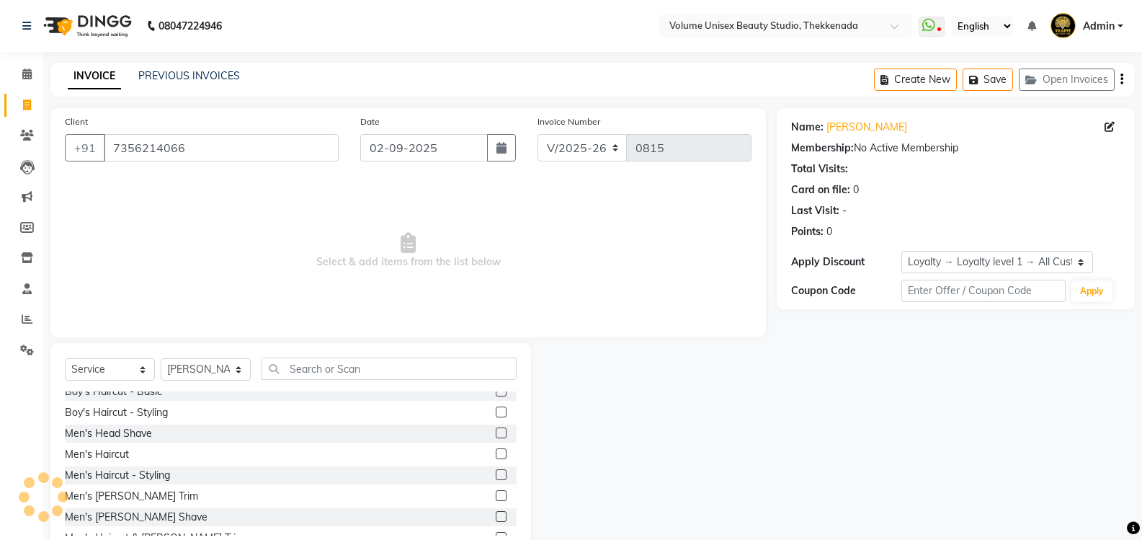
scroll to position [0, 0]
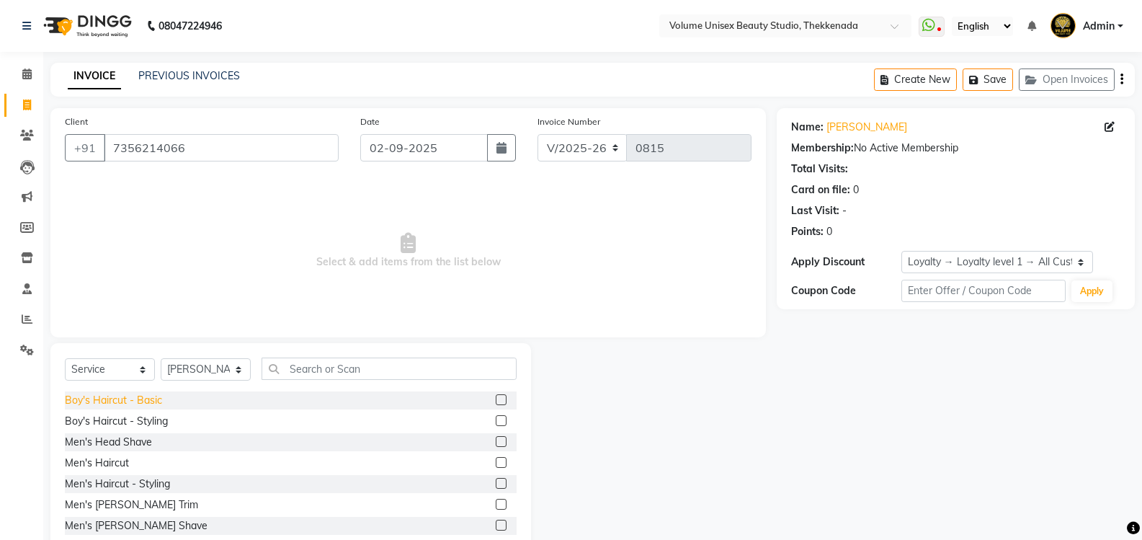
click at [120, 404] on div "Boy's Haircut - Basic" at bounding box center [113, 400] width 97 height 15
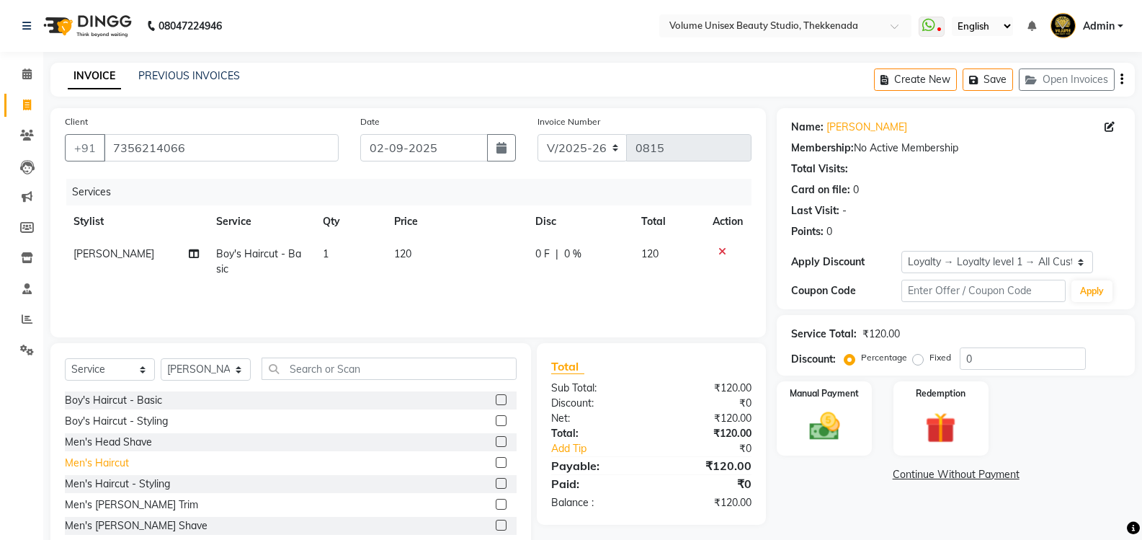
click at [120, 465] on div "Men's Haircut" at bounding box center [97, 462] width 64 height 15
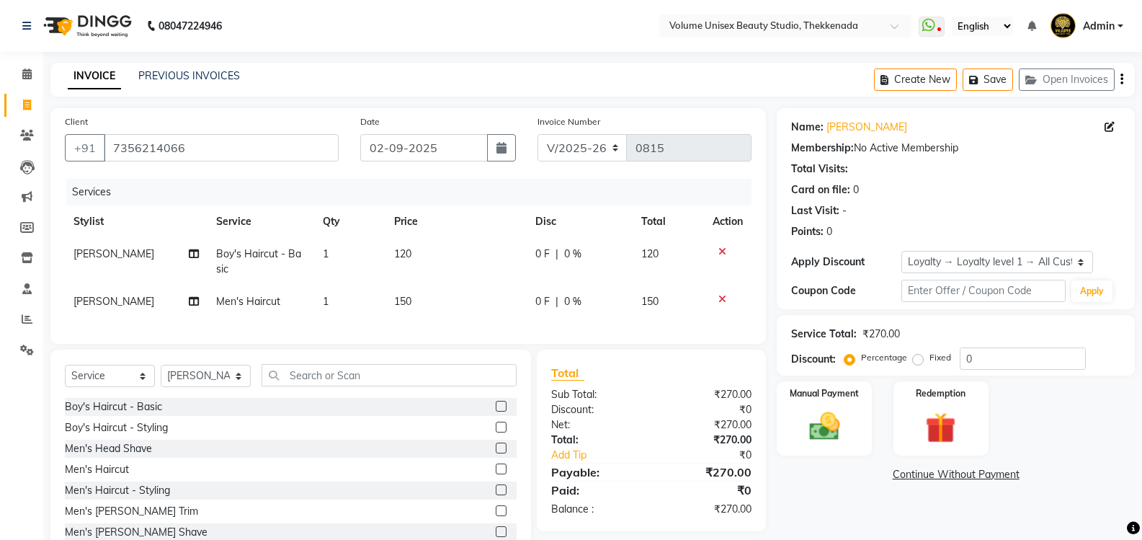
drag, startPoint x: 721, startPoint y: 295, endPoint x: 670, endPoint y: 309, distance: 53.0
click at [721, 296] on icon at bounding box center [723, 299] width 8 height 10
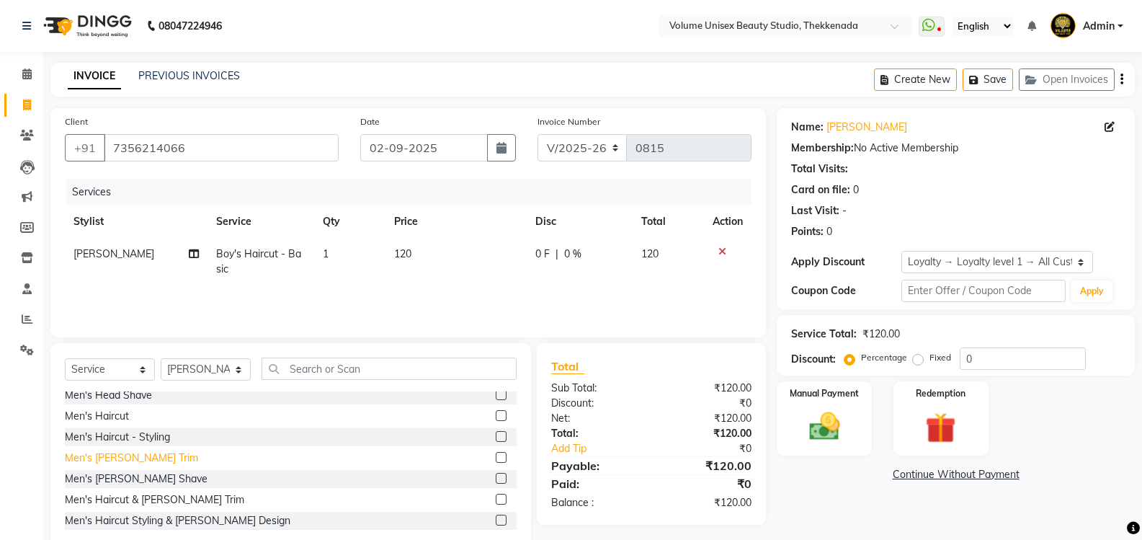
scroll to position [72, 0]
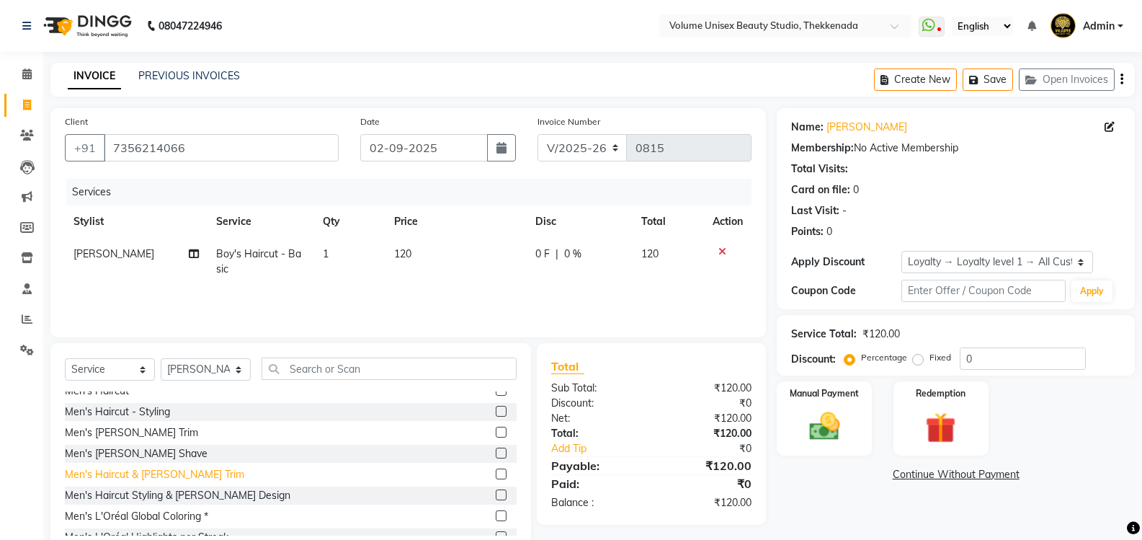
click at [153, 475] on div "Men's Haircut & [PERSON_NAME] Trim" at bounding box center [154, 474] width 179 height 15
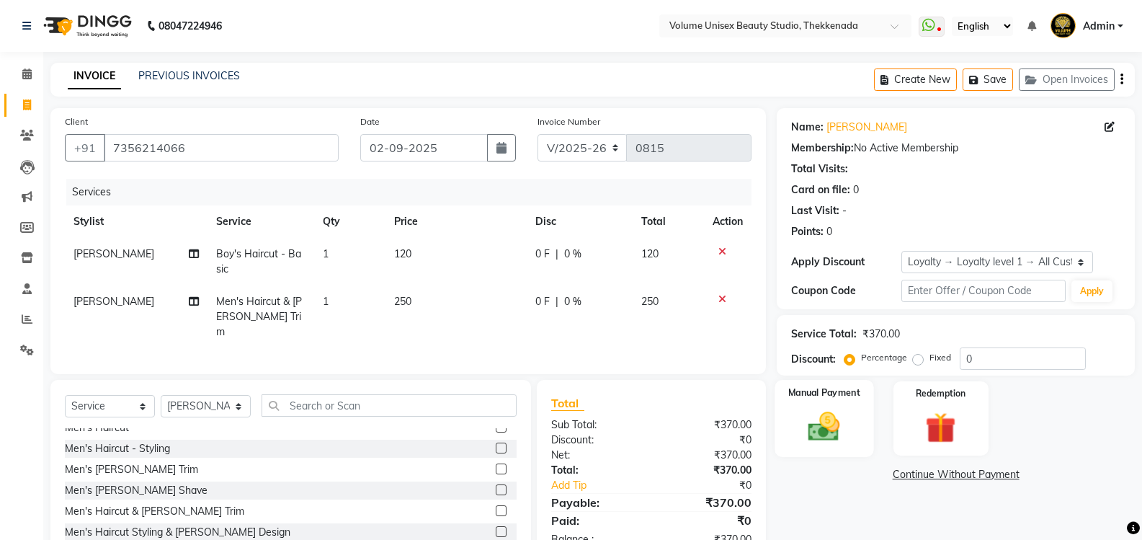
drag, startPoint x: 824, startPoint y: 428, endPoint x: 863, endPoint y: 430, distance: 38.9
click at [824, 426] on img at bounding box center [824, 426] width 51 height 37
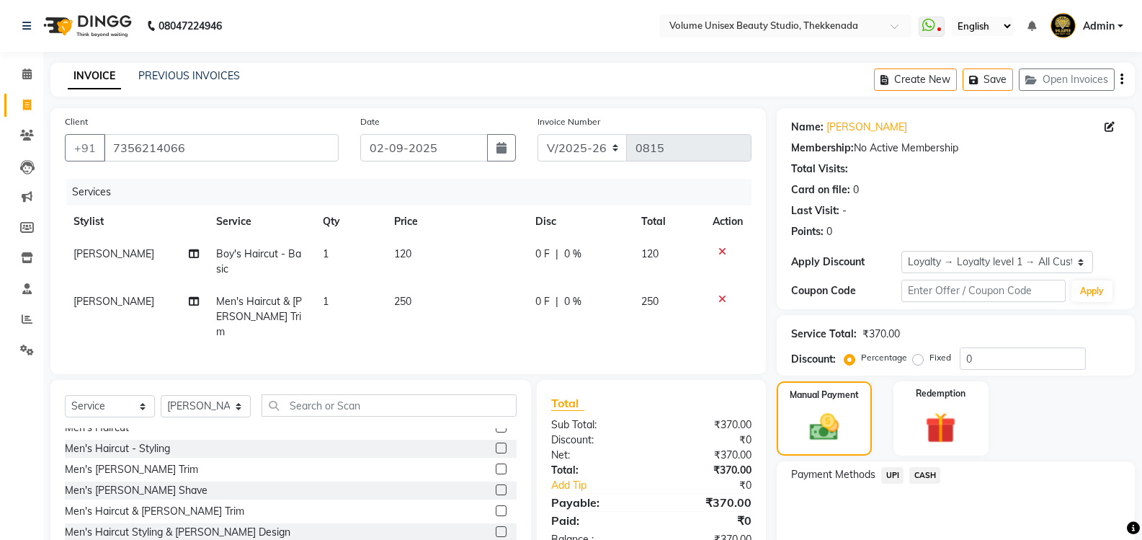
click at [894, 476] on span "UPI" at bounding box center [892, 475] width 22 height 17
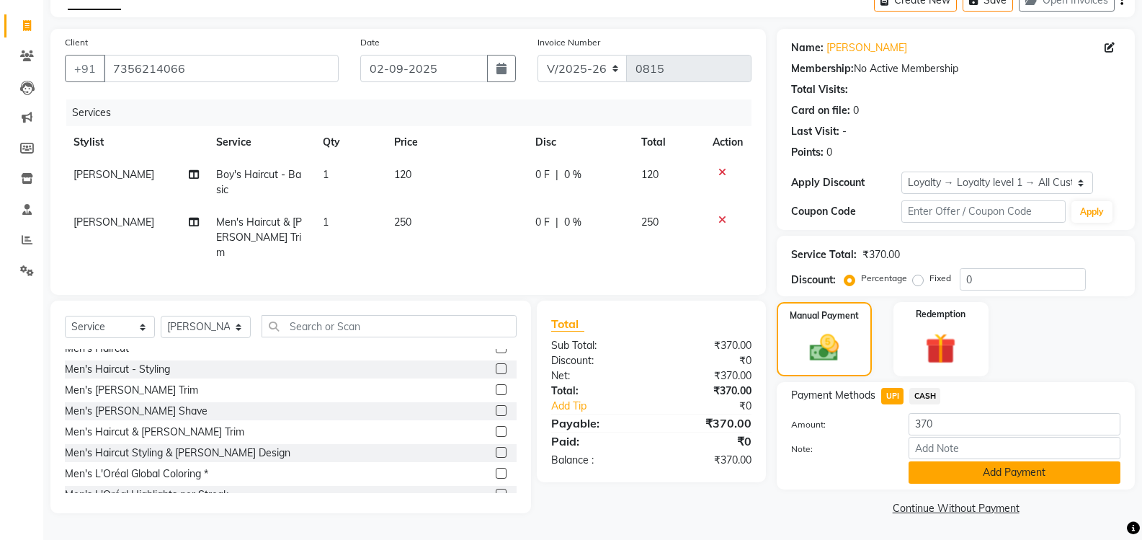
scroll to position [80, 0]
click at [937, 466] on button "Add Payment" at bounding box center [1015, 472] width 212 height 22
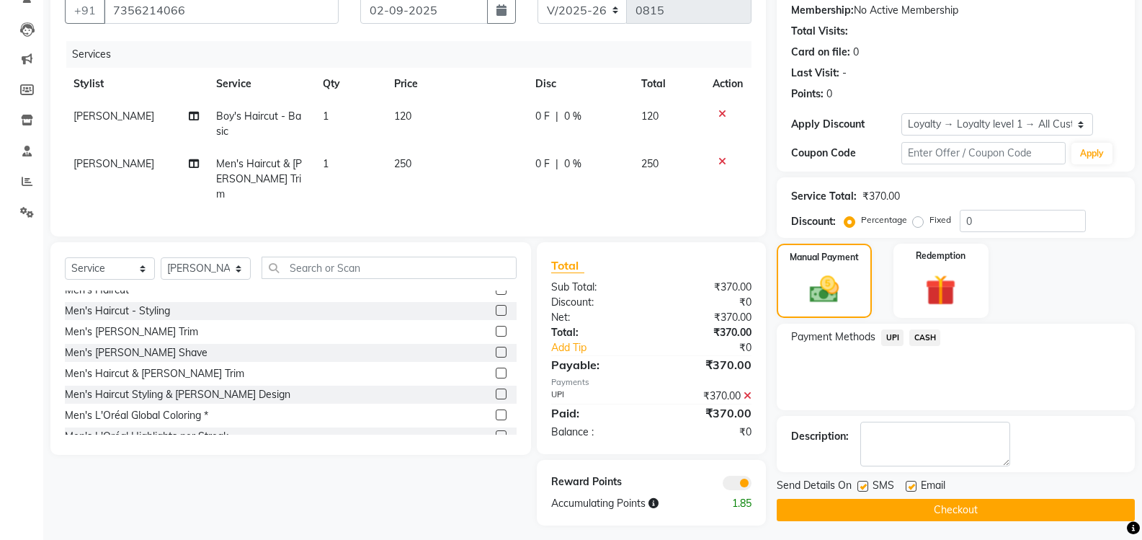
scroll to position [141, 0]
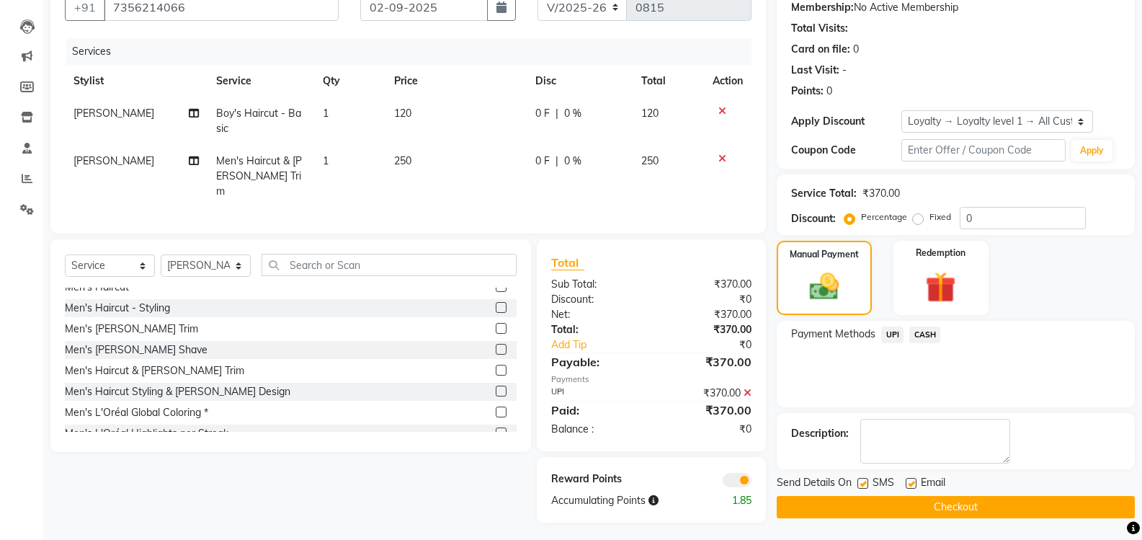
click at [912, 506] on button "Checkout" at bounding box center [956, 507] width 358 height 22
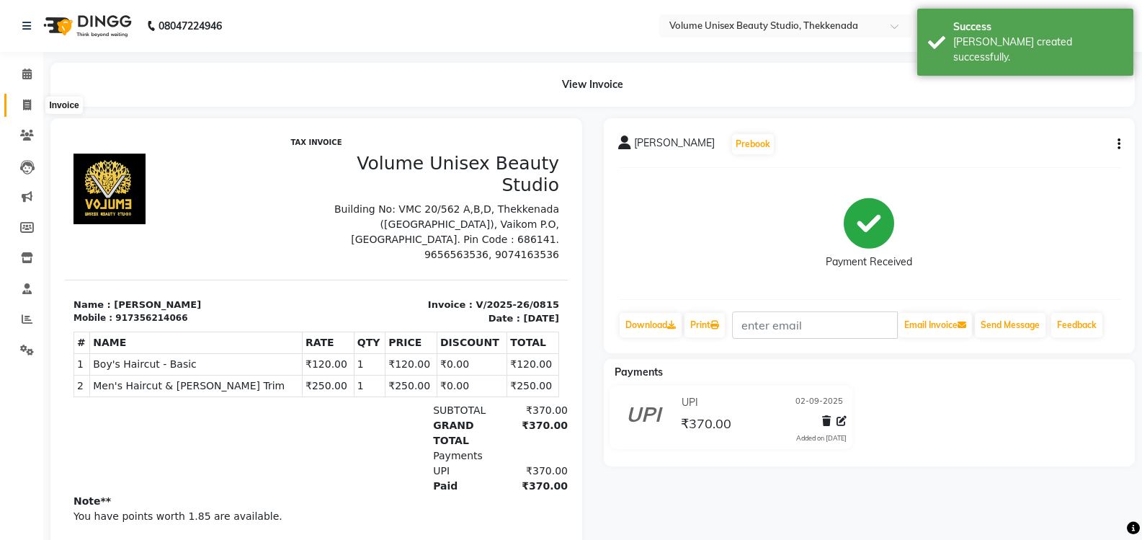
drag, startPoint x: 25, startPoint y: 104, endPoint x: 22, endPoint y: 97, distance: 7.5
click at [25, 105] on icon at bounding box center [27, 104] width 8 height 11
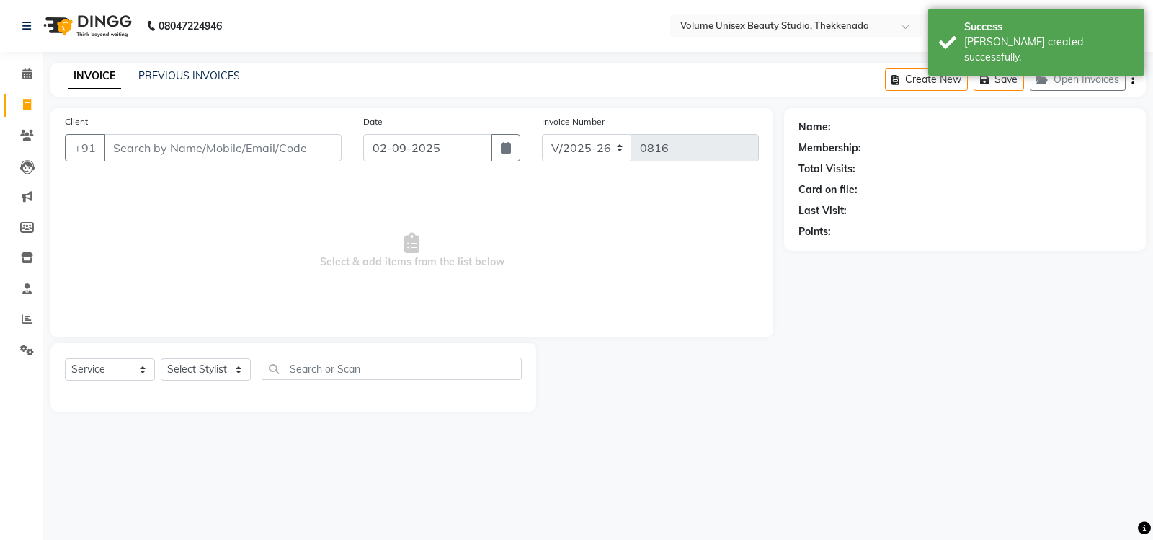
click at [219, 146] on input "Client" at bounding box center [223, 147] width 238 height 27
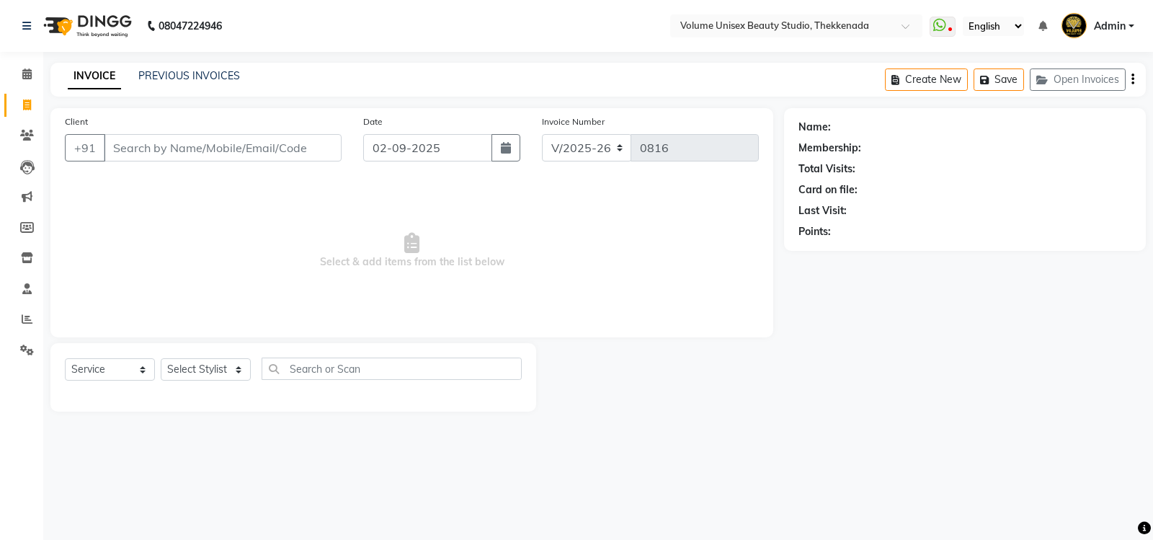
click at [176, 143] on input "Client" at bounding box center [223, 147] width 238 height 27
click at [301, 156] on button "Add Client" at bounding box center [304, 147] width 74 height 27
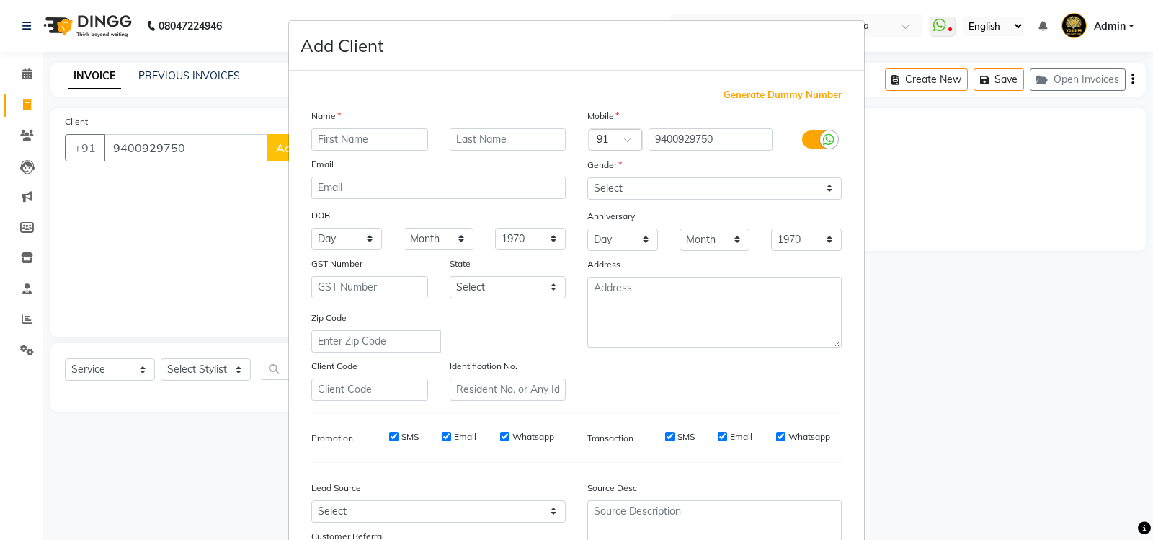
click at [355, 131] on input "text" at bounding box center [369, 139] width 117 height 22
click at [354, 146] on input "text" at bounding box center [369, 139] width 117 height 22
click at [499, 144] on input "text" at bounding box center [508, 139] width 117 height 22
drag, startPoint x: 826, startPoint y: 189, endPoint x: 810, endPoint y: 194, distance: 16.6
click at [826, 189] on select "Select [DEMOGRAPHIC_DATA] [DEMOGRAPHIC_DATA] Other Prefer Not To Say" at bounding box center [714, 188] width 254 height 22
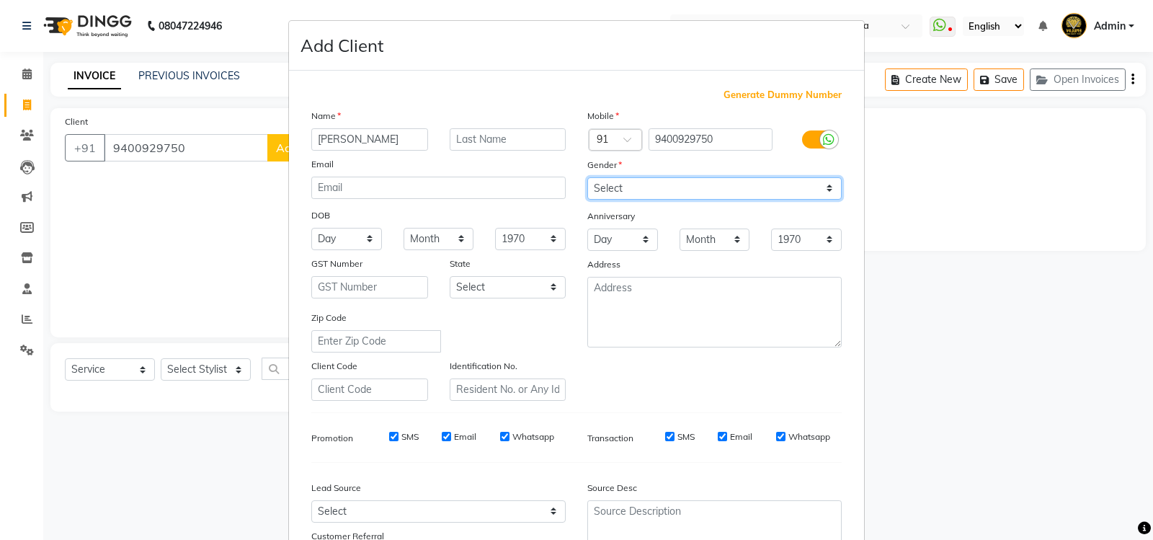
click at [587, 177] on select "Select [DEMOGRAPHIC_DATA] [DEMOGRAPHIC_DATA] Other Prefer Not To Say" at bounding box center [714, 188] width 254 height 22
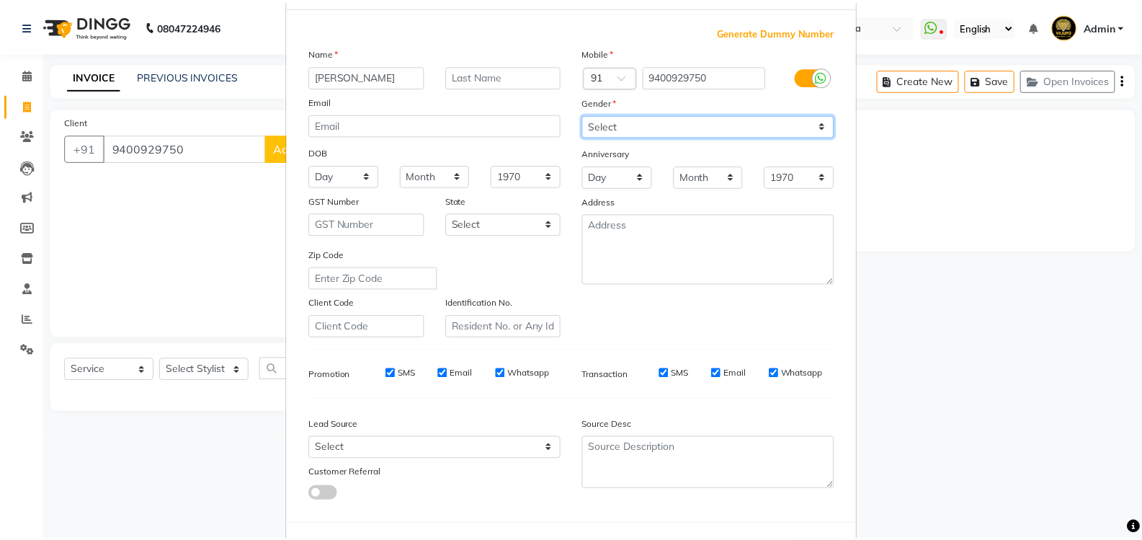
scroll to position [125, 0]
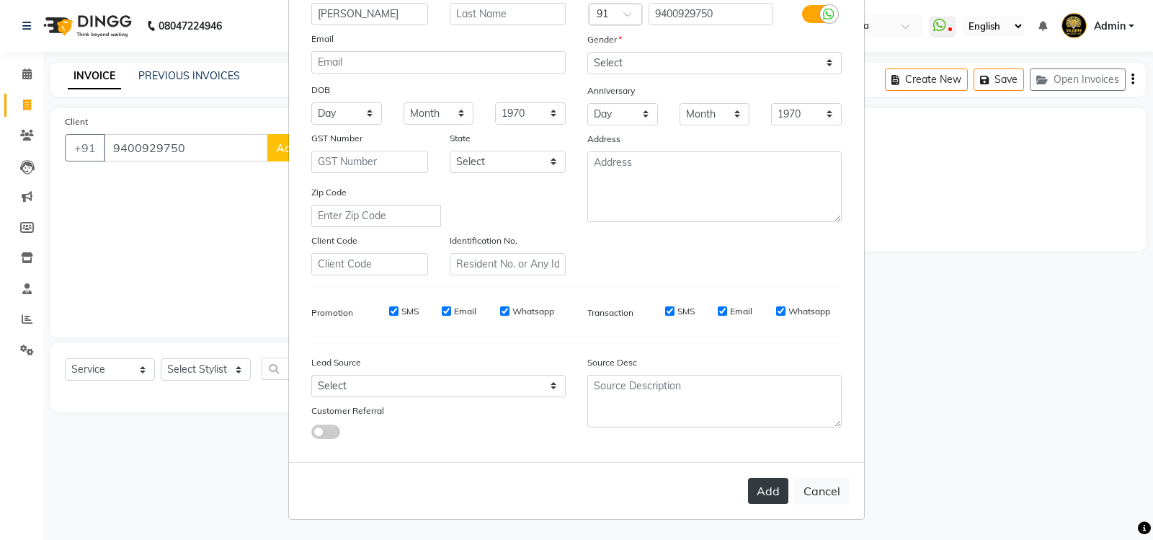
drag, startPoint x: 757, startPoint y: 495, endPoint x: 729, endPoint y: 495, distance: 28.1
click at [757, 494] on button "Add" at bounding box center [768, 491] width 40 height 26
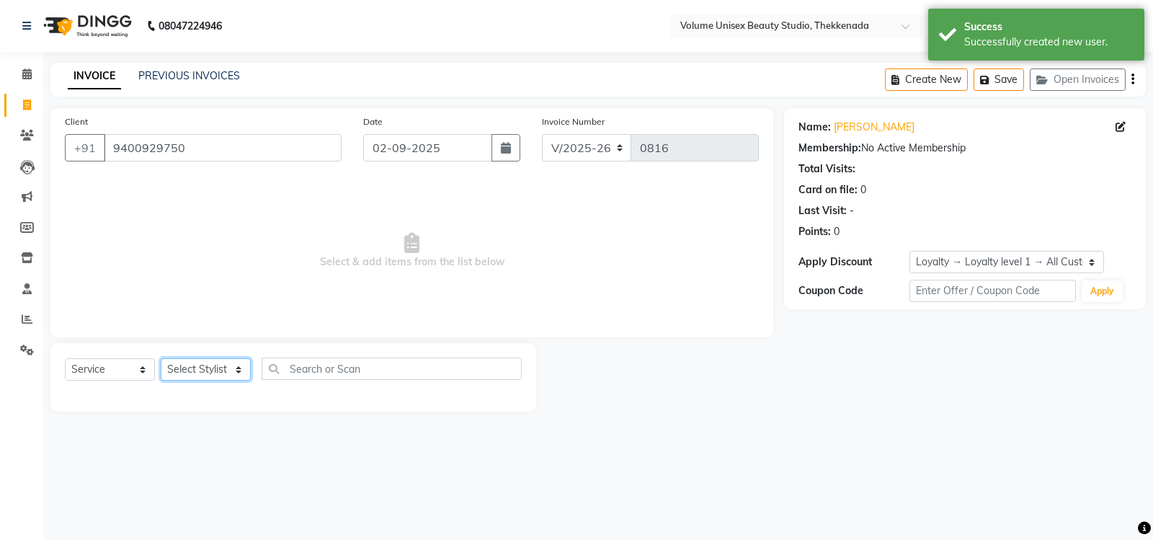
click at [237, 370] on select "Select Stylist [PERSON_NAME] [PERSON_NAME] [PERSON_NAME] [PERSON_NAME] [PERSON_…" at bounding box center [206, 369] width 90 height 22
click at [161, 358] on select "Select Stylist [PERSON_NAME] [PERSON_NAME] [PERSON_NAME] [PERSON_NAME] [PERSON_…" at bounding box center [206, 369] width 90 height 22
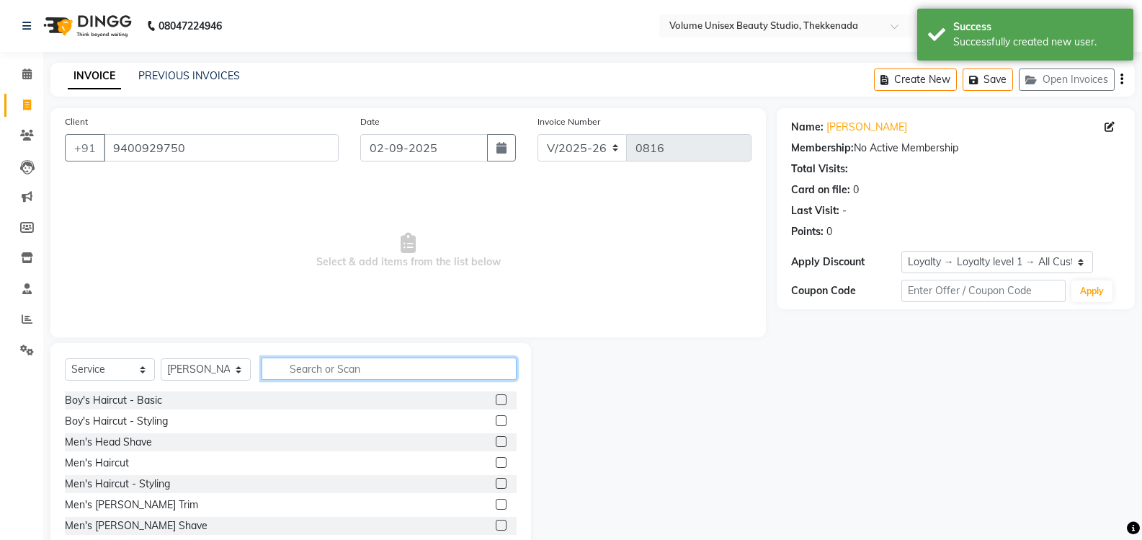
click at [329, 361] on input "text" at bounding box center [389, 368] width 255 height 22
click at [136, 399] on div "Boy's Haircut - Basic" at bounding box center [113, 400] width 97 height 15
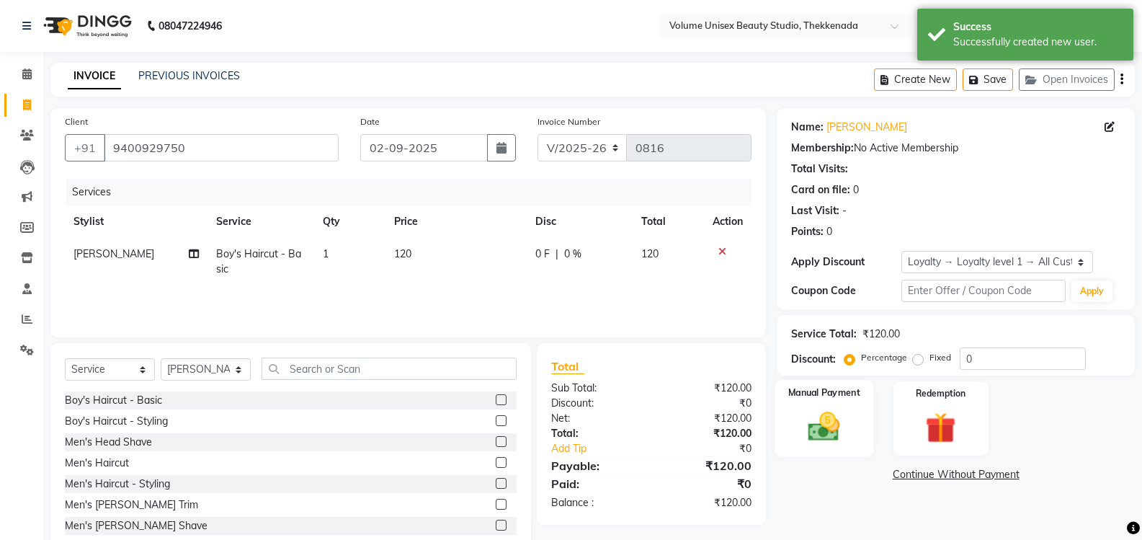
drag, startPoint x: 806, startPoint y: 427, endPoint x: 828, endPoint y: 425, distance: 21.7
click at [809, 425] on img at bounding box center [824, 426] width 51 height 37
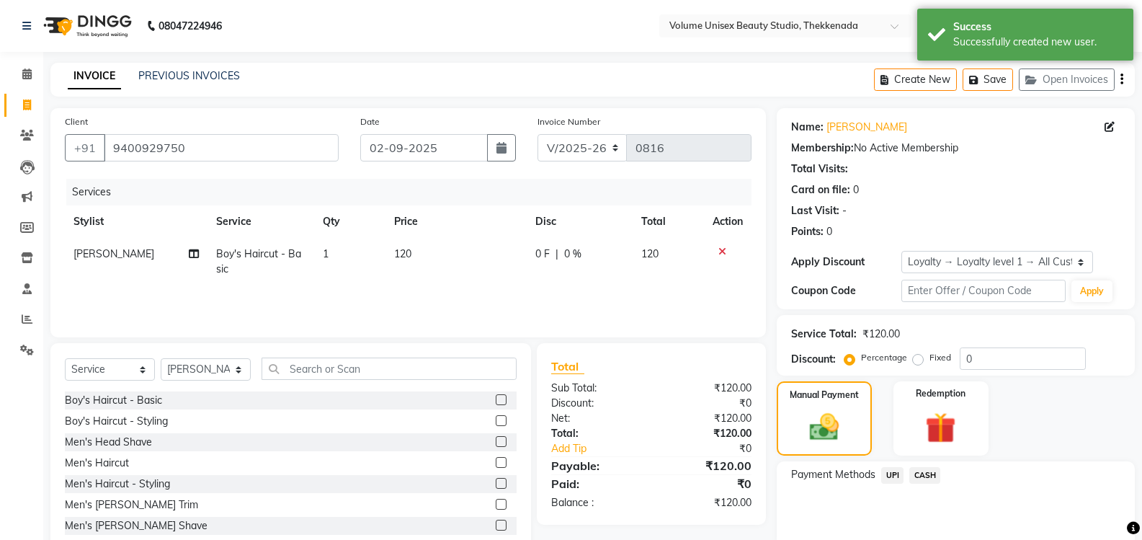
click at [888, 471] on span "UPI" at bounding box center [892, 475] width 22 height 17
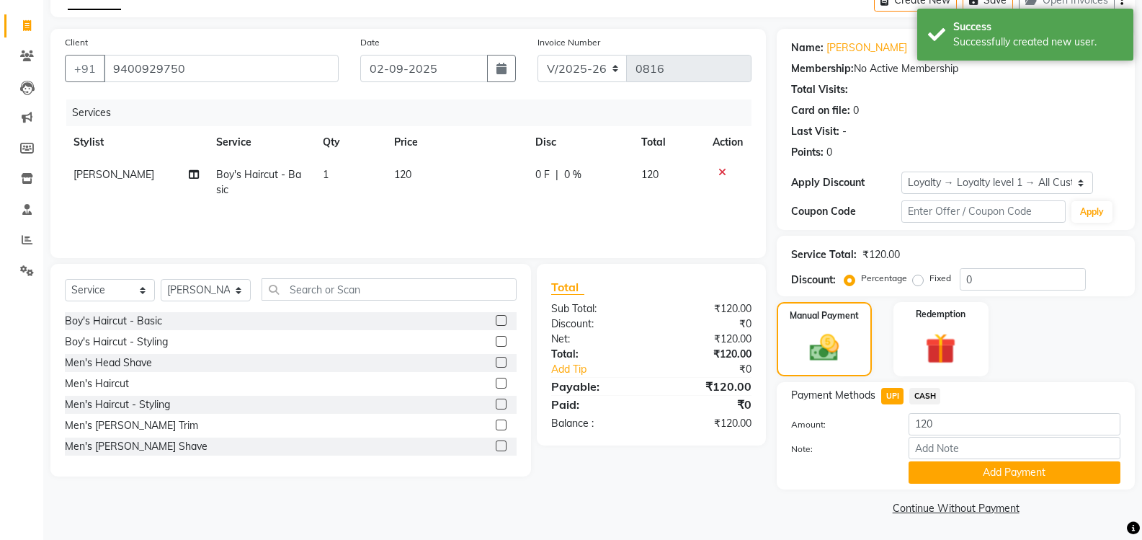
scroll to position [80, 0]
click at [987, 474] on button "Add Payment" at bounding box center [1015, 472] width 212 height 22
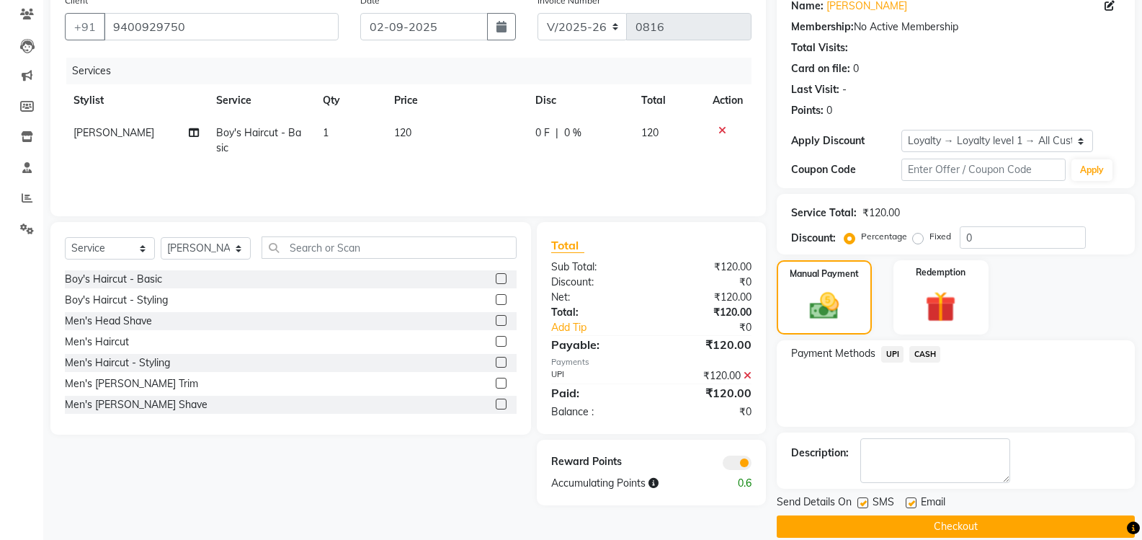
scroll to position [141, 0]
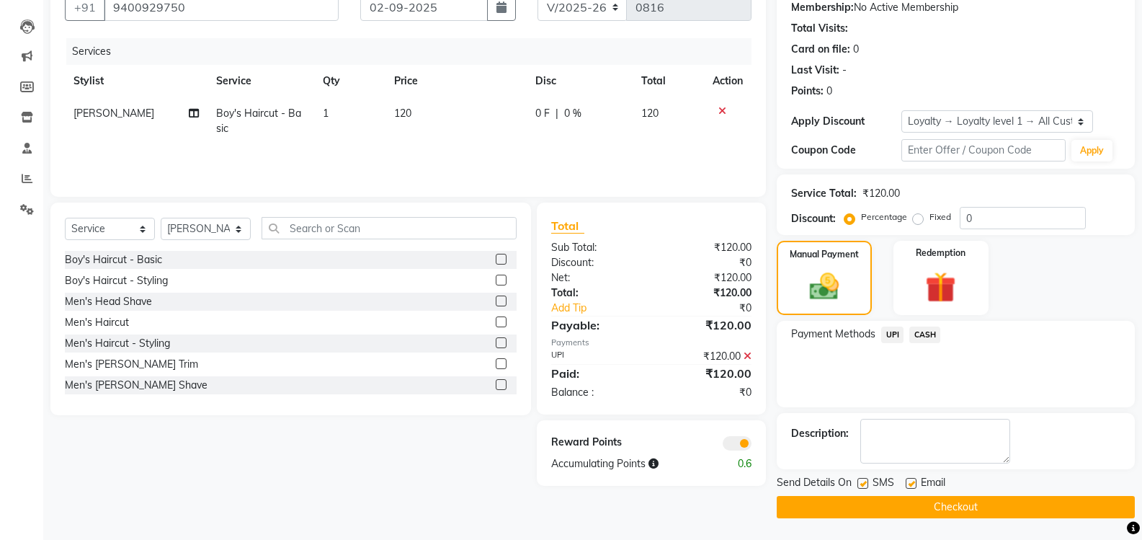
click at [882, 509] on button "Checkout" at bounding box center [956, 507] width 358 height 22
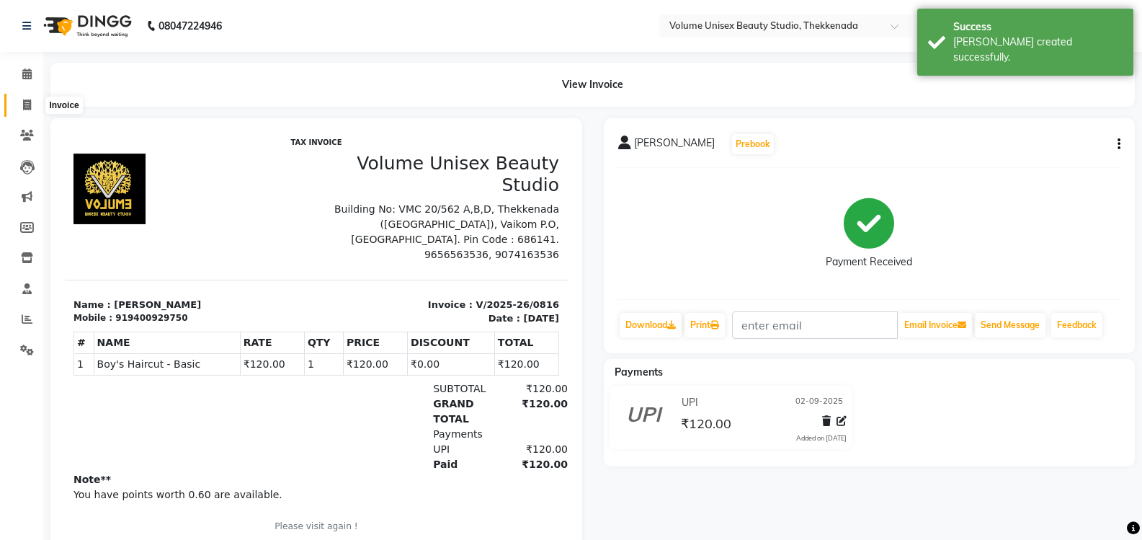
drag, startPoint x: 27, startPoint y: 101, endPoint x: 42, endPoint y: 99, distance: 15.2
click at [26, 100] on icon at bounding box center [27, 104] width 8 height 11
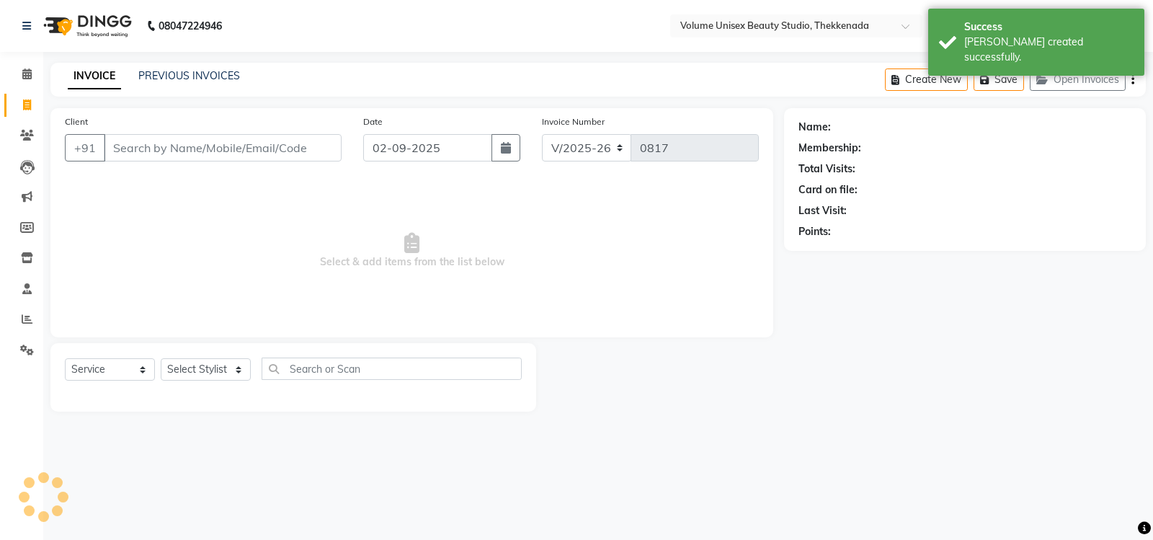
click at [152, 153] on input "Client" at bounding box center [223, 147] width 238 height 27
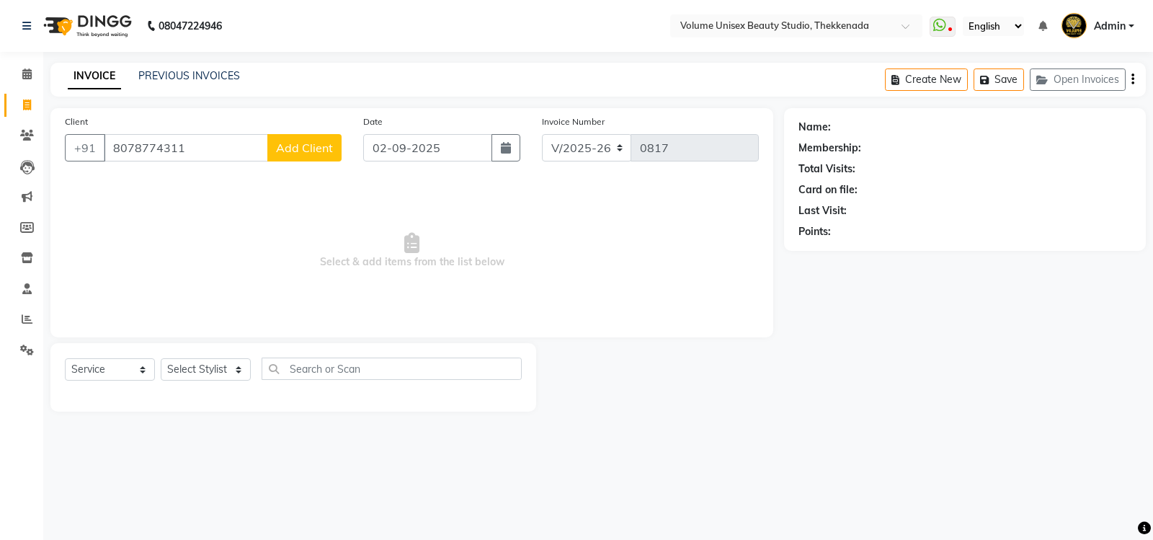
click at [310, 150] on span "Add Client" at bounding box center [304, 148] width 57 height 14
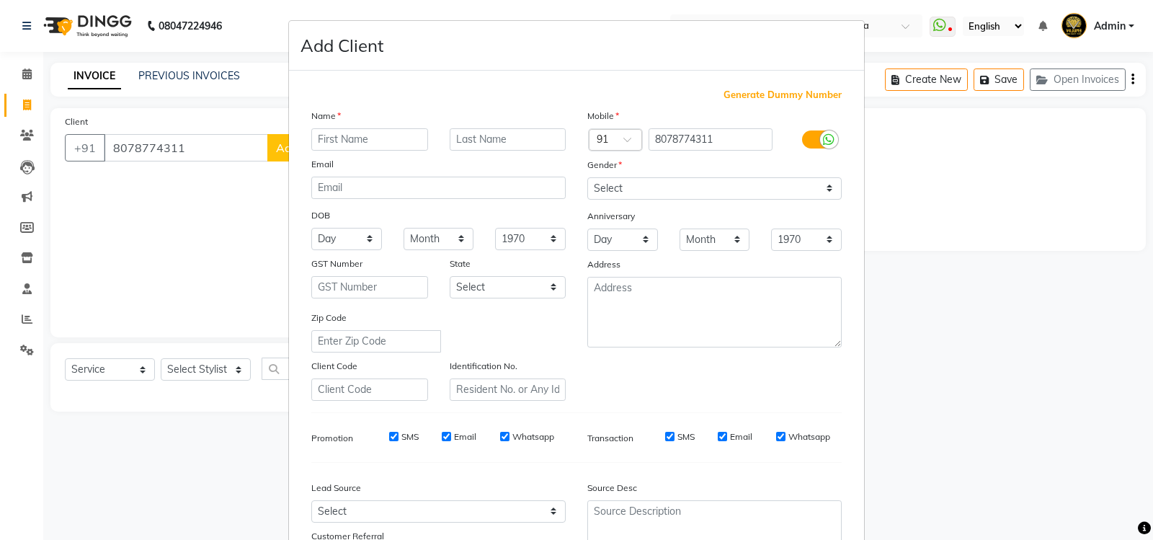
click at [368, 134] on input "text" at bounding box center [369, 139] width 117 height 22
drag, startPoint x: 824, startPoint y: 188, endPoint x: 814, endPoint y: 193, distance: 11.3
click at [824, 188] on select "Select [DEMOGRAPHIC_DATA] [DEMOGRAPHIC_DATA] Other Prefer Not To Say" at bounding box center [714, 188] width 254 height 22
click at [587, 177] on select "Select [DEMOGRAPHIC_DATA] [DEMOGRAPHIC_DATA] Other Prefer Not To Say" at bounding box center [714, 188] width 254 height 22
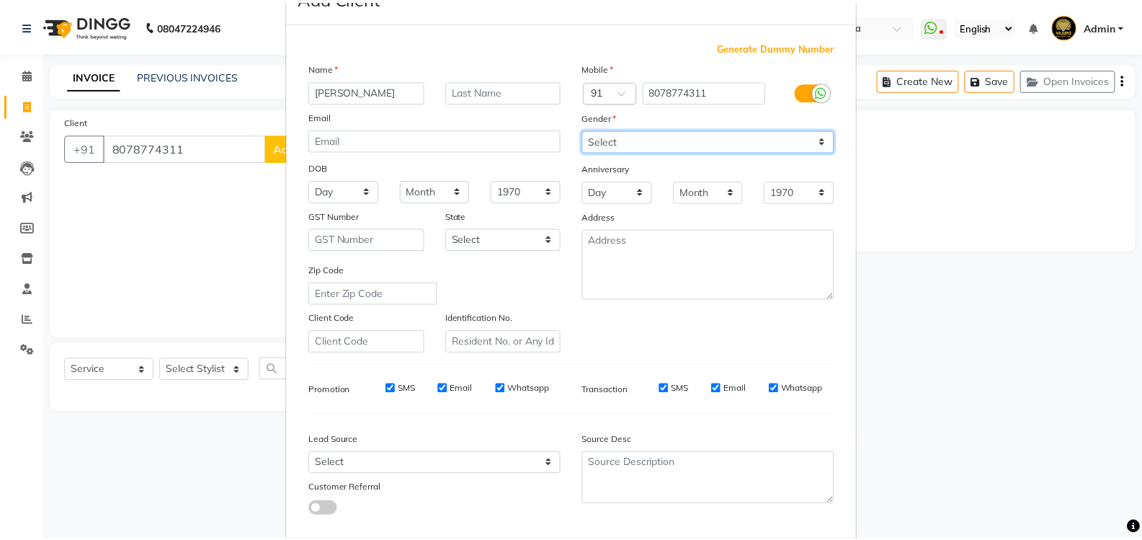
scroll to position [125, 0]
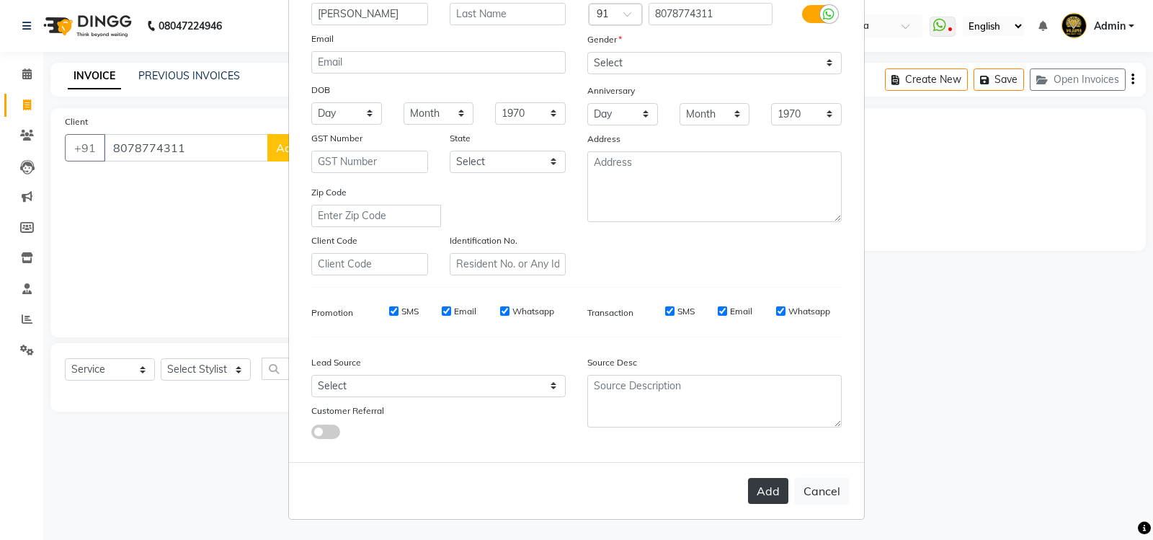
click at [755, 485] on button "Add" at bounding box center [768, 491] width 40 height 26
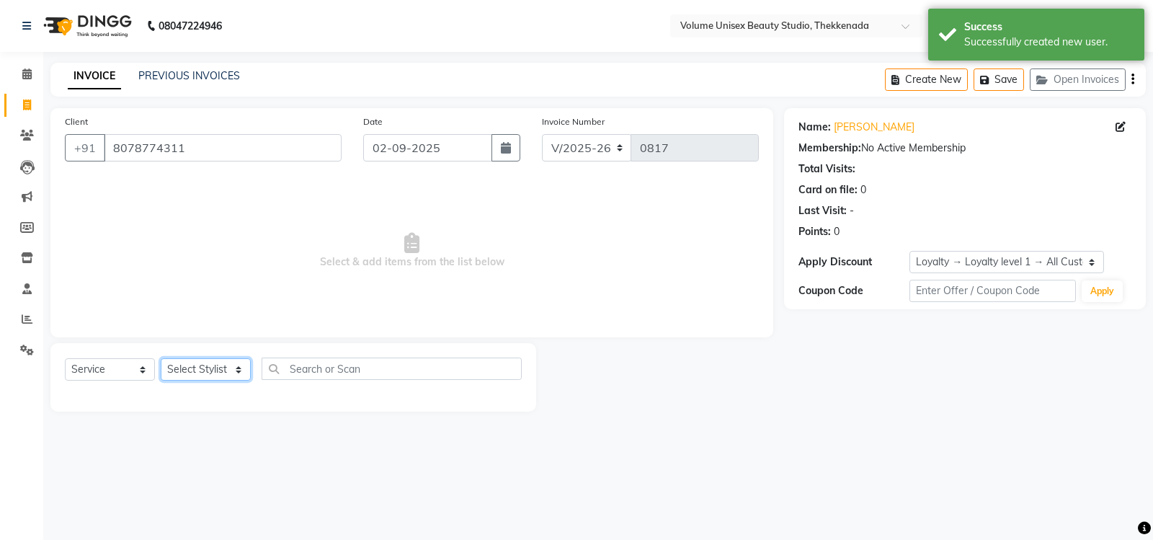
click at [239, 372] on select "Select Stylist [PERSON_NAME] [PERSON_NAME] [PERSON_NAME] [PERSON_NAME] [PERSON_…" at bounding box center [206, 369] width 90 height 22
click at [161, 358] on select "Select Stylist [PERSON_NAME] [PERSON_NAME] [PERSON_NAME] [PERSON_NAME] [PERSON_…" at bounding box center [206, 369] width 90 height 22
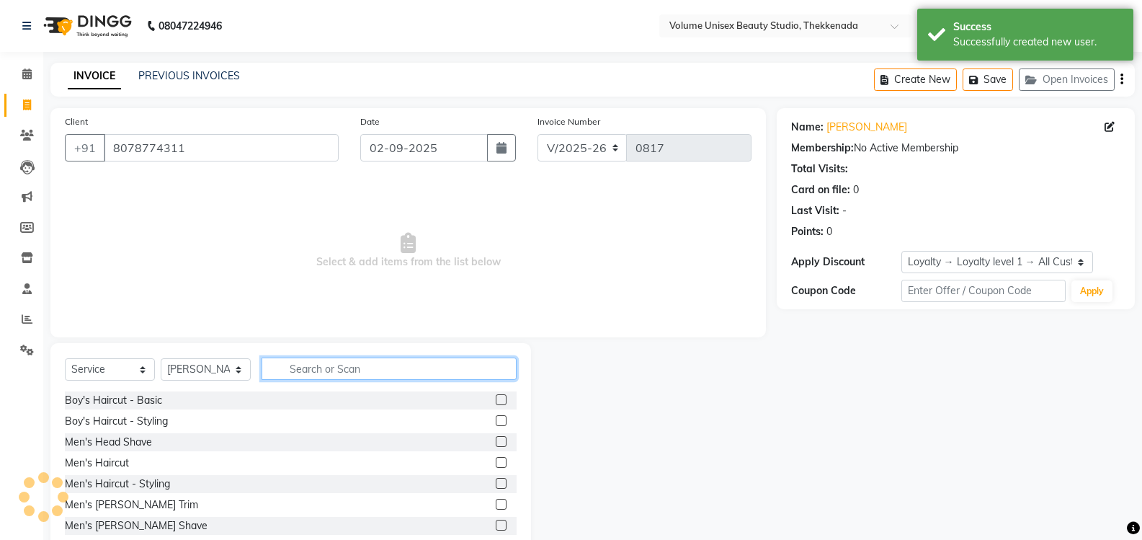
click at [301, 375] on input "text" at bounding box center [389, 368] width 255 height 22
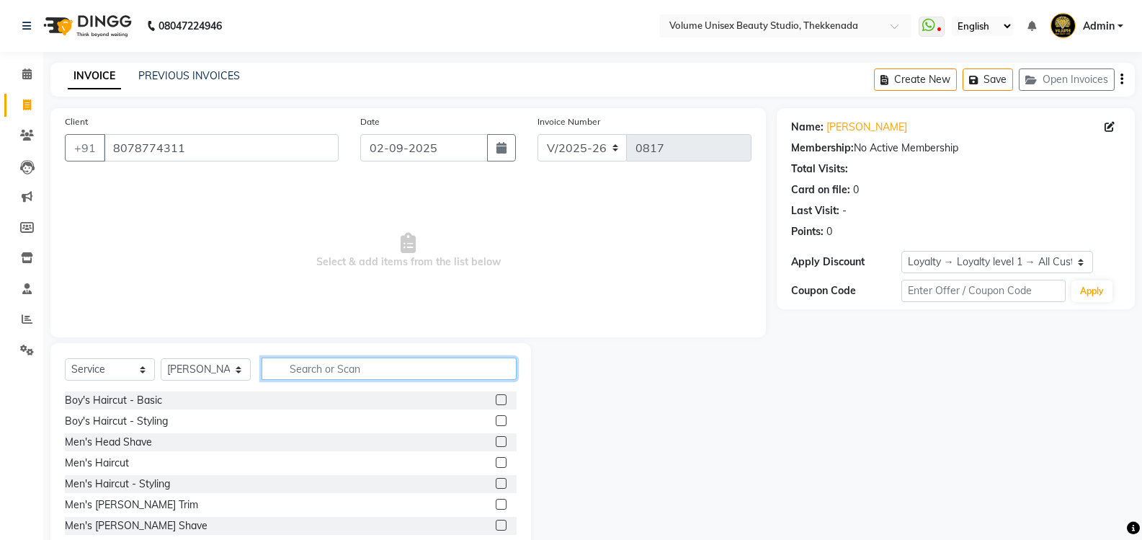
click at [308, 365] on input "text" at bounding box center [389, 368] width 255 height 22
click at [307, 367] on input "text" at bounding box center [389, 368] width 255 height 22
click at [320, 370] on input "text" at bounding box center [389, 368] width 255 height 22
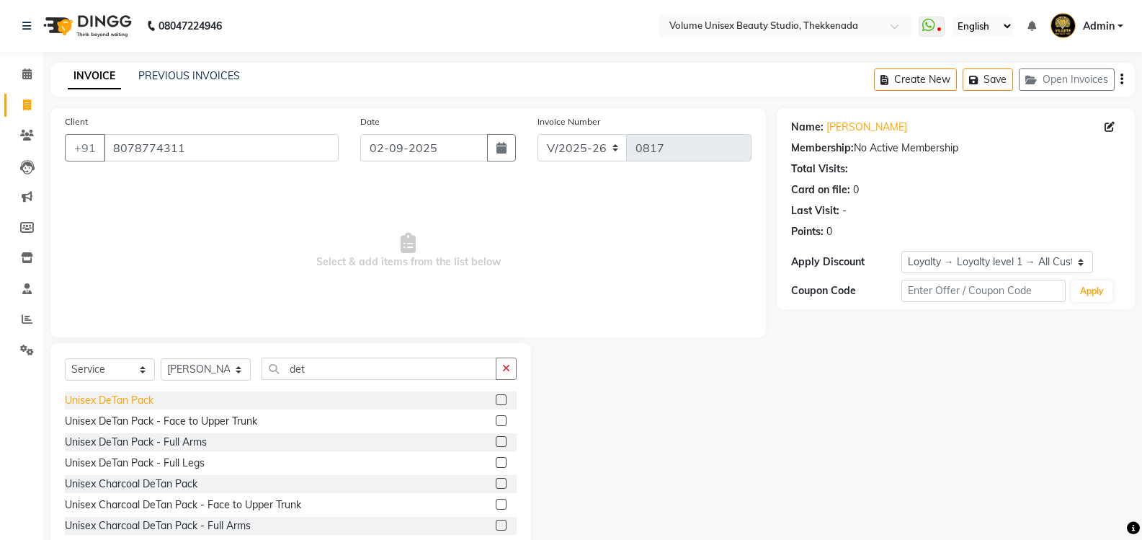
click at [107, 397] on div "Unisex DeTan Pack" at bounding box center [109, 400] width 89 height 15
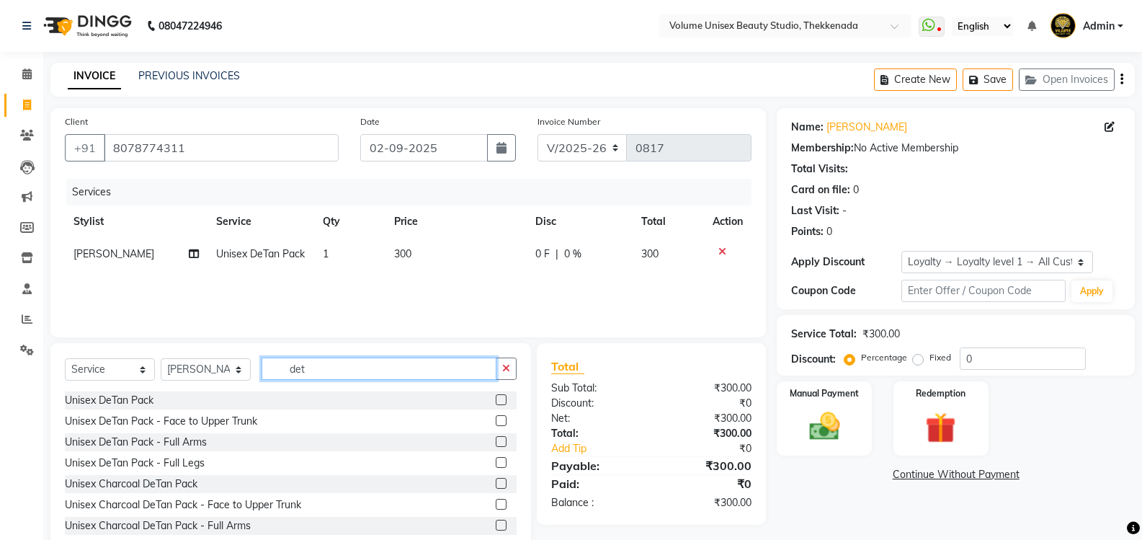
click at [327, 367] on input "det" at bounding box center [379, 368] width 235 height 22
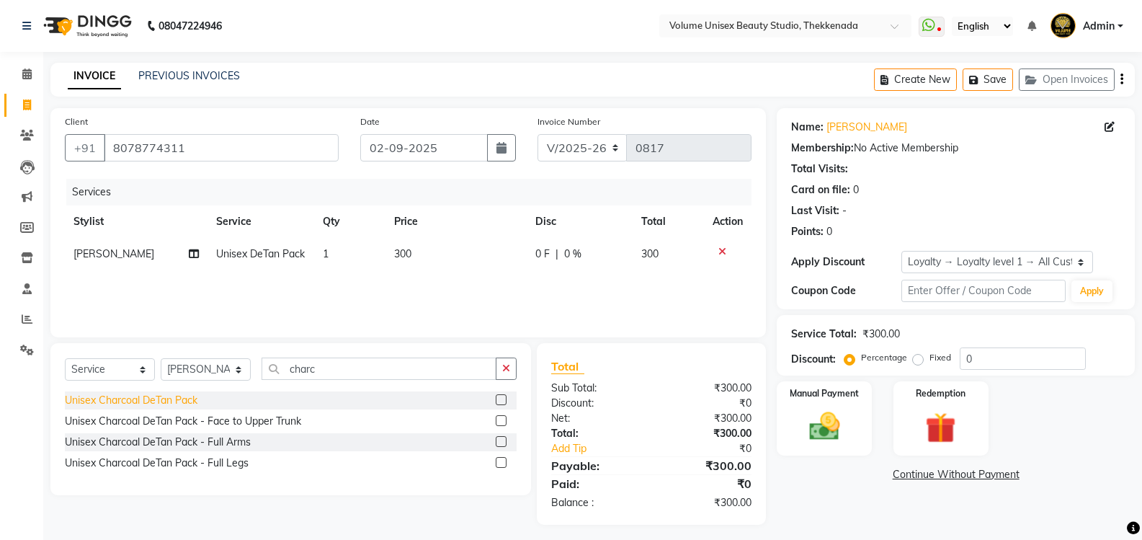
click at [173, 401] on div "Unisex Charcoal DeTan Pack" at bounding box center [131, 400] width 133 height 15
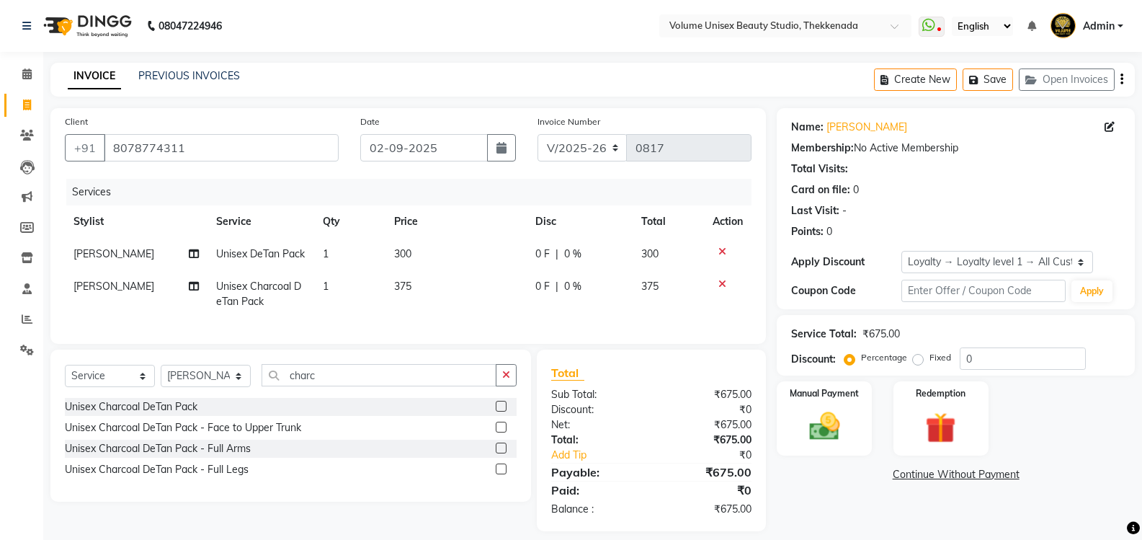
click at [724, 248] on icon at bounding box center [723, 251] width 8 height 10
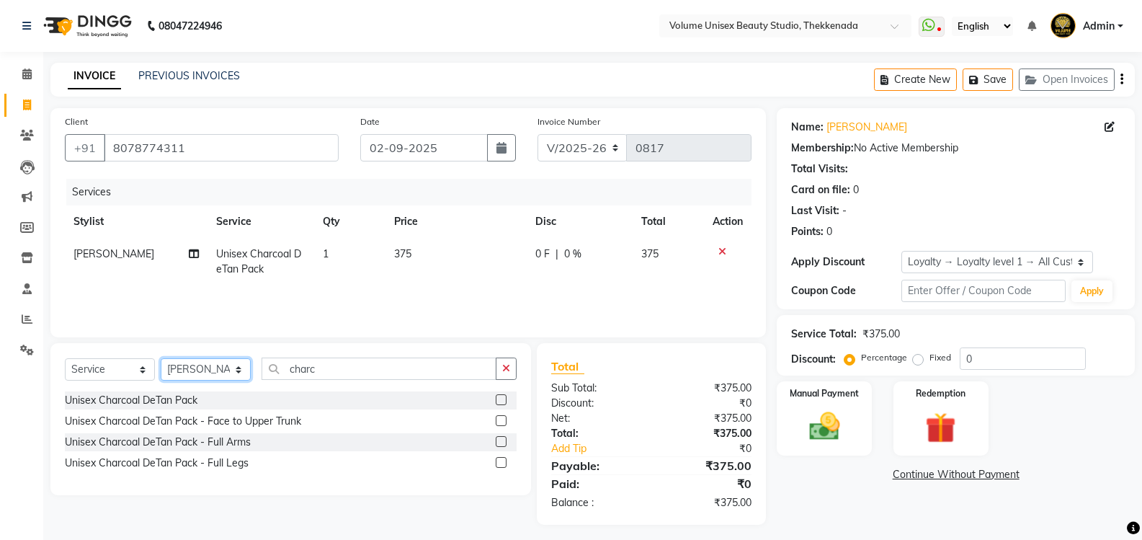
click at [238, 373] on select "Select Stylist [PERSON_NAME] [PERSON_NAME] [PERSON_NAME] [PERSON_NAME] [PERSON_…" at bounding box center [206, 369] width 90 height 22
click at [239, 368] on select "Select Stylist [PERSON_NAME] [PERSON_NAME] [PERSON_NAME] [PERSON_NAME] [PERSON_…" at bounding box center [206, 369] width 90 height 22
click at [238, 369] on select "Select Stylist [PERSON_NAME] [PERSON_NAME] [PERSON_NAME] [PERSON_NAME] [PERSON_…" at bounding box center [206, 369] width 90 height 22
click at [161, 358] on select "Select Stylist [PERSON_NAME] [PERSON_NAME] [PERSON_NAME] [PERSON_NAME] [PERSON_…" at bounding box center [206, 369] width 90 height 22
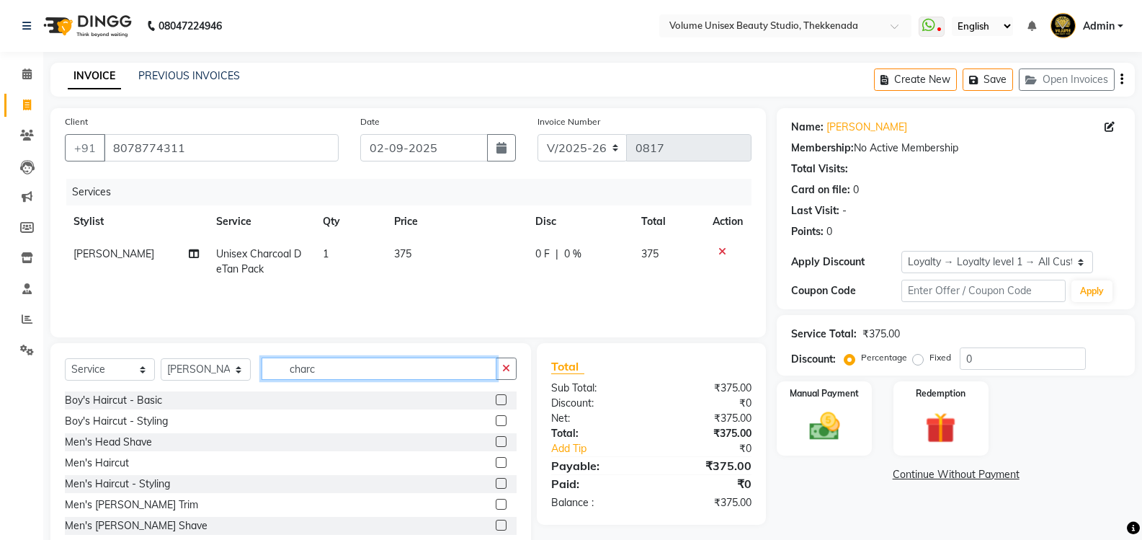
click at [326, 368] on input "charc" at bounding box center [379, 368] width 235 height 22
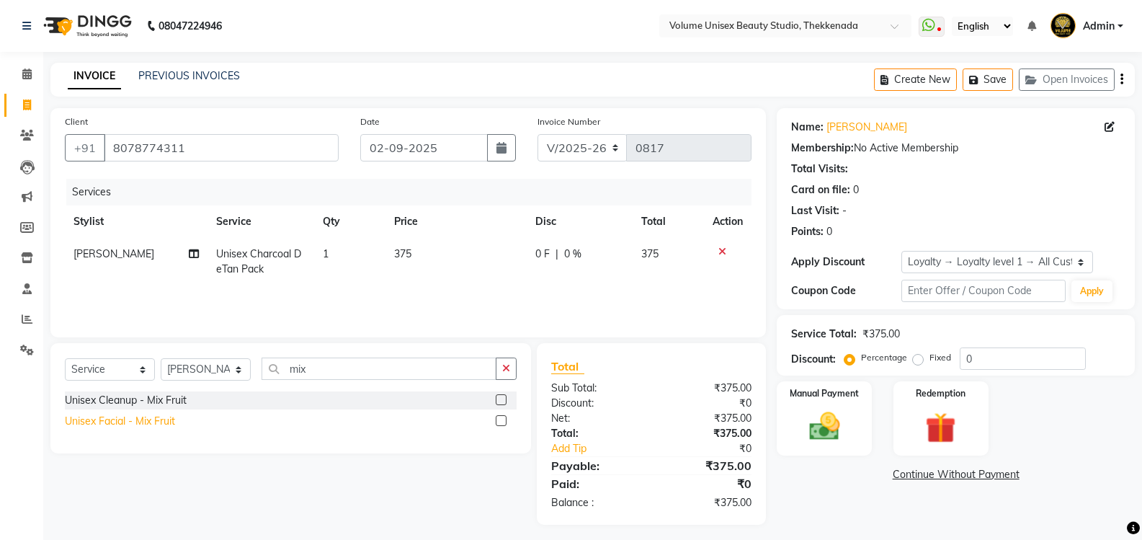
click at [138, 418] on div "Unisex Facial - Mix Fruit" at bounding box center [120, 421] width 110 height 15
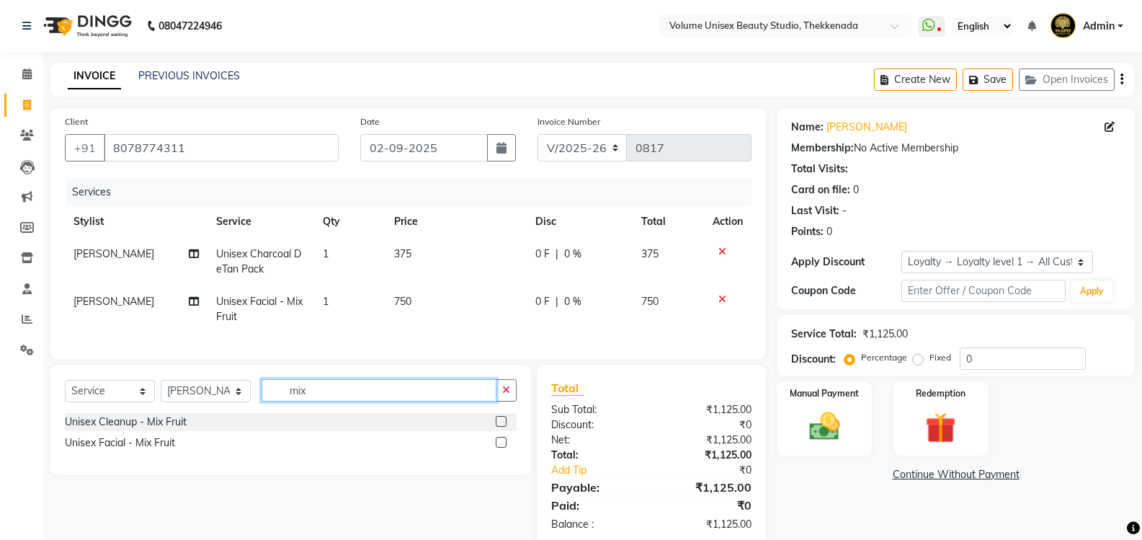
click at [331, 397] on input "mix" at bounding box center [379, 390] width 235 height 22
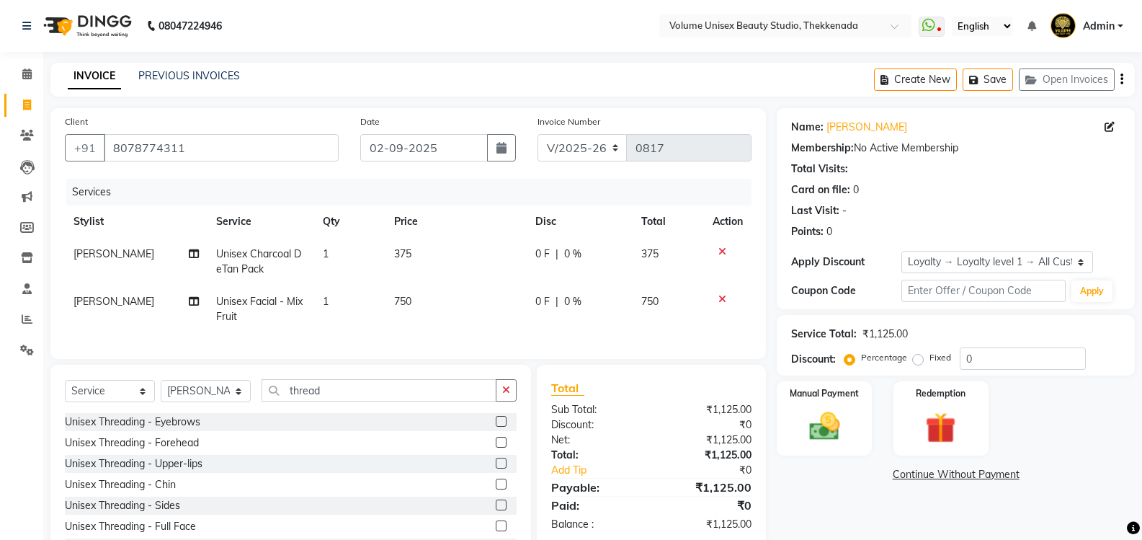
click at [119, 306] on span "[PERSON_NAME]" at bounding box center [114, 301] width 81 height 13
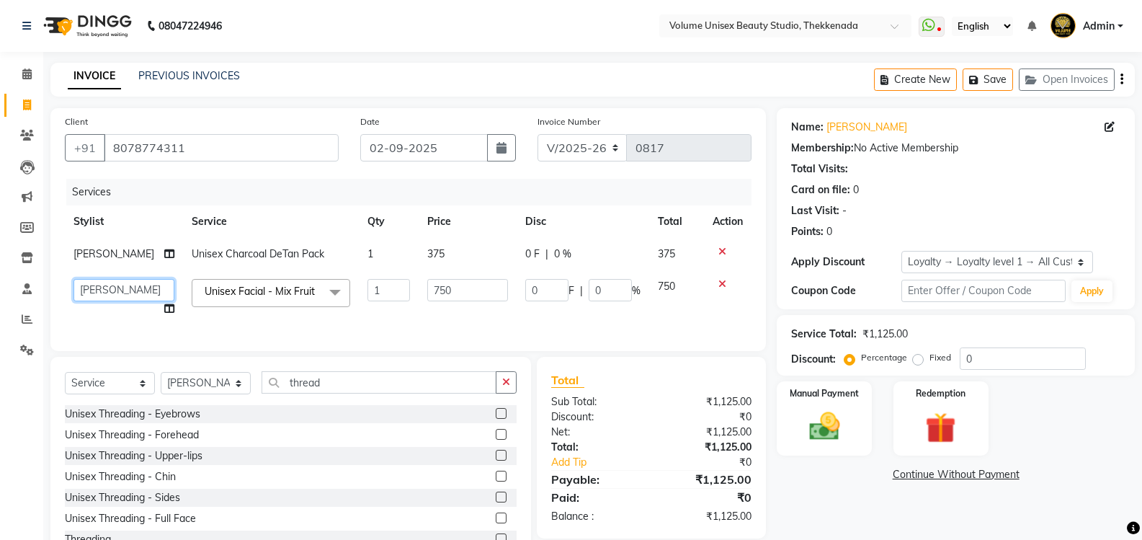
click at [148, 291] on select "[PERSON_NAME] [PERSON_NAME] [PERSON_NAME] [PERSON_NAME] [PERSON_NAME] [PERSON_N…" at bounding box center [124, 290] width 101 height 22
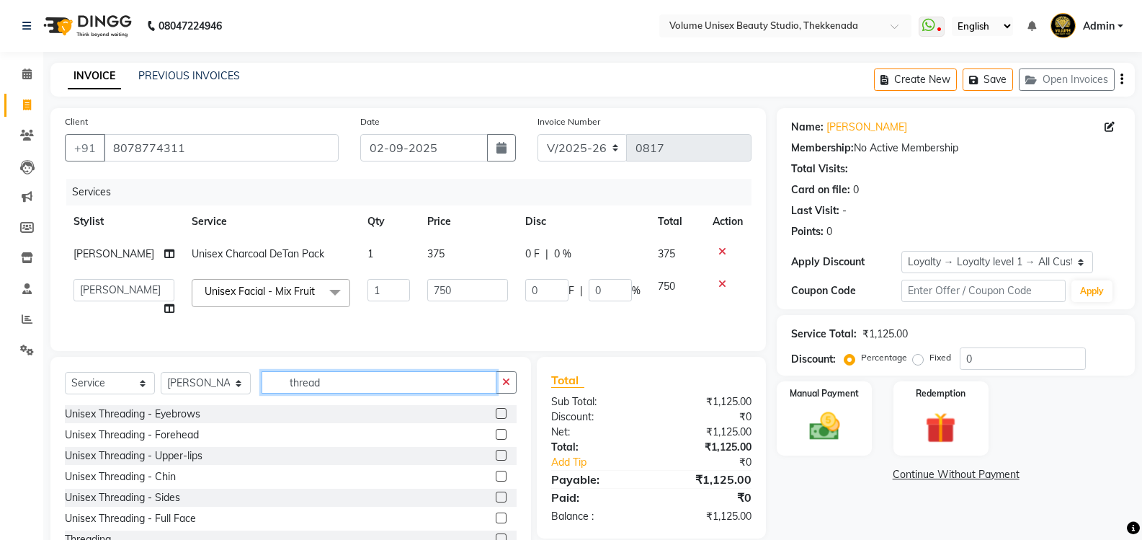
click at [334, 393] on input "thread" at bounding box center [379, 382] width 235 height 22
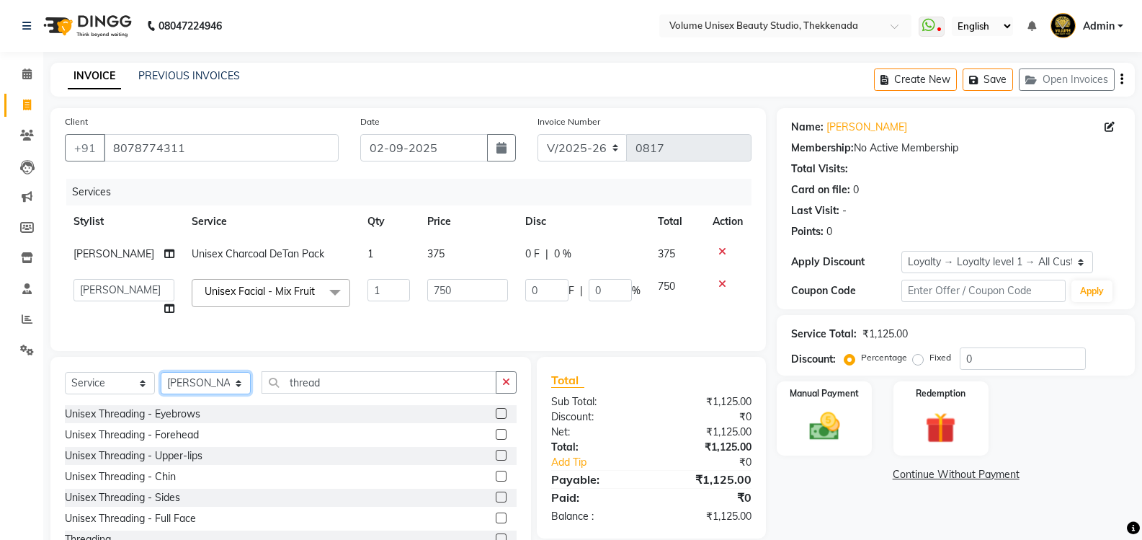
click at [242, 394] on select "Select Stylist [PERSON_NAME] [PERSON_NAME] [PERSON_NAME] [PERSON_NAME] [PERSON_…" at bounding box center [206, 383] width 90 height 22
click at [161, 389] on select "Select Stylist [PERSON_NAME] [PERSON_NAME] [PERSON_NAME] [PERSON_NAME] [PERSON_…" at bounding box center [206, 383] width 90 height 22
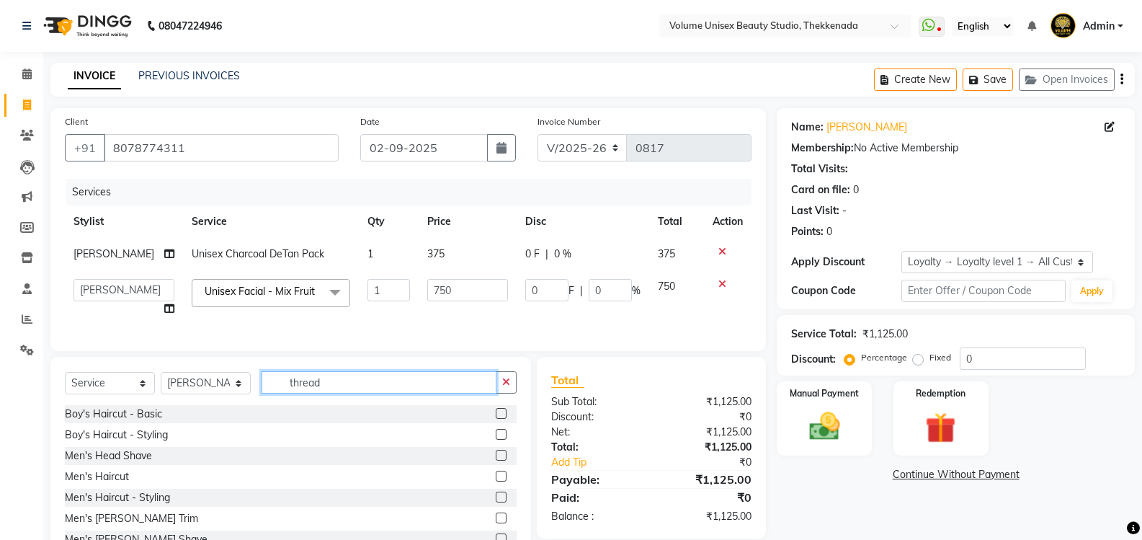
click at [344, 393] on input "thread" at bounding box center [379, 382] width 235 height 22
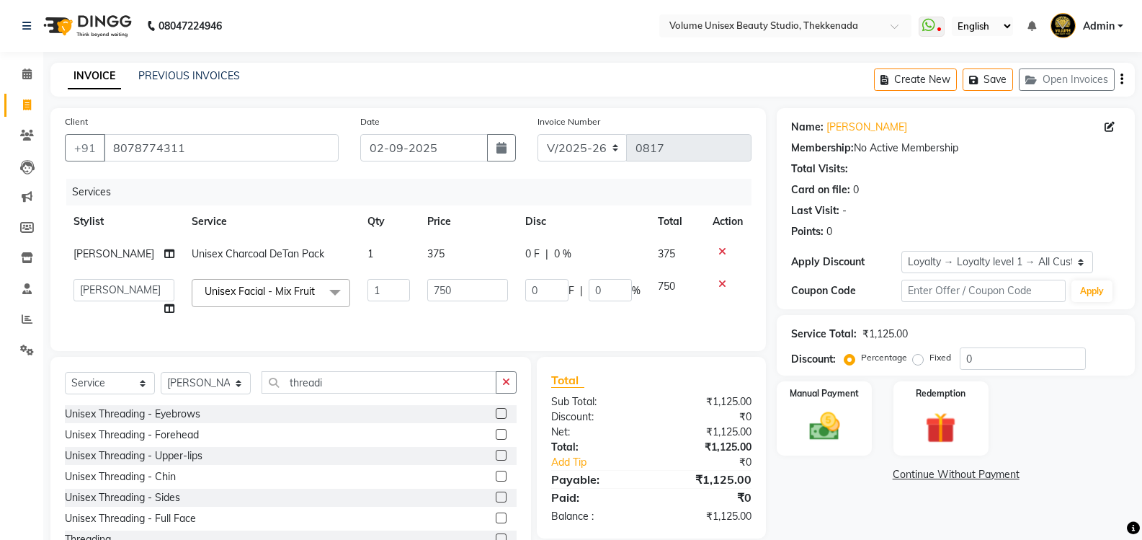
click at [146, 422] on div "Unisex Threading - Eyebrows" at bounding box center [132, 413] width 135 height 15
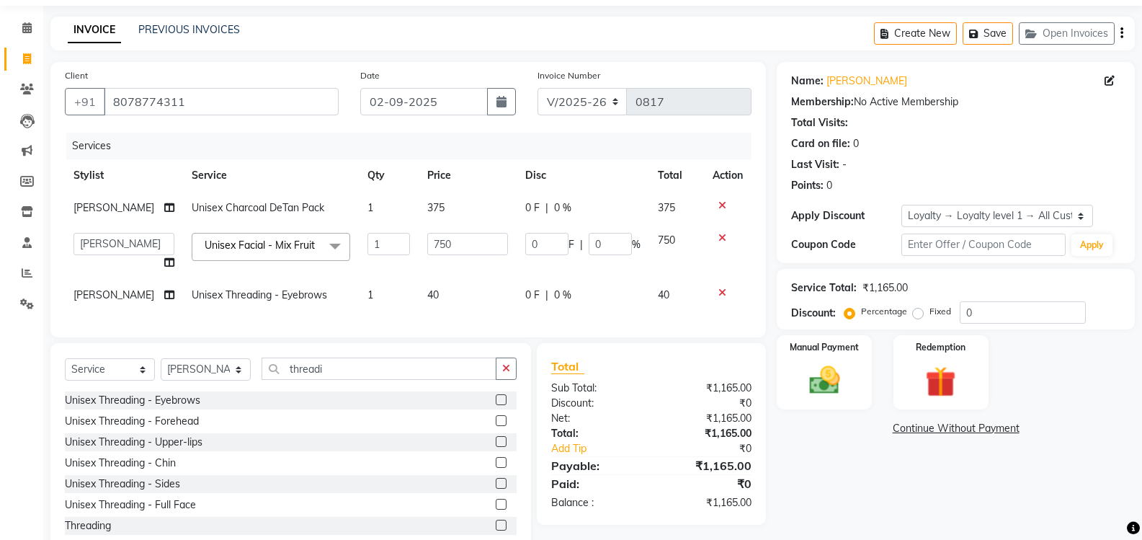
scroll to position [101, 0]
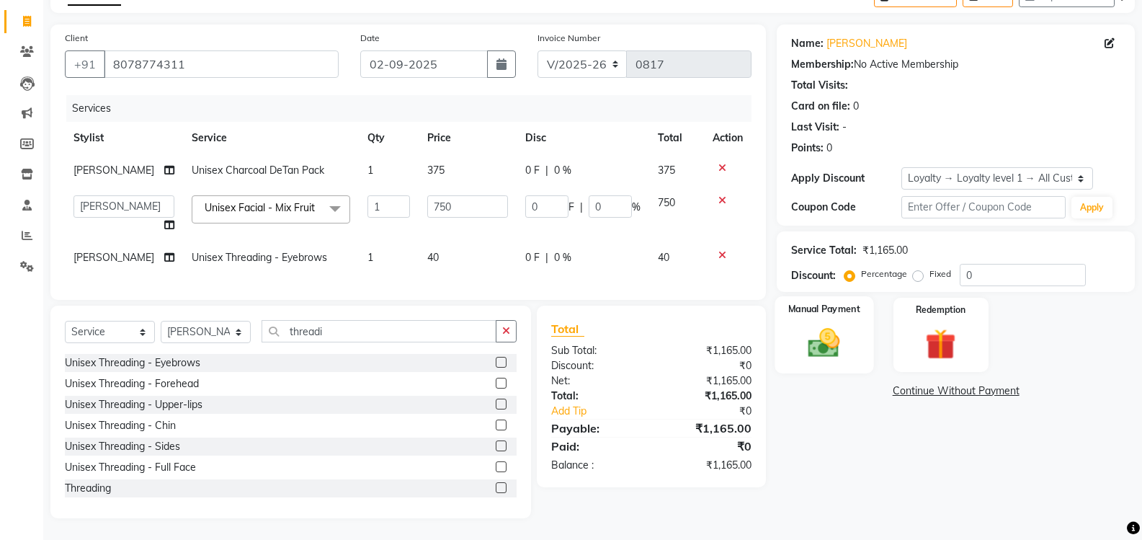
click at [825, 324] on img at bounding box center [824, 342] width 51 height 37
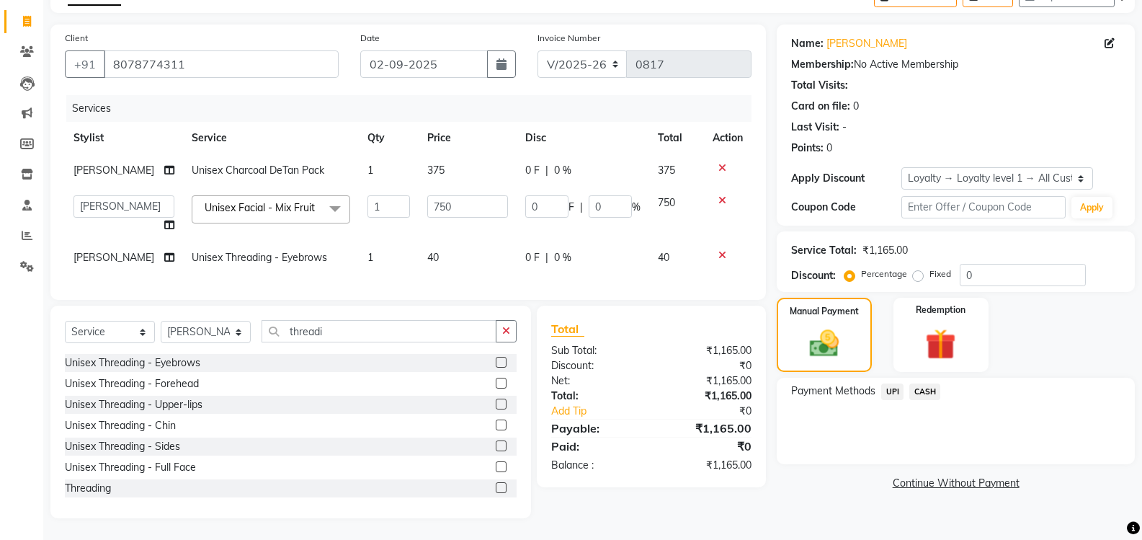
click at [896, 383] on span "UPI" at bounding box center [892, 391] width 22 height 17
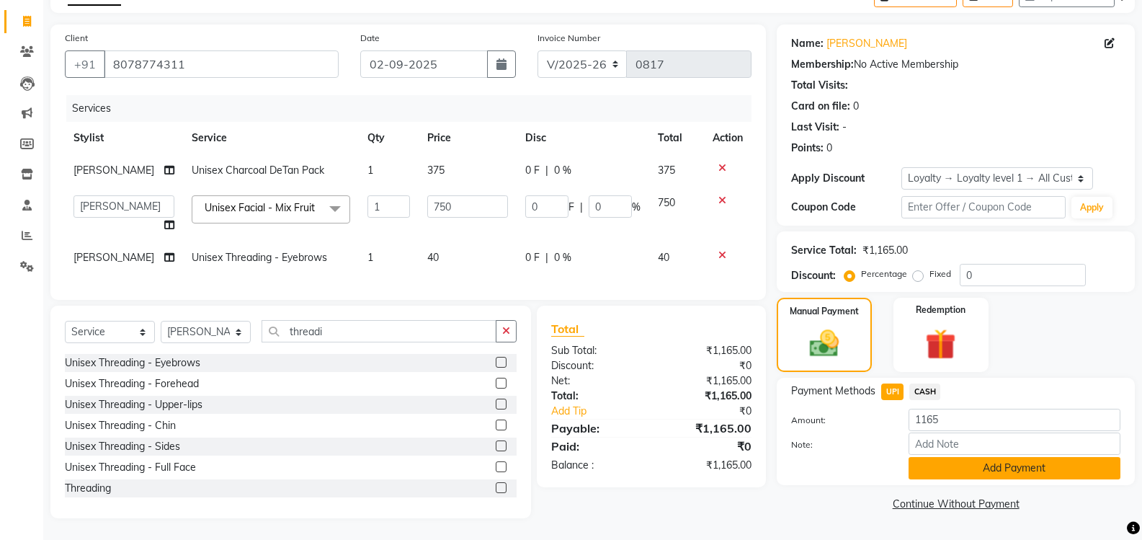
click at [989, 457] on button "Add Payment" at bounding box center [1015, 468] width 212 height 22
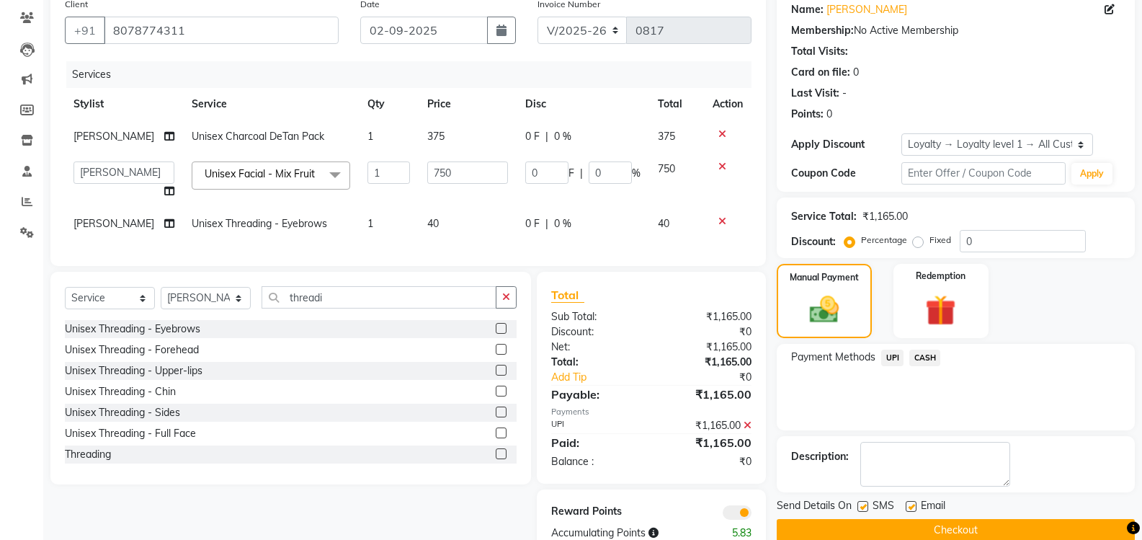
scroll to position [172, 0]
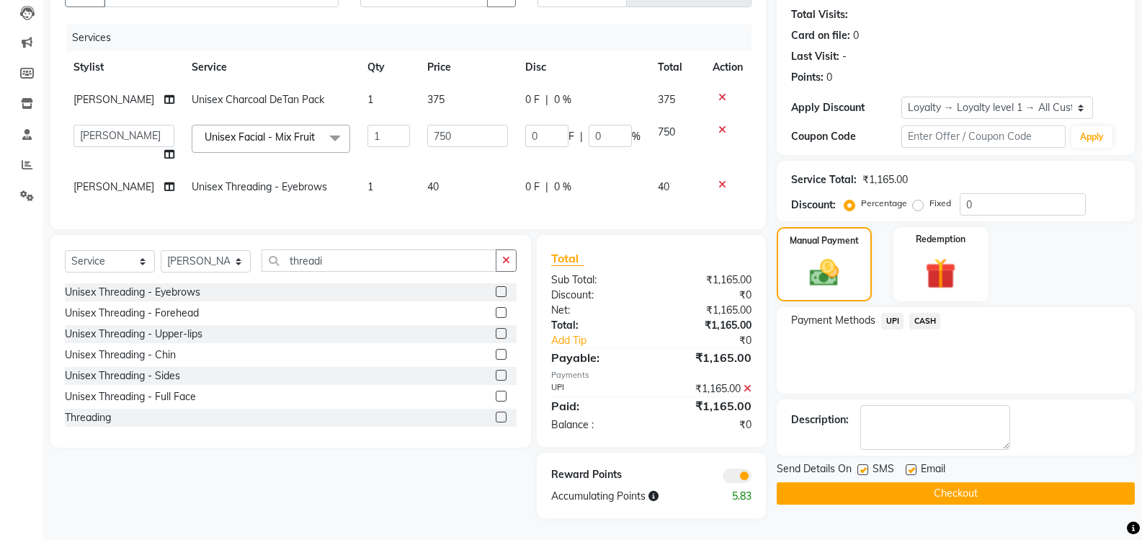
click at [945, 484] on button "Checkout" at bounding box center [956, 493] width 358 height 22
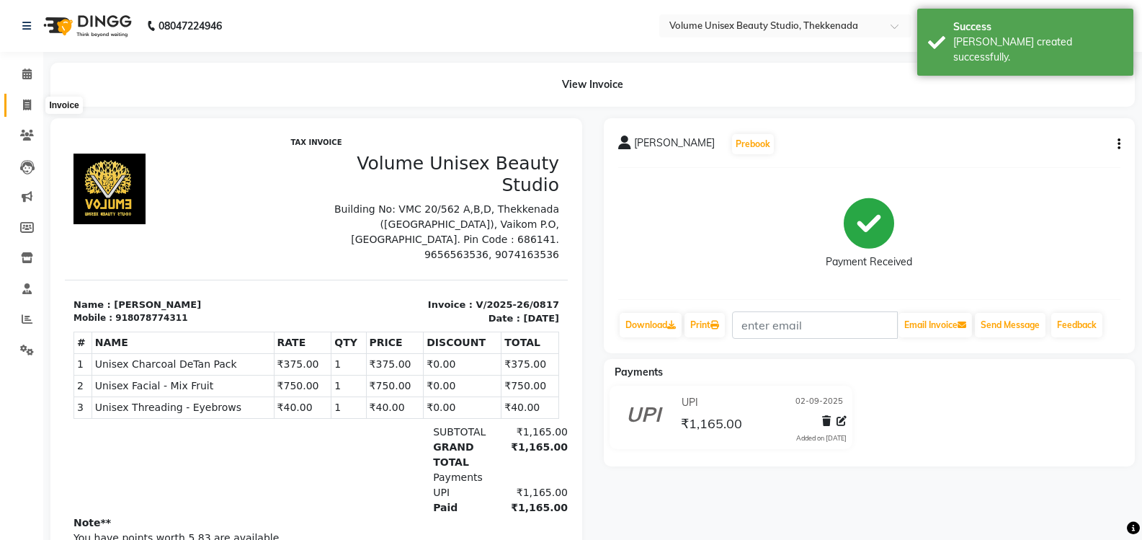
click at [29, 107] on icon at bounding box center [27, 104] width 8 height 11
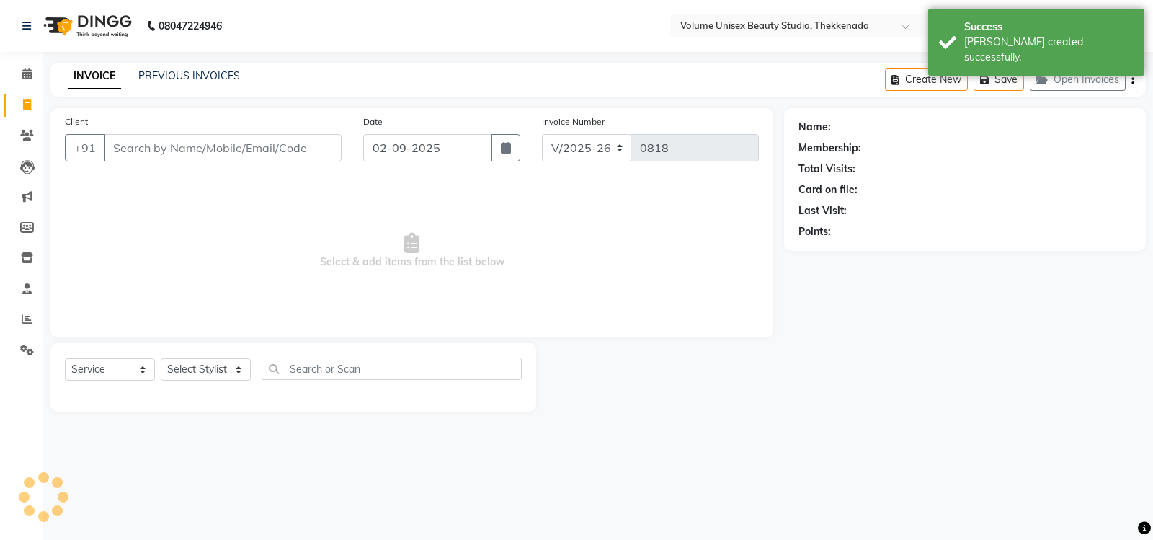
click at [180, 152] on input "Client" at bounding box center [223, 147] width 238 height 27
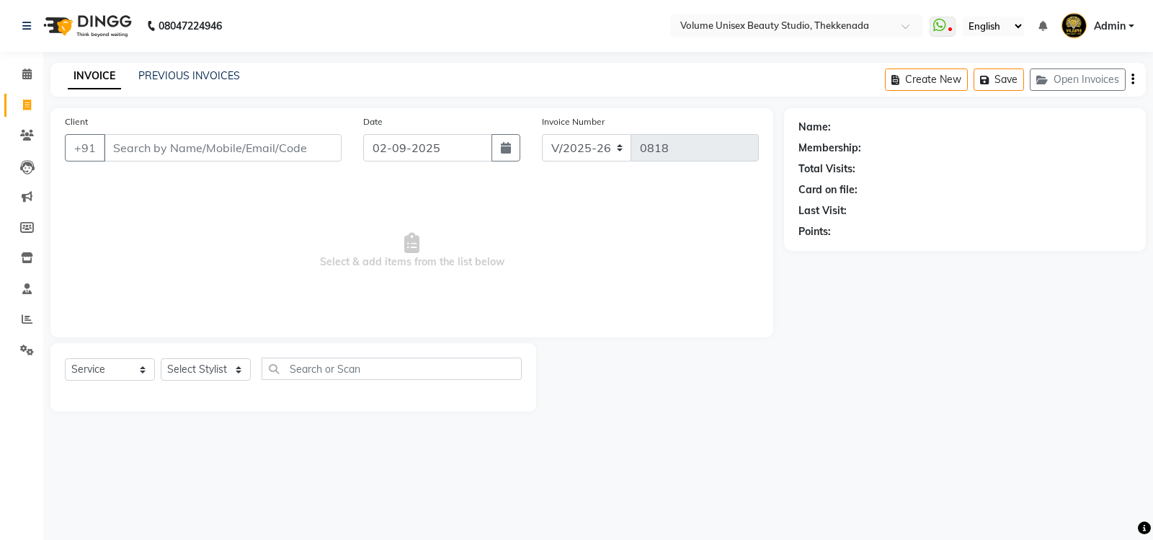
click at [141, 141] on input "Client" at bounding box center [223, 147] width 238 height 27
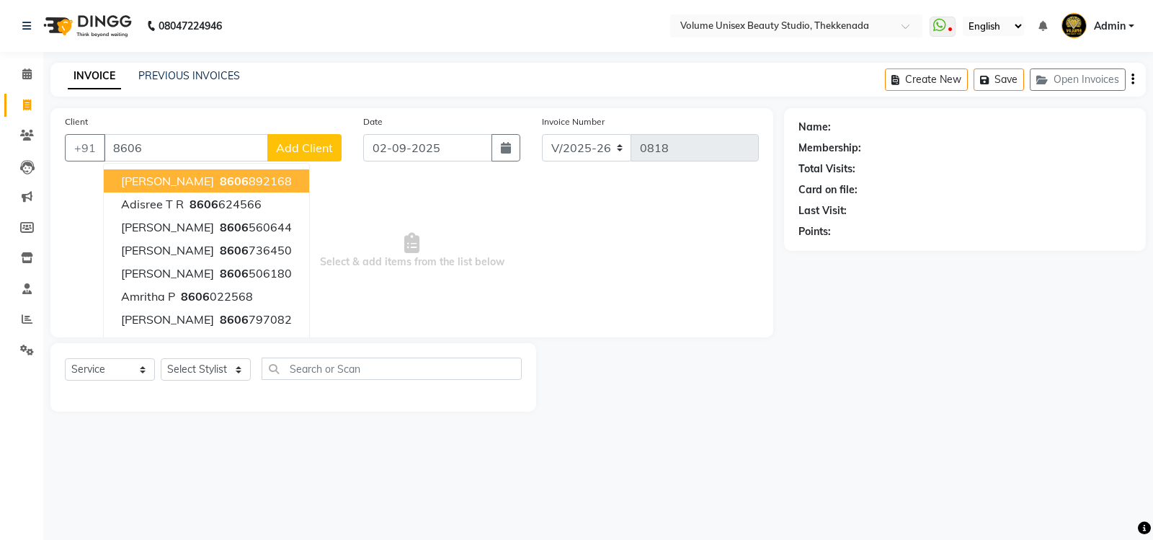
click at [147, 151] on input "8606" at bounding box center [186, 147] width 164 height 27
click at [151, 146] on input "8606" at bounding box center [186, 147] width 164 height 27
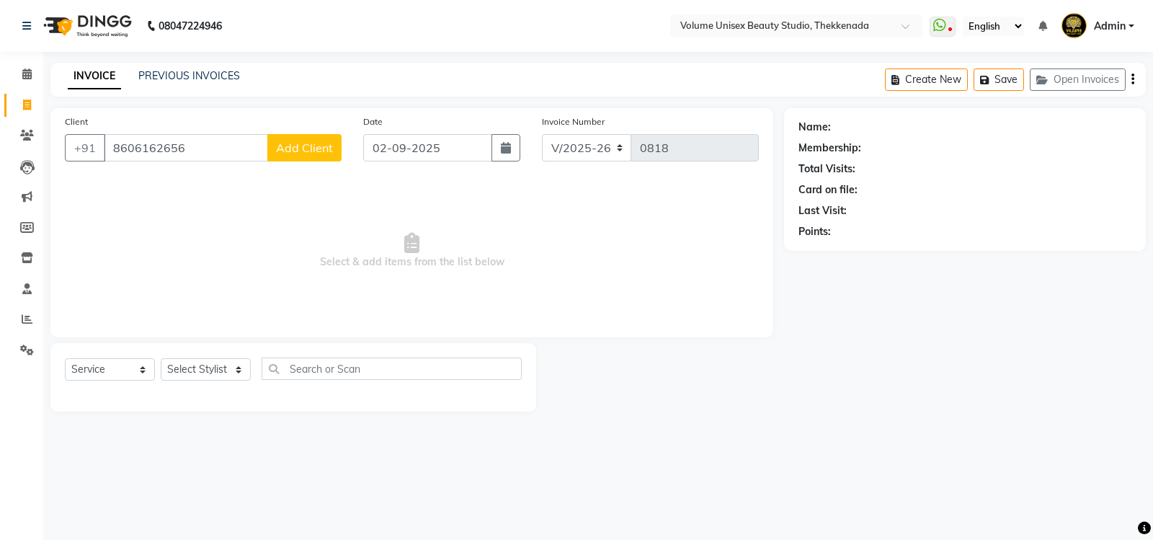
click at [308, 141] on span "Add Client" at bounding box center [304, 148] width 57 height 14
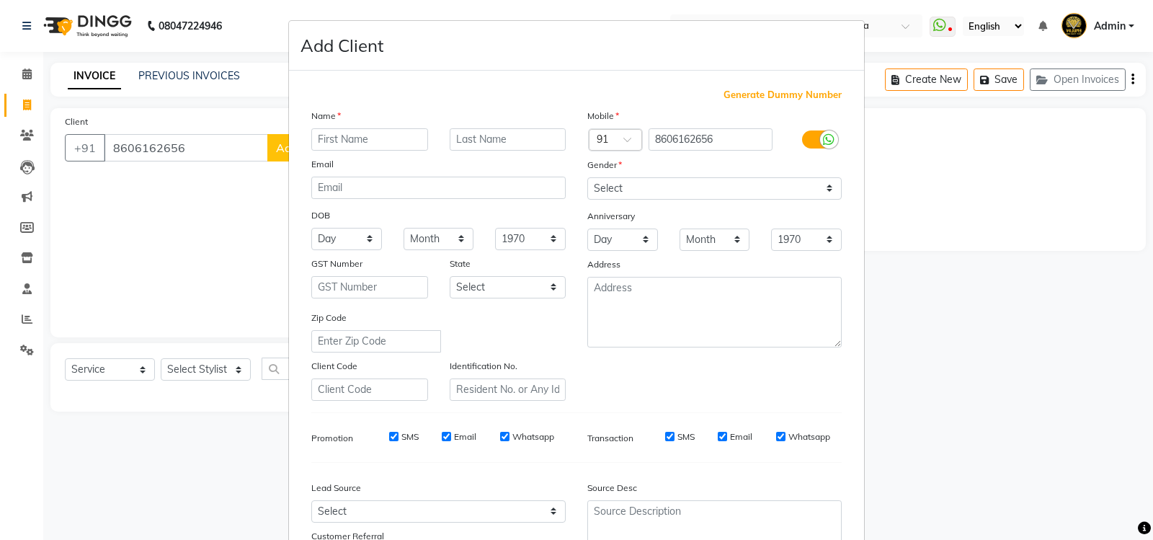
click at [361, 141] on input "text" at bounding box center [369, 139] width 117 height 22
click at [824, 190] on select "Select [DEMOGRAPHIC_DATA] [DEMOGRAPHIC_DATA] Other Prefer Not To Say" at bounding box center [714, 188] width 254 height 22
click at [587, 177] on select "Select [DEMOGRAPHIC_DATA] [DEMOGRAPHIC_DATA] Other Prefer Not To Say" at bounding box center [714, 188] width 254 height 22
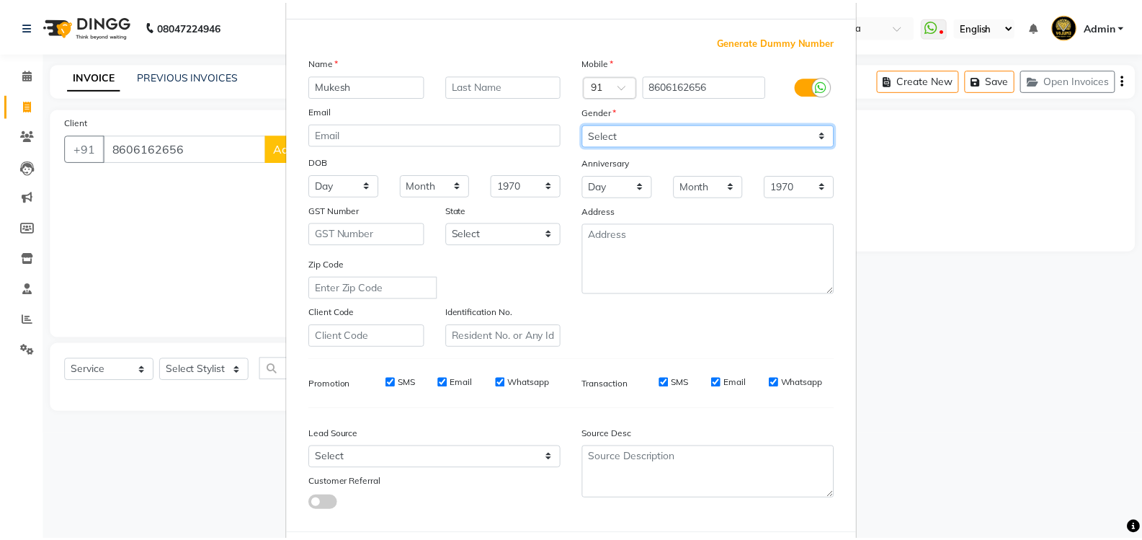
scroll to position [125, 0]
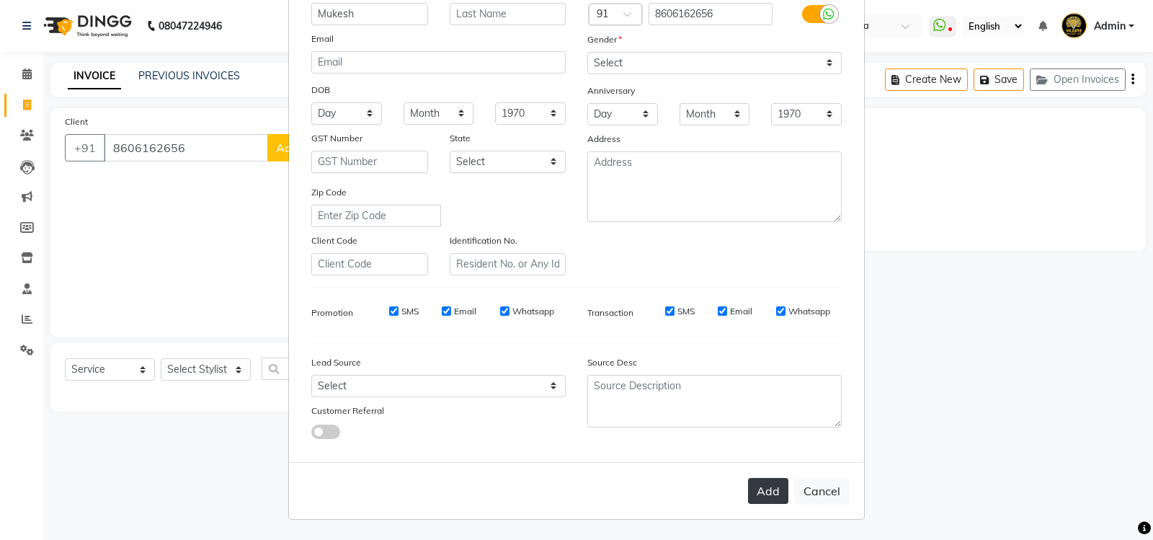
click at [775, 491] on button "Add" at bounding box center [768, 491] width 40 height 26
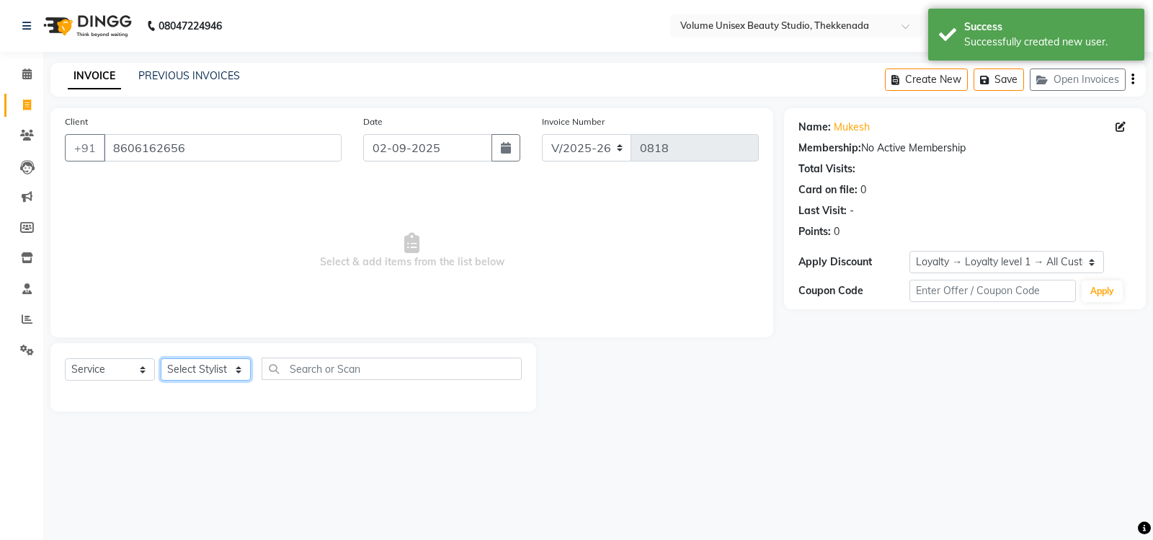
click at [239, 373] on select "Select Stylist [PERSON_NAME] [PERSON_NAME] [PERSON_NAME] [PERSON_NAME] [PERSON_…" at bounding box center [206, 369] width 90 height 22
click at [161, 358] on select "Select Stylist [PERSON_NAME] [PERSON_NAME] [PERSON_NAME] [PERSON_NAME] [PERSON_…" at bounding box center [206, 369] width 90 height 22
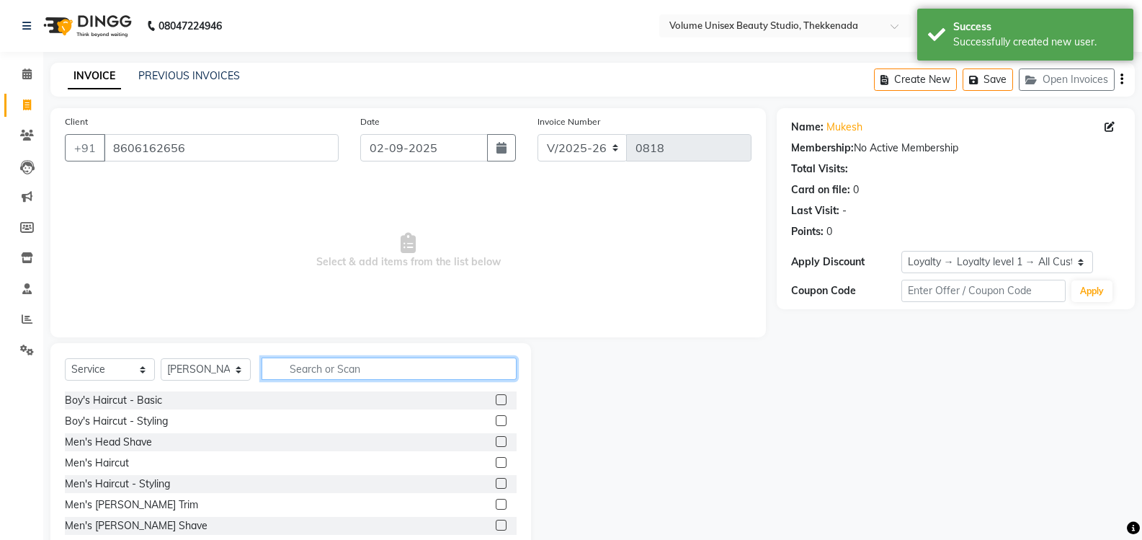
click at [321, 373] on input "text" at bounding box center [389, 368] width 255 height 22
click at [120, 400] on div "Boy's Haircut - Basic" at bounding box center [113, 400] width 97 height 15
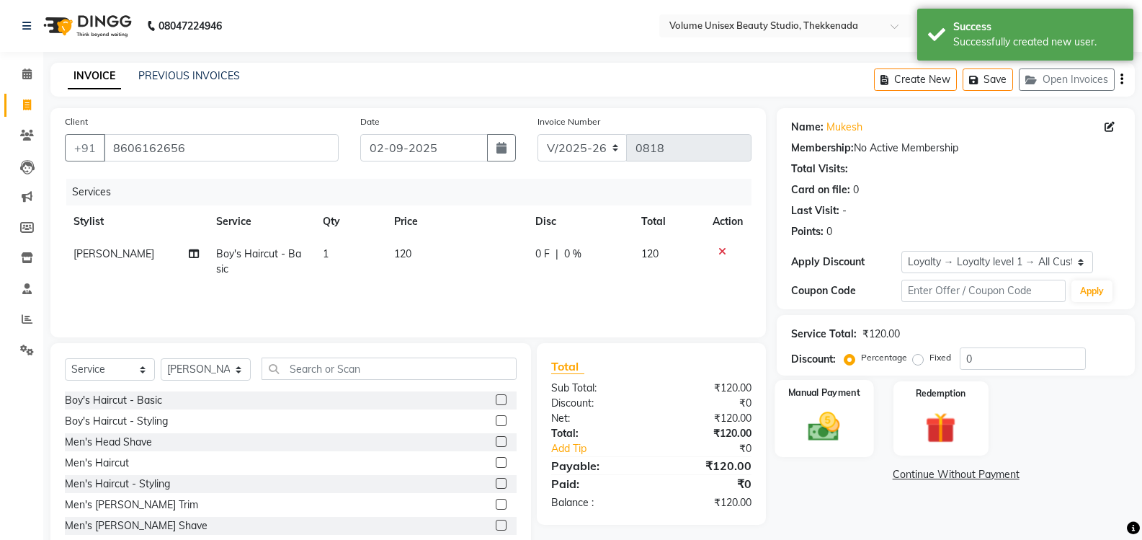
click at [830, 427] on img at bounding box center [824, 426] width 51 height 37
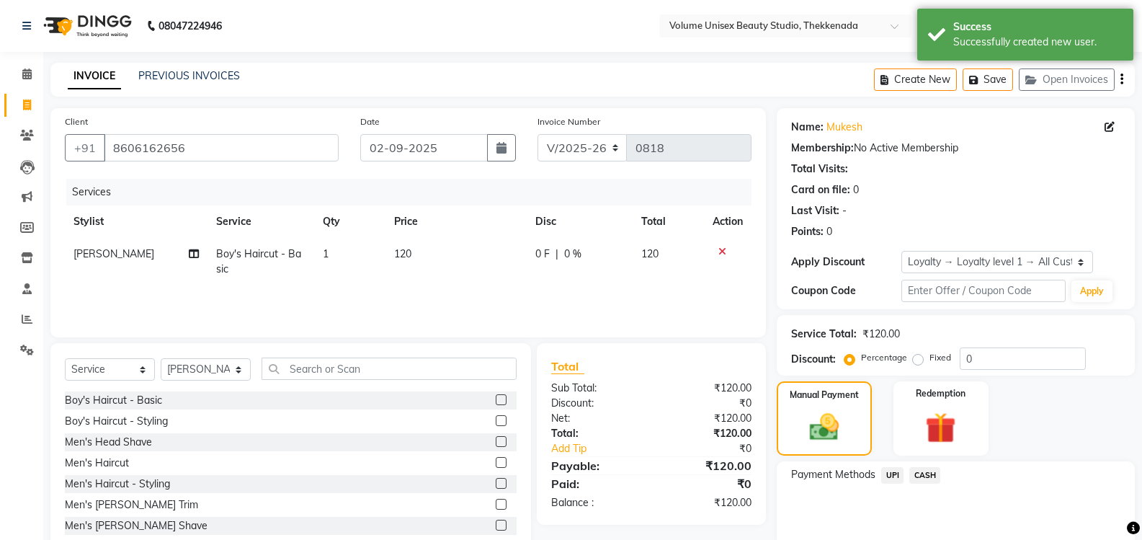
click at [897, 473] on span "UPI" at bounding box center [892, 475] width 22 height 17
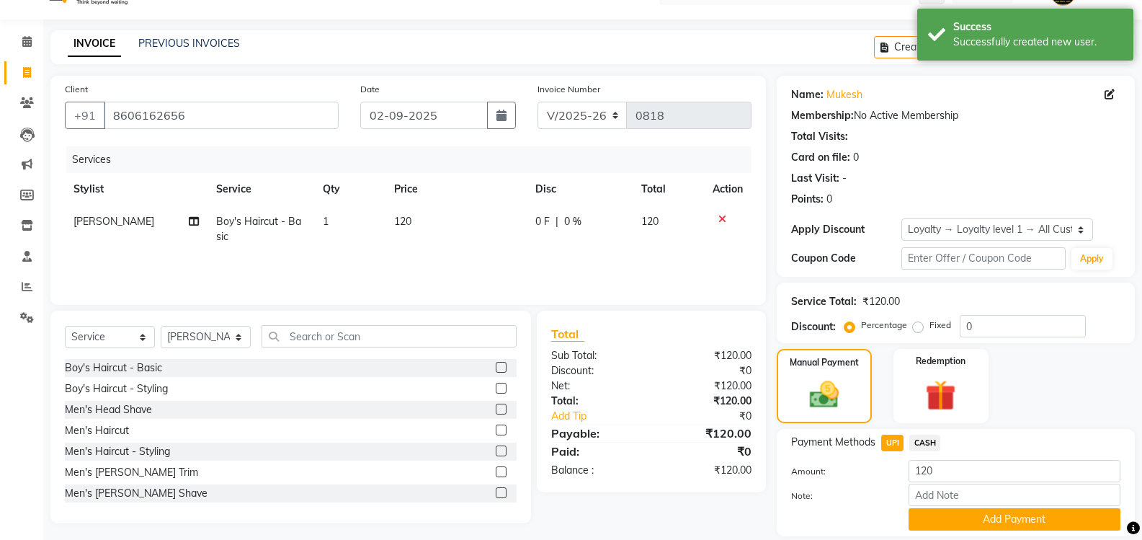
scroll to position [80, 0]
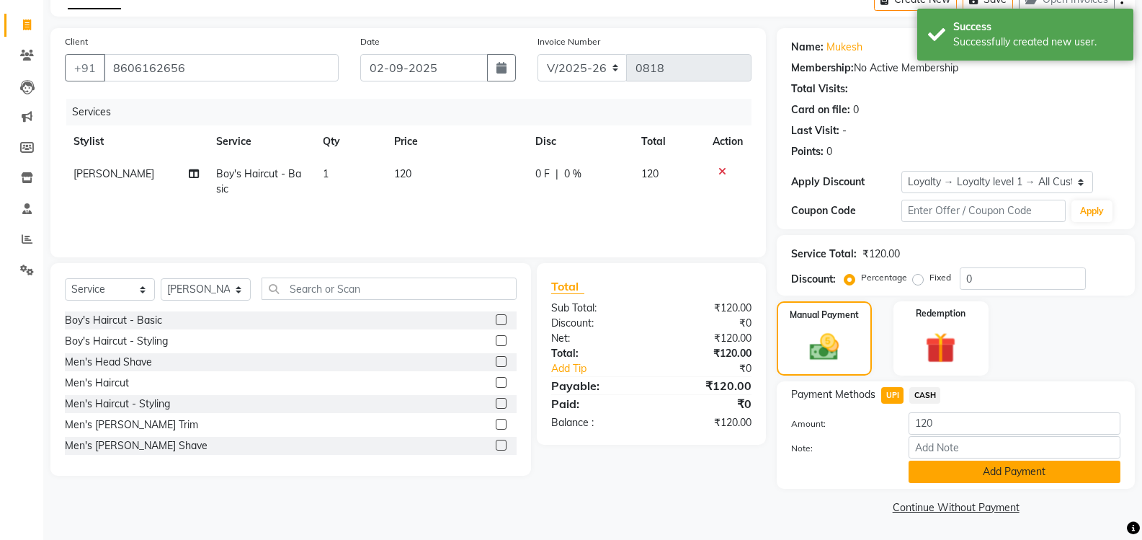
click at [943, 476] on button "Add Payment" at bounding box center [1015, 472] width 212 height 22
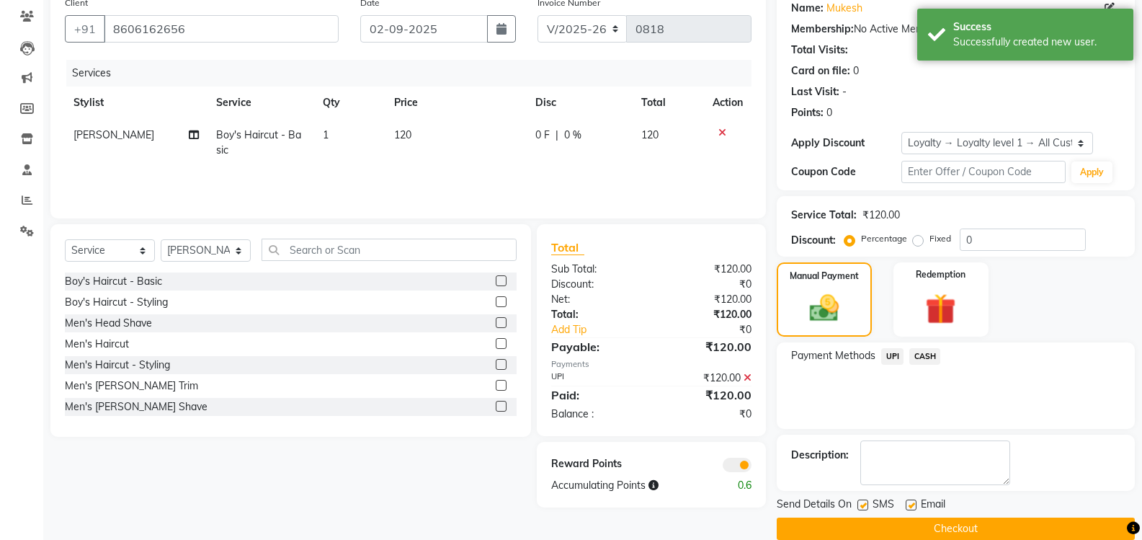
scroll to position [141, 0]
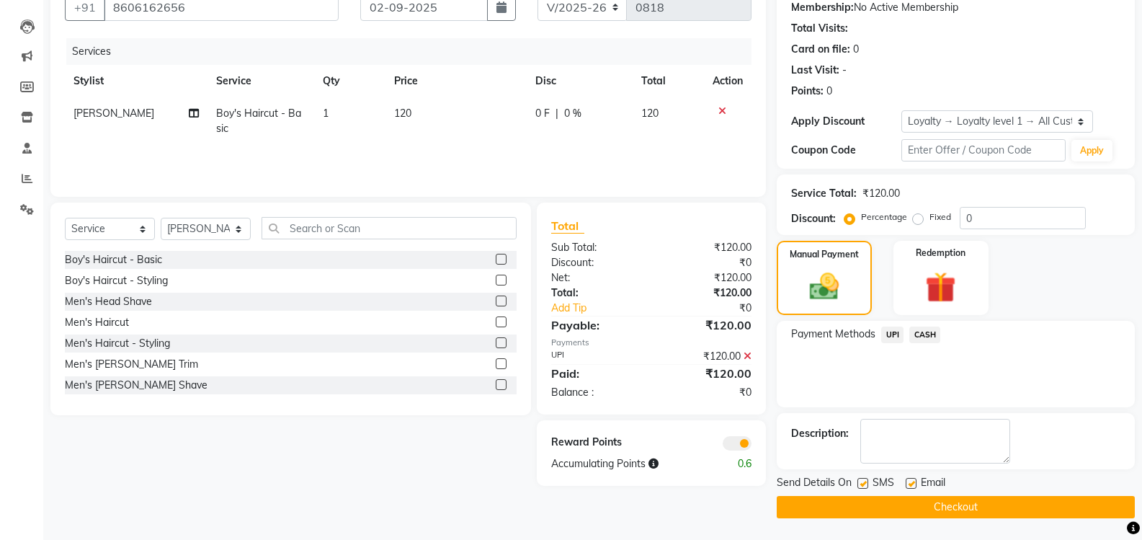
drag, startPoint x: 873, startPoint y: 503, endPoint x: 824, endPoint y: 500, distance: 49.8
click at [873, 502] on button "Checkout" at bounding box center [956, 507] width 358 height 22
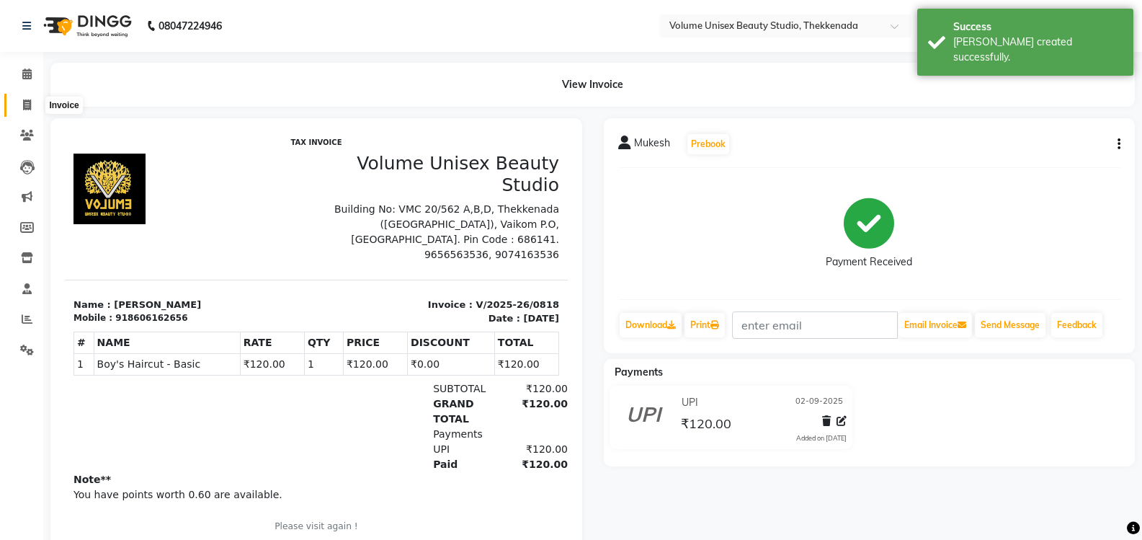
click at [27, 107] on icon at bounding box center [27, 104] width 8 height 11
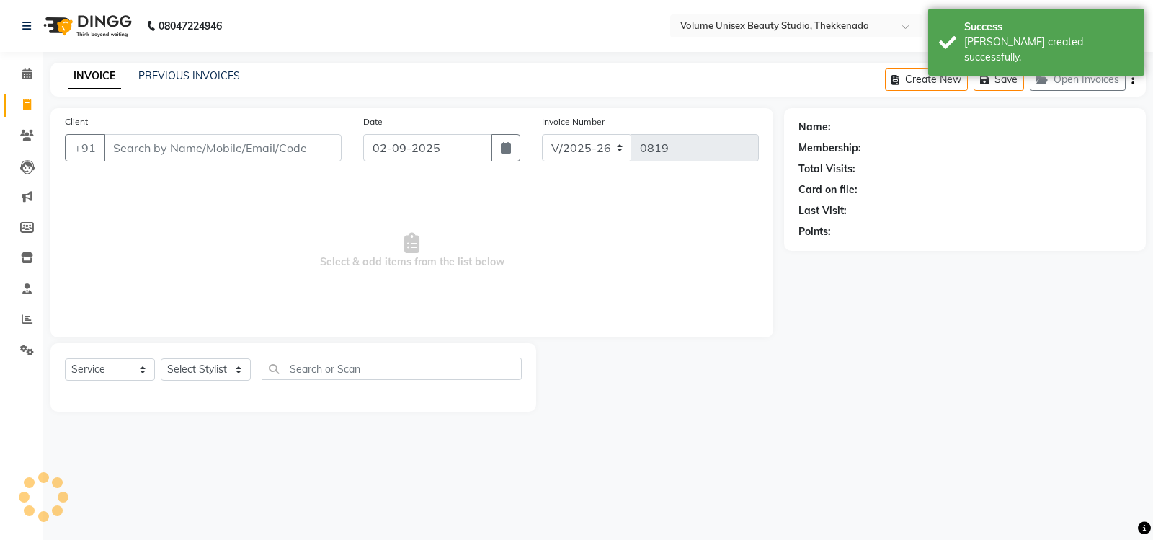
click at [173, 146] on input "Client" at bounding box center [223, 147] width 238 height 27
click at [157, 149] on input "Client" at bounding box center [223, 147] width 238 height 27
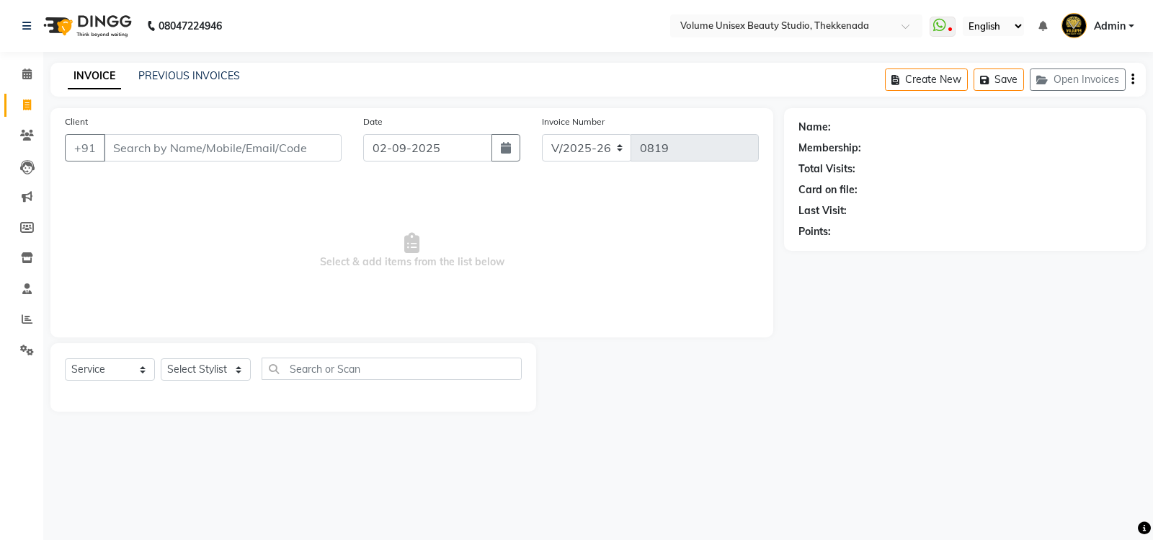
click at [128, 149] on input "Client" at bounding box center [223, 147] width 238 height 27
click at [298, 144] on span "Add Client" at bounding box center [304, 148] width 57 height 14
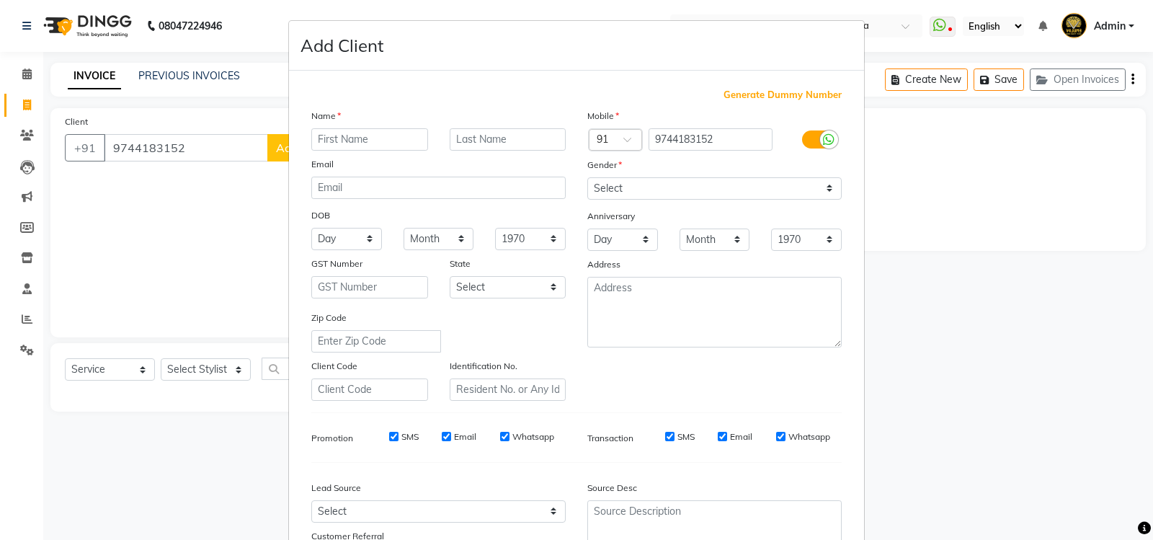
click at [379, 140] on input "text" at bounding box center [369, 139] width 117 height 22
click at [824, 194] on select "Select [DEMOGRAPHIC_DATA] [DEMOGRAPHIC_DATA] Other Prefer Not To Say" at bounding box center [714, 188] width 254 height 22
click at [587, 177] on select "Select [DEMOGRAPHIC_DATA] [DEMOGRAPHIC_DATA] Other Prefer Not To Say" at bounding box center [714, 188] width 254 height 22
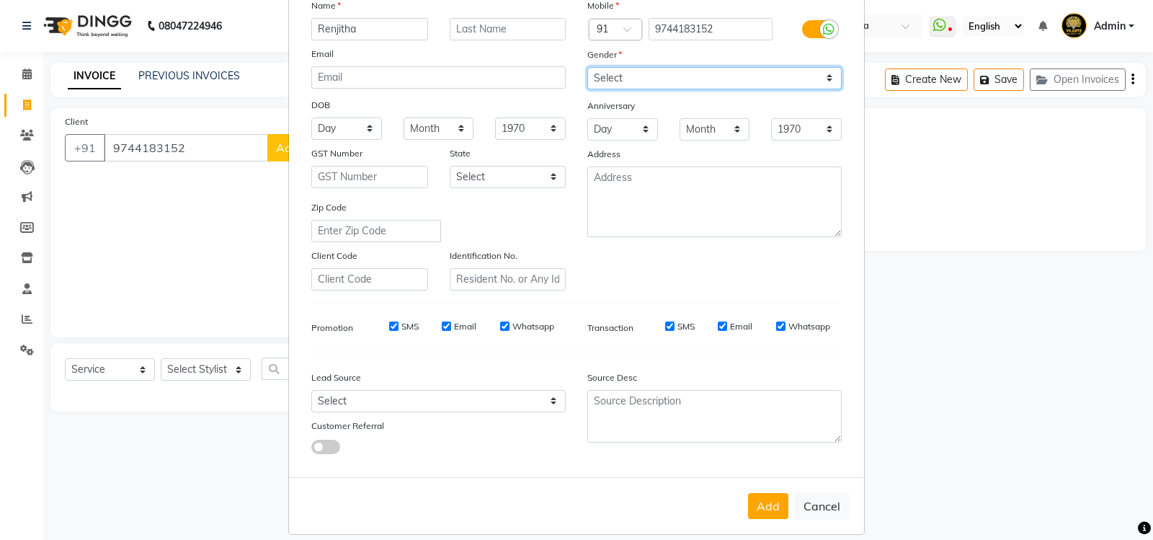
scroll to position [125, 0]
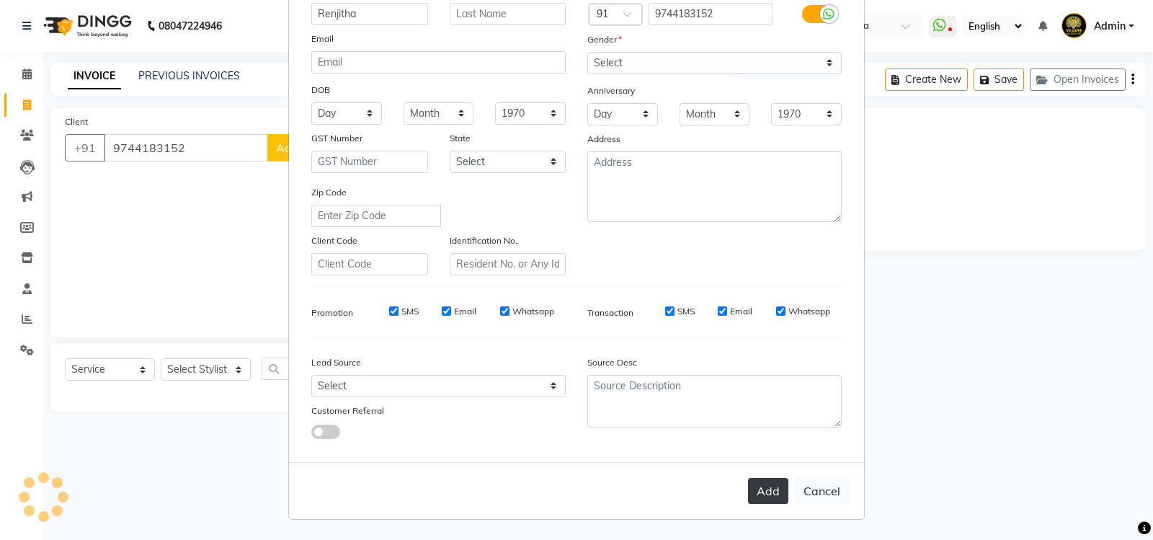
click at [755, 503] on button "Add" at bounding box center [768, 491] width 40 height 26
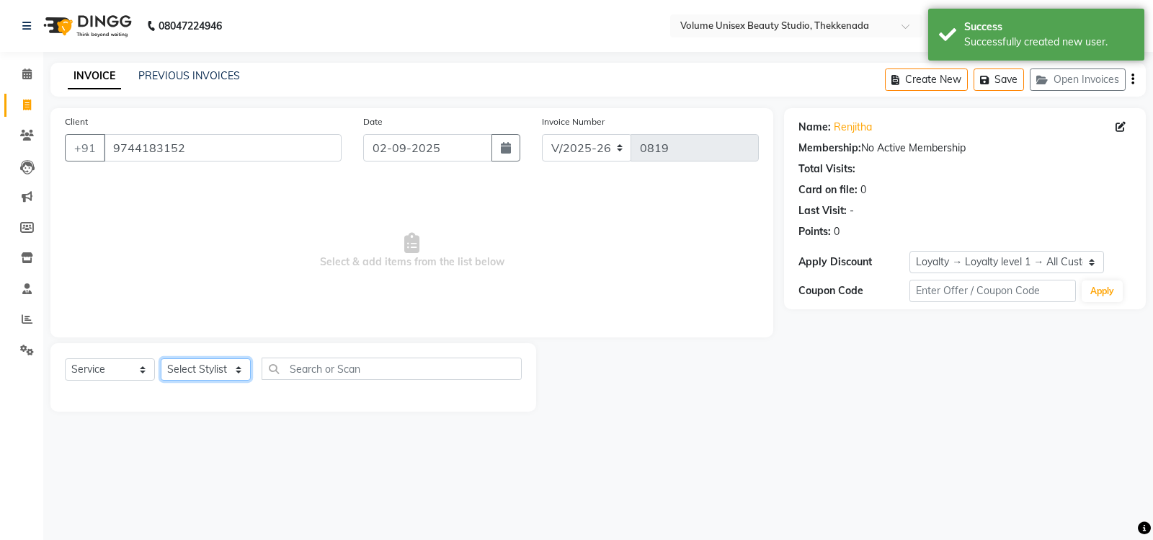
click at [239, 374] on select "Select Stylist [PERSON_NAME] [PERSON_NAME] [PERSON_NAME] [PERSON_NAME] [PERSON_…" at bounding box center [206, 369] width 90 height 22
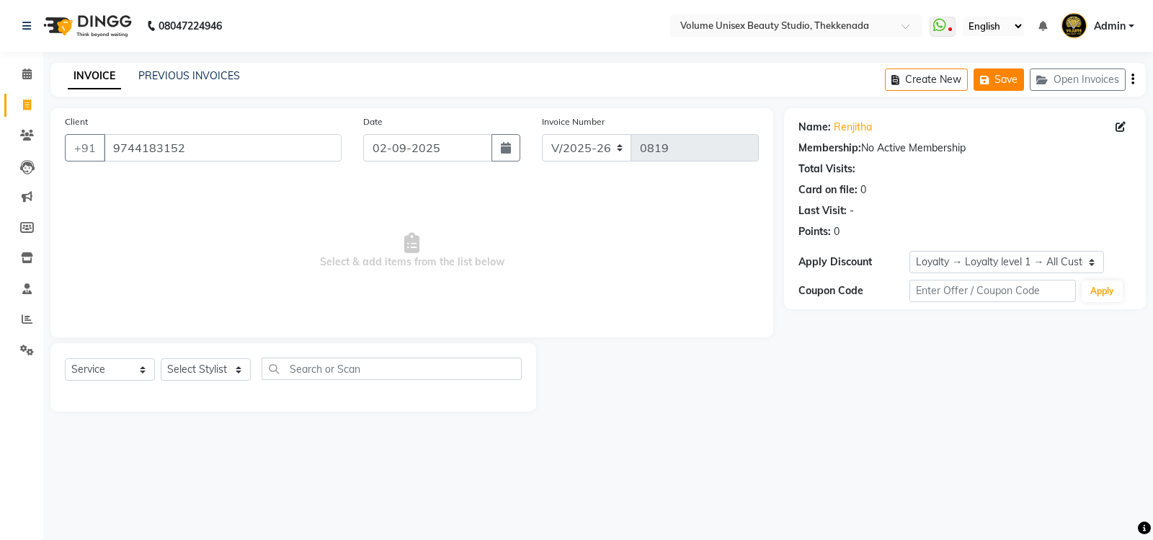
click at [1002, 74] on button "Save" at bounding box center [999, 79] width 50 height 22
drag, startPoint x: 204, startPoint y: 142, endPoint x: 173, endPoint y: 154, distance: 33.1
click at [92, 138] on div "[PHONE_NUMBER]" at bounding box center [203, 147] width 277 height 27
drag, startPoint x: 312, startPoint y: 301, endPoint x: 309, endPoint y: 288, distance: 13.3
click at [313, 298] on span "Select & add items from the list below" at bounding box center [412, 251] width 694 height 144
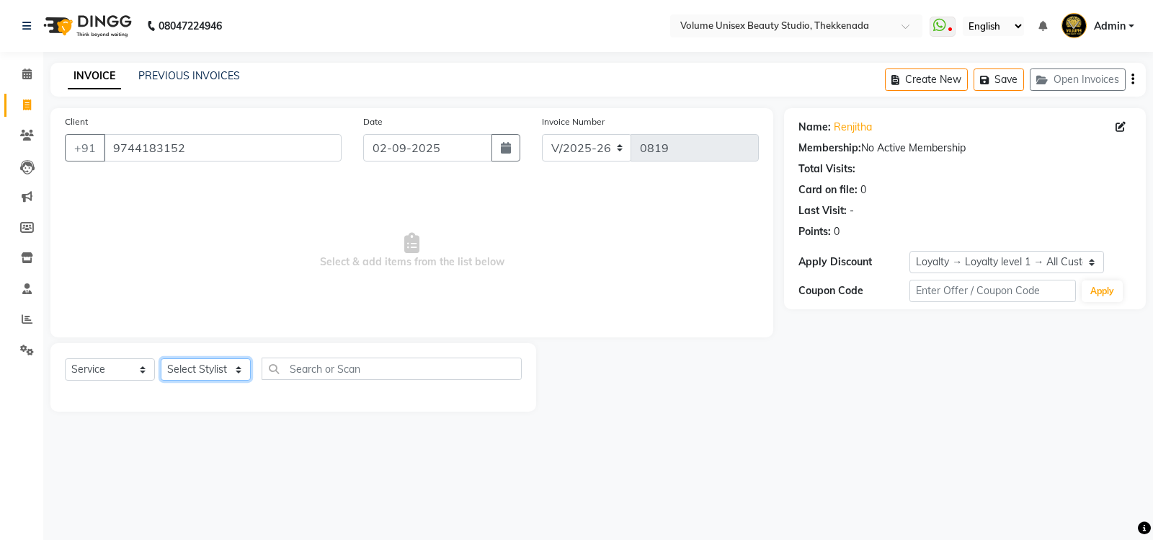
click at [244, 372] on select "Select Stylist [PERSON_NAME] [PERSON_NAME] [PERSON_NAME] [PERSON_NAME] [PERSON_…" at bounding box center [206, 369] width 90 height 22
click at [161, 358] on select "Select Stylist [PERSON_NAME] [PERSON_NAME] [PERSON_NAME] [PERSON_NAME] [PERSON_…" at bounding box center [206, 369] width 90 height 22
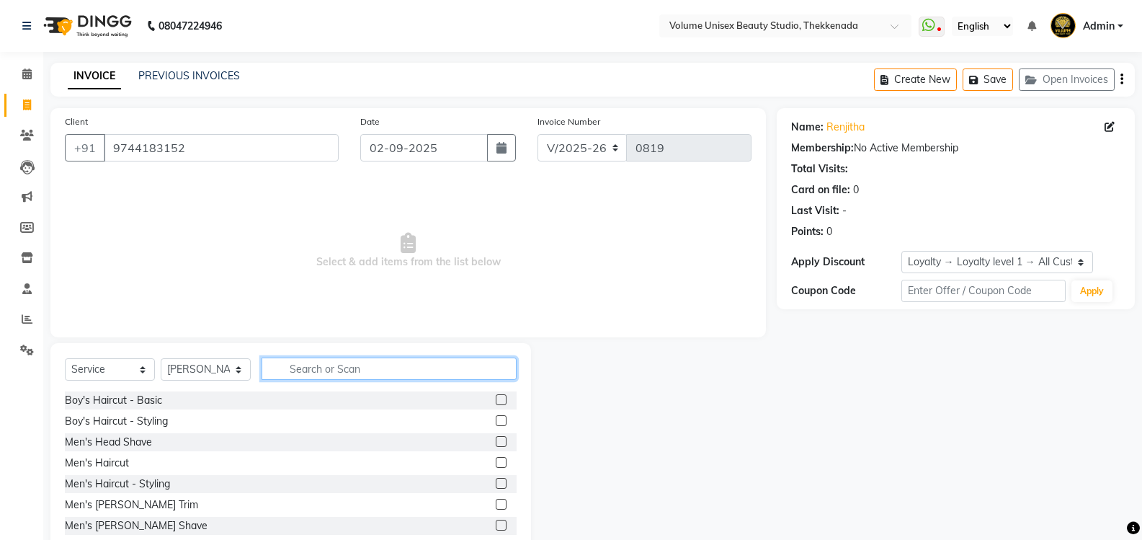
click at [303, 366] on input "text" at bounding box center [389, 368] width 255 height 22
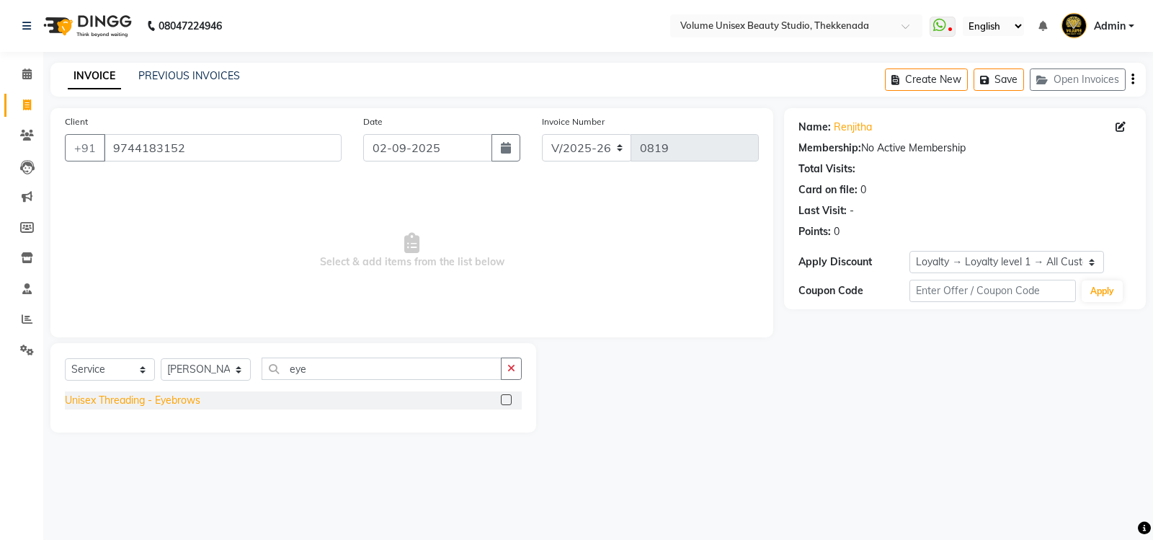
click at [147, 402] on div "Unisex Threading - Eyebrows" at bounding box center [132, 400] width 135 height 15
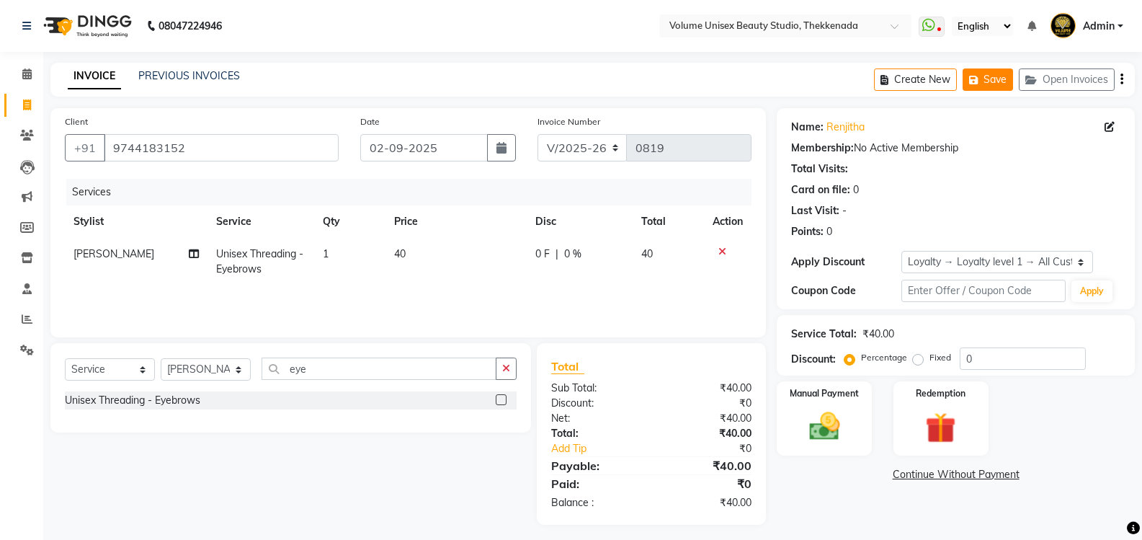
click at [1002, 79] on button "Save" at bounding box center [988, 79] width 50 height 22
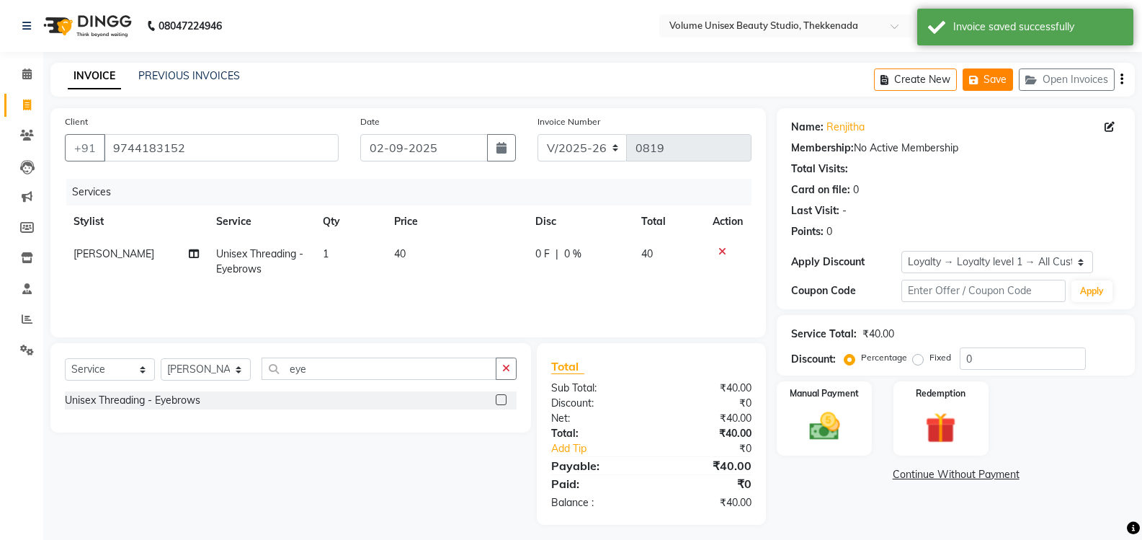
click at [1002, 79] on button "Save" at bounding box center [988, 79] width 50 height 22
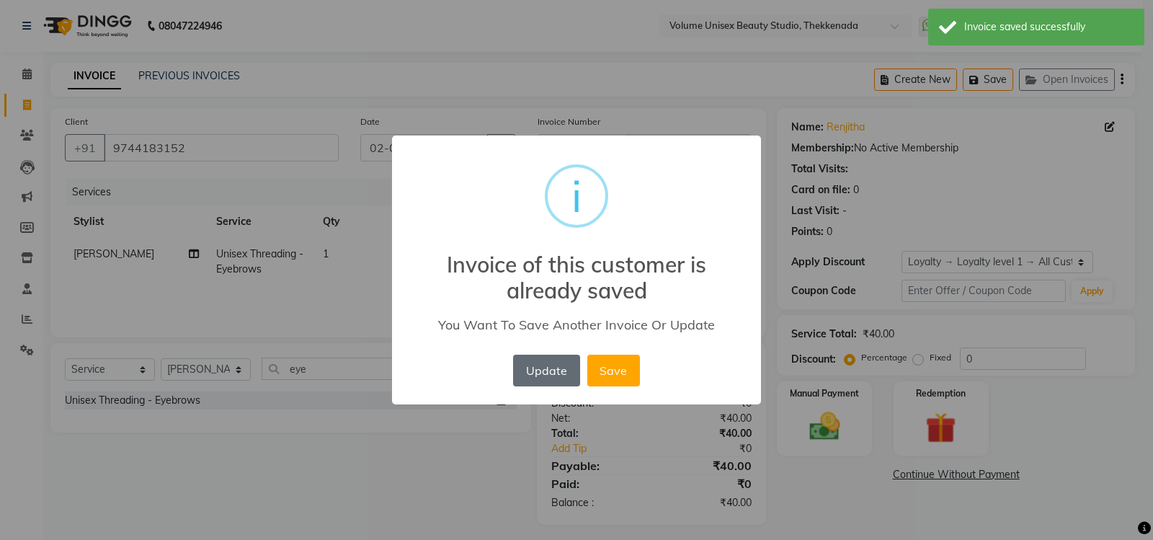
click at [546, 370] on button "Update" at bounding box center [546, 371] width 66 height 32
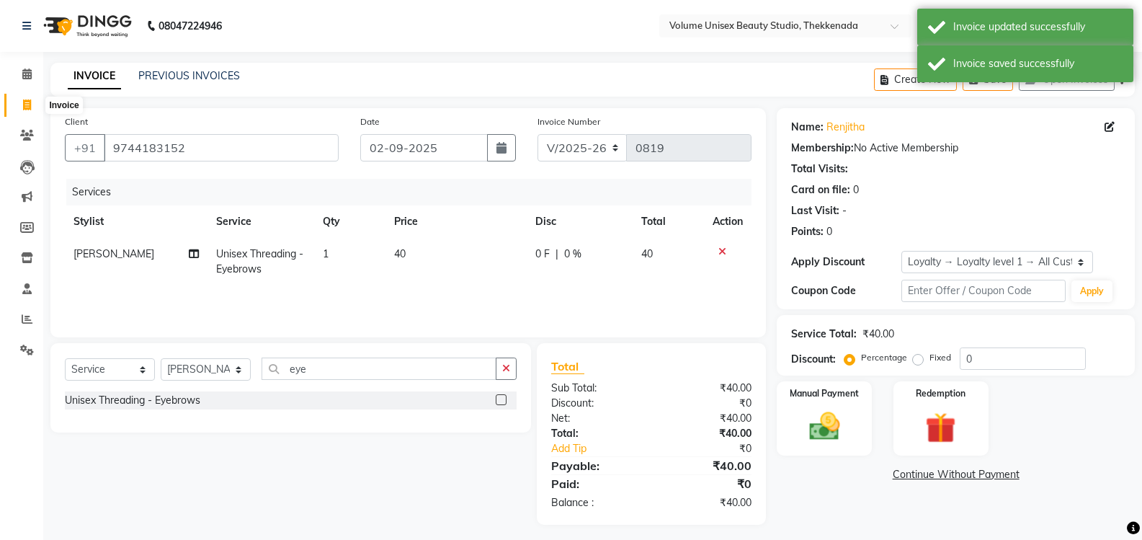
click at [24, 104] on icon at bounding box center [27, 104] width 8 height 11
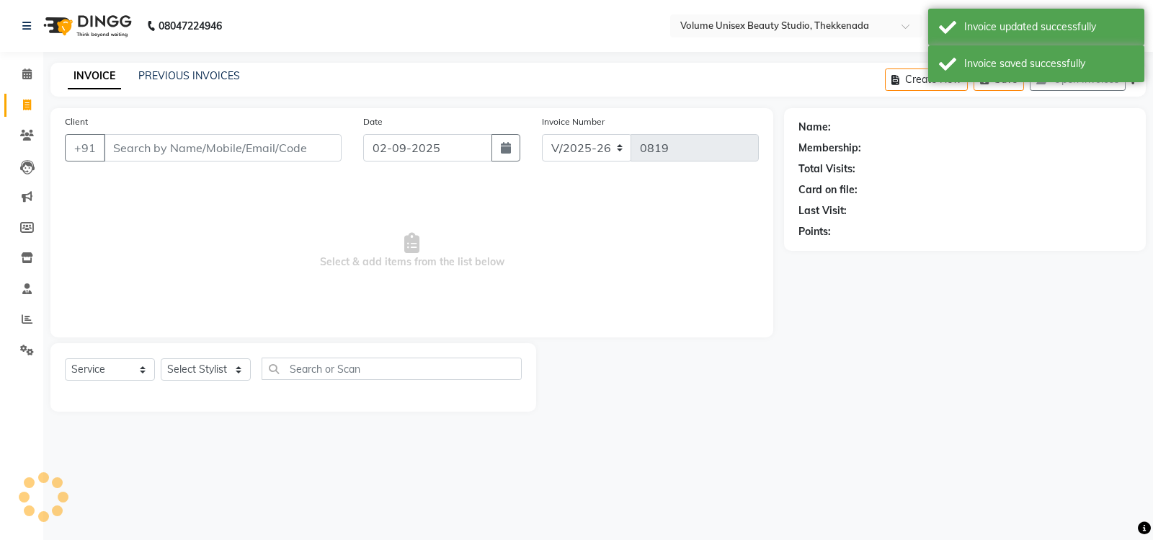
click at [181, 143] on input "Client" at bounding box center [223, 147] width 238 height 27
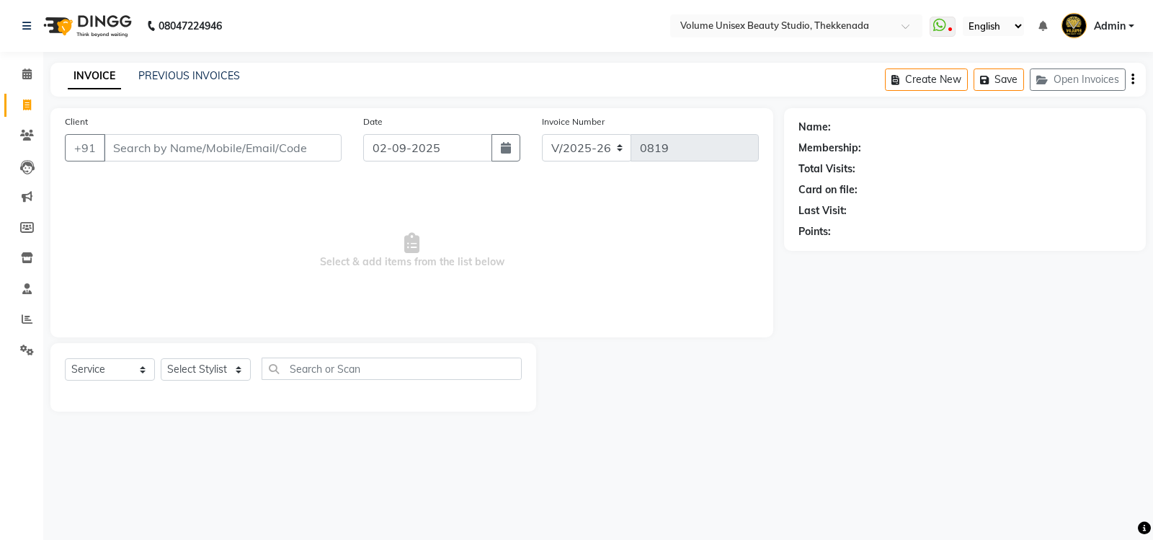
click at [164, 147] on input "Client" at bounding box center [223, 147] width 238 height 27
click at [320, 142] on span "Add Client" at bounding box center [304, 148] width 57 height 14
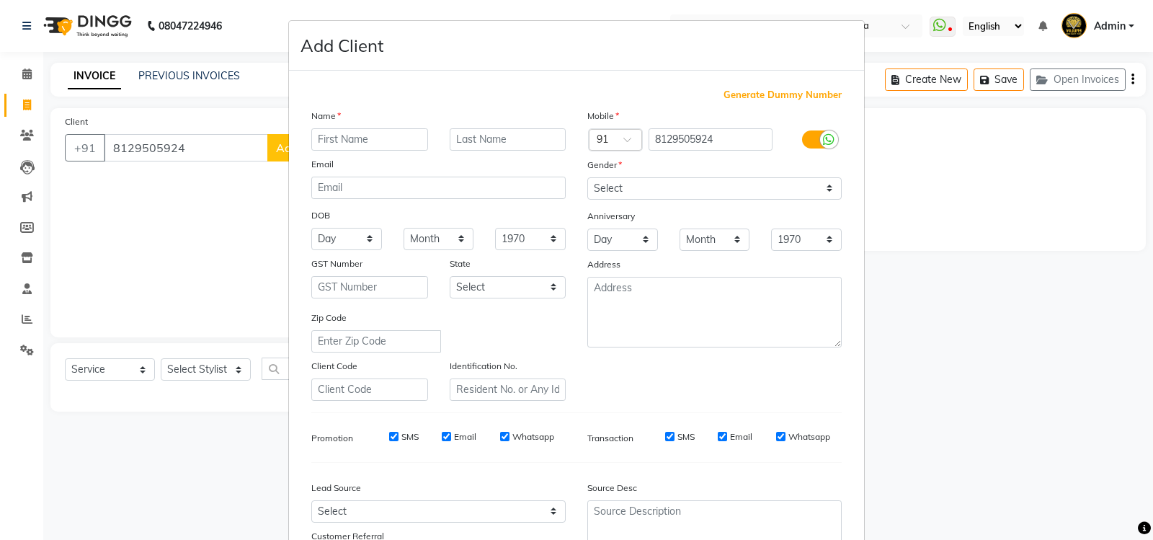
click at [348, 139] on input "text" at bounding box center [369, 139] width 117 height 22
drag, startPoint x: 827, startPoint y: 191, endPoint x: 818, endPoint y: 195, distance: 9.4
click at [827, 191] on select "Select [DEMOGRAPHIC_DATA] [DEMOGRAPHIC_DATA] Other Prefer Not To Say" at bounding box center [714, 188] width 254 height 22
click at [587, 177] on select "Select [DEMOGRAPHIC_DATA] [DEMOGRAPHIC_DATA] Other Prefer Not To Say" at bounding box center [714, 188] width 254 height 22
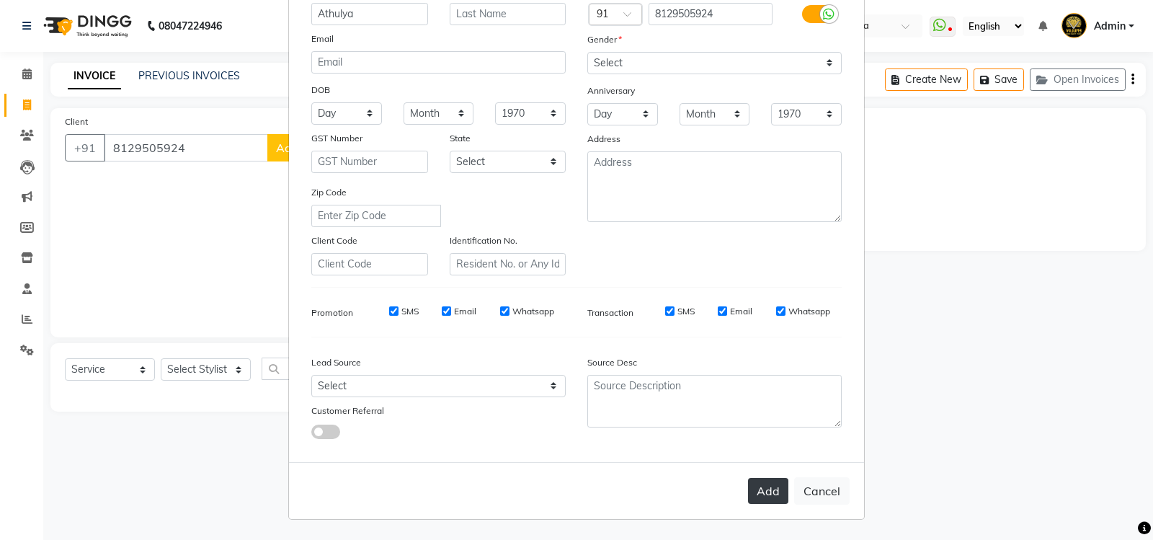
click at [768, 484] on button "Add" at bounding box center [768, 491] width 40 height 26
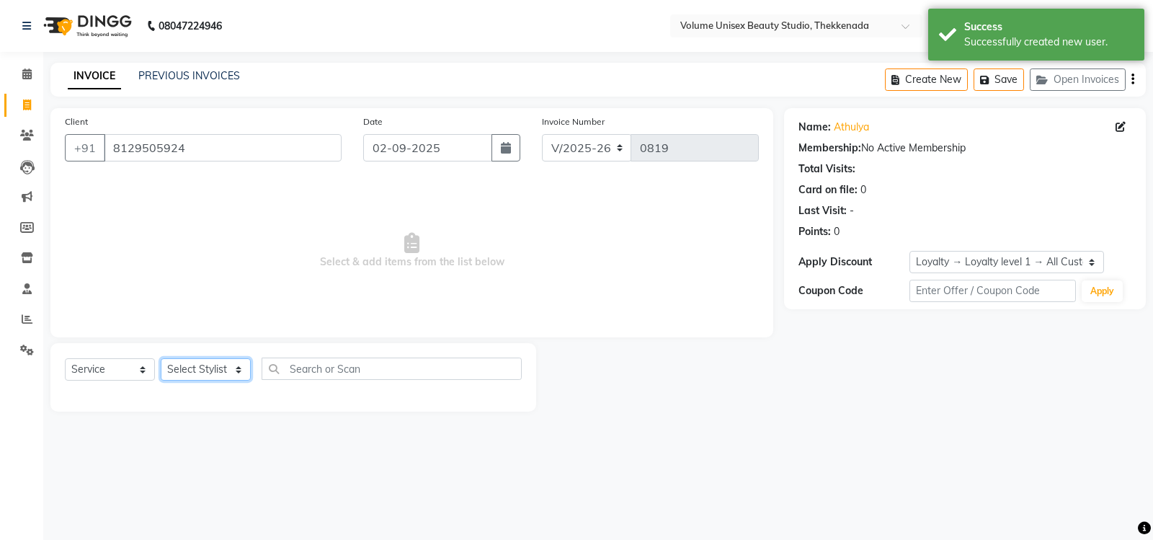
click at [240, 374] on select "Select Stylist [PERSON_NAME] [PERSON_NAME] [PERSON_NAME] [PERSON_NAME] [PERSON_…" at bounding box center [206, 369] width 90 height 22
click at [161, 358] on select "Select Stylist [PERSON_NAME] [PERSON_NAME] [PERSON_NAME] [PERSON_NAME] [PERSON_…" at bounding box center [206, 369] width 90 height 22
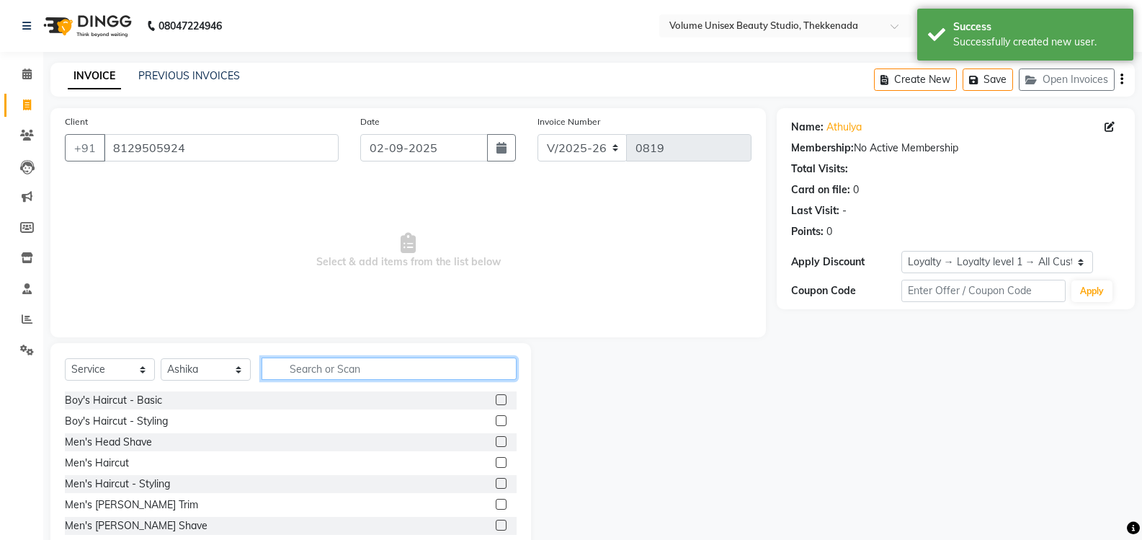
click at [313, 375] on input "text" at bounding box center [389, 368] width 255 height 22
click at [309, 368] on input "text" at bounding box center [389, 368] width 255 height 22
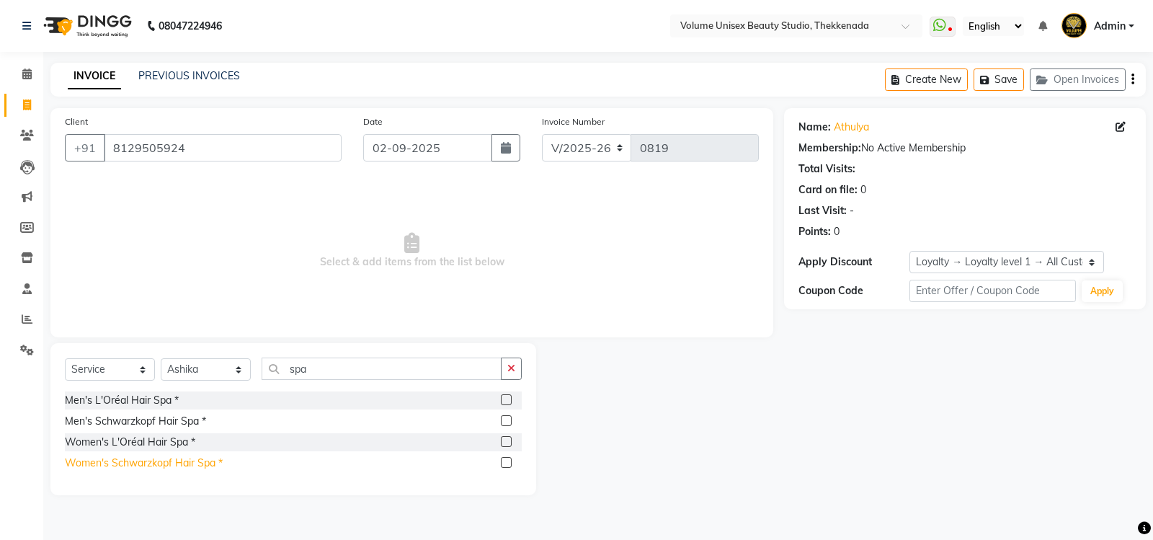
click at [123, 464] on div "Women's Schwarzkopf Hair Spa *" at bounding box center [144, 462] width 158 height 15
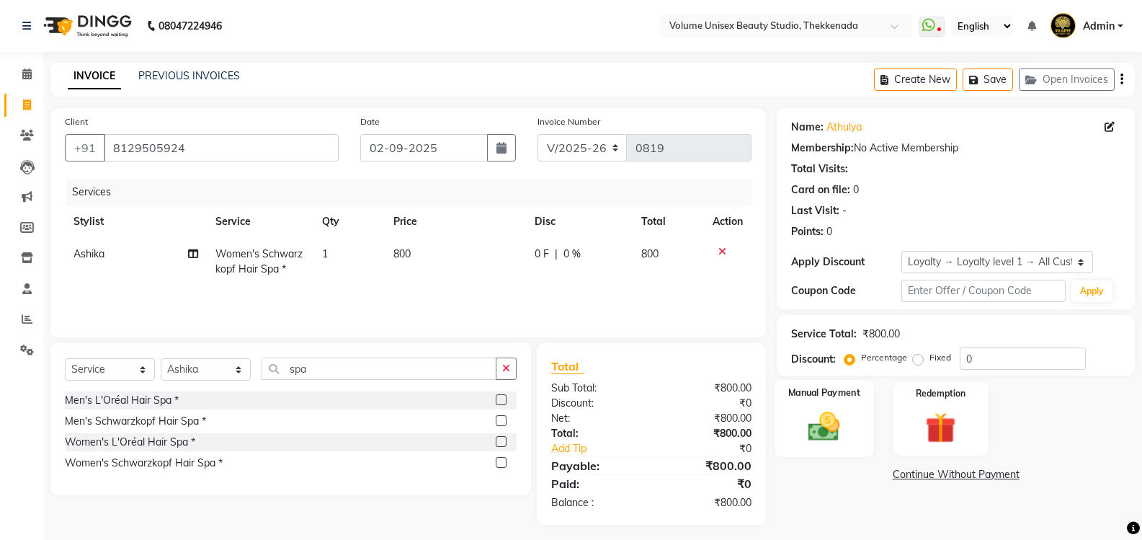
click at [815, 429] on img at bounding box center [824, 426] width 51 height 37
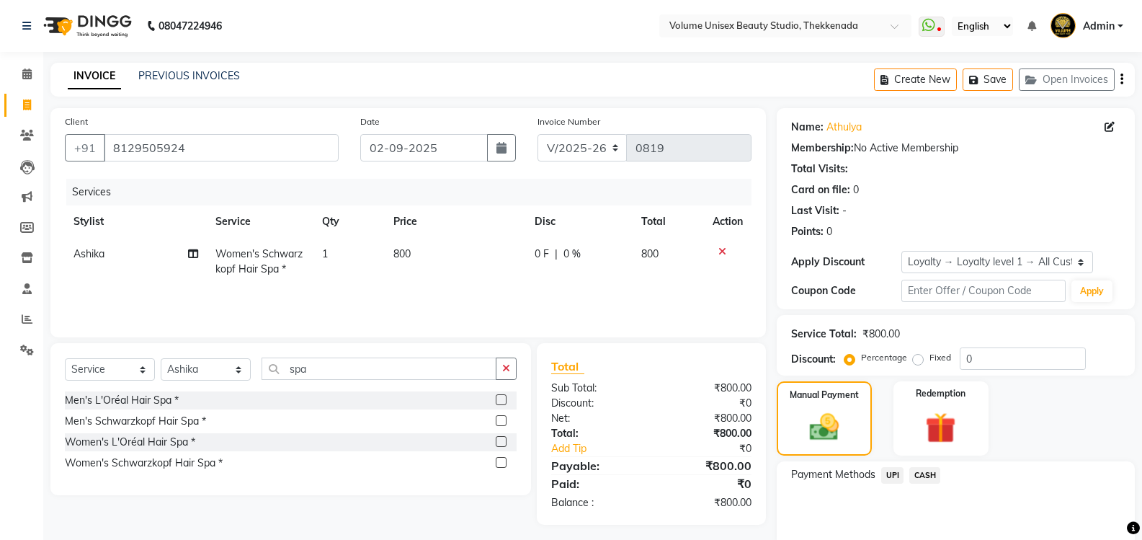
drag, startPoint x: 890, startPoint y: 477, endPoint x: 898, endPoint y: 475, distance: 8.2
click at [890, 475] on span "UPI" at bounding box center [892, 475] width 22 height 17
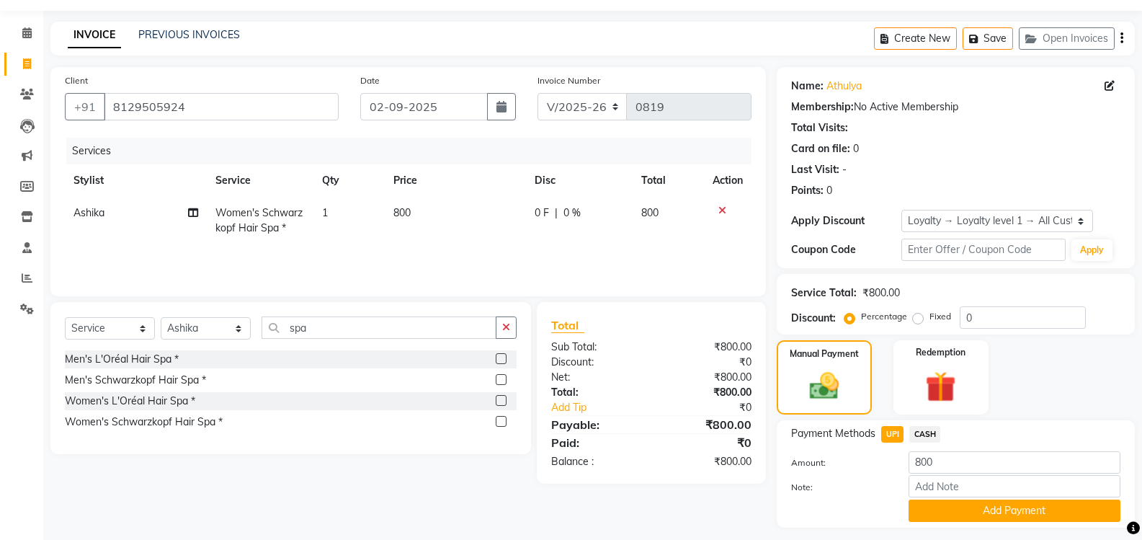
scroll to position [80, 0]
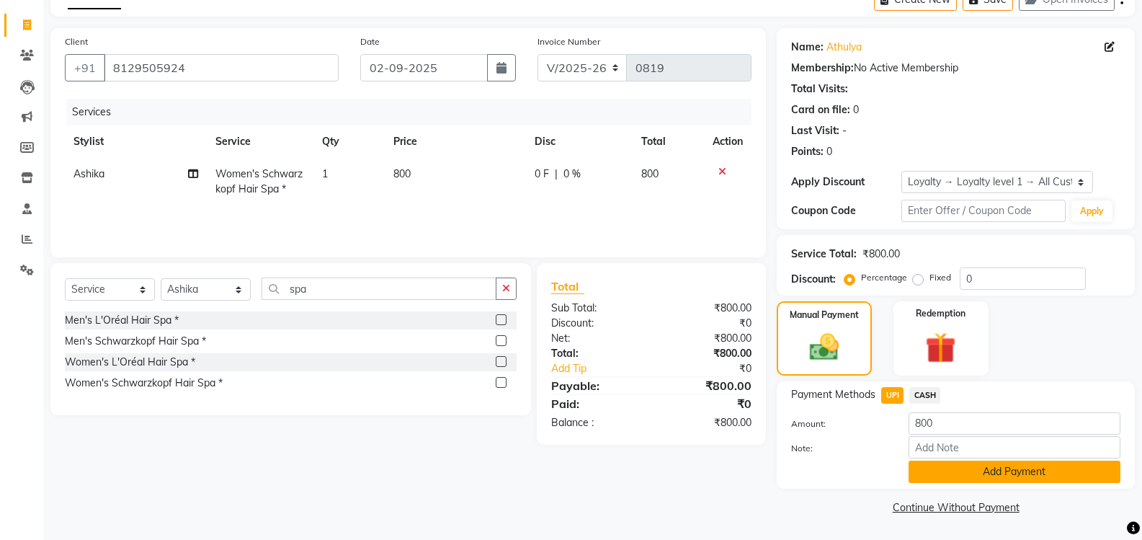
click at [969, 473] on button "Add Payment" at bounding box center [1015, 472] width 212 height 22
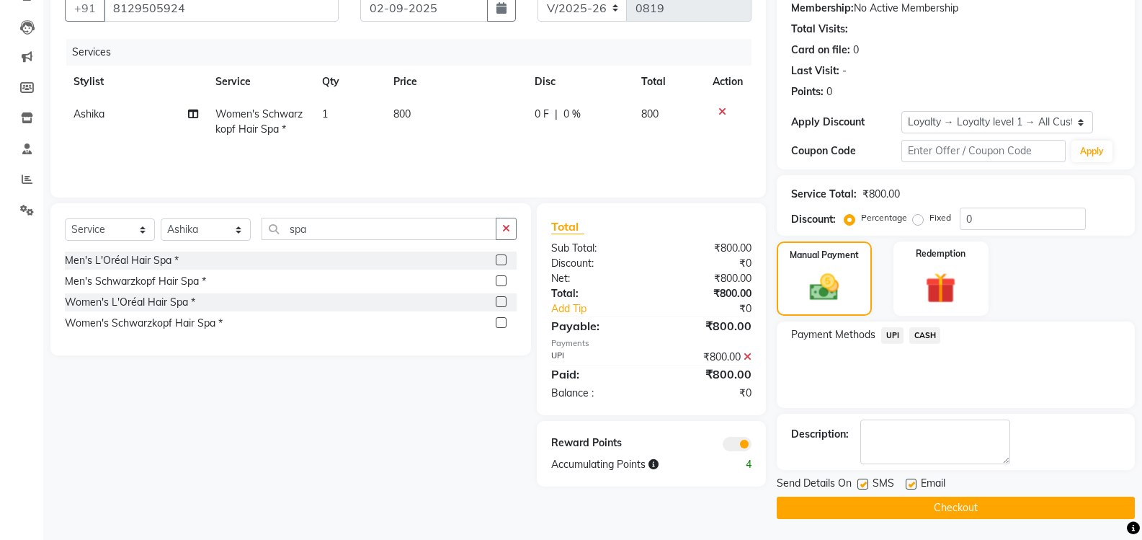
scroll to position [141, 0]
click at [897, 505] on button "Checkout" at bounding box center [956, 507] width 358 height 22
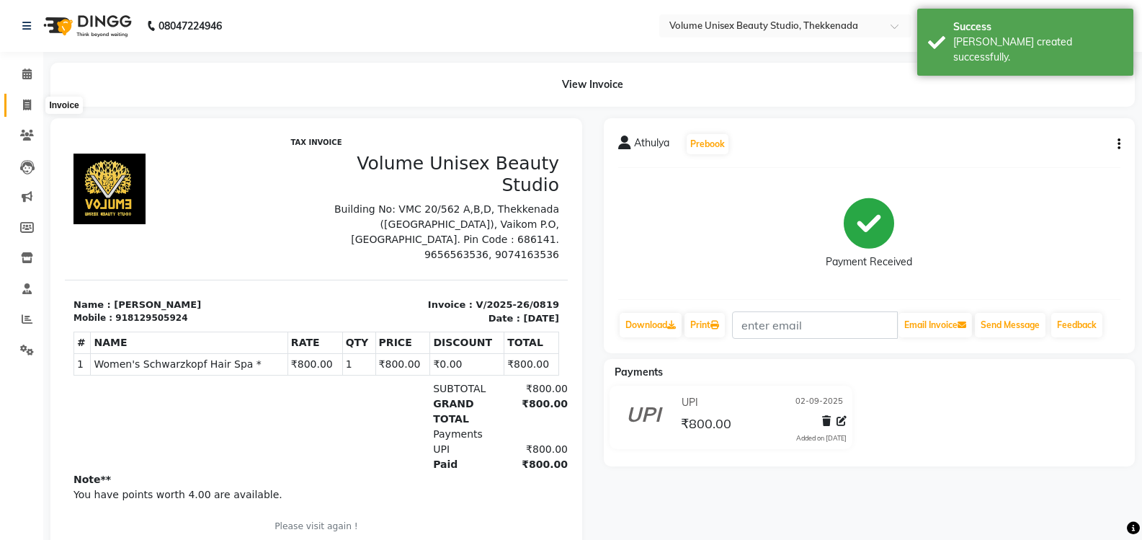
click at [27, 101] on icon at bounding box center [27, 104] width 8 height 11
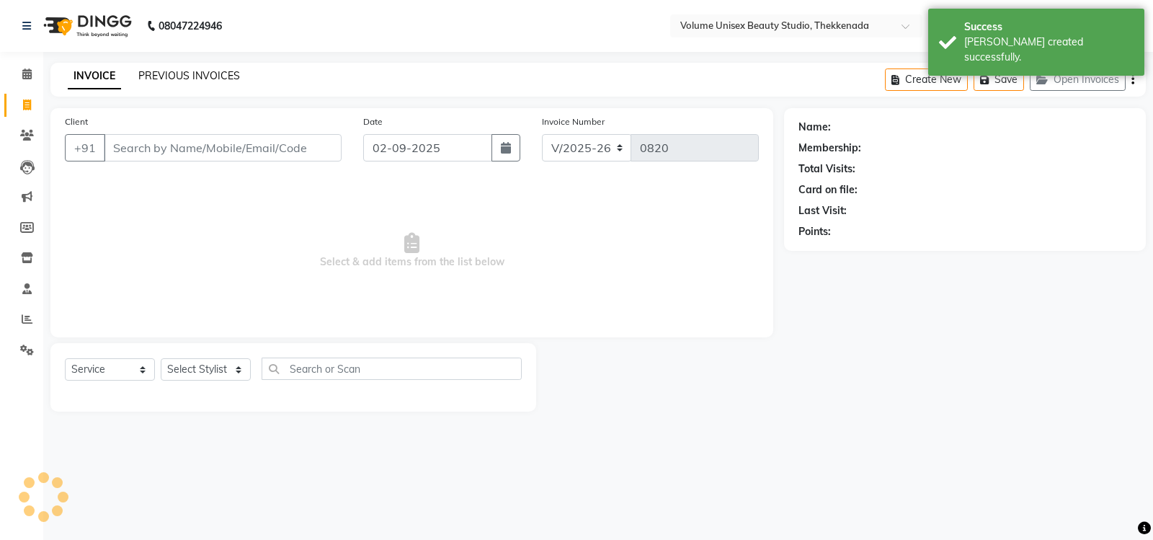
click at [197, 76] on link "PREVIOUS INVOICES" at bounding box center [189, 75] width 102 height 13
